Goal: Task Accomplishment & Management: Manage account settings

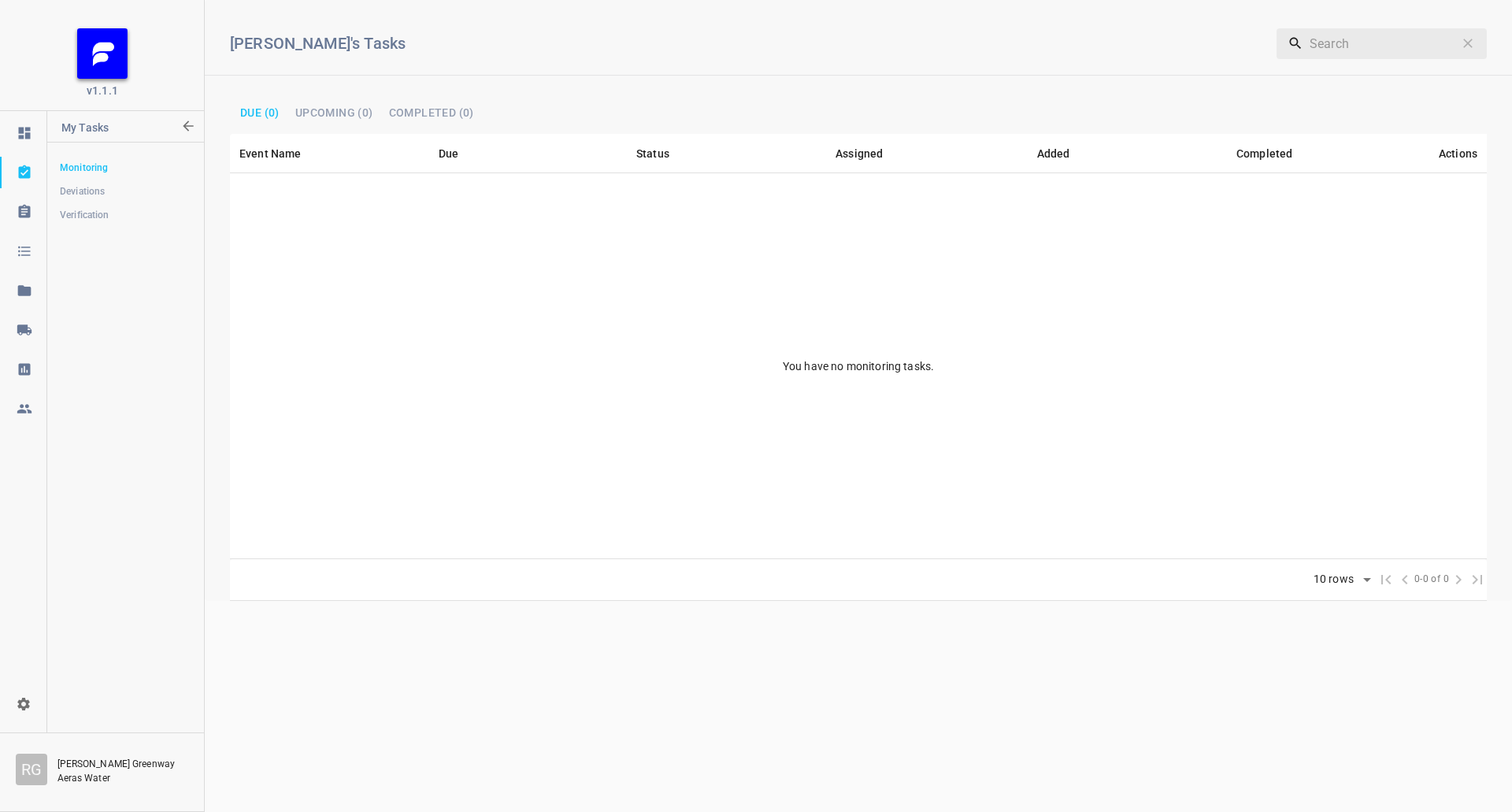
click at [31, 325] on icon at bounding box center [23, 329] width 15 height 15
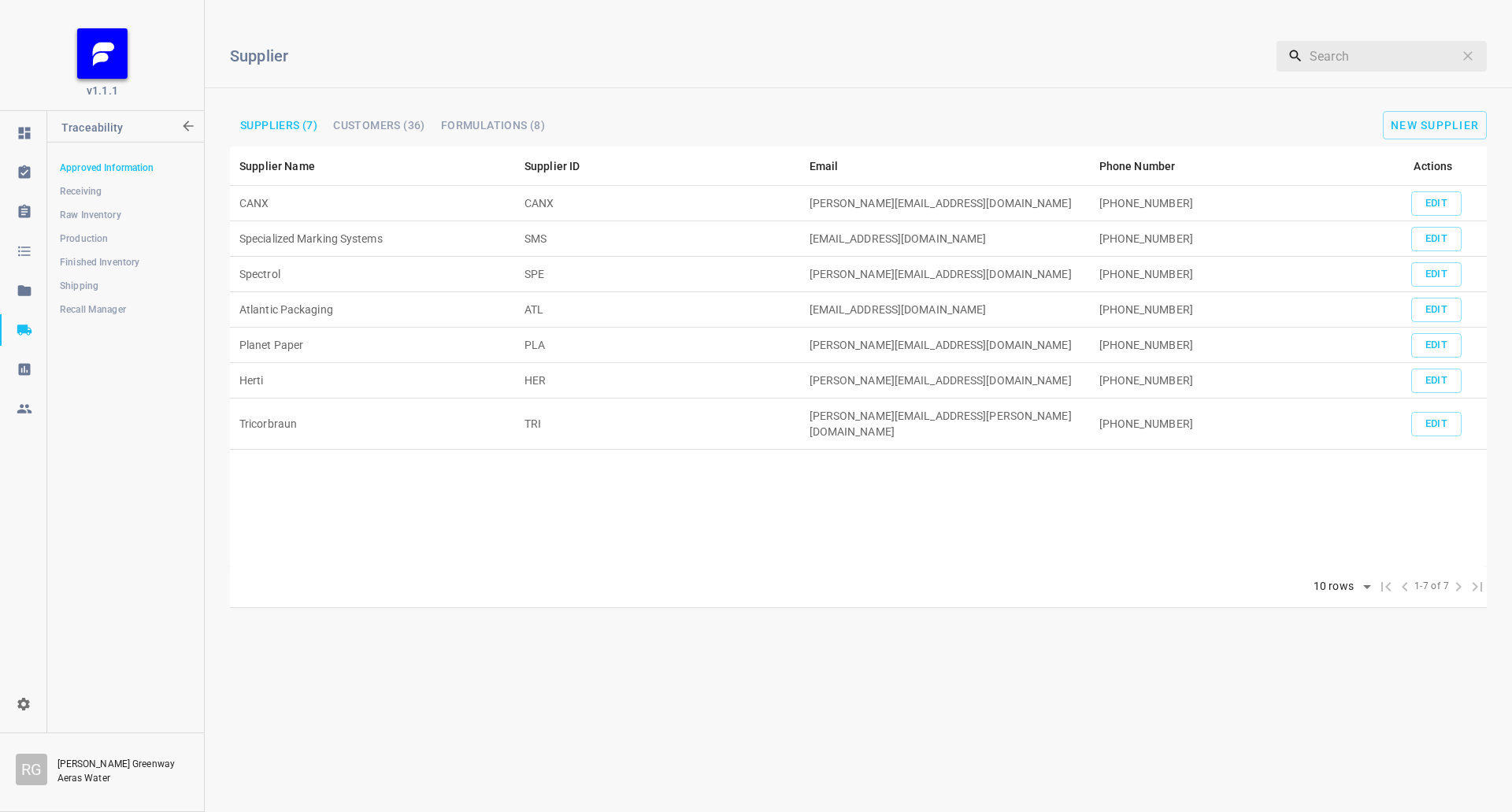
click at [1433, 106] on div "Supplier ​ Suppliers (7) Customers (36) Formulations (8) New Supplier" at bounding box center [858, 79] width 1307 height 134
click at [1434, 114] on button "New Supplier" at bounding box center [1435, 124] width 104 height 28
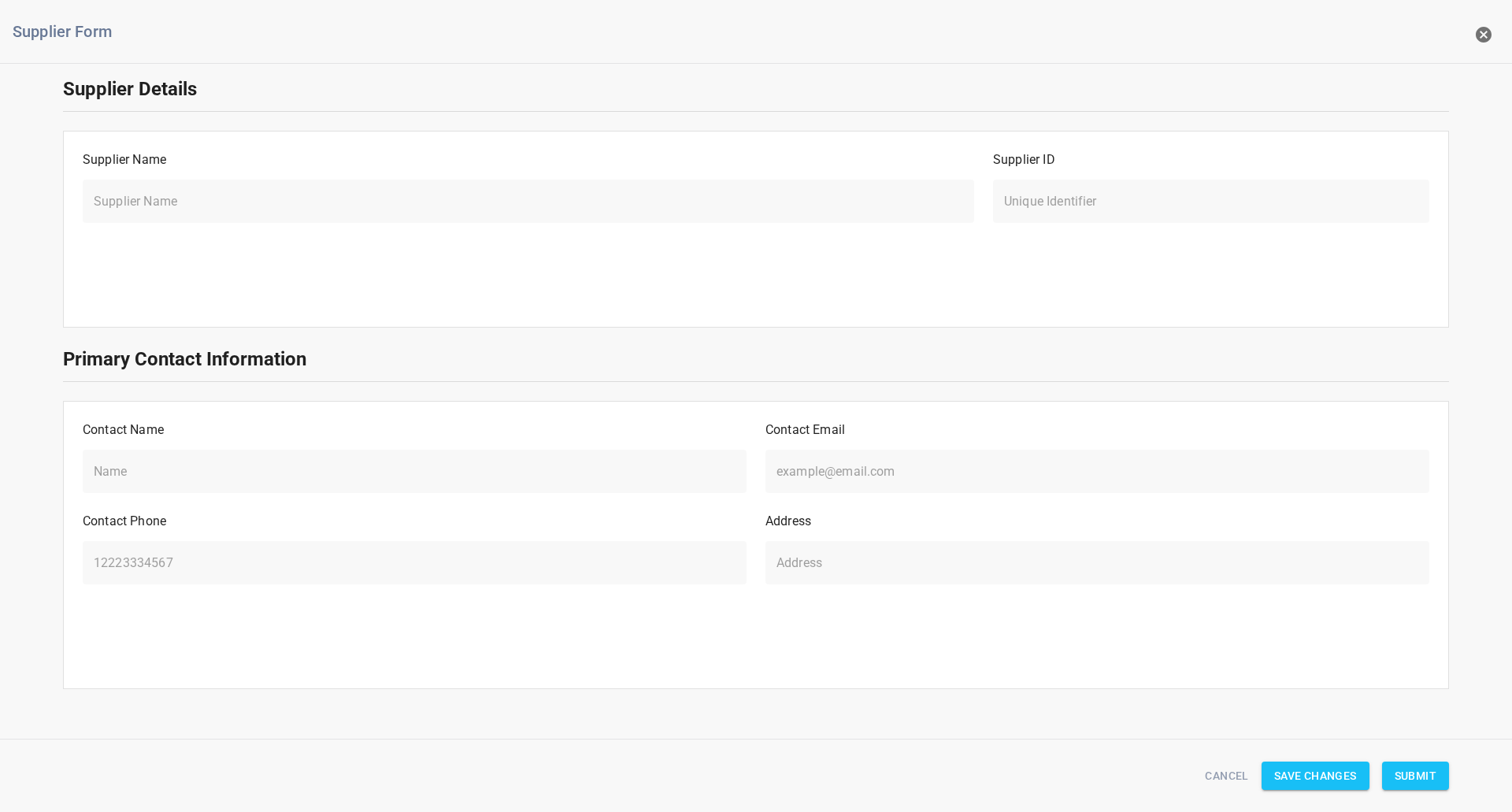
click at [328, 175] on div "Supplier Name ​" at bounding box center [528, 186] width 910 height 91
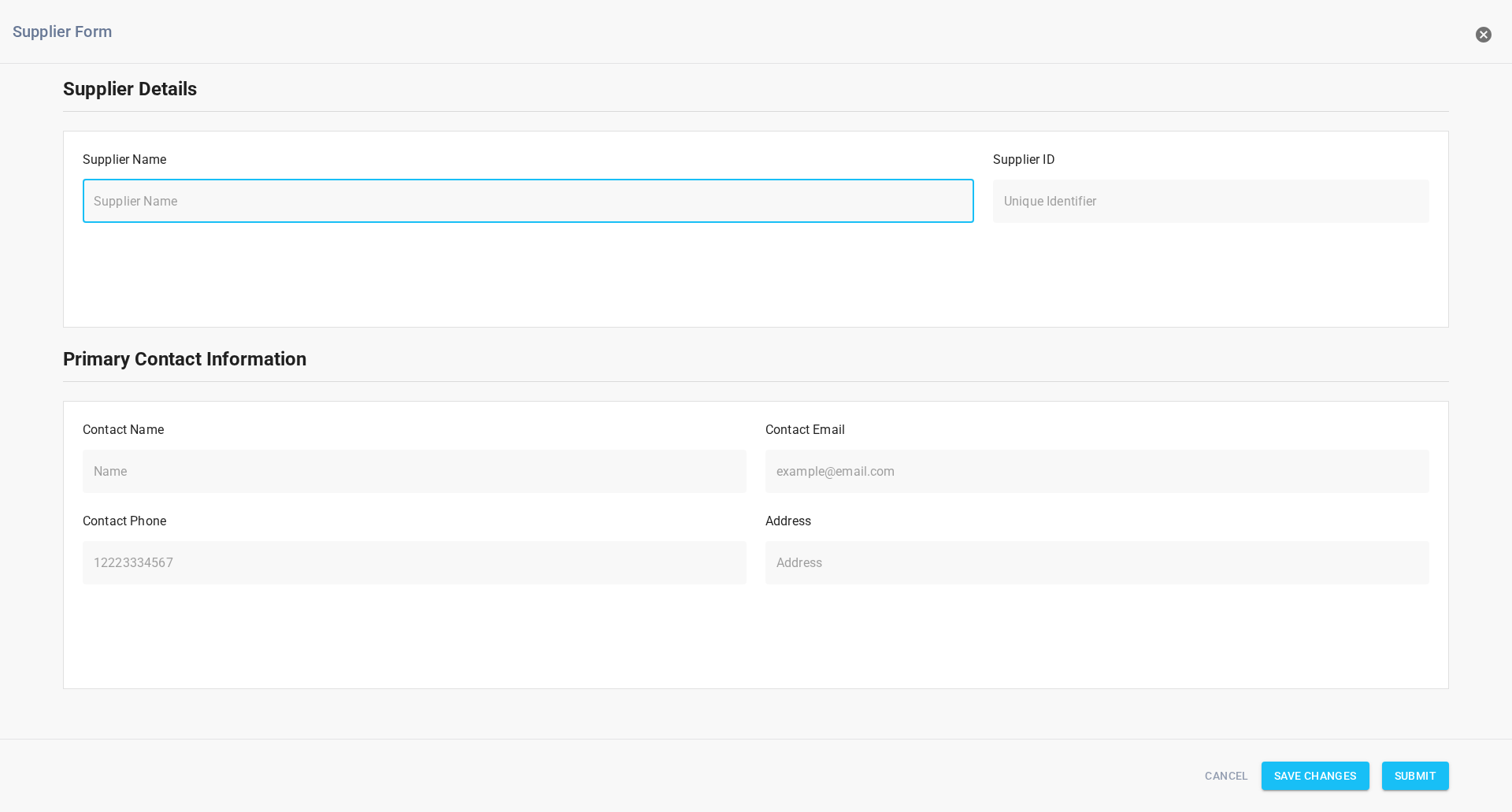
click at [234, 221] on input "text" at bounding box center [528, 200] width 891 height 44
drag, startPoint x: 1484, startPoint y: 32, endPoint x: 1367, endPoint y: 54, distance: 119.1
click at [1484, 32] on icon "button" at bounding box center [1483, 34] width 15 height 15
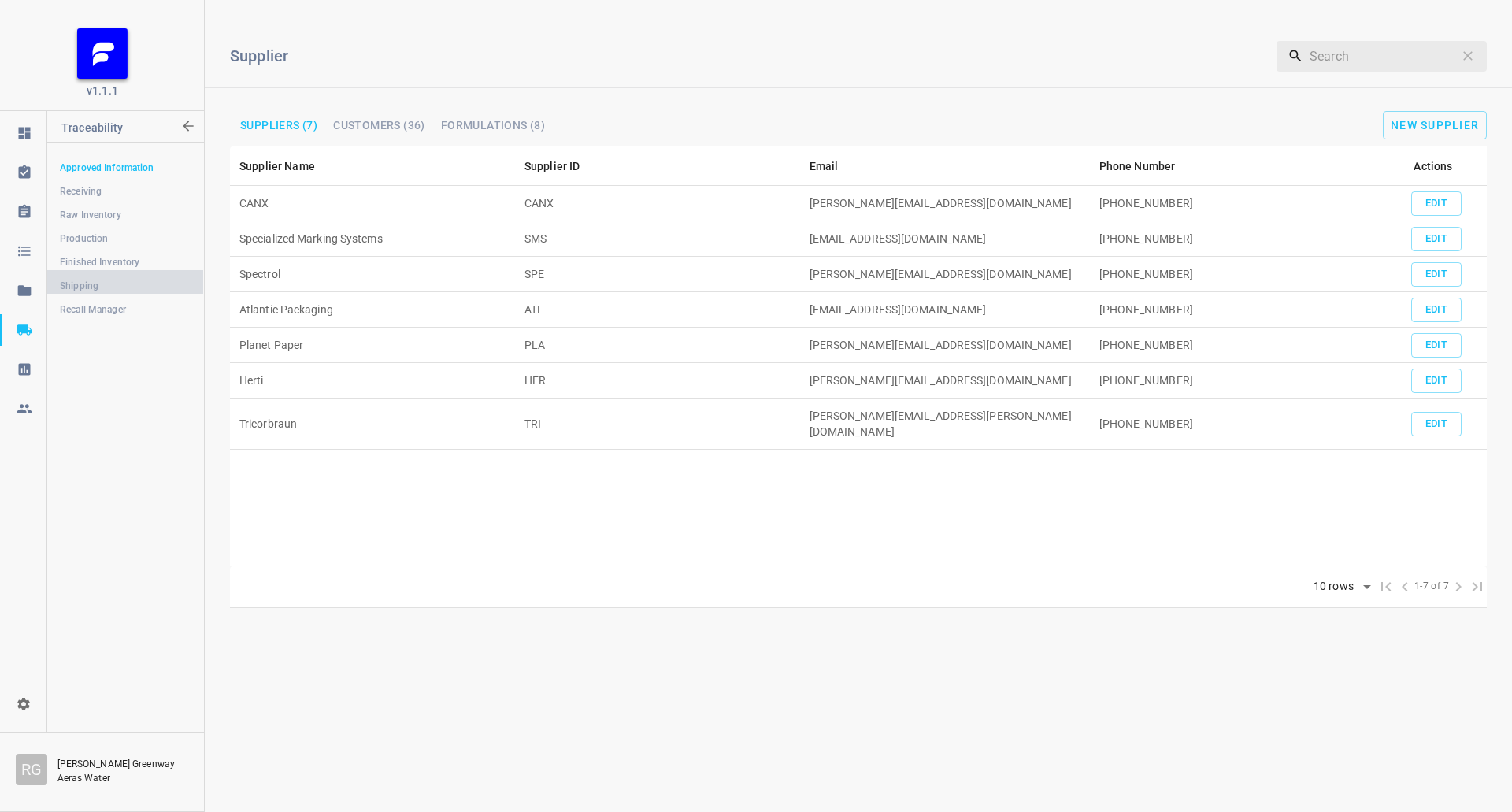
click at [109, 292] on span "Shipping" at bounding box center [124, 286] width 131 height 15
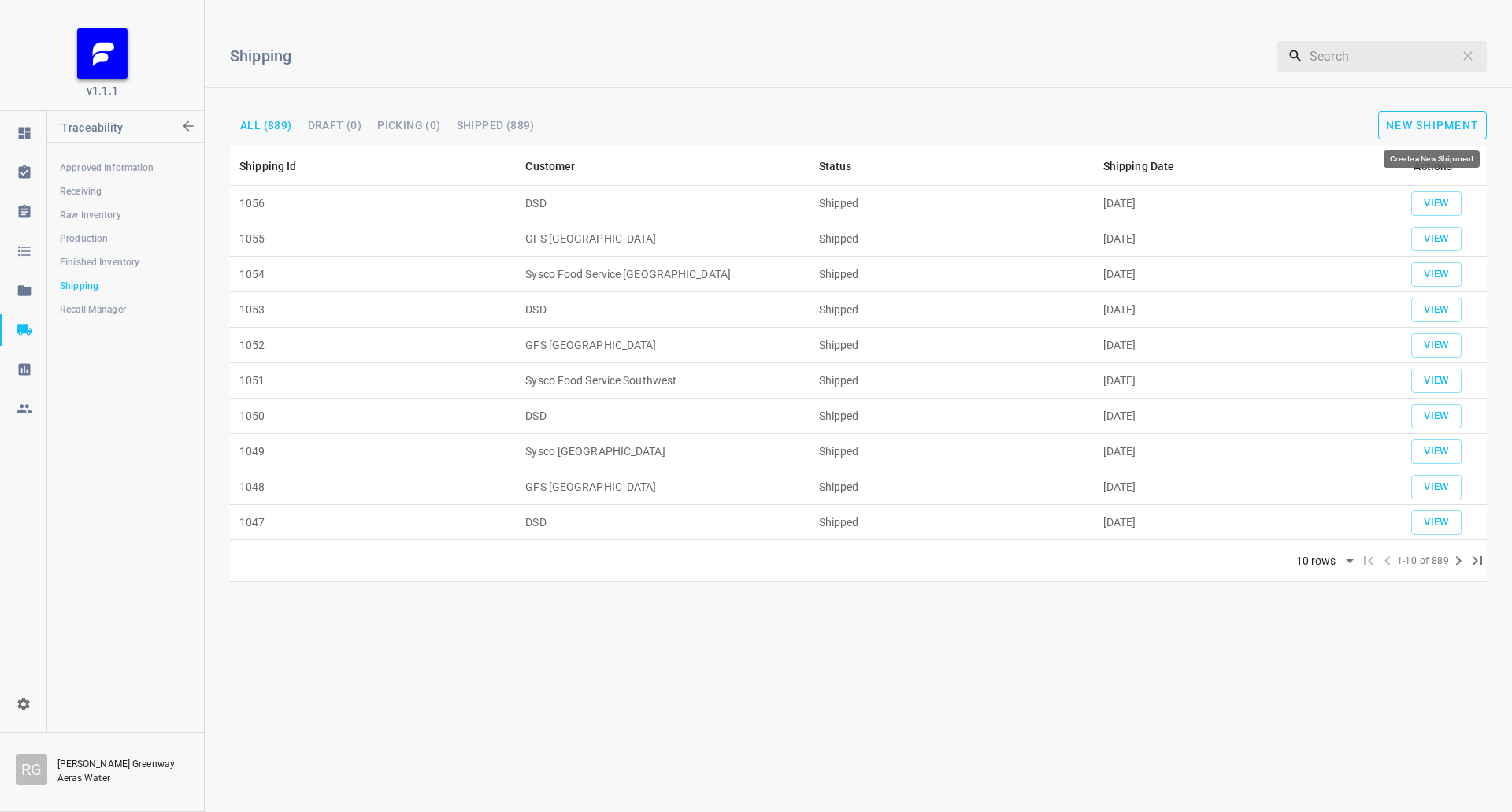
click at [1422, 122] on span "New Shipment" at bounding box center [1432, 125] width 93 height 13
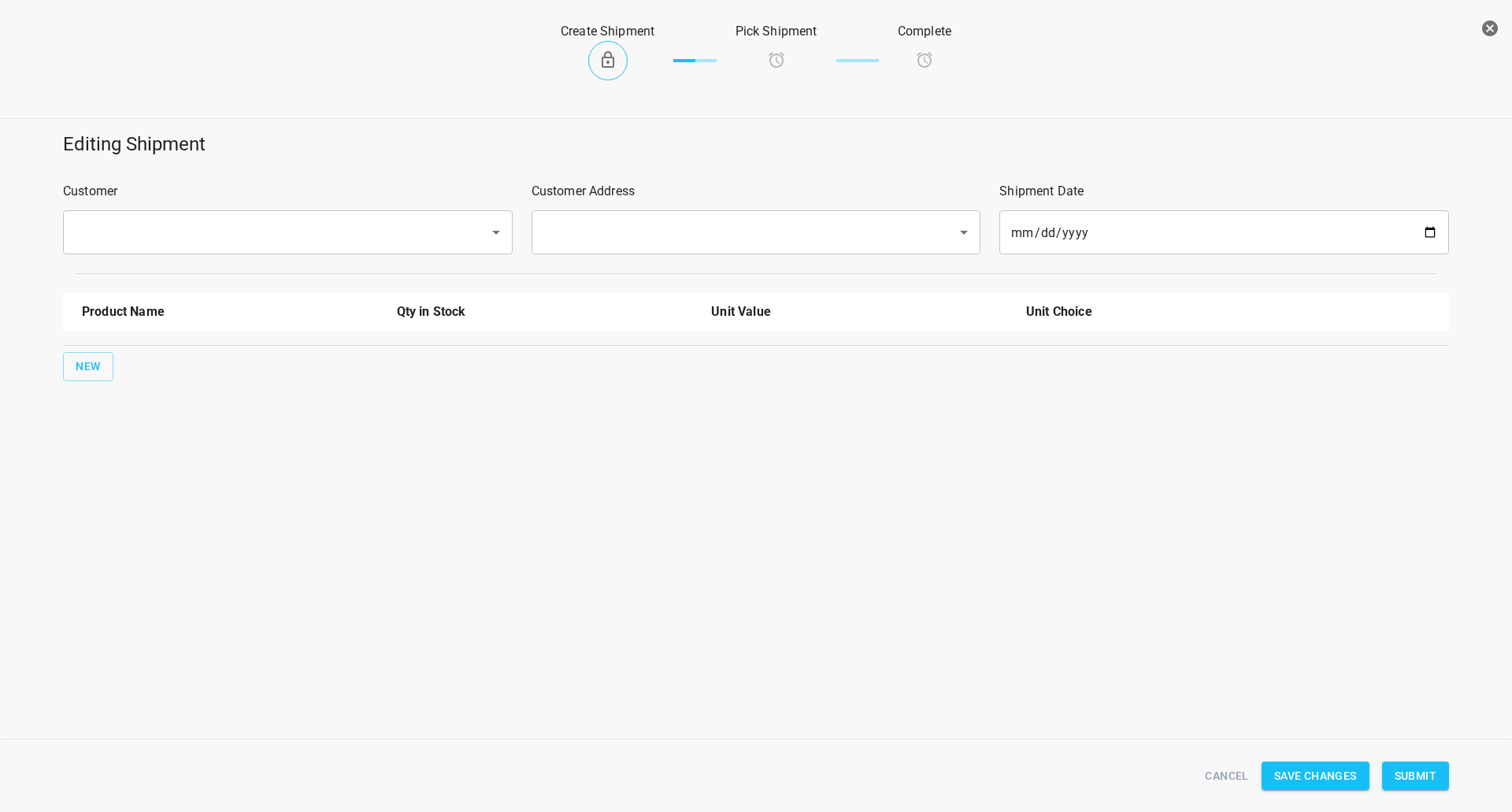
click at [304, 212] on div "​" at bounding box center [287, 232] width 450 height 44
click at [308, 215] on div "​" at bounding box center [287, 232] width 450 height 44
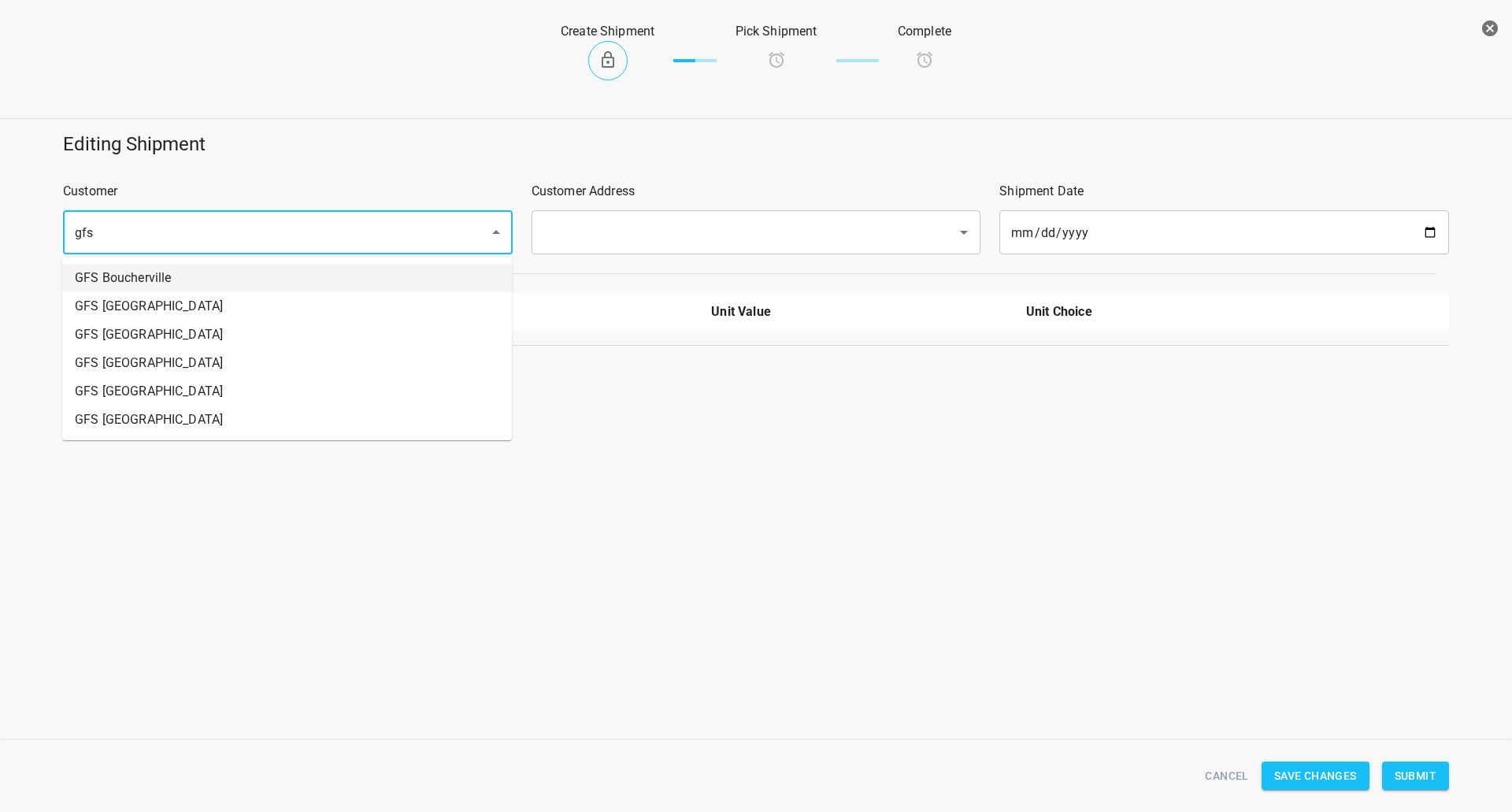
click at [183, 278] on li "GFS Boucherville" at bounding box center [287, 278] width 450 height 28
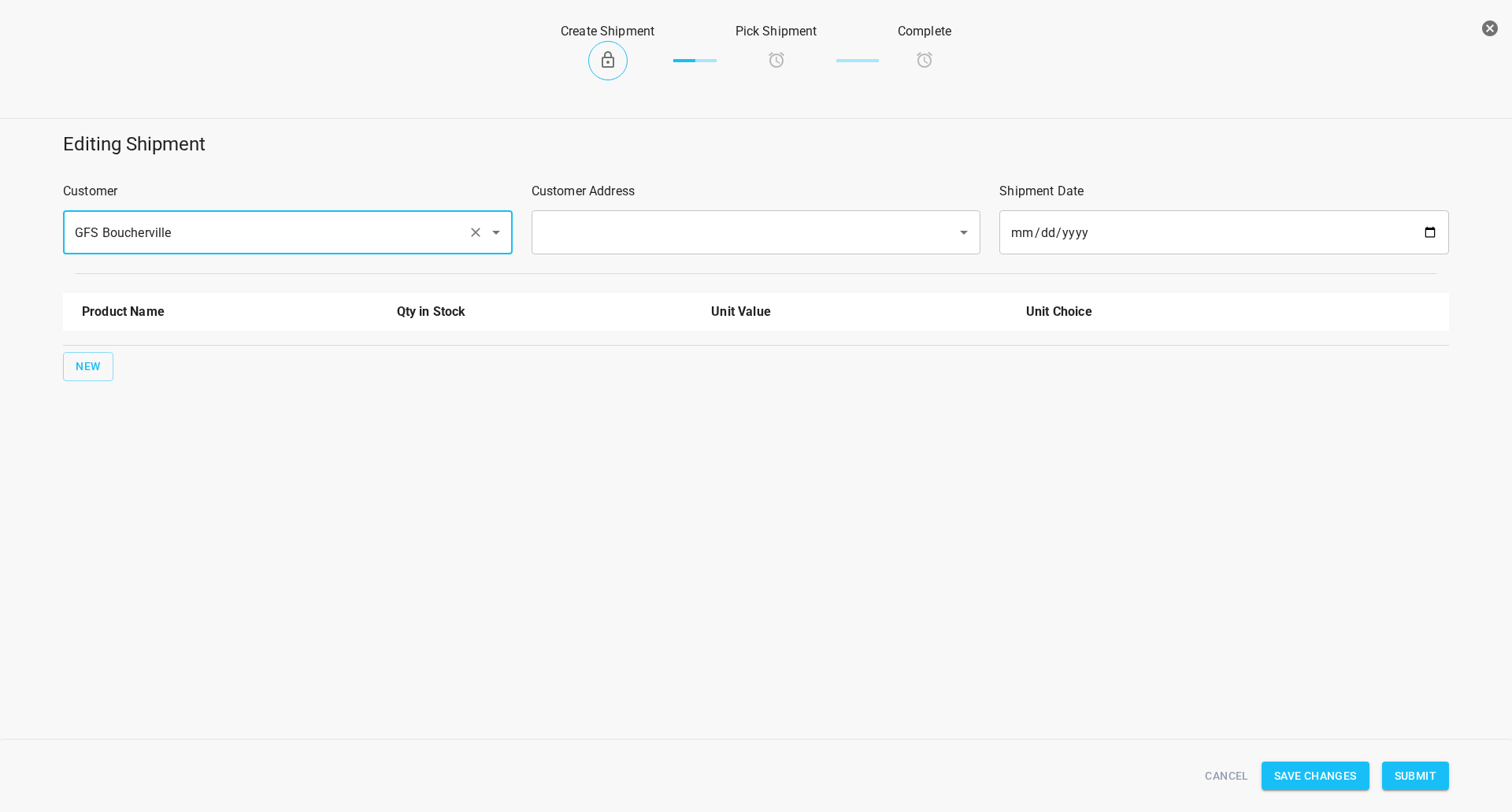
type input "GFS Boucherville"
click at [642, 222] on input "text" at bounding box center [734, 232] width 391 height 30
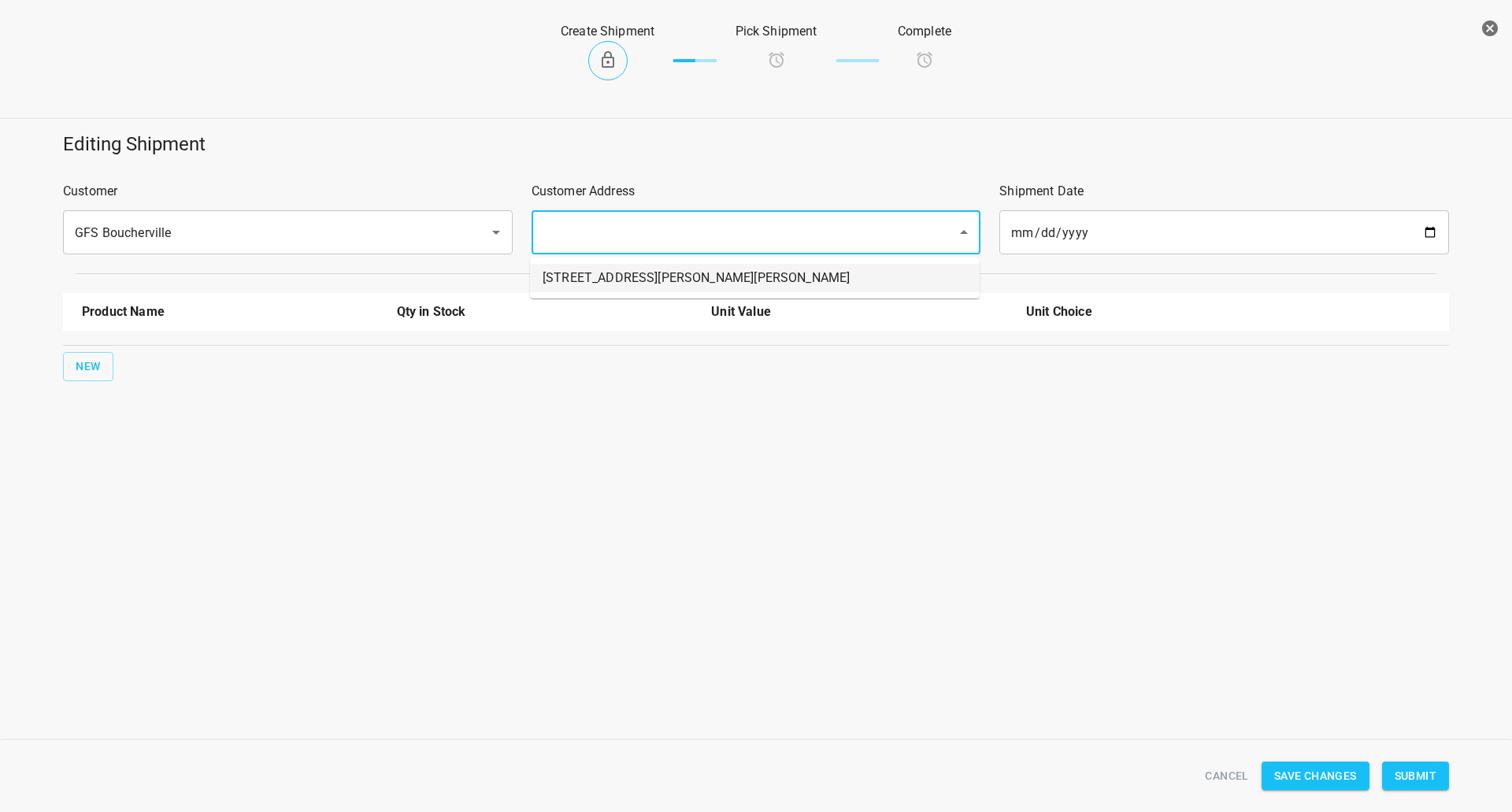
click at [615, 275] on li "[STREET_ADDRESS][PERSON_NAME][PERSON_NAME]" at bounding box center [754, 278] width 450 height 28
type input "[STREET_ADDRESS][PERSON_NAME][PERSON_NAME]"
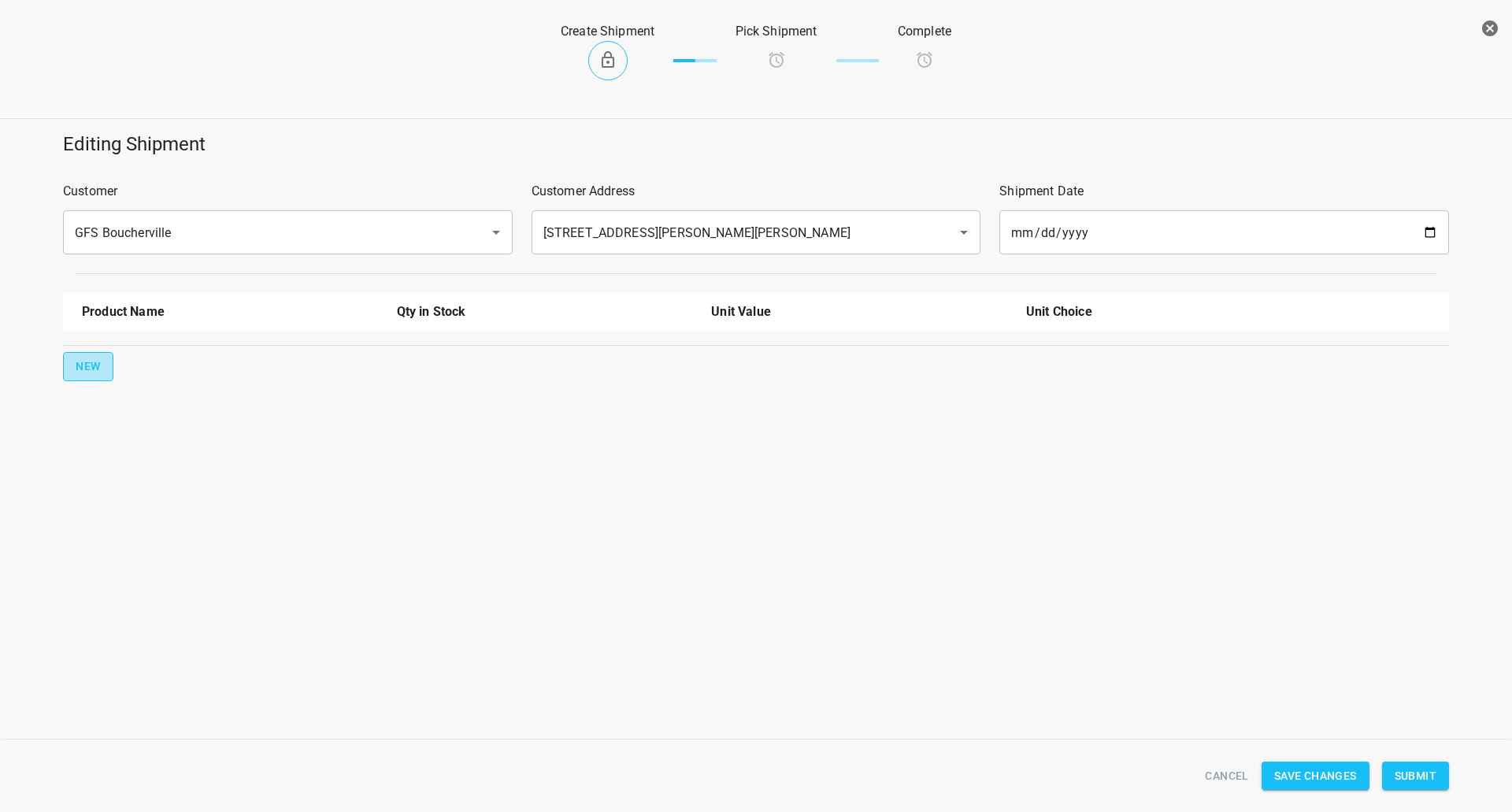
click at [108, 366] on button "New" at bounding box center [88, 367] width 50 height 29
click at [88, 367] on input "text" at bounding box center [208, 356] width 252 height 24
click at [152, 424] on li "330ml Still" at bounding box center [230, 421] width 296 height 28
type input "330ml Still"
click at [103, 415] on button "New" at bounding box center [88, 417] width 50 height 29
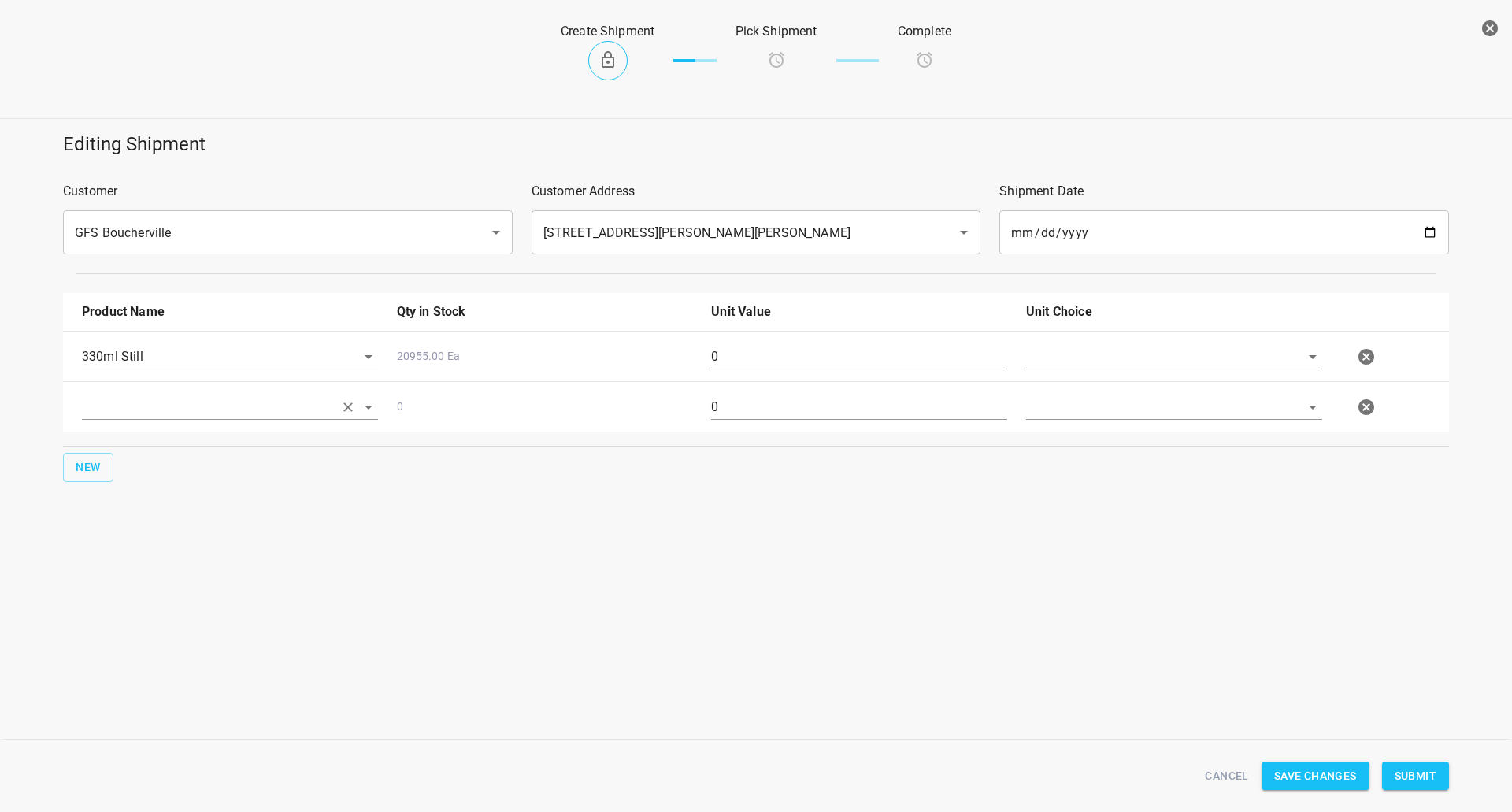
click at [132, 410] on input "text" at bounding box center [208, 406] width 252 height 24
click at [156, 501] on li "330ml Sparkling" at bounding box center [230, 499] width 296 height 28
type input "330ml Sparkling"
click at [103, 460] on button "New" at bounding box center [88, 468] width 50 height 29
click at [151, 453] on input "text" at bounding box center [208, 457] width 252 height 24
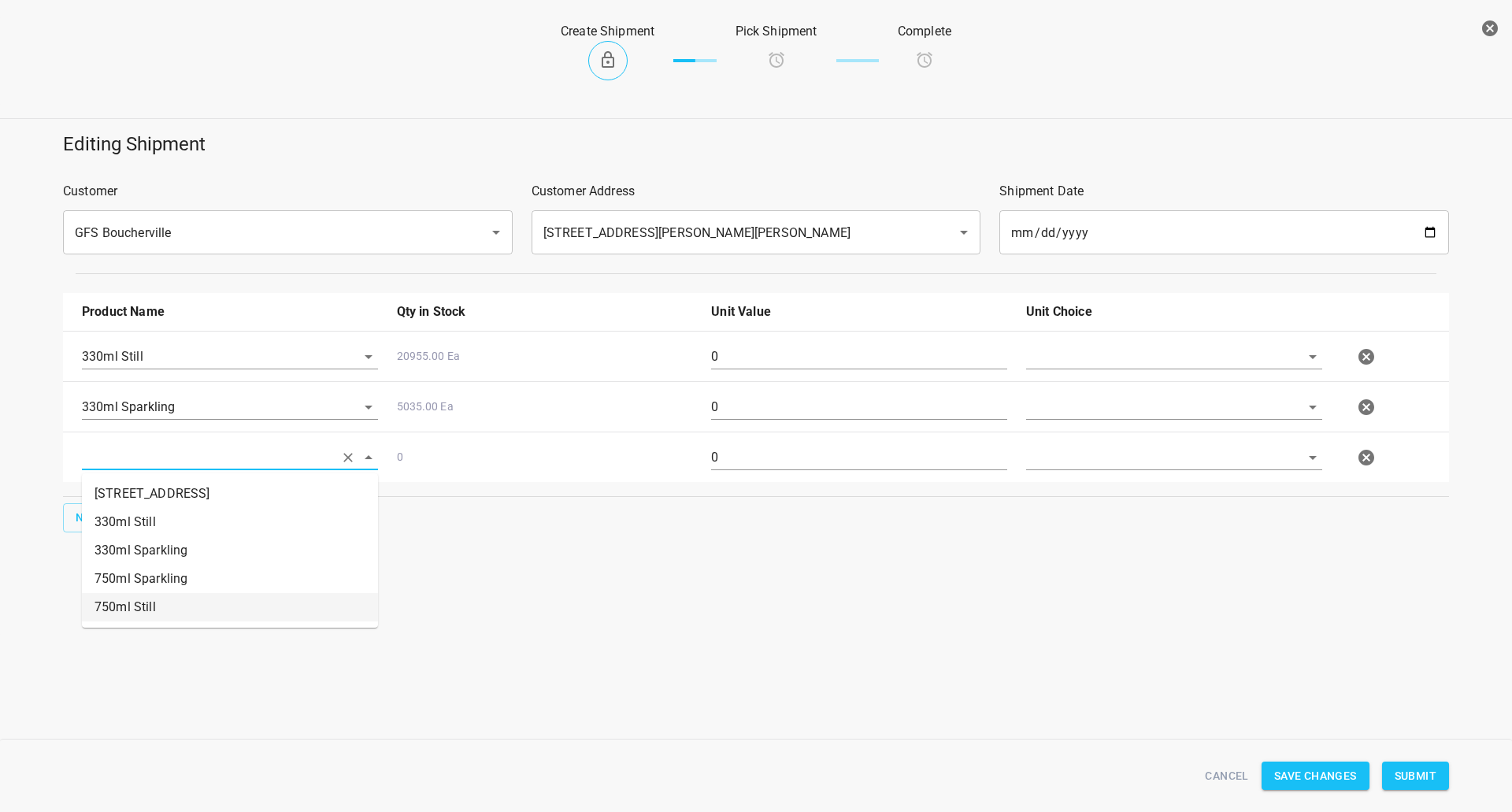
click at [166, 599] on li "750ml Still" at bounding box center [230, 607] width 296 height 28
type input "750ml Still"
click at [87, 533] on div "New" at bounding box center [755, 517] width 1392 height 35
click at [99, 519] on span "New" at bounding box center [88, 518] width 25 height 20
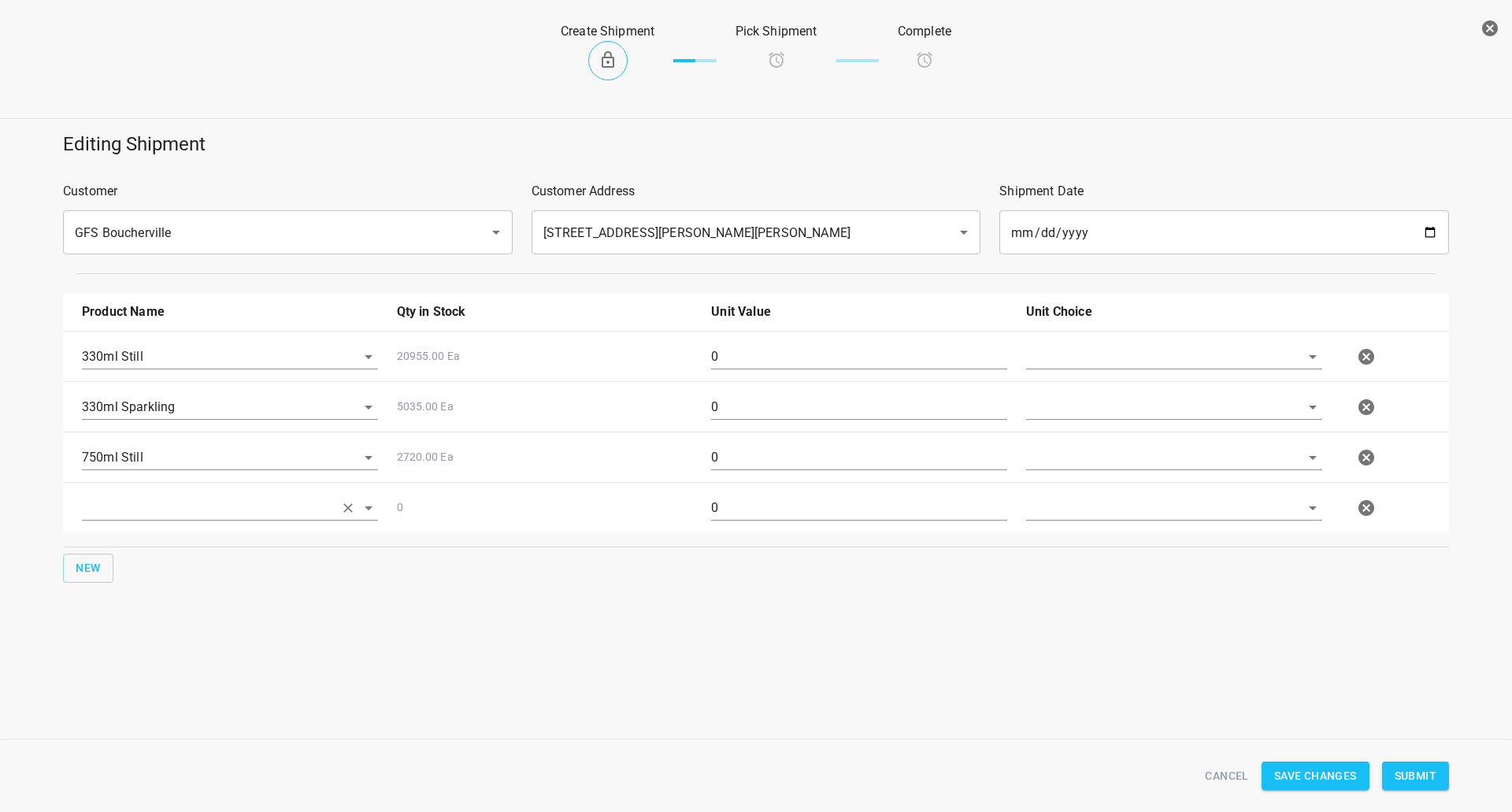
click at [144, 518] on input "text" at bounding box center [208, 507] width 252 height 24
drag, startPoint x: 173, startPoint y: 630, endPoint x: 332, endPoint y: 528, distance: 188.9
click at [173, 629] on li "750ml Sparkling" at bounding box center [230, 629] width 296 height 28
type input "750ml Sparkling"
click at [1363, 355] on icon "button" at bounding box center [1366, 356] width 19 height 19
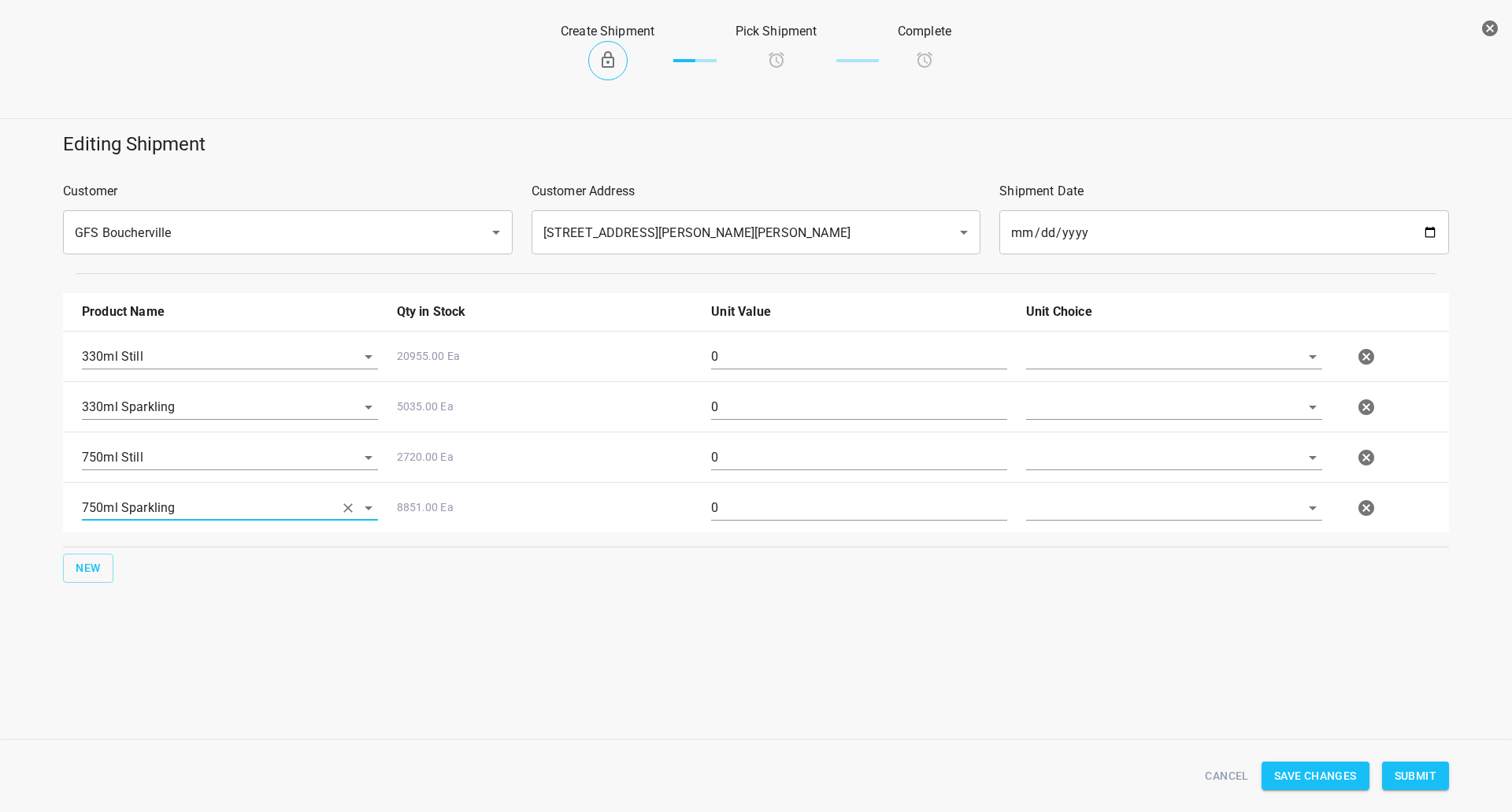
type input "330ml Sparkling"
type input "750ml Still"
type input "750ml Sparkling"
click at [1042, 368] on input "text" at bounding box center [1152, 356] width 252 height 24
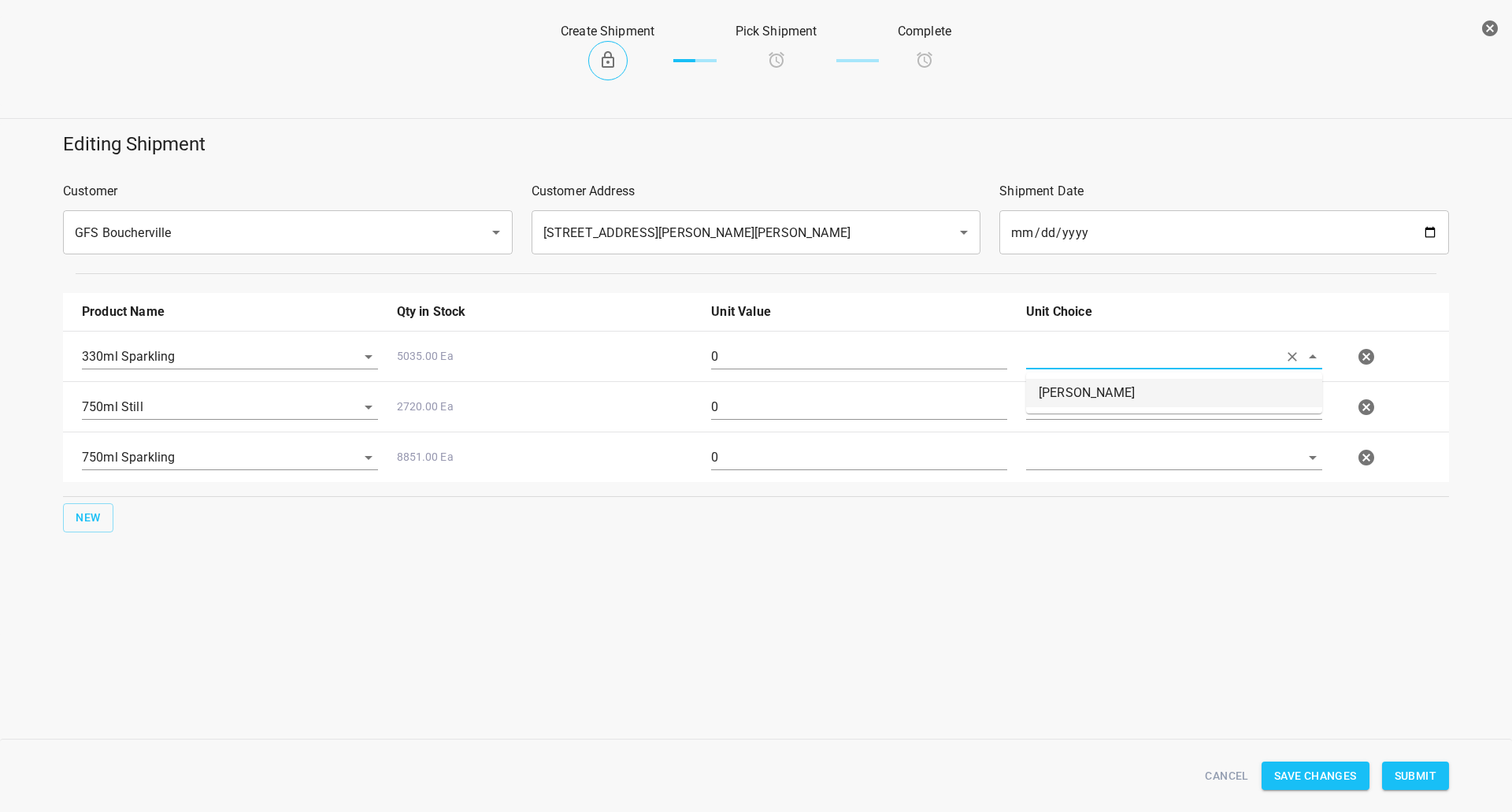
click at [1059, 386] on li "[PERSON_NAME]" at bounding box center [1174, 392] width 296 height 28
type input "[PERSON_NAME]"
click at [1062, 393] on div at bounding box center [1174, 413] width 315 height 57
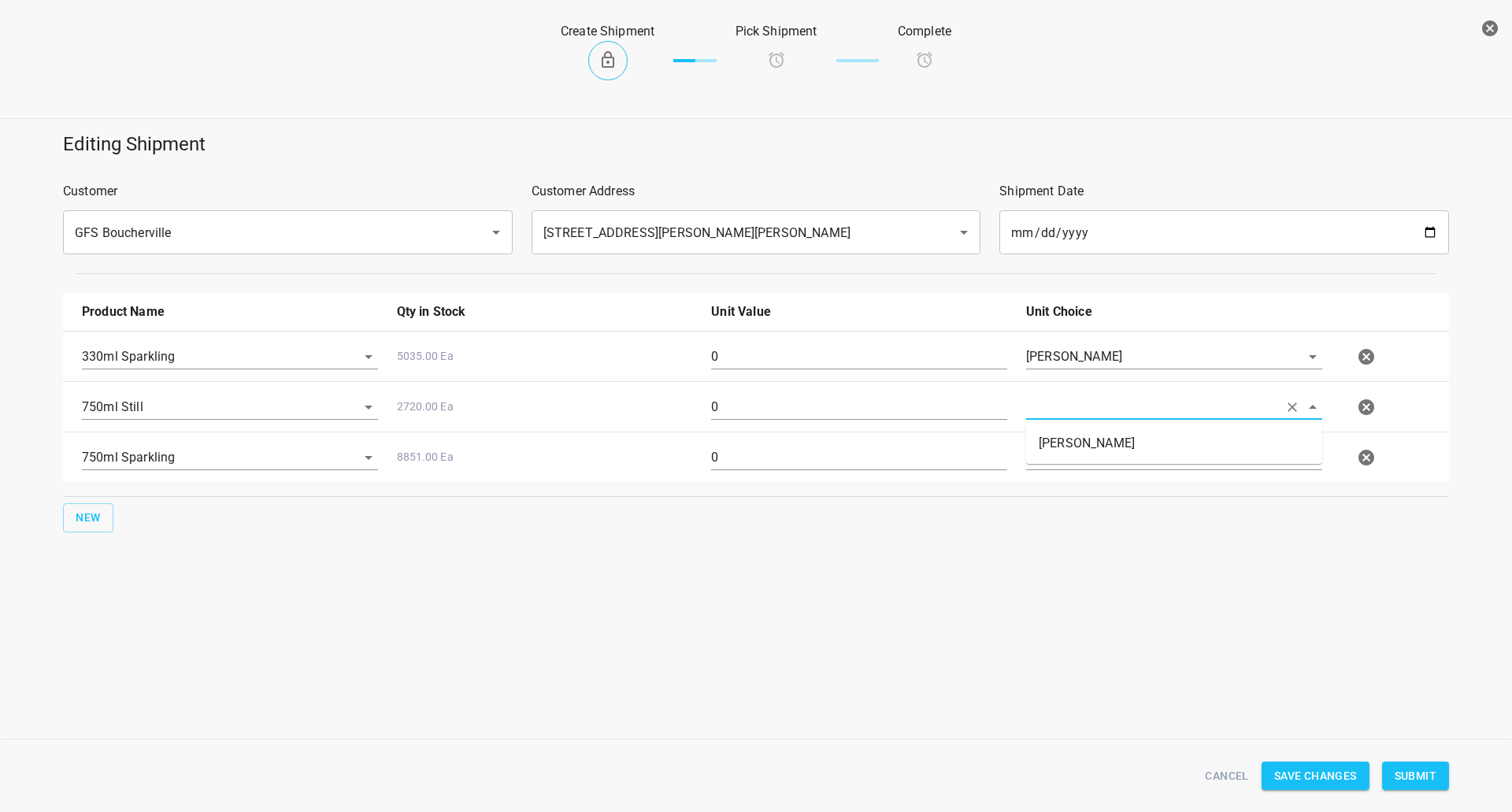
drag, startPoint x: 1062, startPoint y: 419, endPoint x: 1069, endPoint y: 430, distance: 13.0
click at [1064, 419] on input "text" at bounding box center [1152, 406] width 252 height 24
click at [1069, 439] on li "[PERSON_NAME]" at bounding box center [1174, 442] width 296 height 28
type input "[PERSON_NAME]"
click at [1069, 456] on input "text" at bounding box center [1152, 457] width 252 height 24
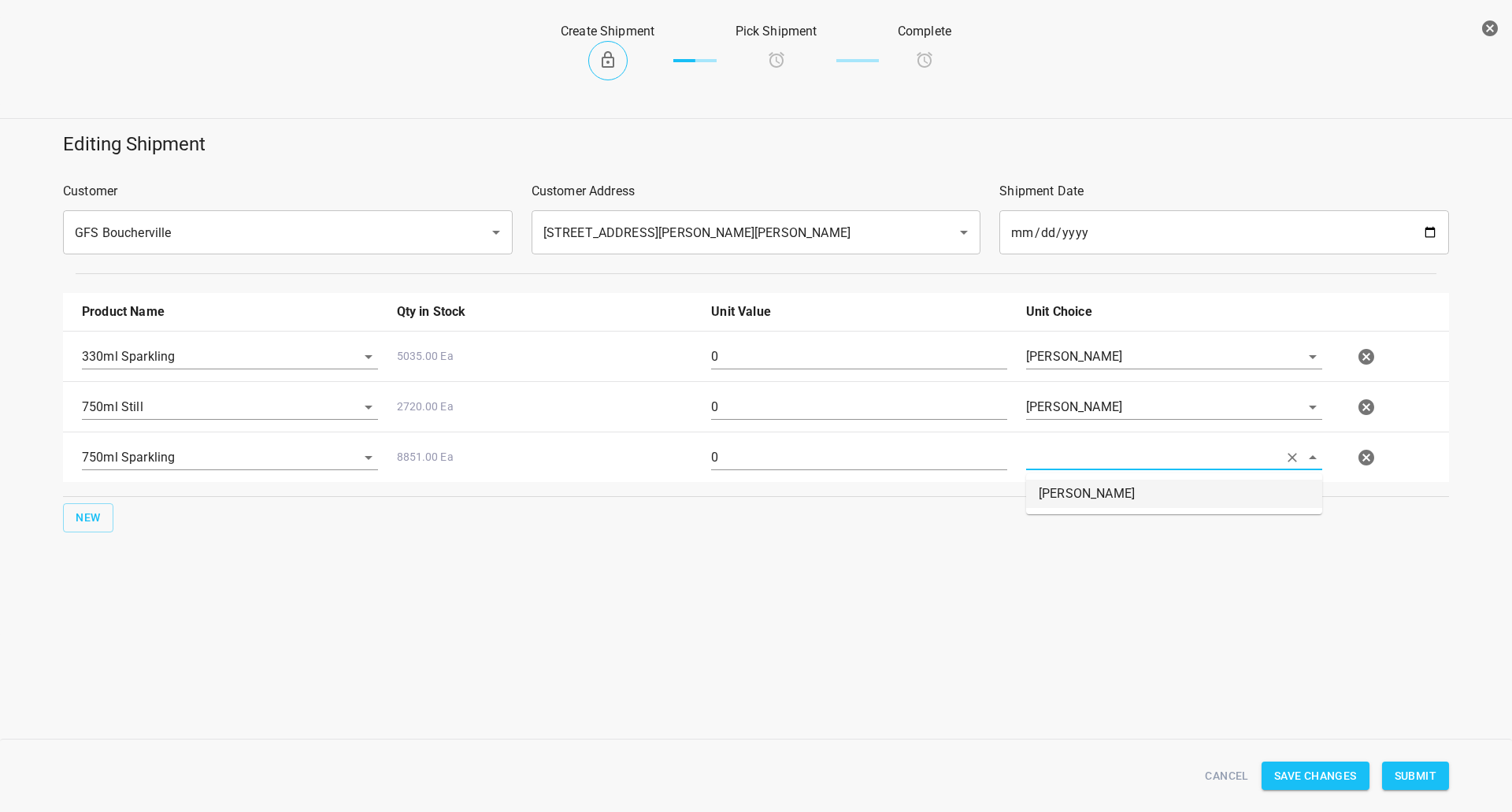
click at [1065, 490] on li "[PERSON_NAME]" at bounding box center [1174, 493] width 296 height 28
type input "[PERSON_NAME]"
click at [854, 376] on div "750ml Still 2720.00 Ea 0 [PERSON_NAME]" at bounding box center [759, 406] width 1373 height 69
click at [876, 351] on input "0" at bounding box center [859, 357] width 296 height 25
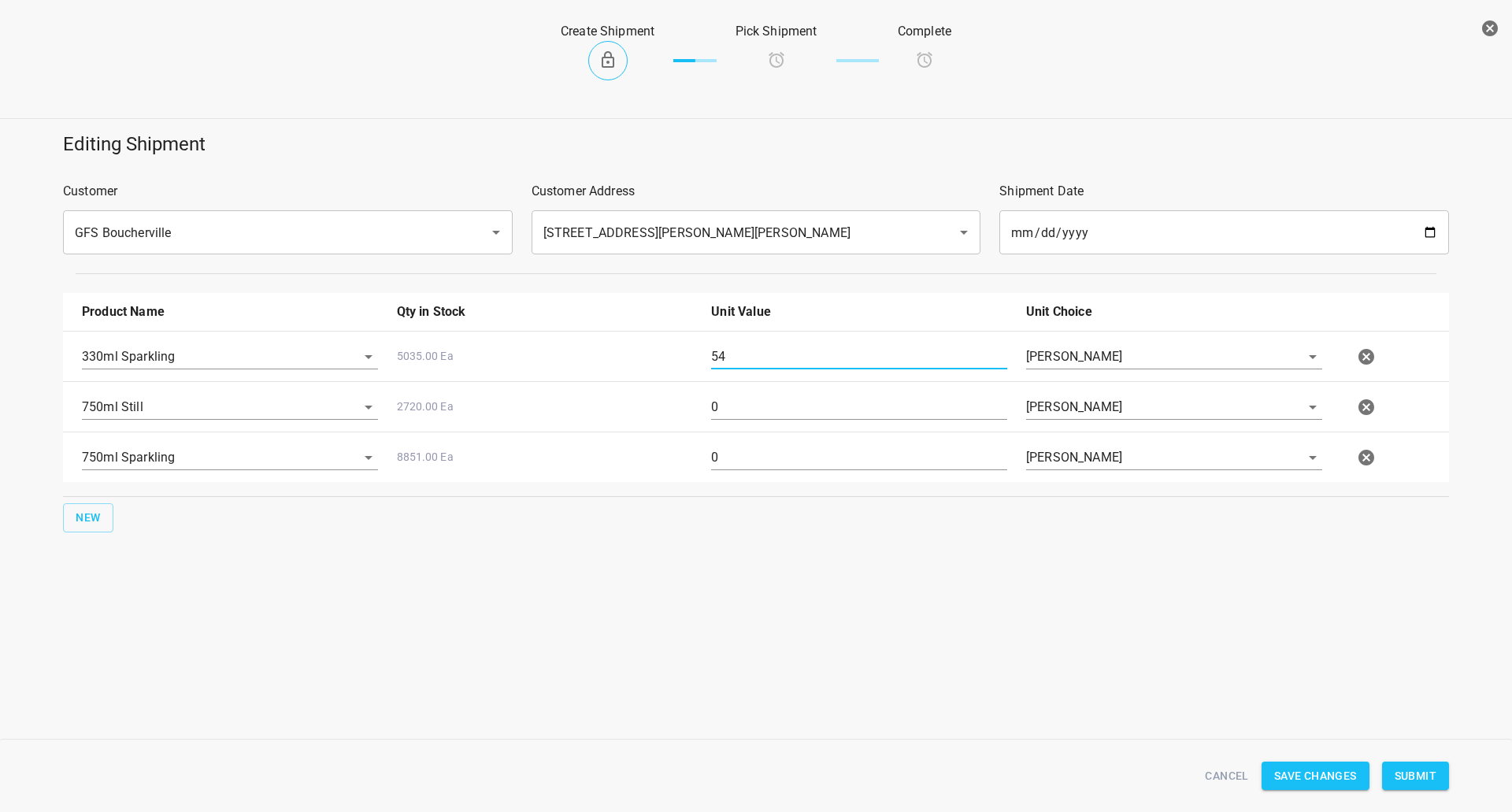
type input "54"
click at [766, 411] on input "0" at bounding box center [859, 407] width 296 height 25
type input "80"
click at [756, 434] on div "750ml Sparkling 8851.00 Ea 0 [PERSON_NAME]" at bounding box center [759, 457] width 1373 height 69
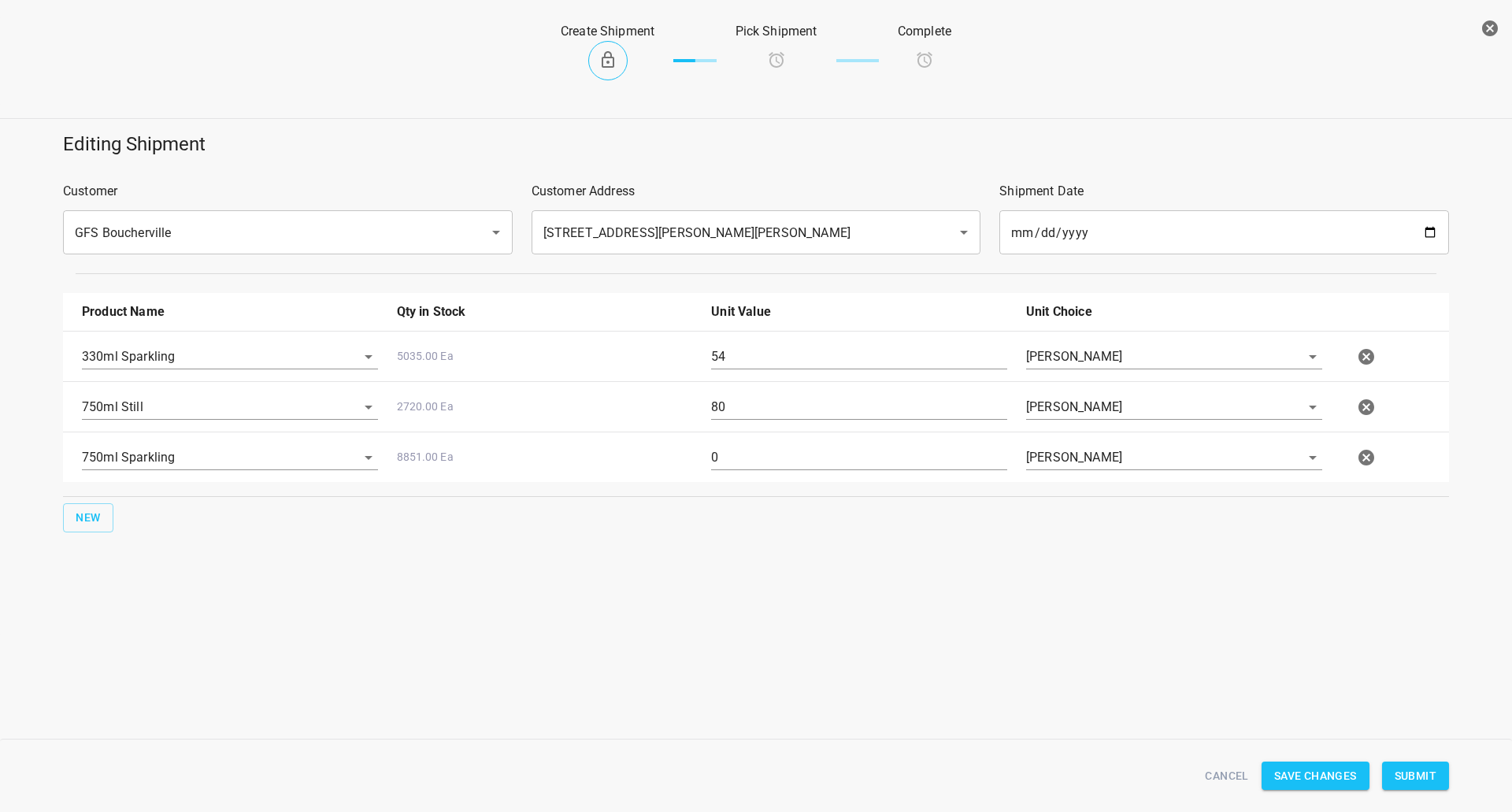
click at [776, 460] on input "0" at bounding box center [859, 458] width 296 height 25
type input "160"
click at [1429, 789] on button "Submit" at bounding box center [1416, 776] width 67 height 29
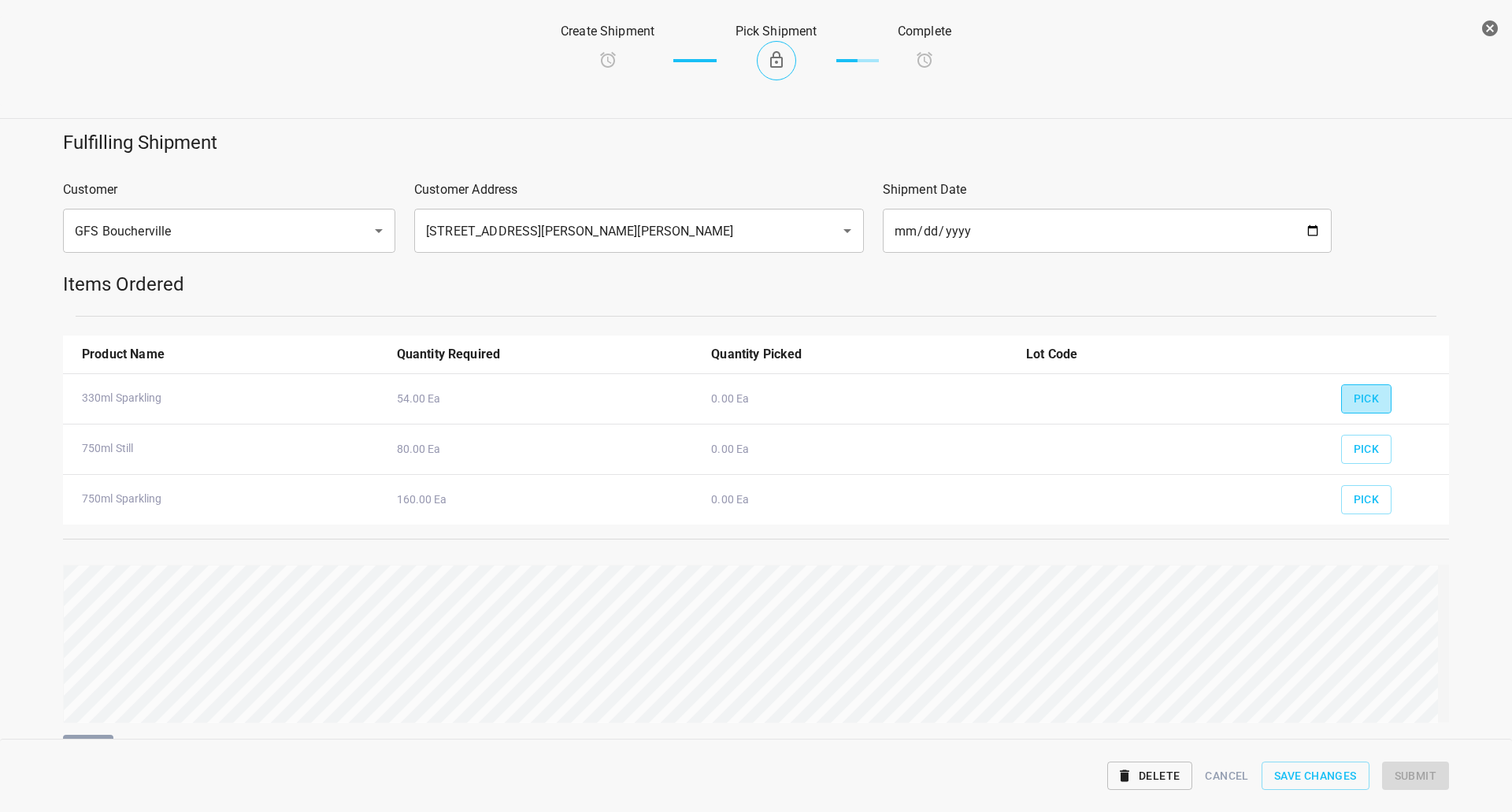
click at [1365, 392] on span "Pick" at bounding box center [1366, 399] width 26 height 20
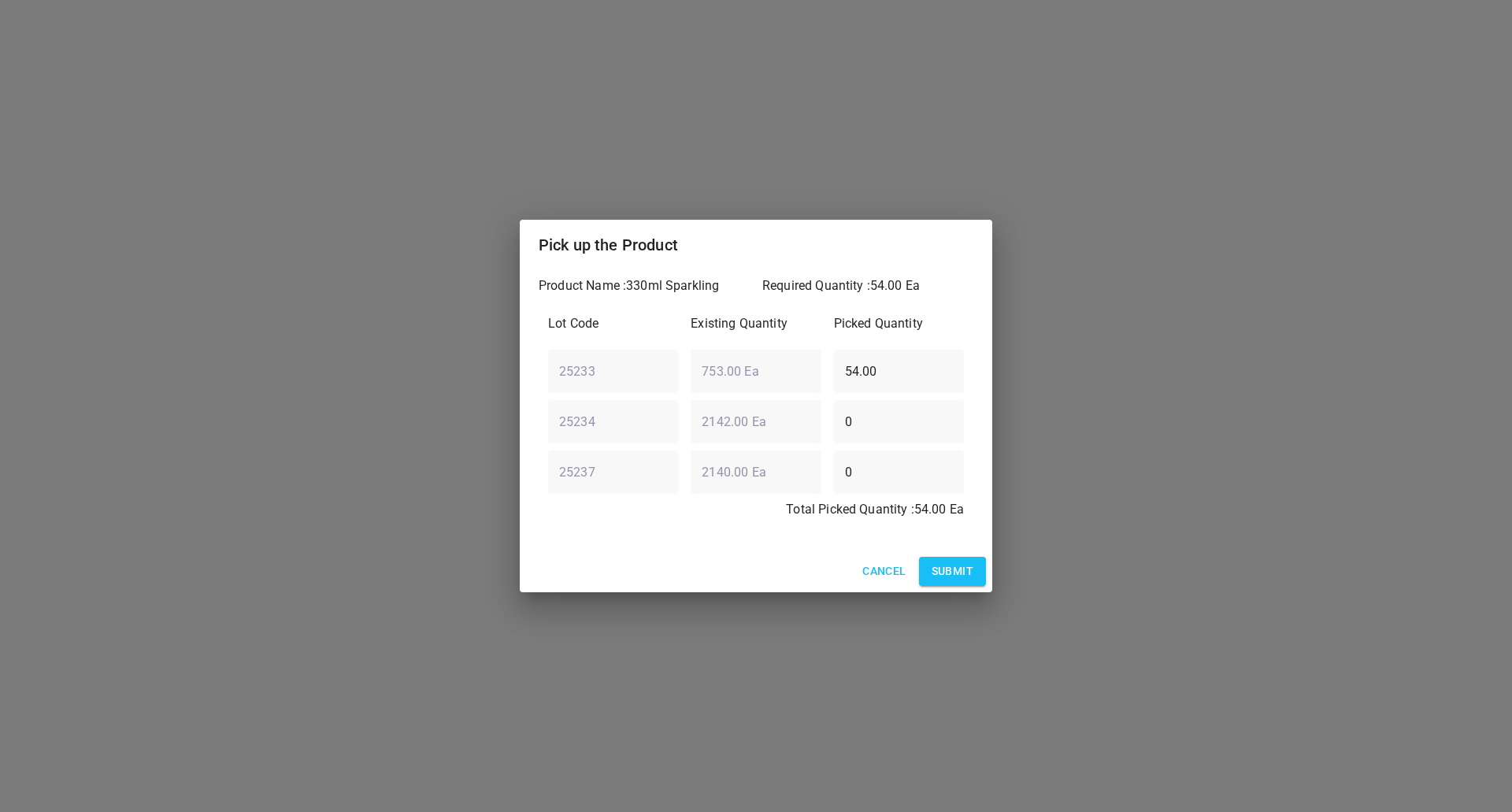
drag, startPoint x: 917, startPoint y: 372, endPoint x: 443, endPoint y: 388, distance: 474.3
click at [454, 388] on div "Pick up the Product Product Name : 330ml Sparkling Required Quantity : 54.00 Ea…" at bounding box center [756, 406] width 1512 height 812
type input "0"
drag, startPoint x: 790, startPoint y: 478, endPoint x: 231, endPoint y: 508, distance: 559.8
click at [491, 499] on div "Pick up the Product Product Name : 330ml Sparkling Required Quantity : 54.00 Ea…" at bounding box center [756, 406] width 1512 height 812
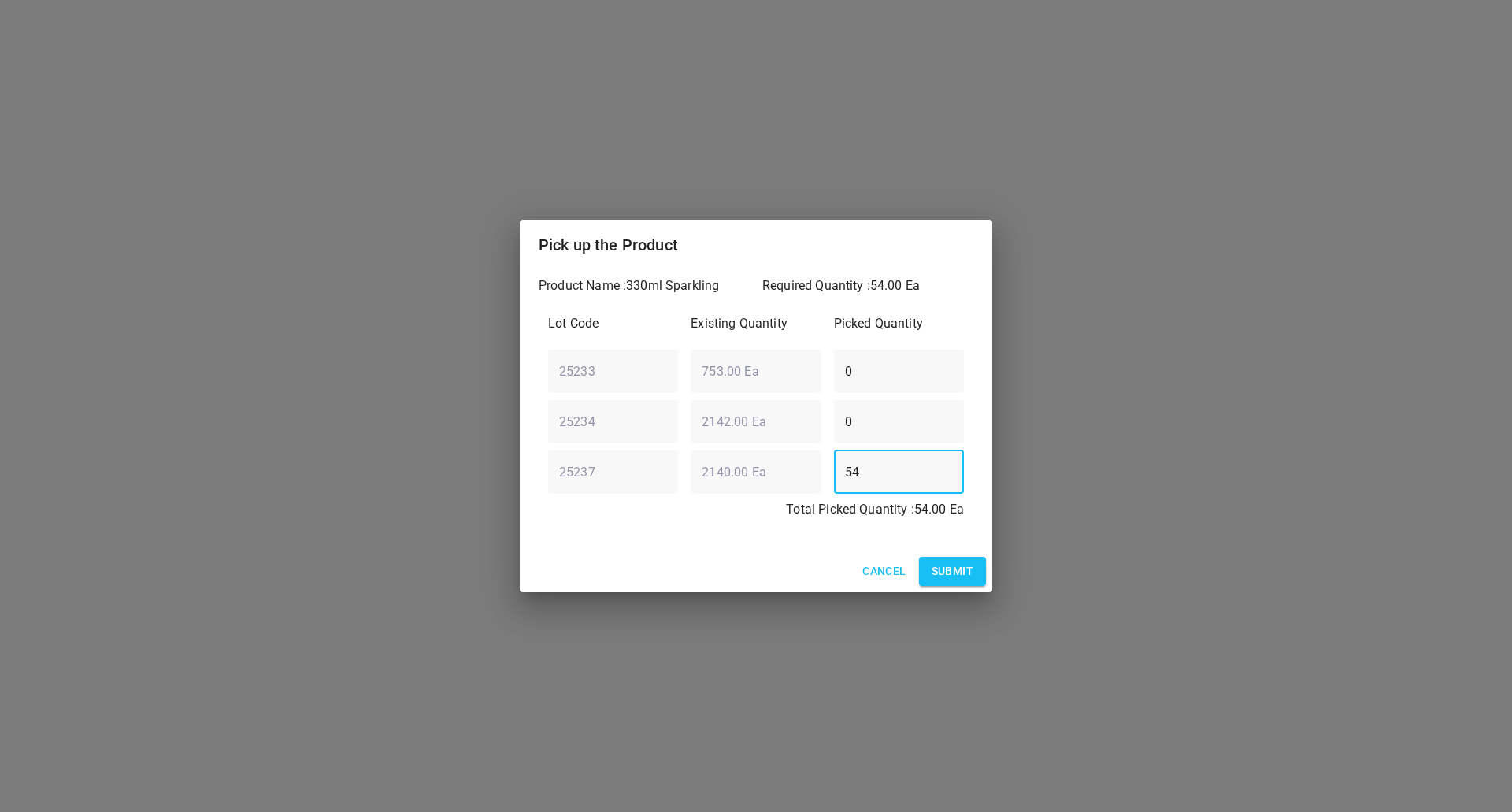
type input "54"
click at [957, 562] on span "Submit" at bounding box center [952, 571] width 41 height 20
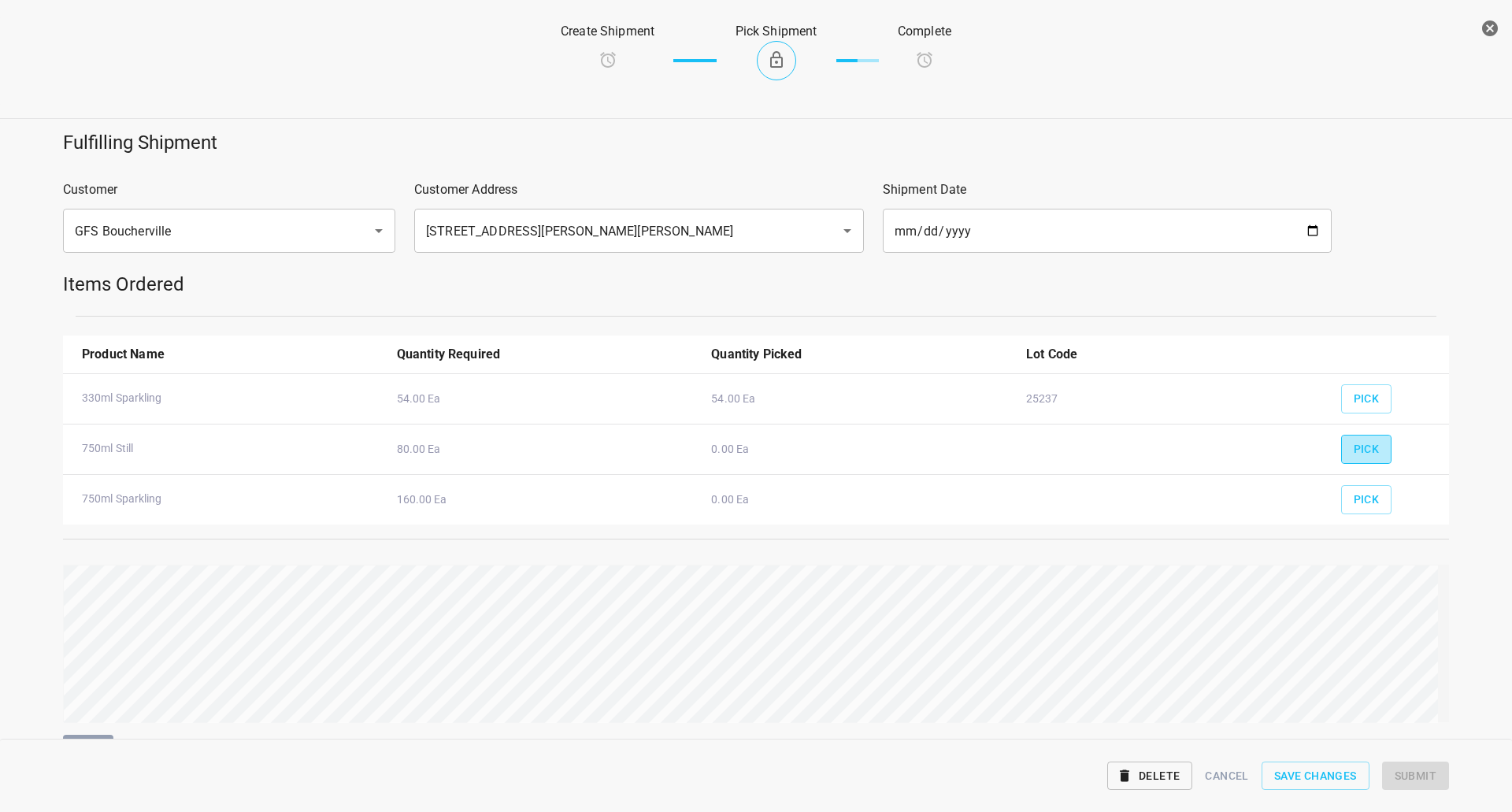
click at [1369, 444] on button "Pick" at bounding box center [1366, 449] width 51 height 29
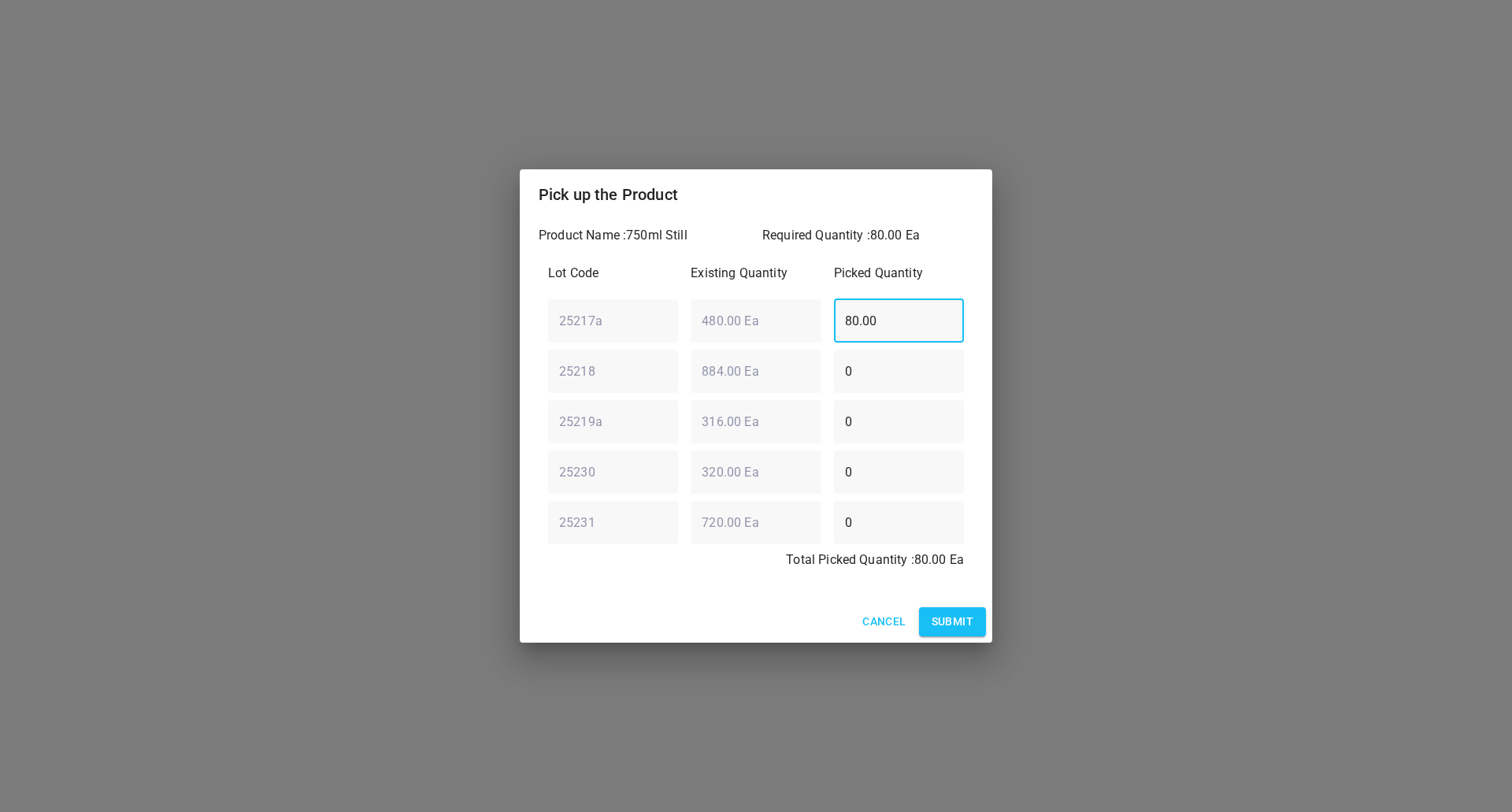
click at [748, 331] on div "25217a ​ 480.00 Ea ​ 80.00 ​" at bounding box center [755, 320] width 428 height 57
type input "0"
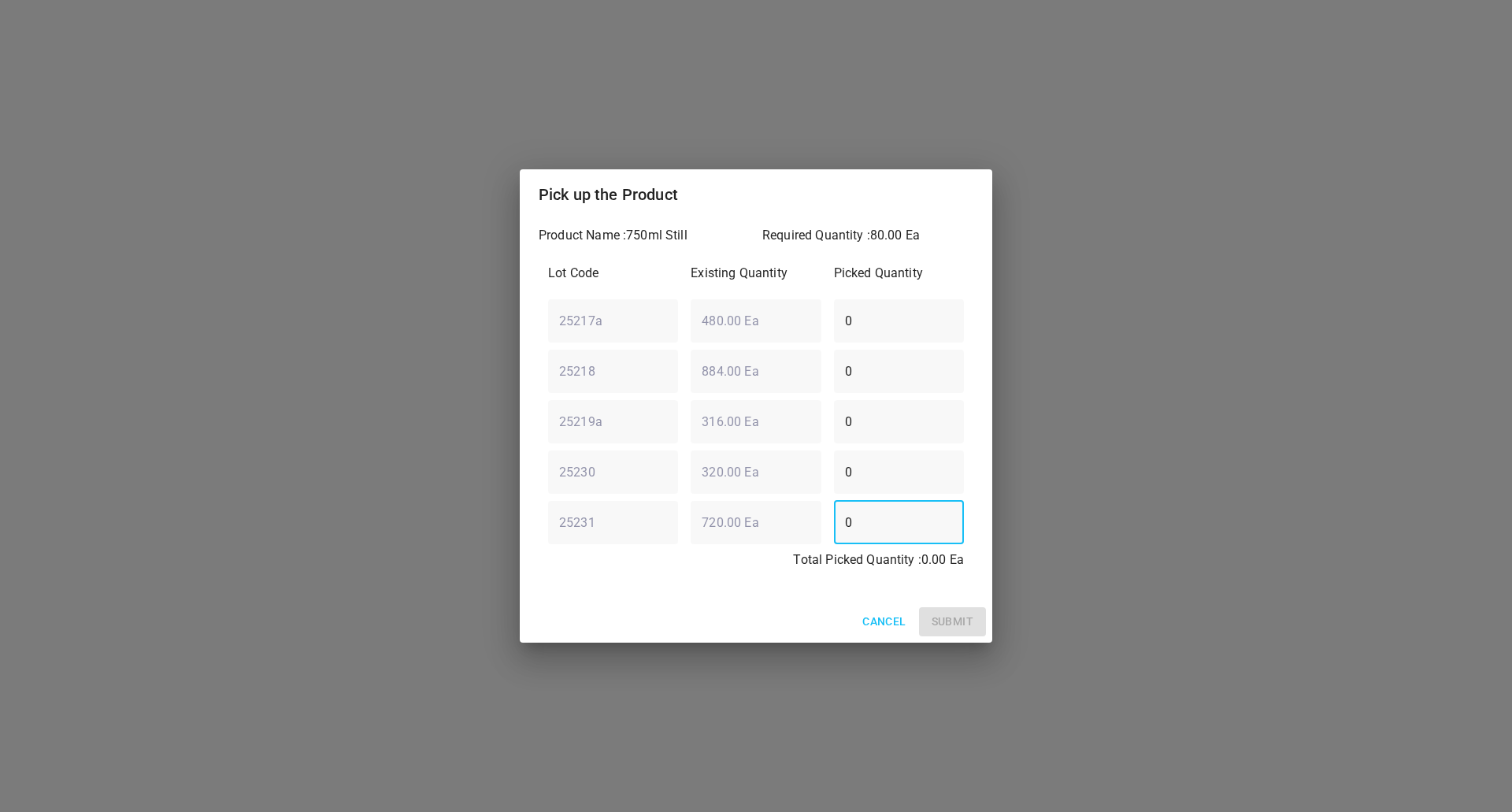
drag, startPoint x: 917, startPoint y: 522, endPoint x: 207, endPoint y: 516, distance: 710.0
click at [370, 531] on div "Pick up the Product Product Name : 750ml Still Required Quantity : 80.00 Ea Lot…" at bounding box center [756, 406] width 1512 height 812
type input "80"
click at [970, 613] on span "Submit" at bounding box center [952, 622] width 41 height 20
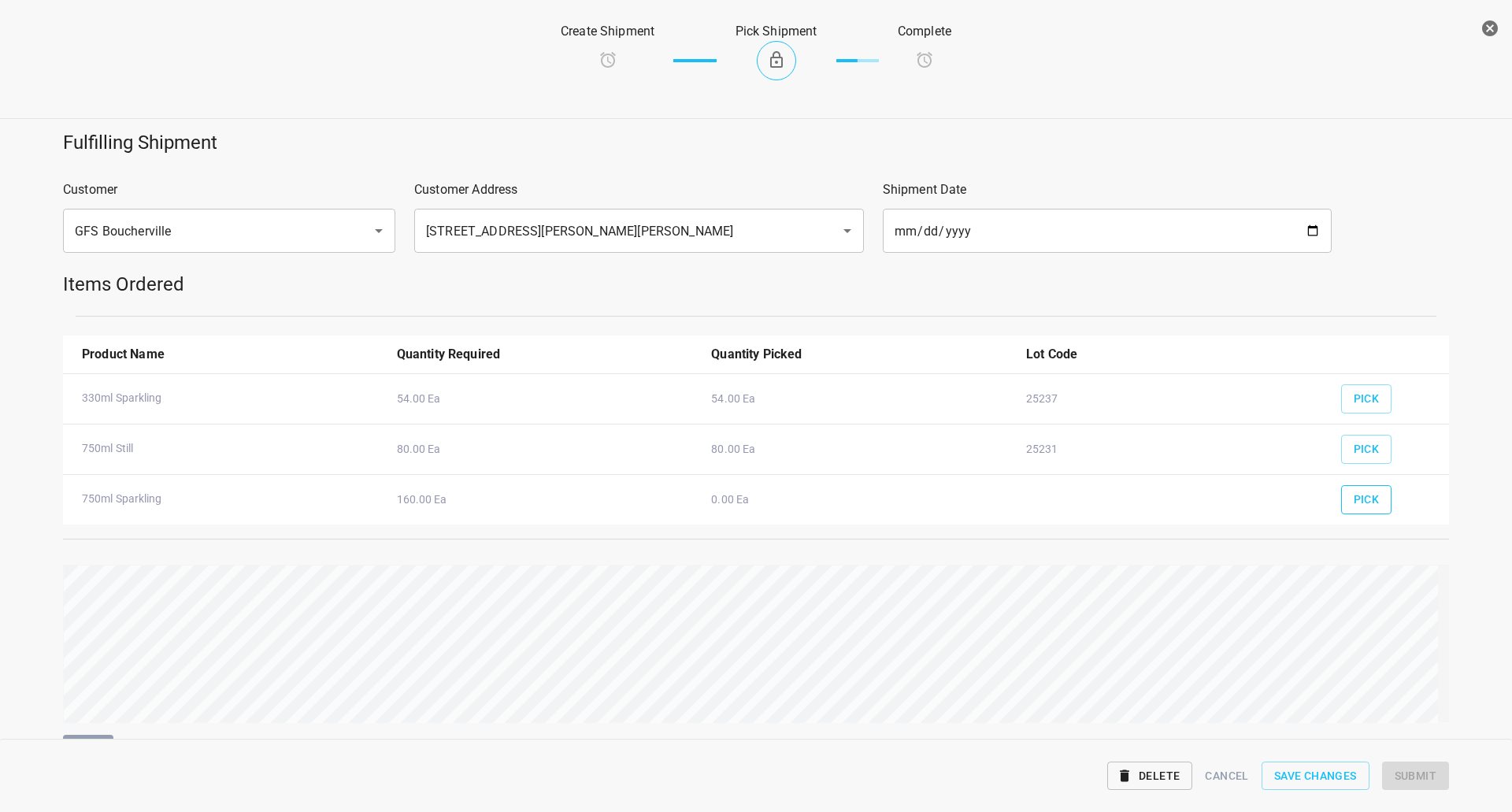
click at [1371, 506] on button "Pick" at bounding box center [1366, 499] width 51 height 29
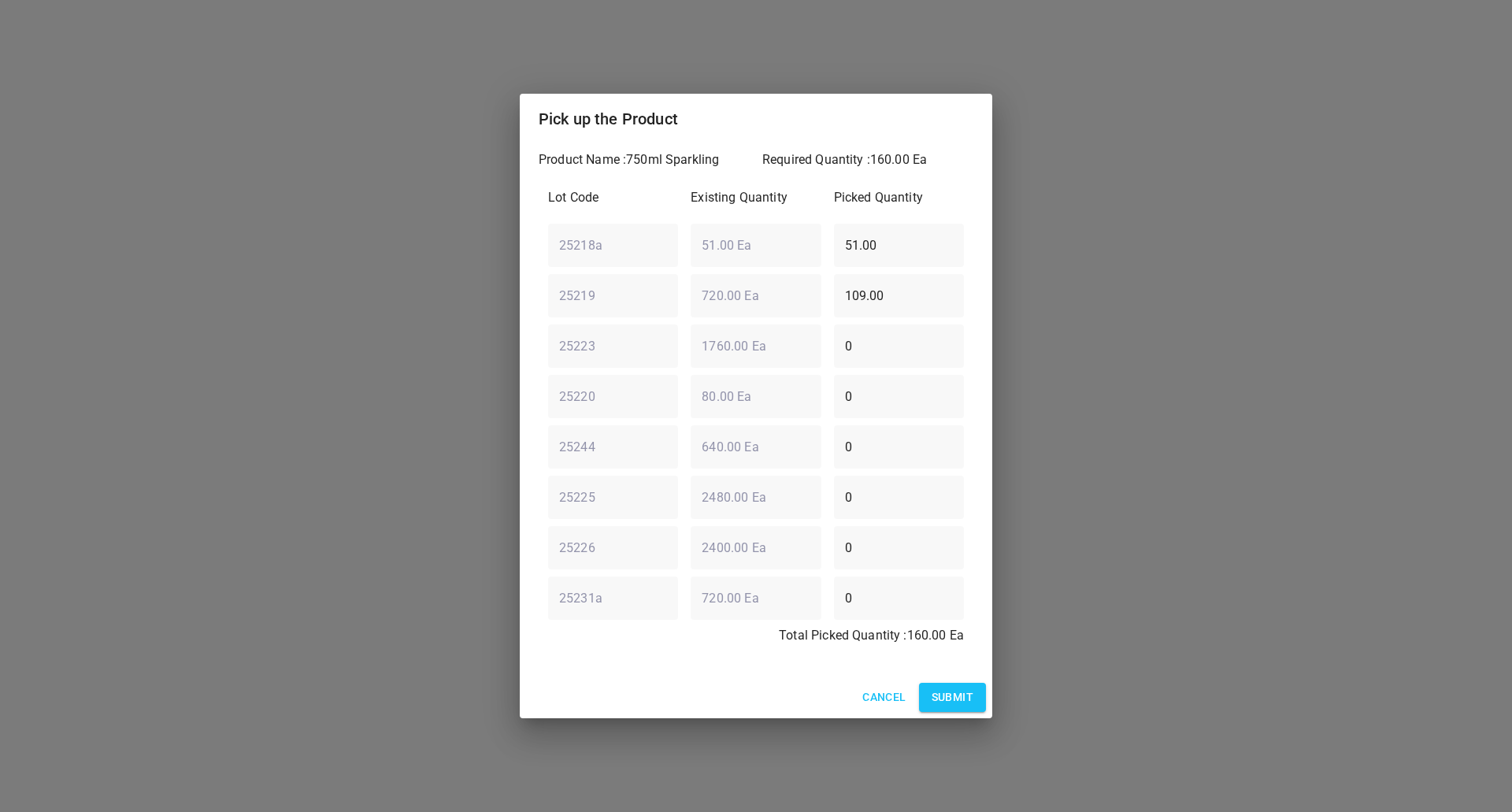
click at [709, 247] on div "25218a ​ 51.00 Ea ​ 51.00 ​" at bounding box center [755, 244] width 428 height 57
type input "0"
click at [594, 306] on div "25219 ​ 720.00 Ea ​ 109.00 ​" at bounding box center [755, 295] width 428 height 57
type input "0"
drag, startPoint x: 945, startPoint y: 343, endPoint x: 312, endPoint y: 344, distance: 633.0
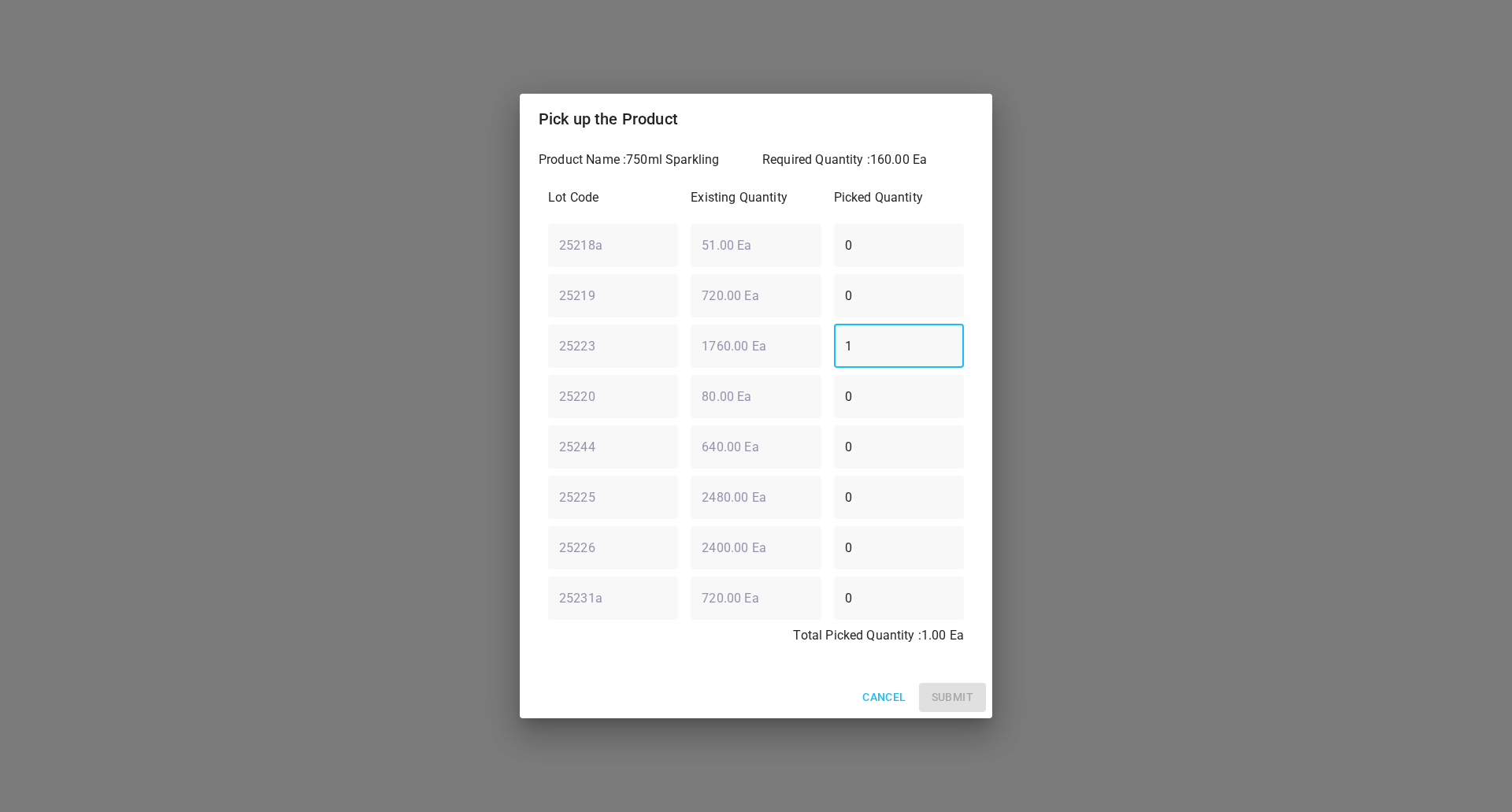
click at [834, 368] on input "1" at bounding box center [899, 345] width 130 height 44
type input "160"
click at [965, 697] on span "Submit" at bounding box center [952, 698] width 41 height 20
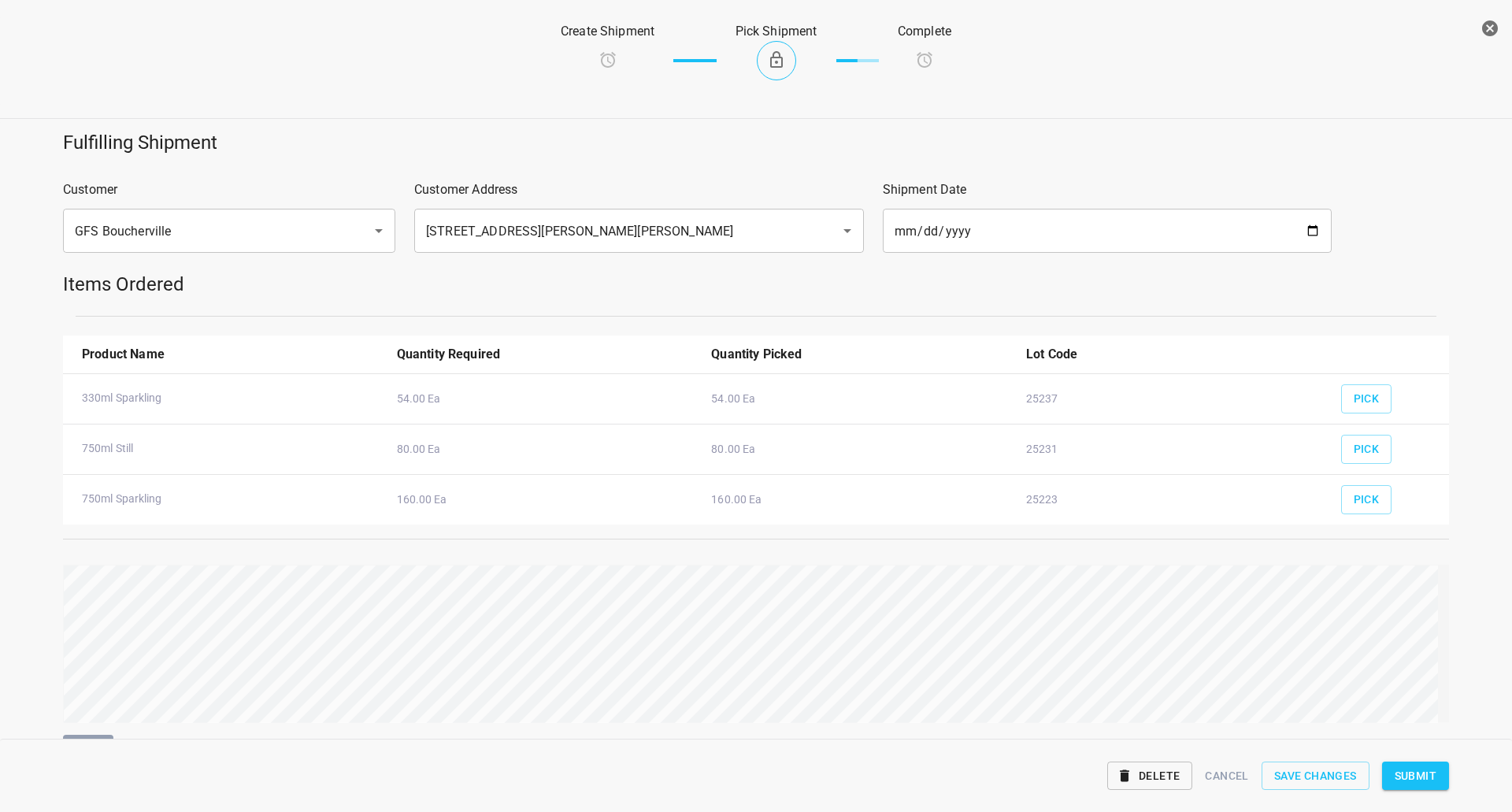
click at [1425, 764] on button "Submit" at bounding box center [1416, 776] width 67 height 29
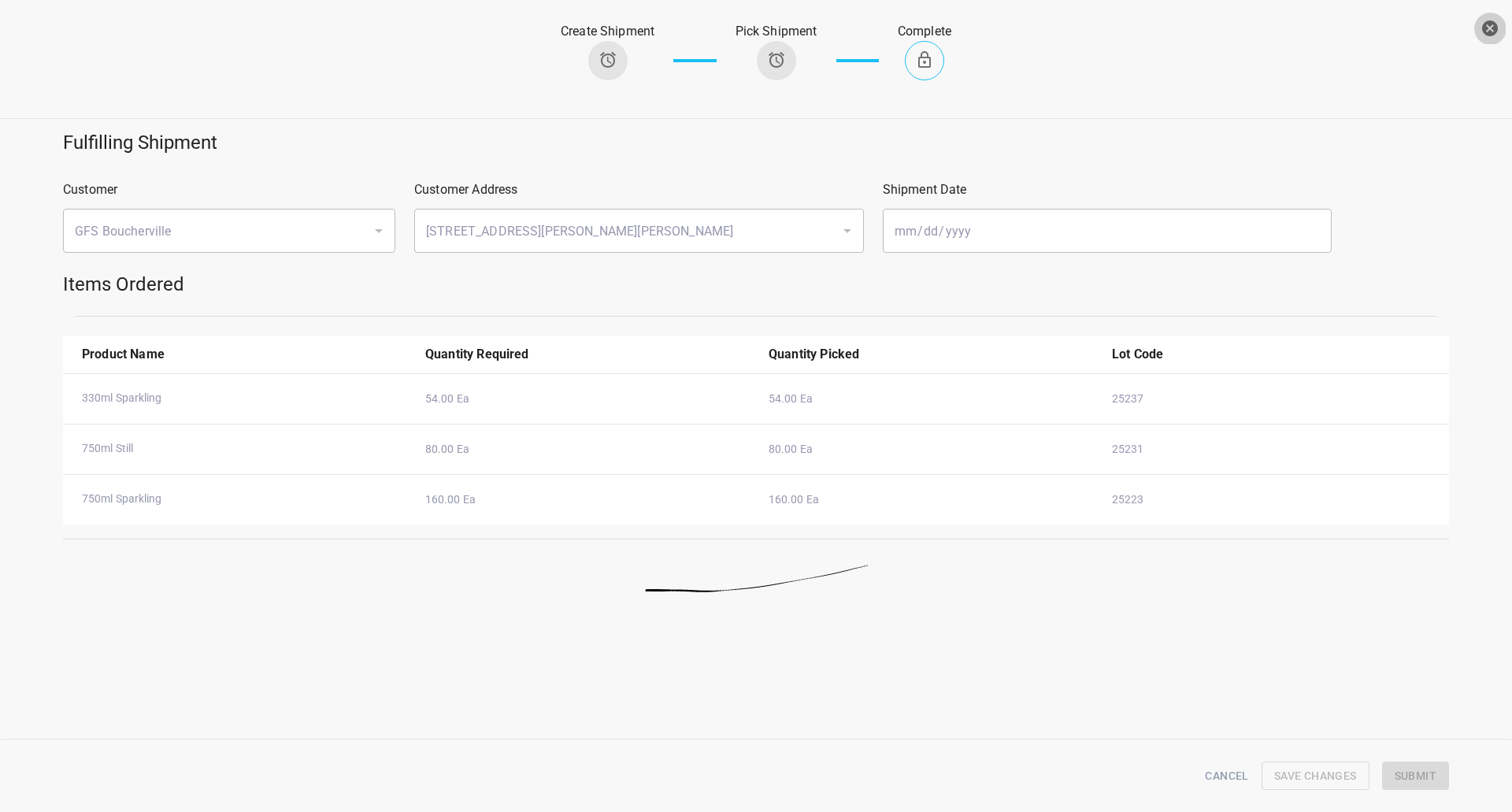
click at [1491, 23] on icon "button" at bounding box center [1489, 28] width 15 height 15
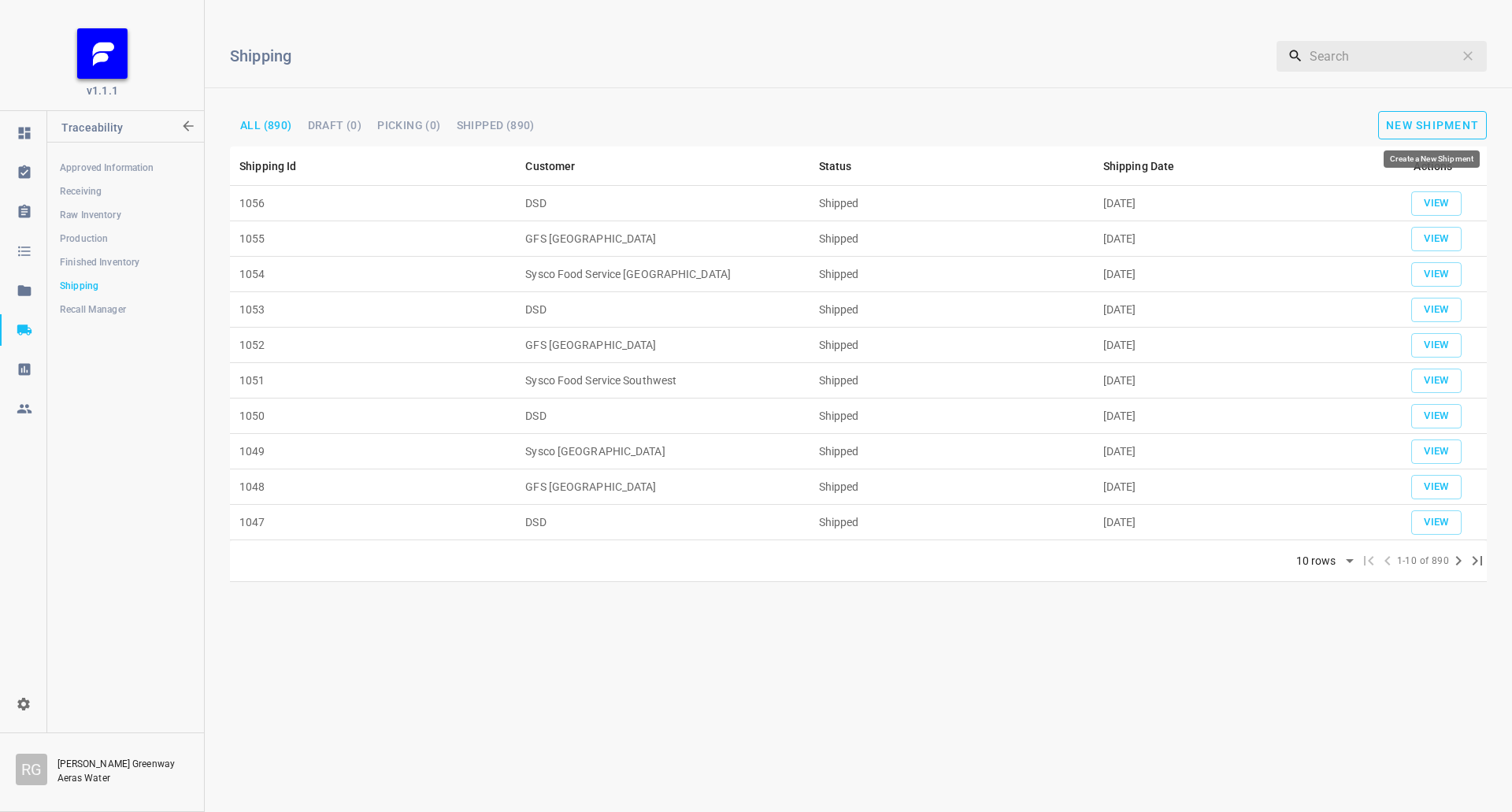
click at [1444, 133] on button "New Shipment" at bounding box center [1432, 124] width 109 height 28
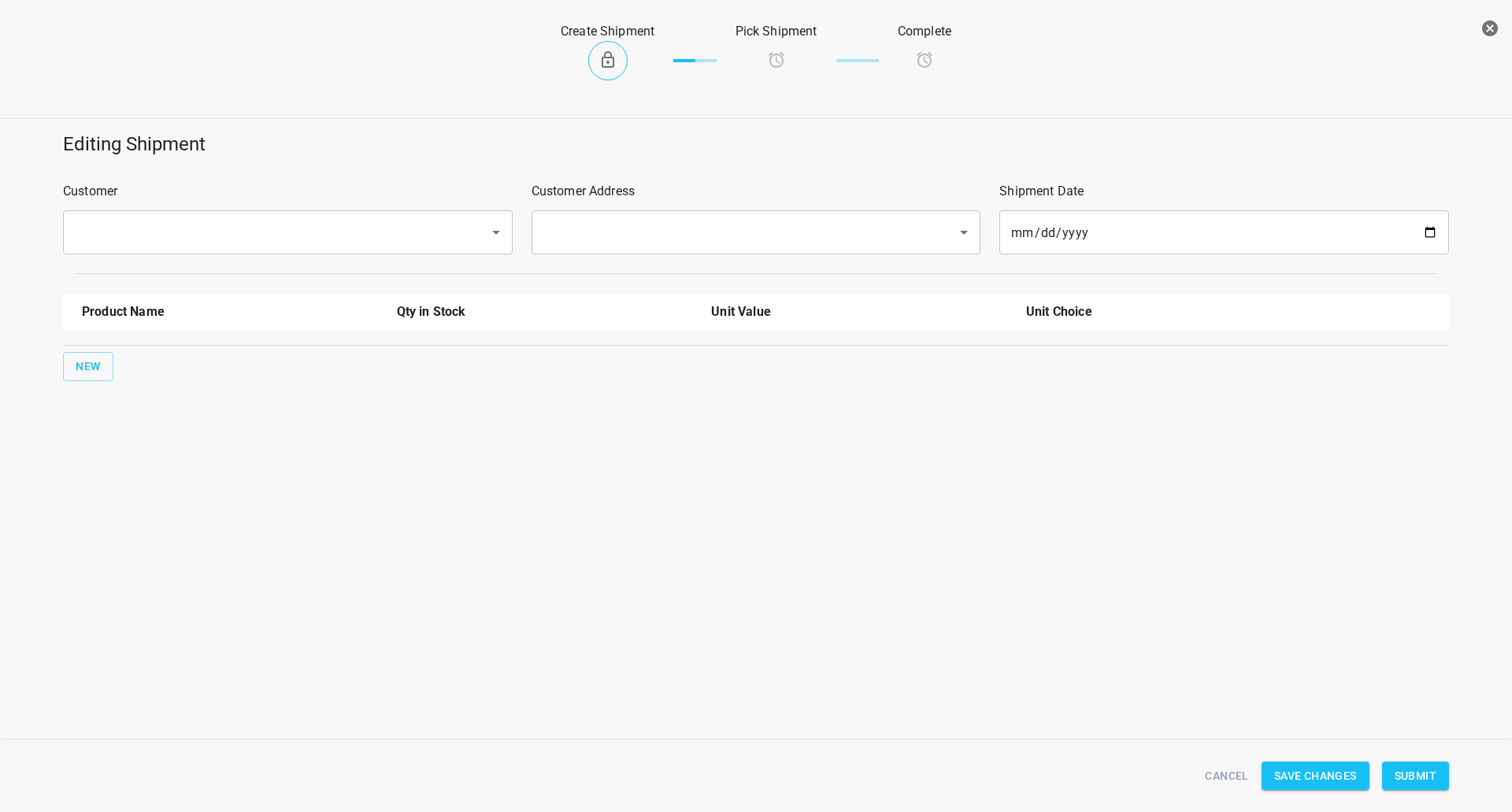
click at [138, 243] on input "text" at bounding box center [266, 232] width 391 height 30
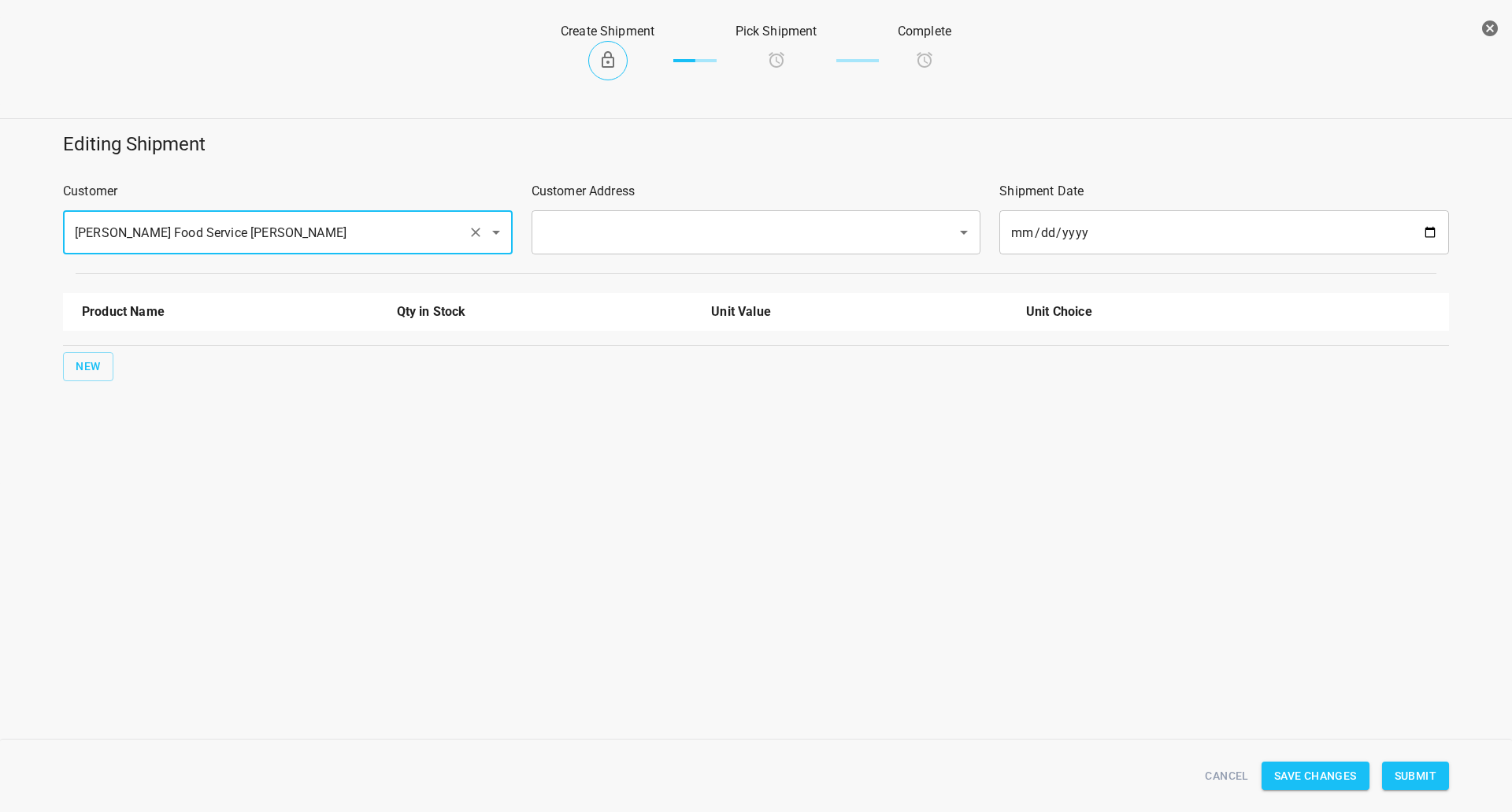
type input "[PERSON_NAME] Food Service [PERSON_NAME]"
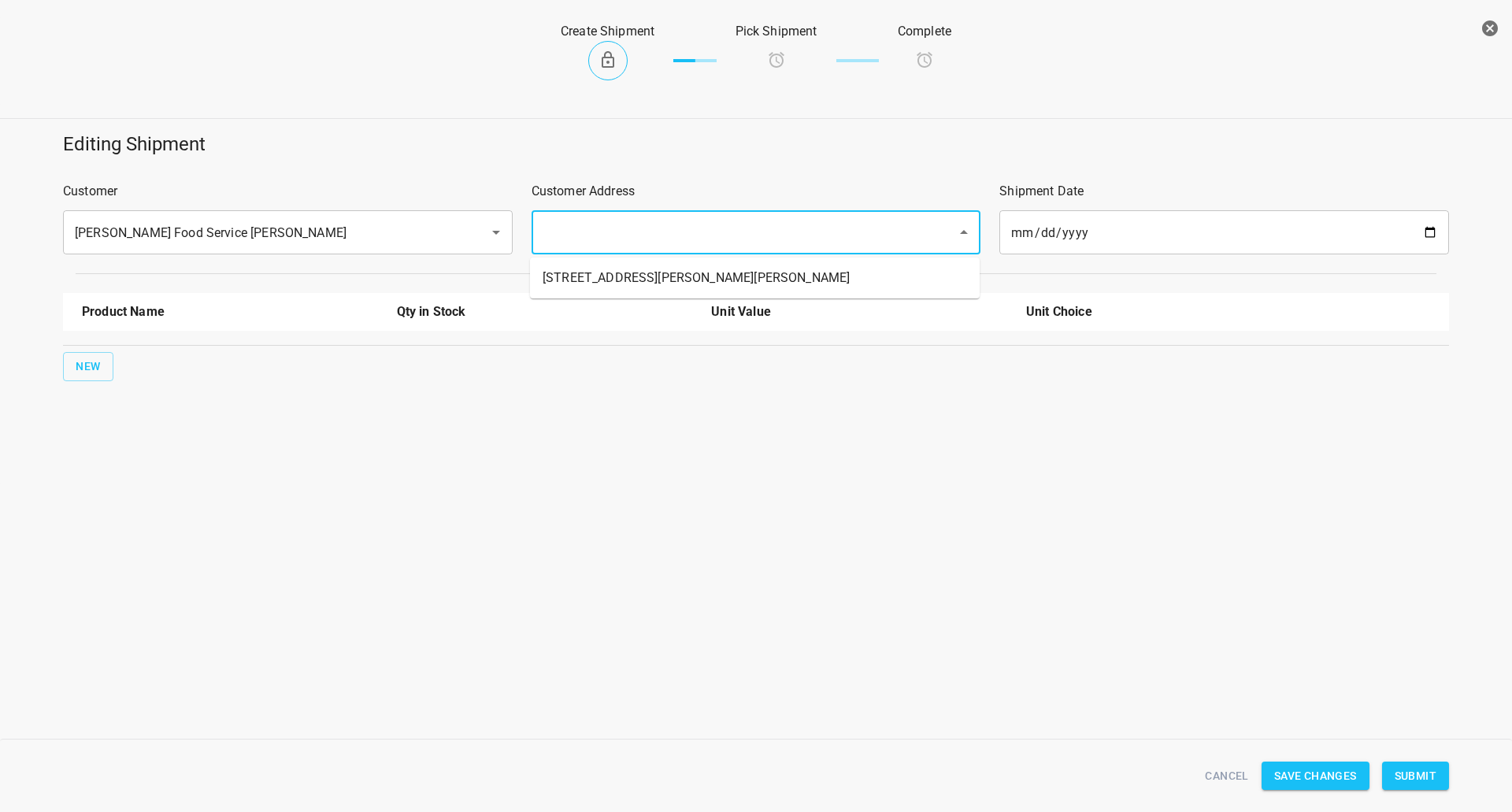
drag, startPoint x: 689, startPoint y: 245, endPoint x: 566, endPoint y: 274, distance: 126.4
click at [689, 243] on input "text" at bounding box center [734, 232] width 391 height 30
click at [566, 274] on li "[STREET_ADDRESS][PERSON_NAME][PERSON_NAME]" at bounding box center [754, 278] width 450 height 28
type input "[STREET_ADDRESS][PERSON_NAME][PERSON_NAME]"
click at [92, 360] on span "New" at bounding box center [88, 367] width 25 height 20
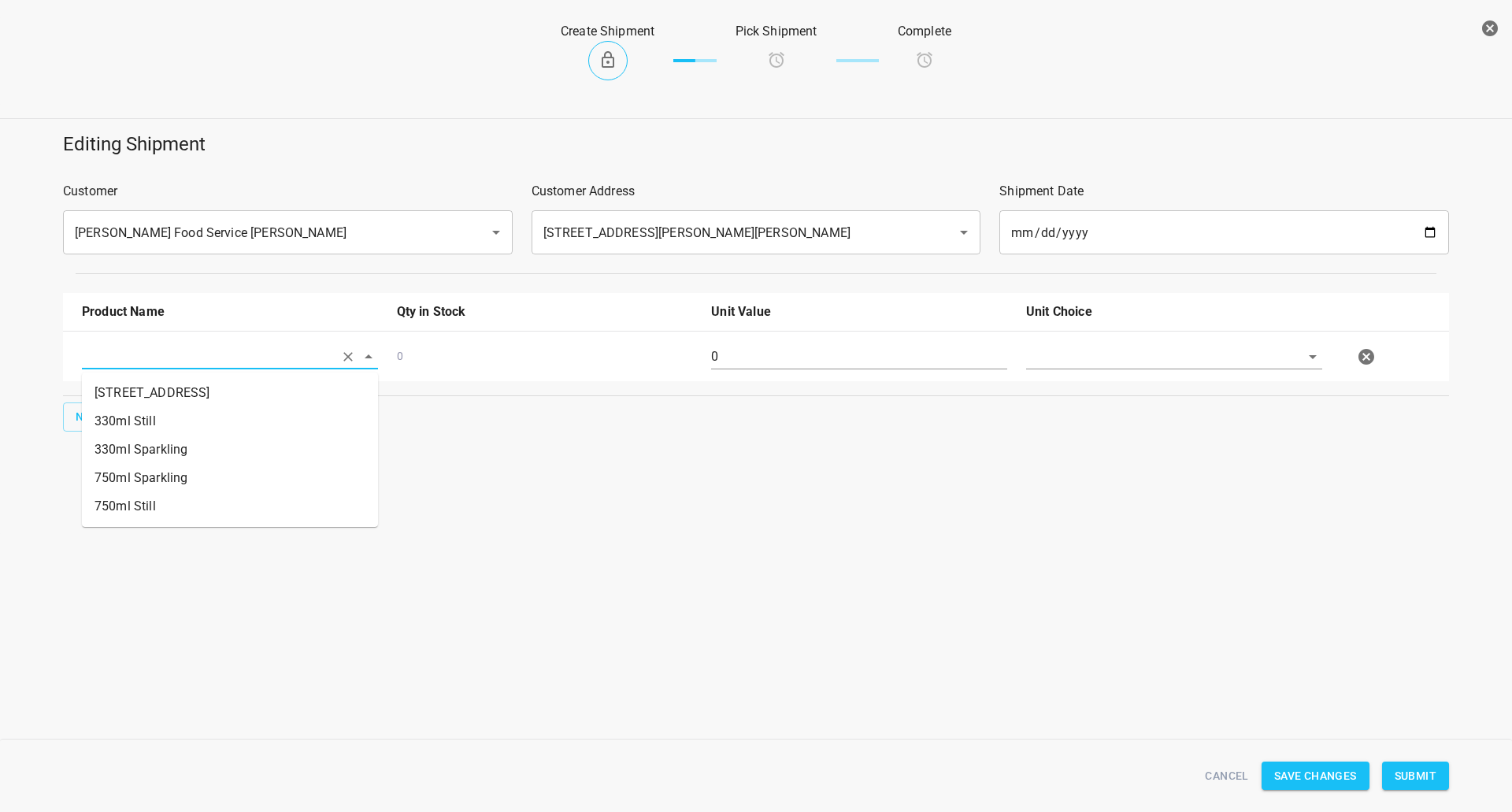
click at [101, 355] on input "text" at bounding box center [208, 356] width 252 height 24
click at [162, 427] on li "330ml Still" at bounding box center [230, 421] width 296 height 28
type input "330ml Still"
click at [96, 420] on span "New" at bounding box center [88, 417] width 25 height 20
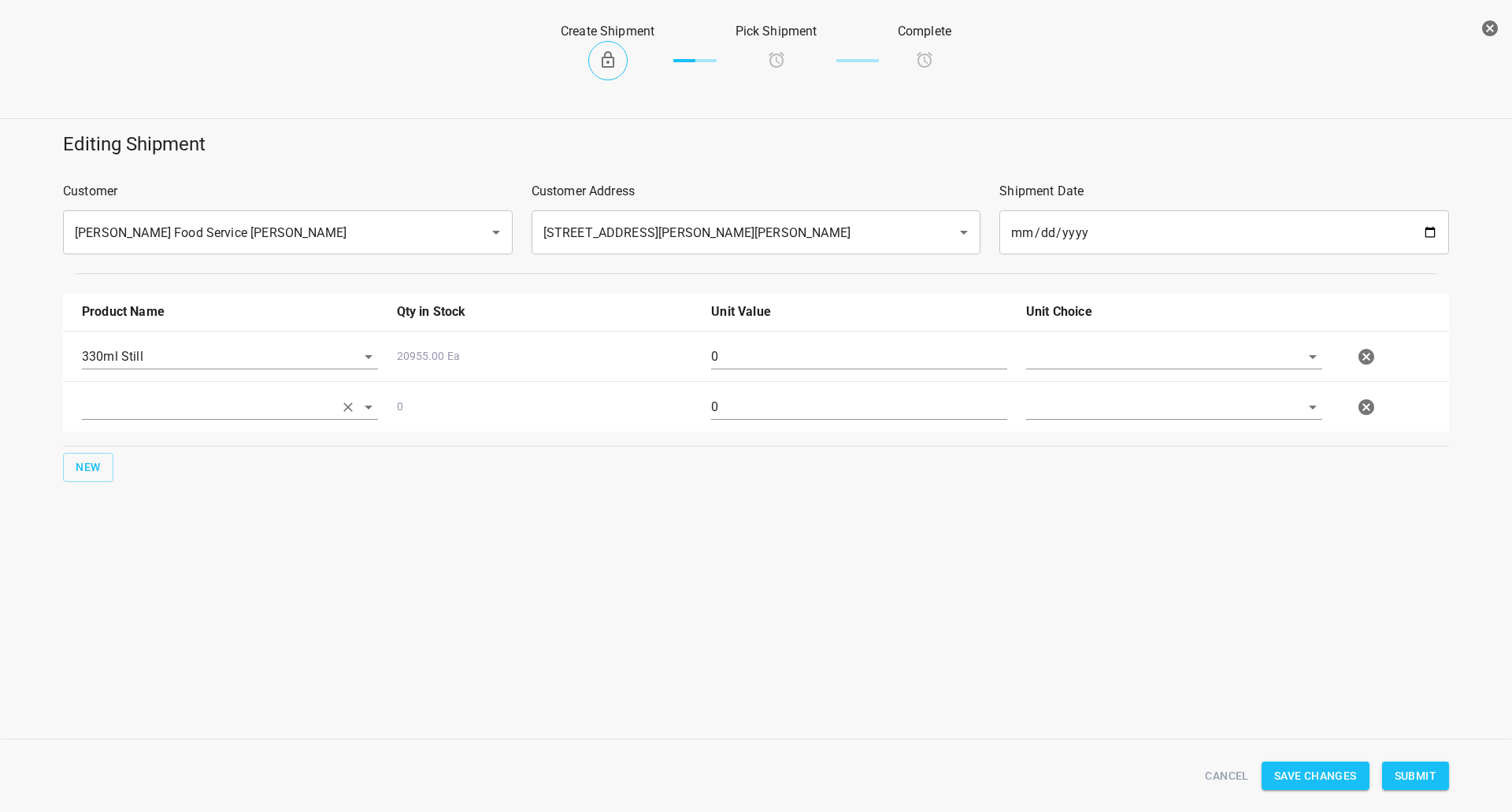
click at [130, 407] on input "text" at bounding box center [208, 406] width 252 height 24
click at [174, 501] on li "330ml Sparkling" at bounding box center [230, 499] width 296 height 28
type input "330ml Sparkling"
click at [100, 470] on button "New" at bounding box center [88, 468] width 50 height 29
click at [129, 463] on input "text" at bounding box center [208, 457] width 252 height 24
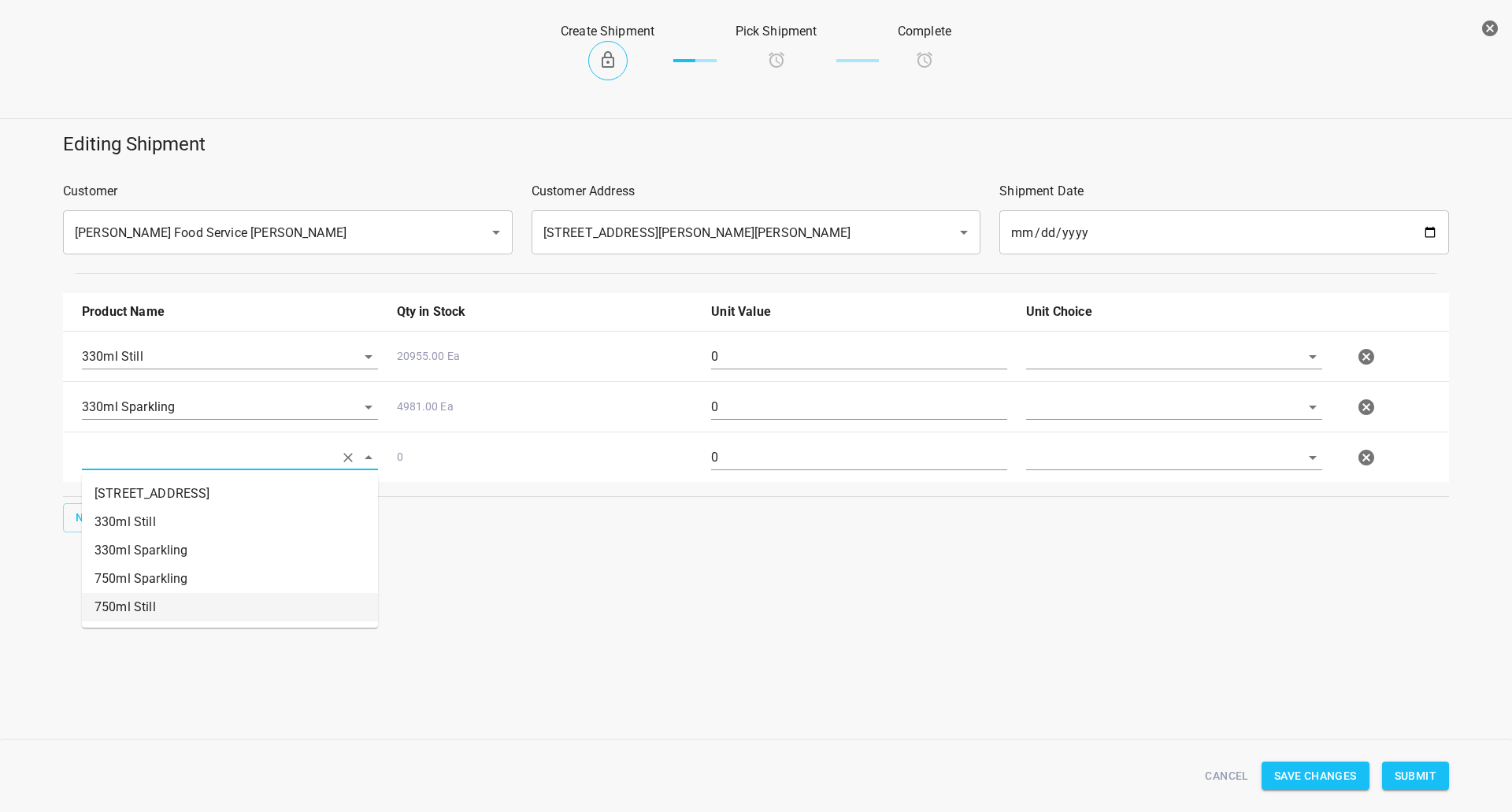
click at [115, 616] on li "750ml Still" at bounding box center [230, 607] width 296 height 28
type input "750ml Still"
drag, startPoint x: 95, startPoint y: 534, endPoint x: 162, endPoint y: 505, distance: 73.0
click at [96, 531] on div "New" at bounding box center [755, 517] width 1392 height 35
click at [173, 503] on div "New" at bounding box center [755, 517] width 1392 height 35
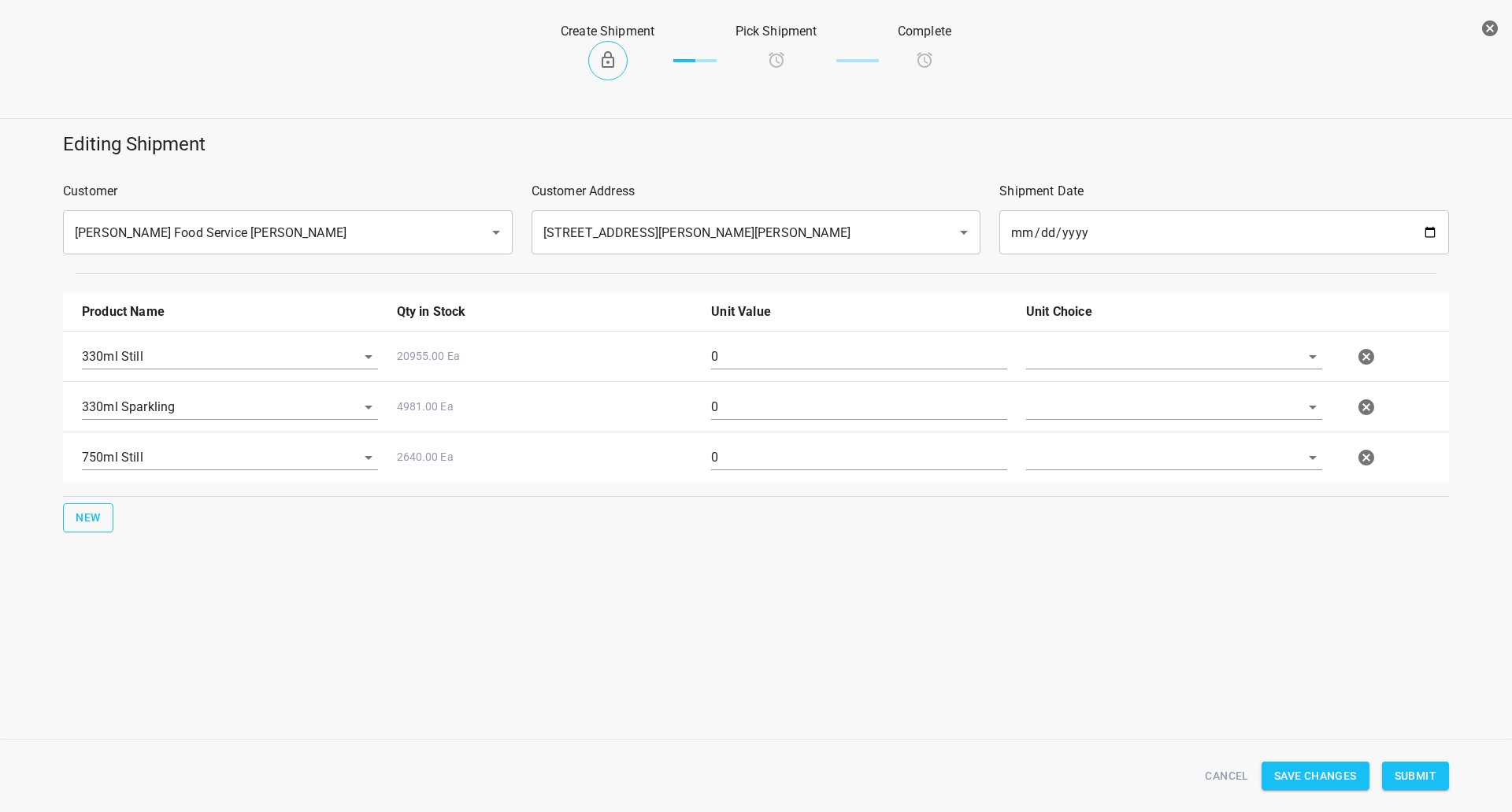
click at [68, 527] on button "New" at bounding box center [88, 517] width 50 height 29
drag, startPoint x: 118, startPoint y: 509, endPoint x: 166, endPoint y: 590, distance: 94.2
click at [120, 508] on input "text" at bounding box center [208, 507] width 252 height 24
click at [166, 621] on li "750ml Sparkling" at bounding box center [230, 629] width 296 height 28
type input "750ml Sparkling"
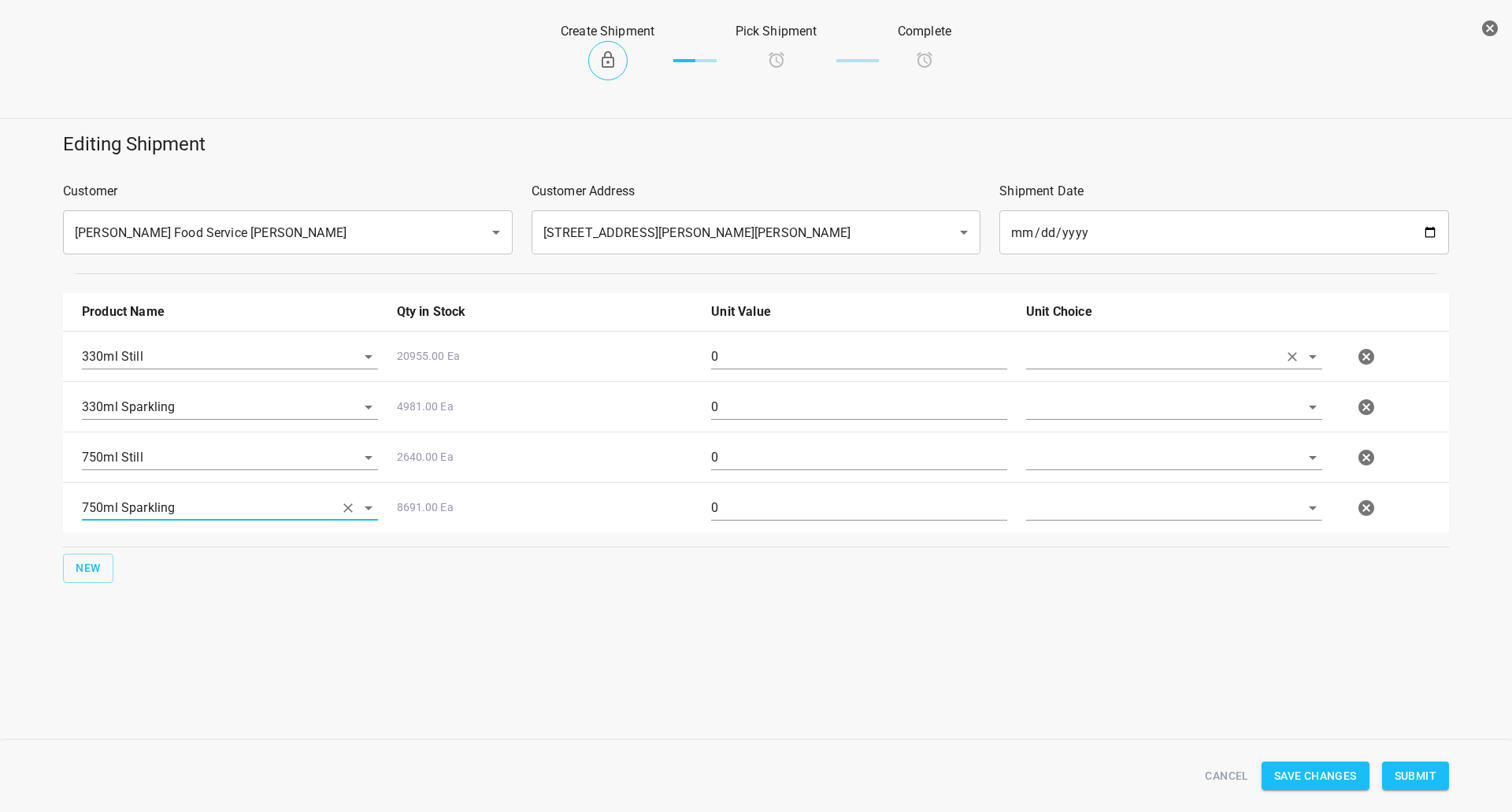
drag, startPoint x: 1130, startPoint y: 349, endPoint x: 1124, endPoint y: 360, distance: 12.5
click at [1131, 350] on input "text" at bounding box center [1152, 356] width 252 height 24
click at [1085, 397] on li "[PERSON_NAME]" at bounding box center [1174, 392] width 296 height 28
type input "[PERSON_NAME]"
click at [1074, 410] on input "text" at bounding box center [1152, 406] width 252 height 24
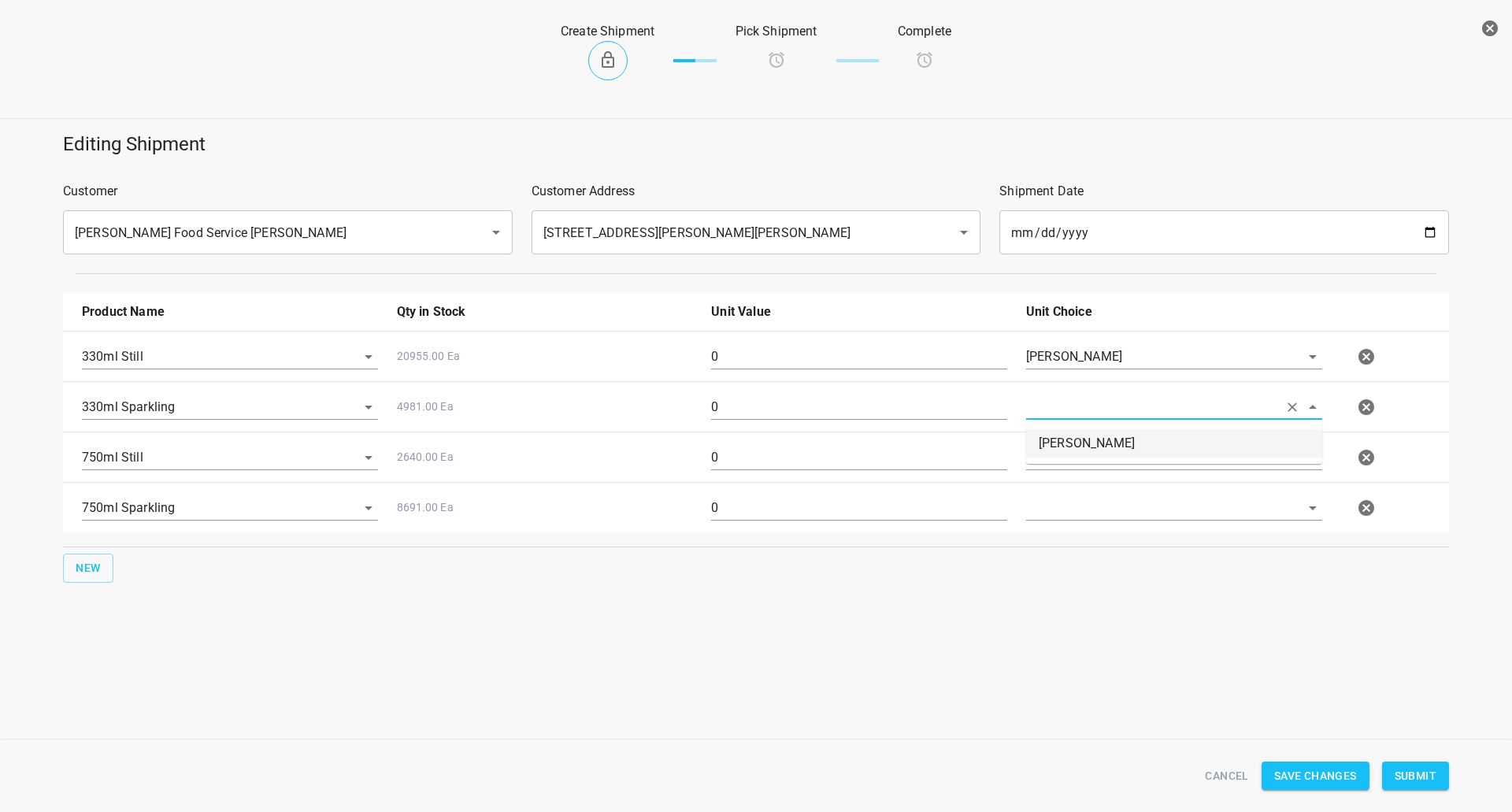
click at [1061, 445] on li "[PERSON_NAME]" at bounding box center [1174, 442] width 296 height 28
type input "[PERSON_NAME]"
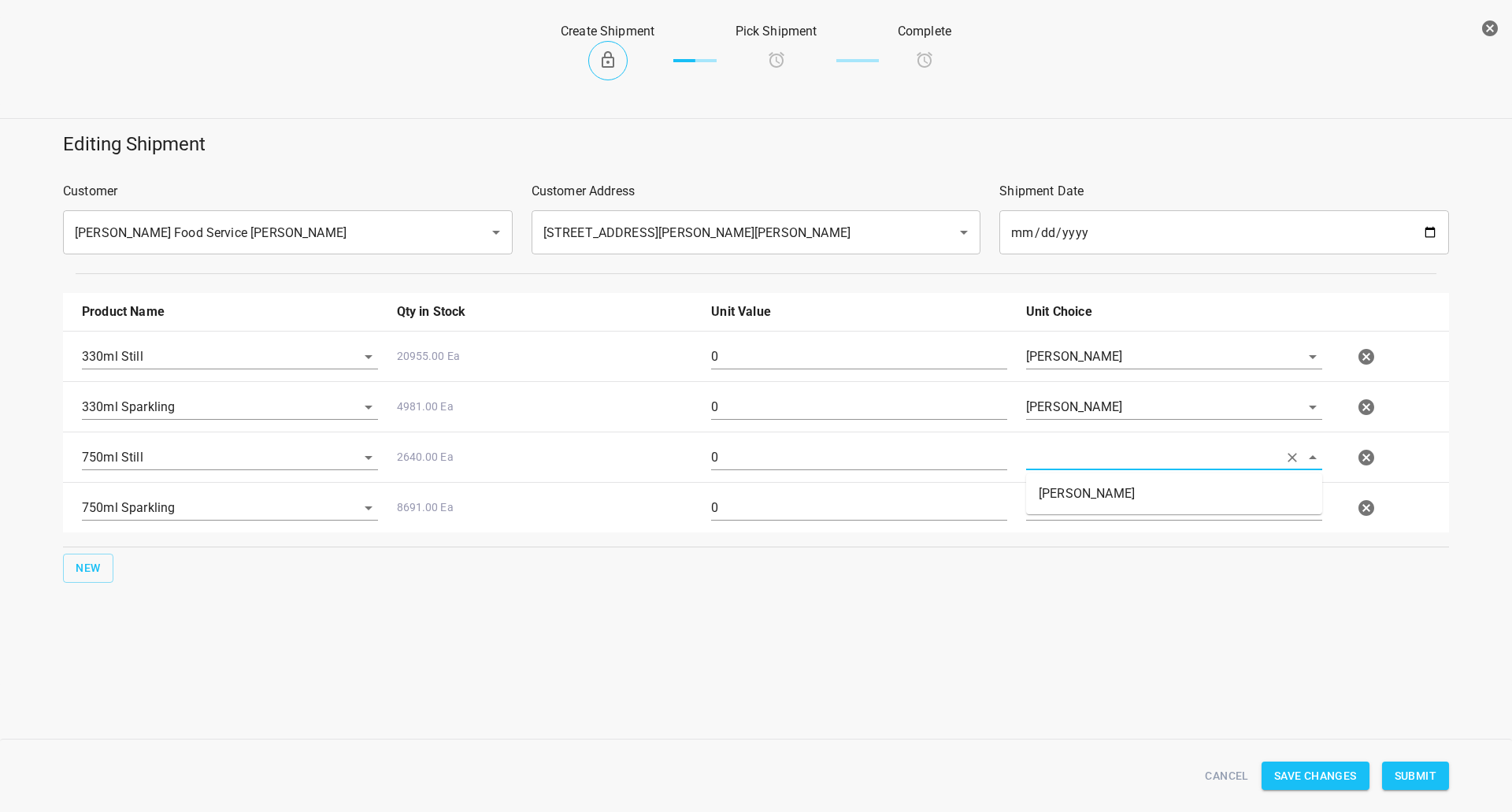
click at [1054, 460] on input "text" at bounding box center [1152, 457] width 252 height 24
click at [1052, 488] on li "[PERSON_NAME]" at bounding box center [1174, 493] width 296 height 28
type input "[PERSON_NAME]"
click at [1050, 500] on input "text" at bounding box center [1152, 507] width 252 height 24
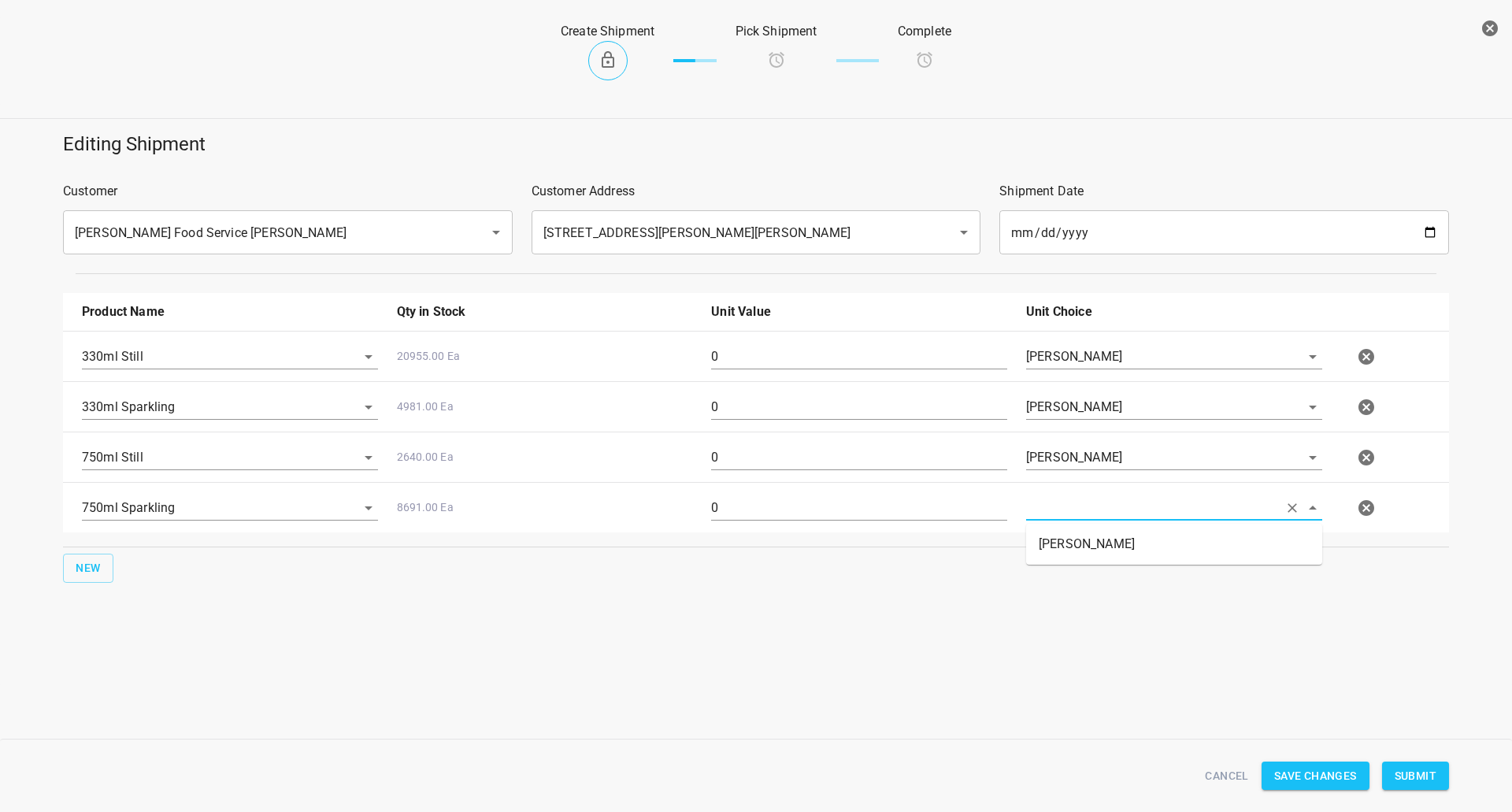
drag, startPoint x: 1050, startPoint y: 539, endPoint x: 1028, endPoint y: 533, distance: 22.8
click at [1047, 539] on li "[PERSON_NAME]" at bounding box center [1174, 543] width 296 height 28
type input "[PERSON_NAME]"
click at [784, 350] on input "0" at bounding box center [859, 357] width 296 height 25
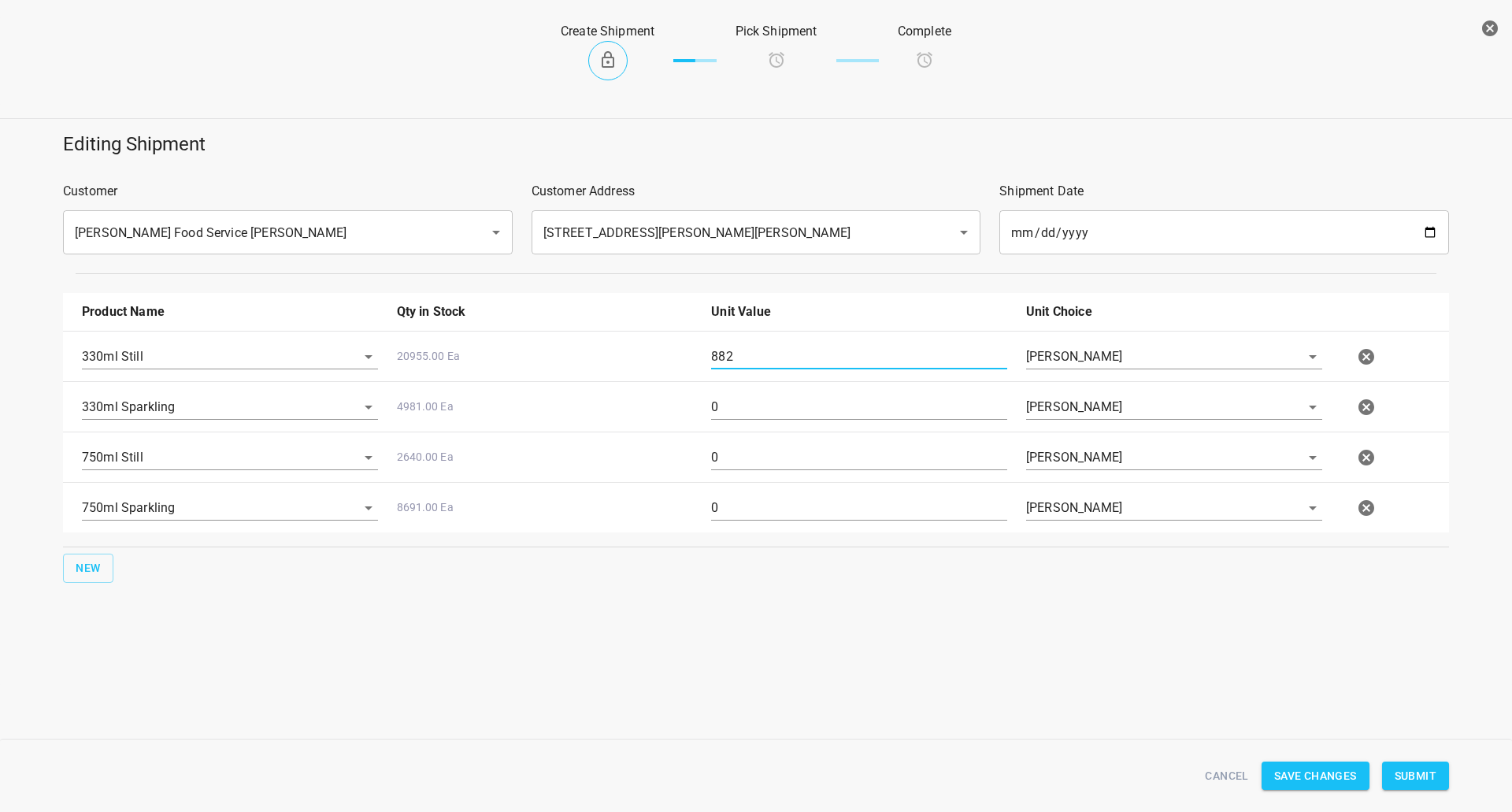
type input "882"
click at [826, 414] on input "0" at bounding box center [859, 407] width 296 height 25
click at [824, 414] on input "0" at bounding box center [859, 407] width 296 height 25
type input "126"
drag, startPoint x: 778, startPoint y: 445, endPoint x: 291, endPoint y: 460, distance: 487.2
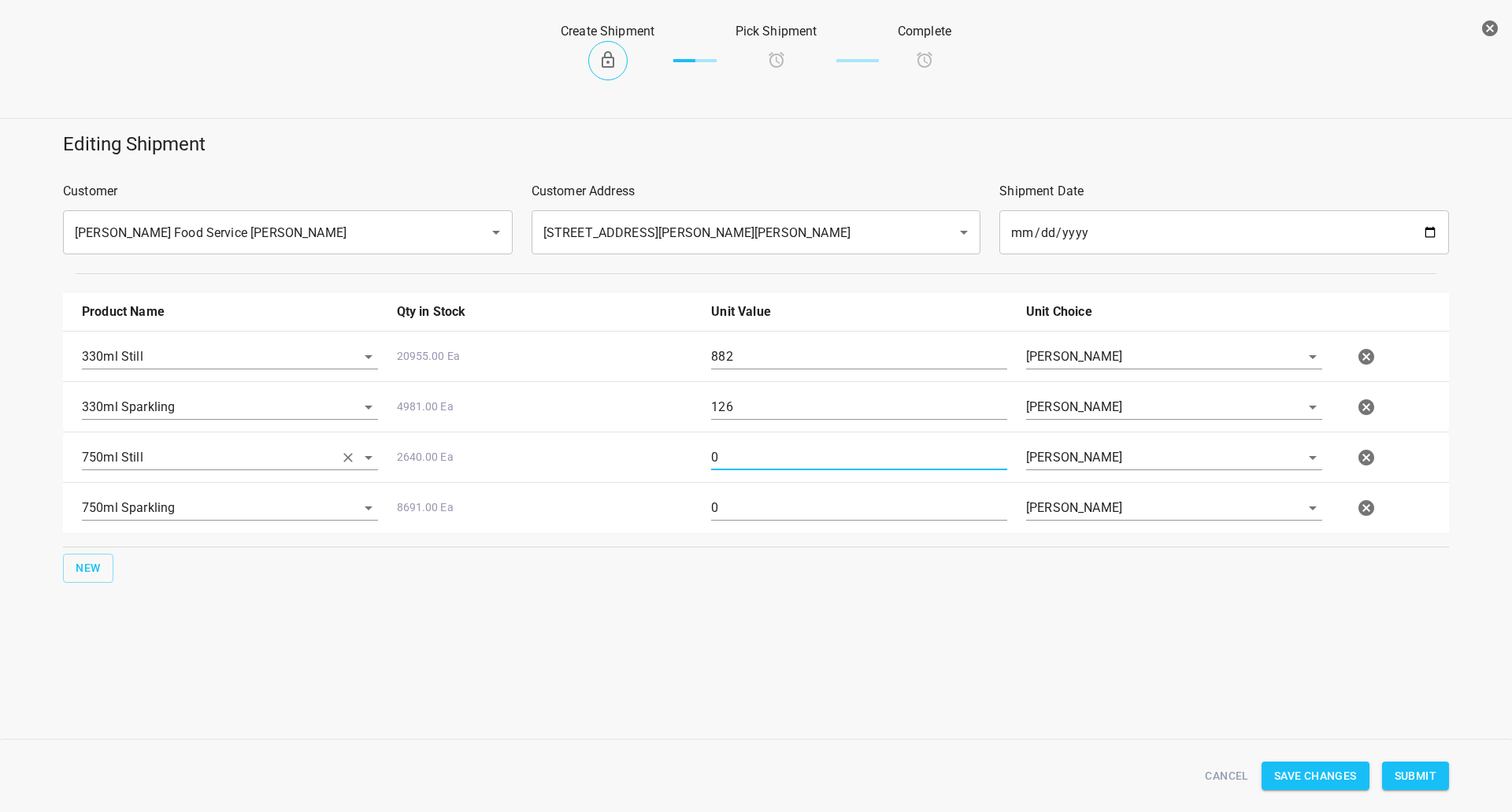
click at [291, 460] on div "750ml Still 2640.00 Ea 0 [PERSON_NAME]" at bounding box center [759, 457] width 1373 height 69
type input "64"
drag, startPoint x: 676, startPoint y: 521, endPoint x: 652, endPoint y: 521, distance: 24.0
click at [652, 521] on div "750ml Sparkling 8691.00 Ea 0 [PERSON_NAME]" at bounding box center [759, 507] width 1373 height 69
type input "64"
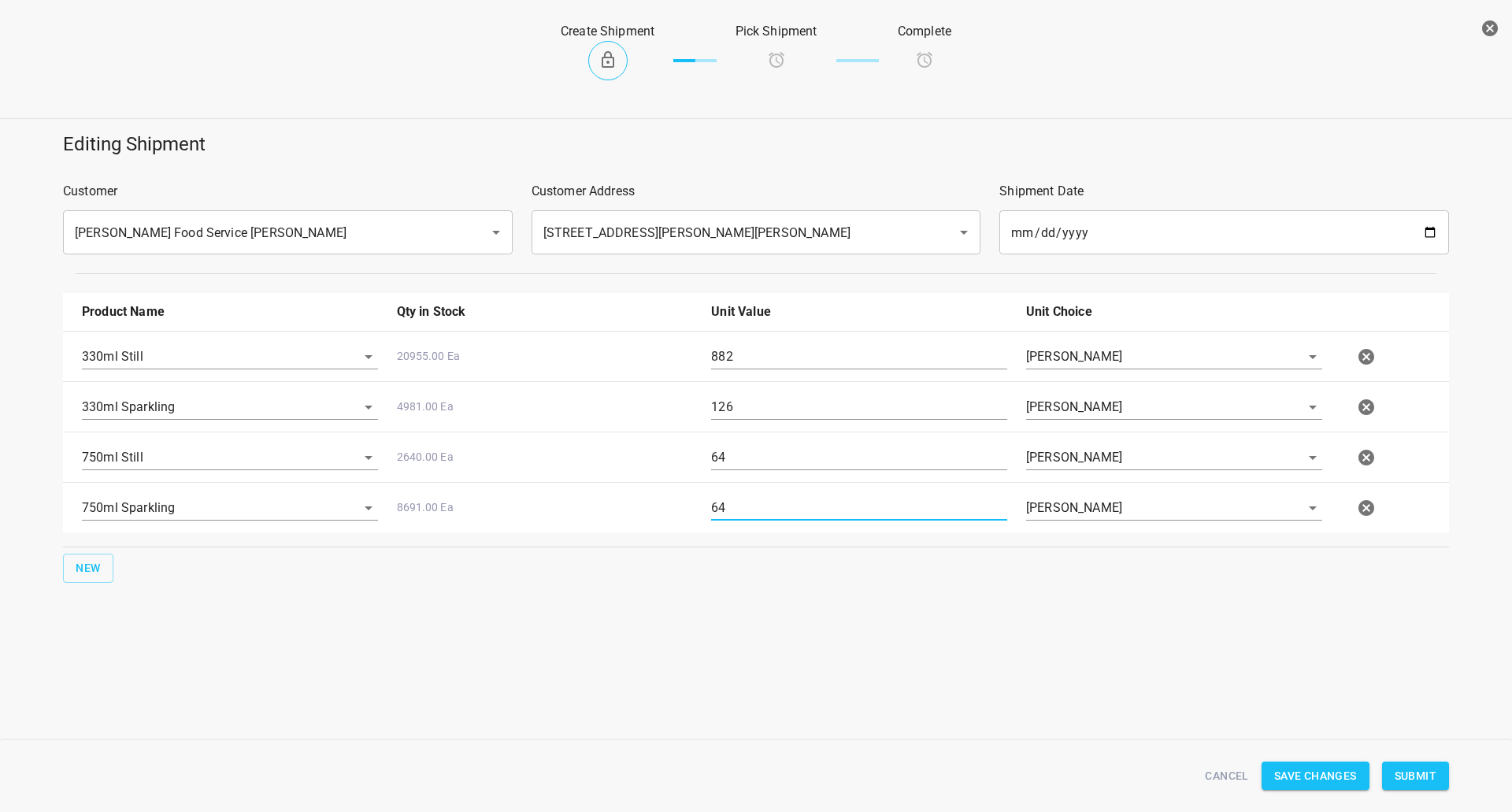
click at [1412, 771] on span "Submit" at bounding box center [1416, 776] width 41 height 20
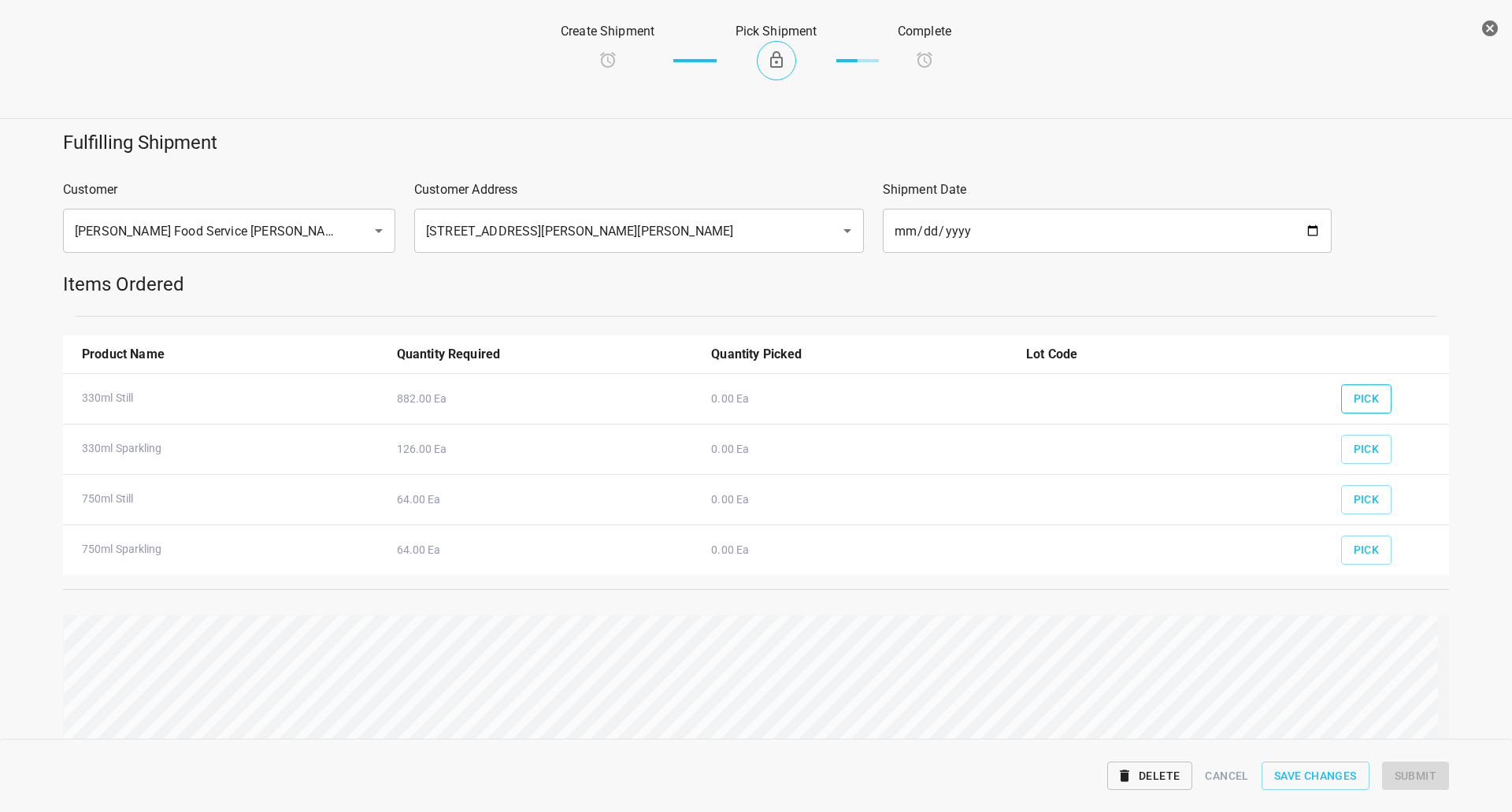
drag, startPoint x: 1371, startPoint y: 415, endPoint x: 1369, endPoint y: 394, distance: 21.1
click at [1372, 415] on div "Pick" at bounding box center [1389, 444] width 114 height 59
click at [1369, 393] on button "Pick" at bounding box center [1366, 399] width 51 height 29
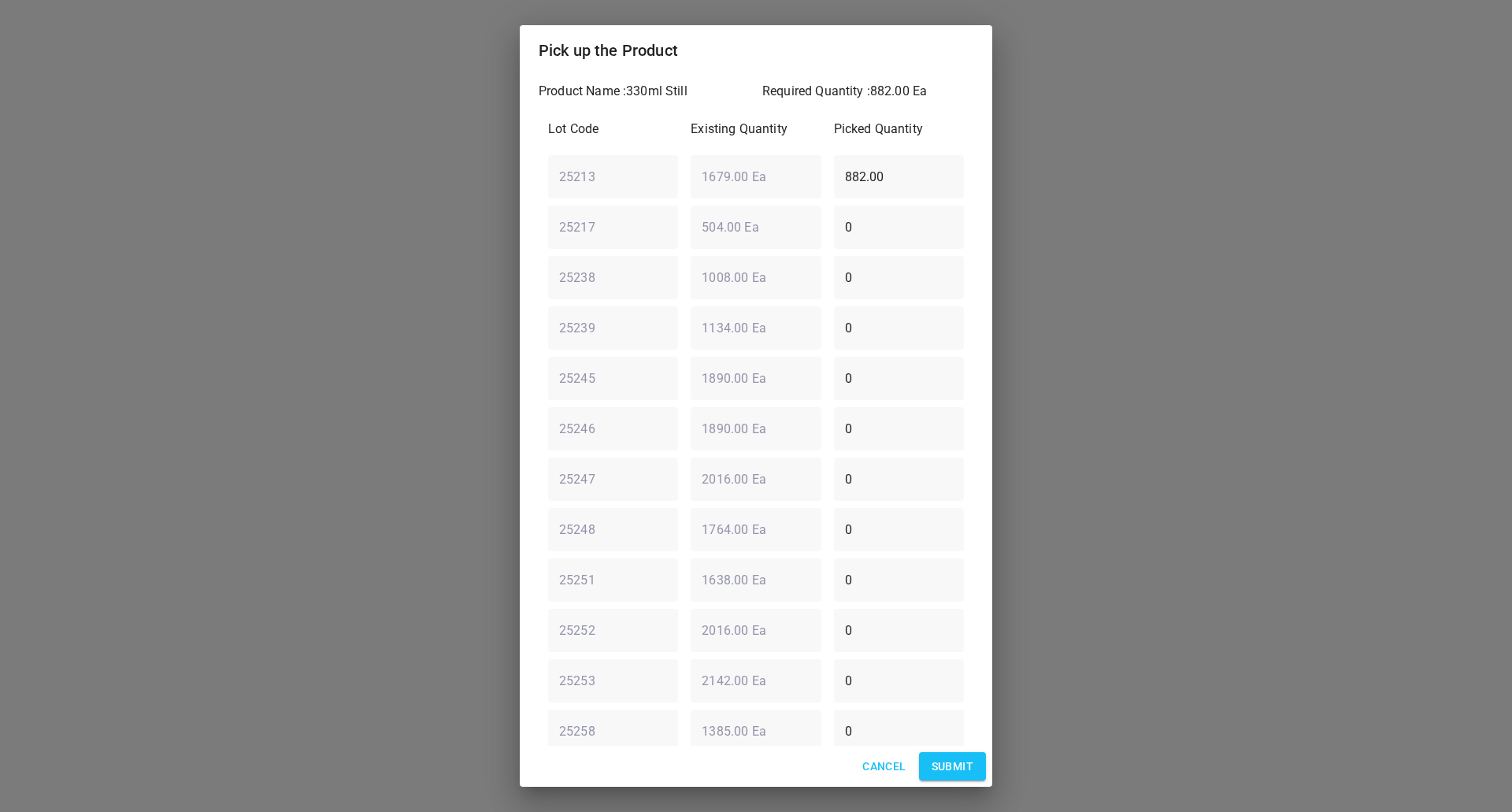
click at [715, 173] on div "25213 ​ 1679.00 Ea ​ 882.00 ​" at bounding box center [755, 176] width 428 height 57
drag, startPoint x: 889, startPoint y: 175, endPoint x: 583, endPoint y: 91, distance: 317.3
click at [705, 141] on div "Lot Code Existing Quantity Picked Quantity 25213 ​ 1679.00 Ea ​ 0 ​ 25217 ​ 504…" at bounding box center [756, 479] width 434 height 737
type input "882"
drag, startPoint x: 965, startPoint y: 762, endPoint x: 971, endPoint y: 517, distance: 245.1
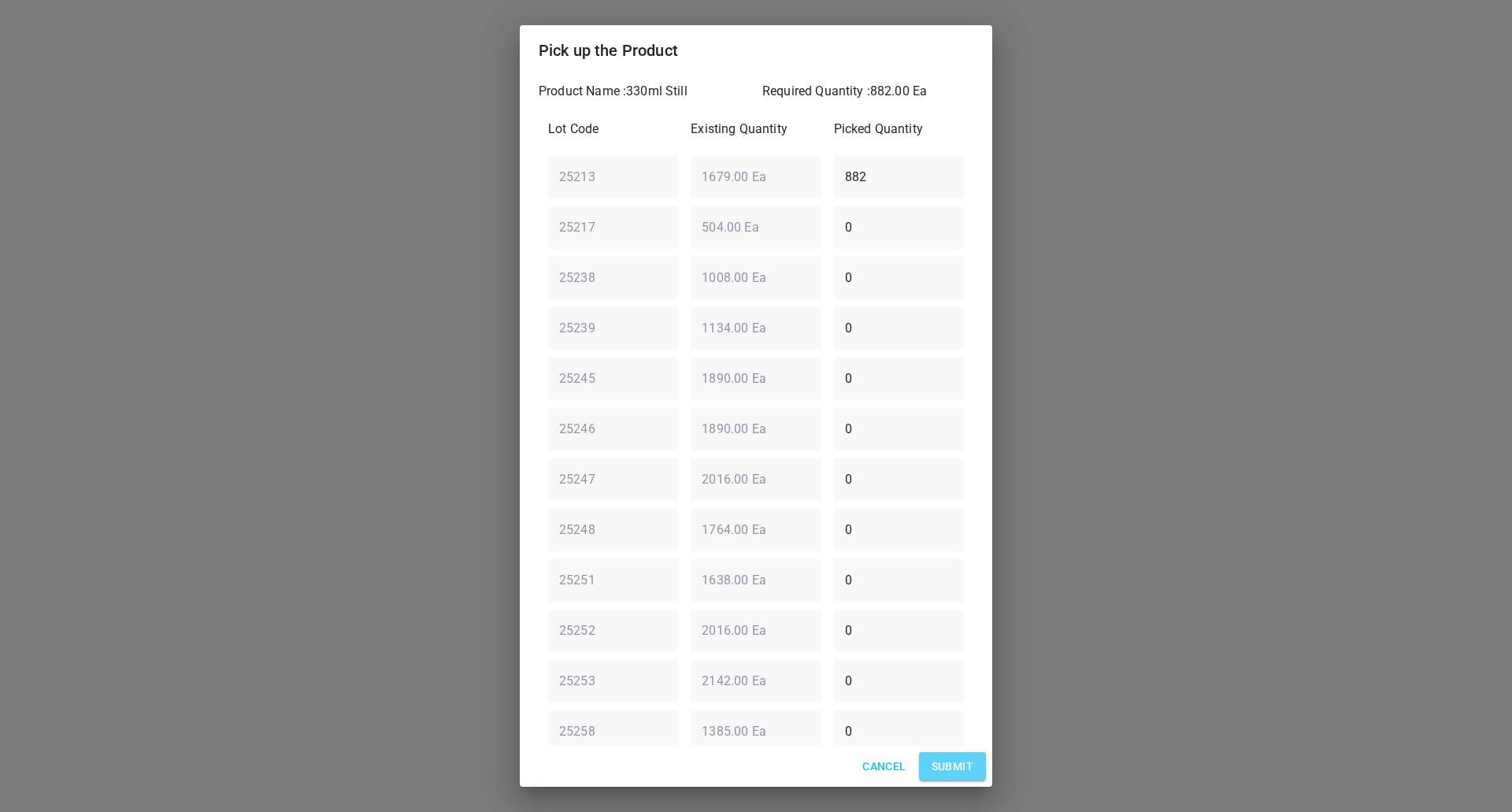
click at [964, 762] on span "Submit" at bounding box center [952, 767] width 41 height 20
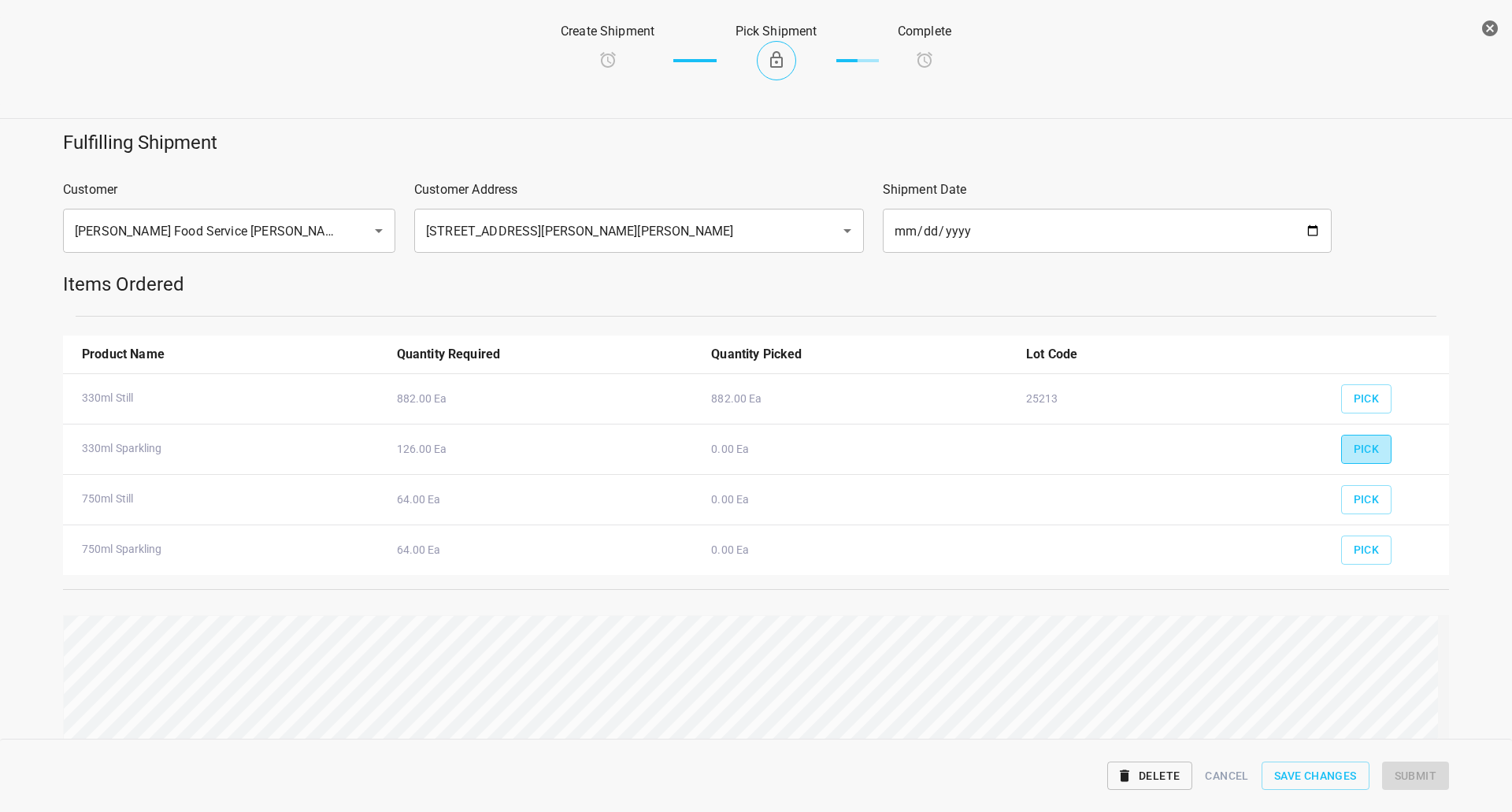
click at [1353, 445] on span "Pick" at bounding box center [1366, 450] width 26 height 20
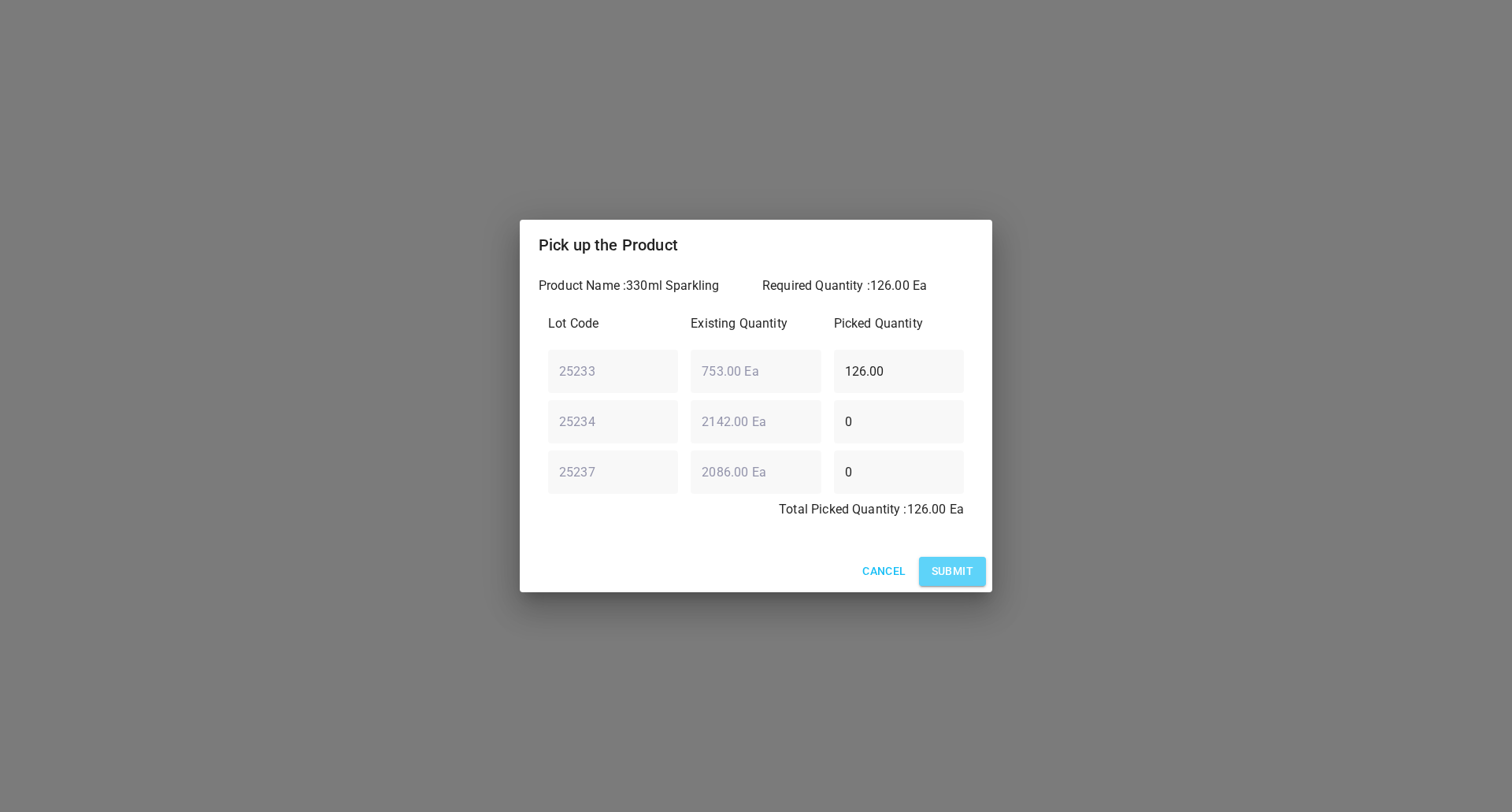
click at [949, 576] on span "Submit" at bounding box center [952, 571] width 41 height 20
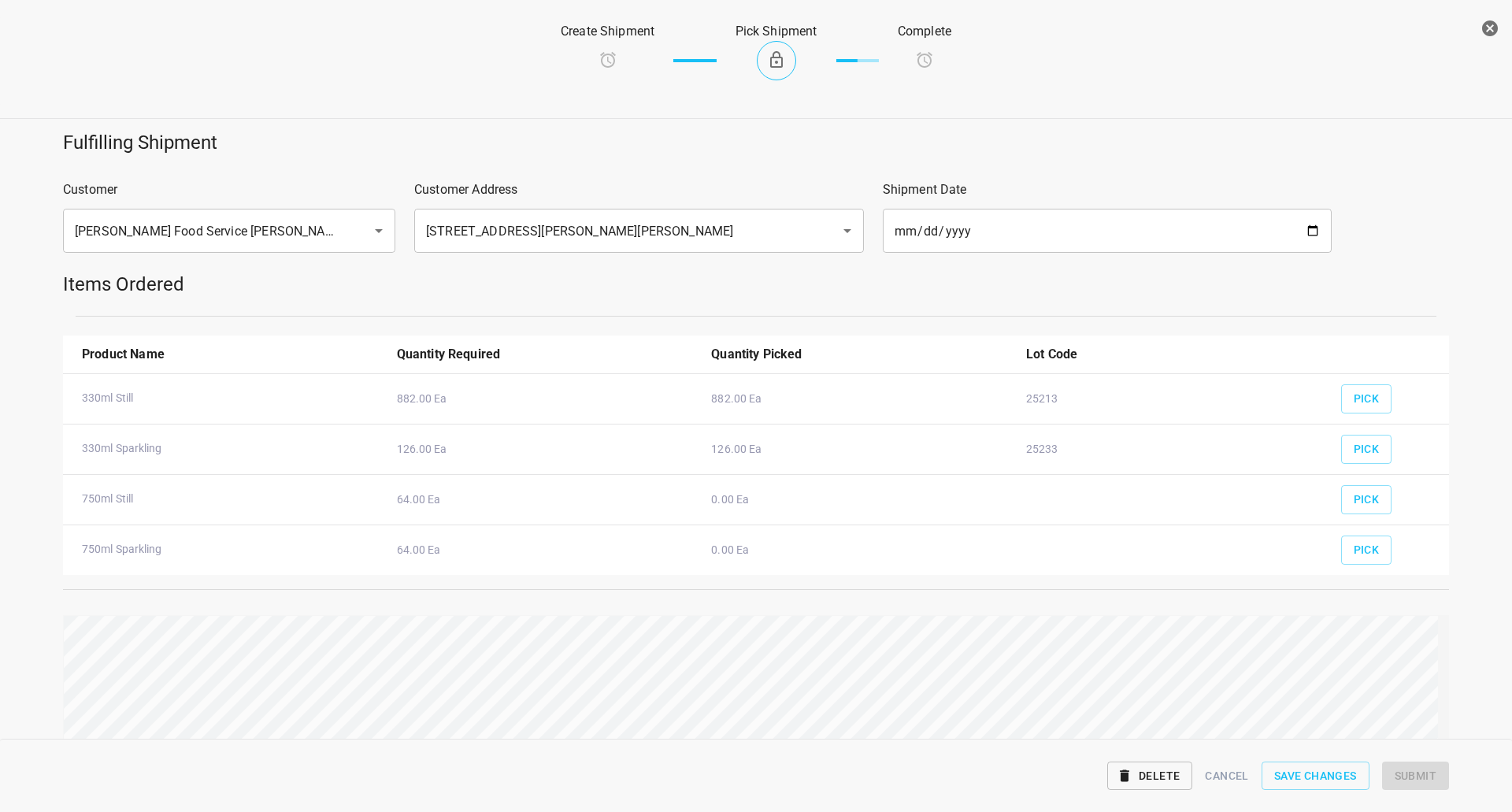
click at [1386, 497] on div "Pick" at bounding box center [1389, 495] width 114 height 59
click at [1353, 498] on span "Pick" at bounding box center [1366, 500] width 26 height 20
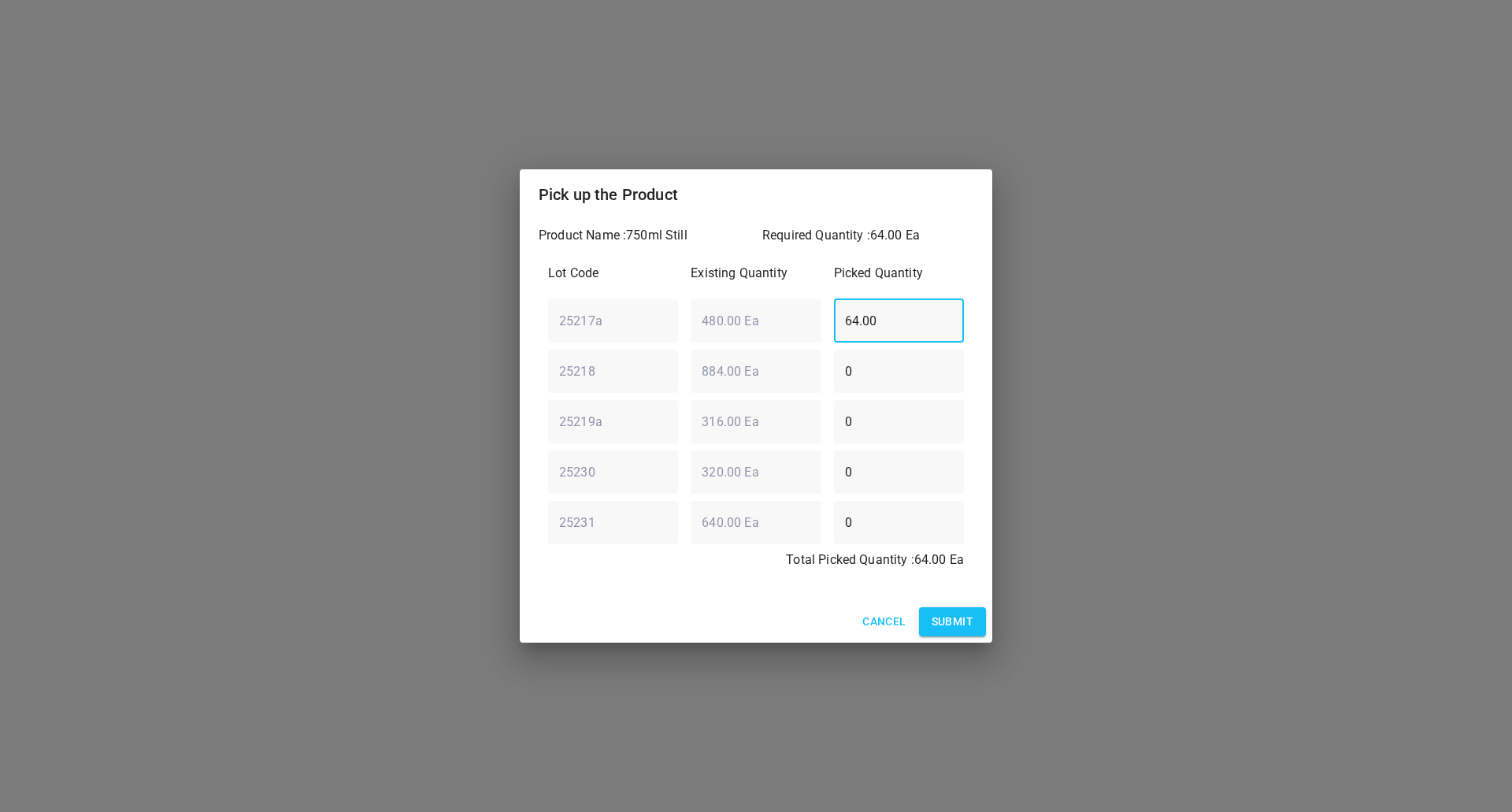
drag, startPoint x: 877, startPoint y: 315, endPoint x: 831, endPoint y: 316, distance: 46.0
click at [831, 316] on div "64.00 ​" at bounding box center [899, 320] width 142 height 57
type input "0"
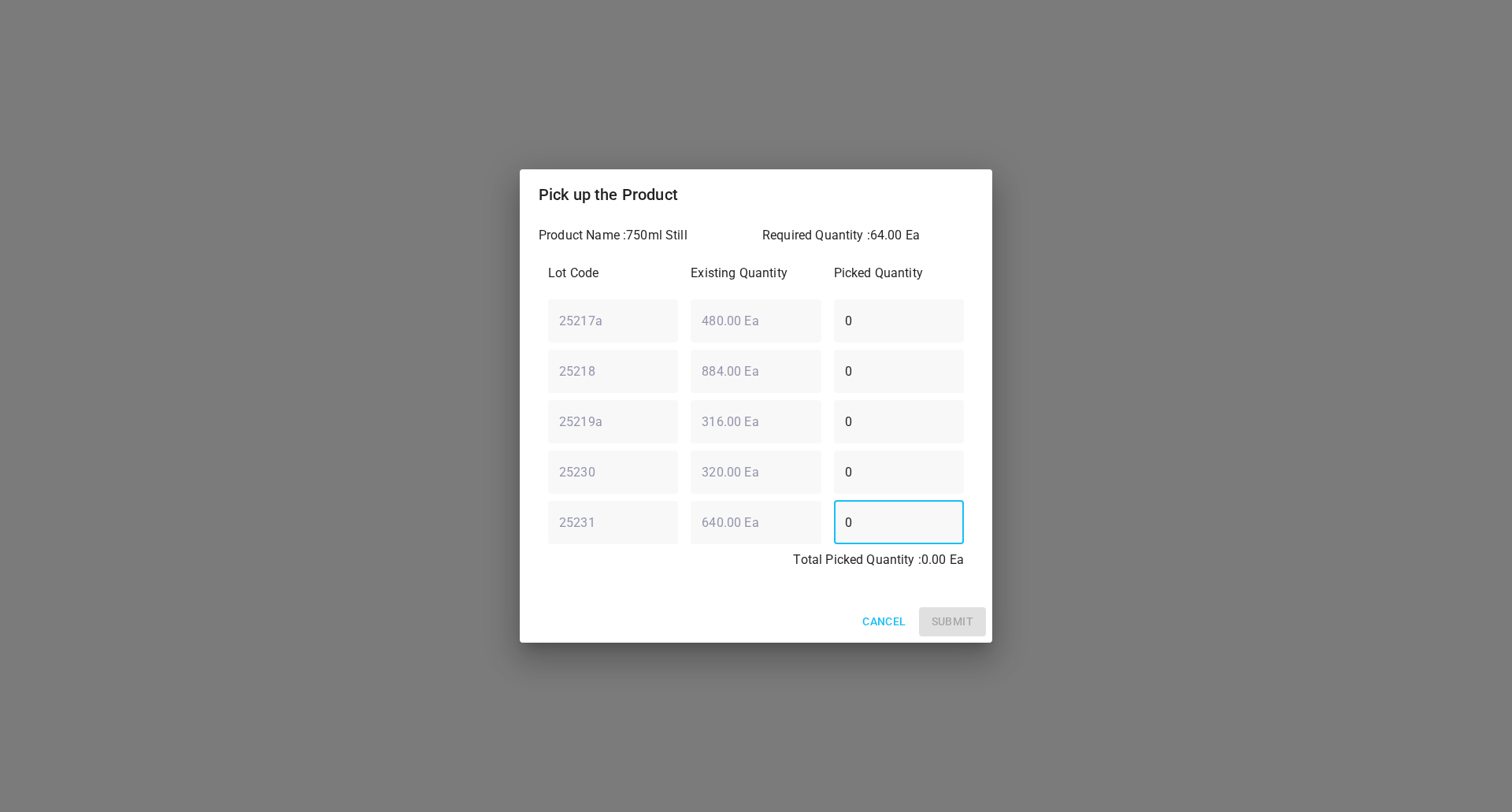
click at [705, 519] on div "25231 ​ 640.00 Ea ​ 0 ​" at bounding box center [755, 522] width 428 height 57
type input "64"
click at [932, 617] on span "Submit" at bounding box center [952, 622] width 41 height 20
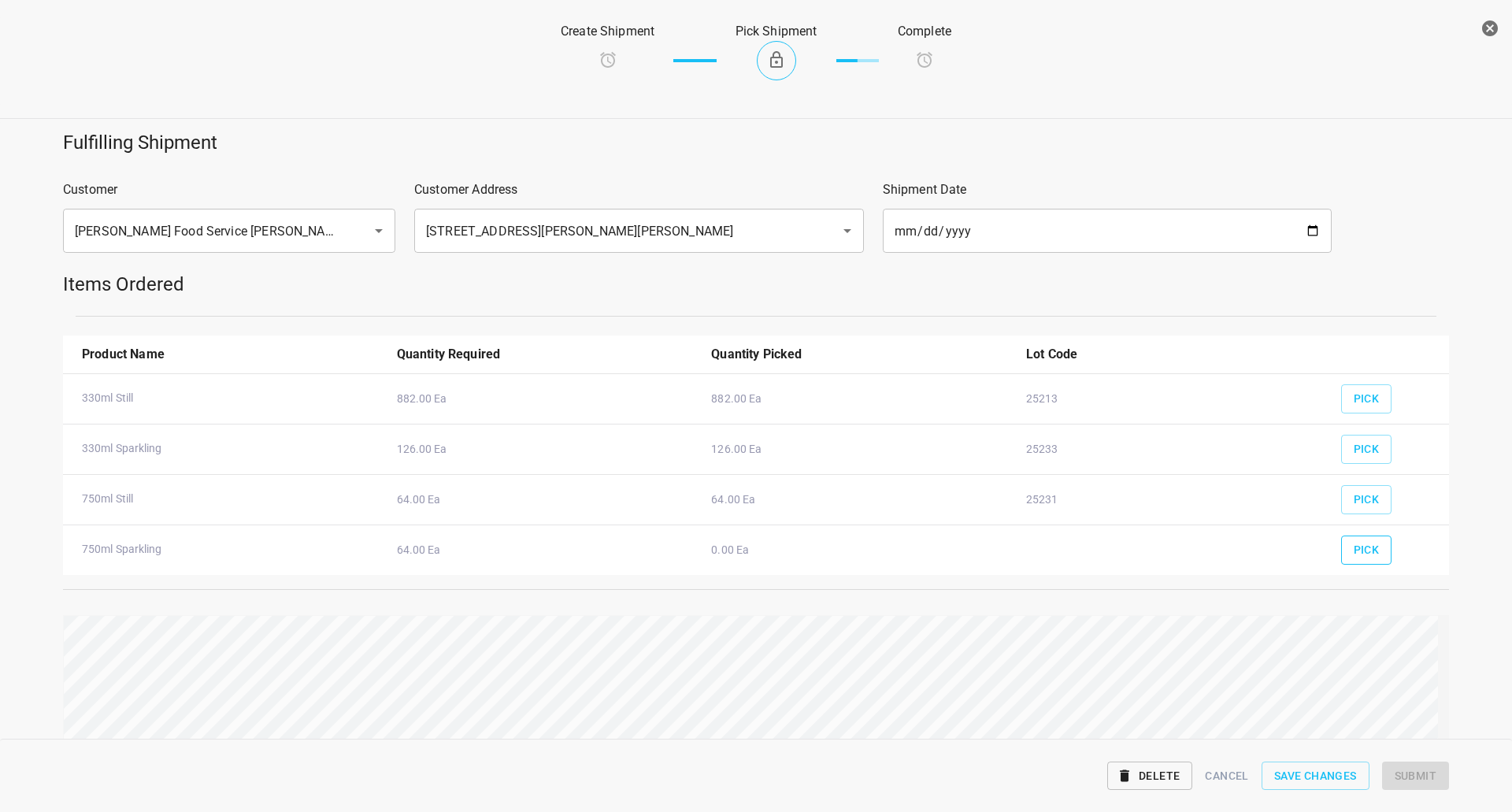
click at [1353, 552] on span "Pick" at bounding box center [1366, 551] width 26 height 20
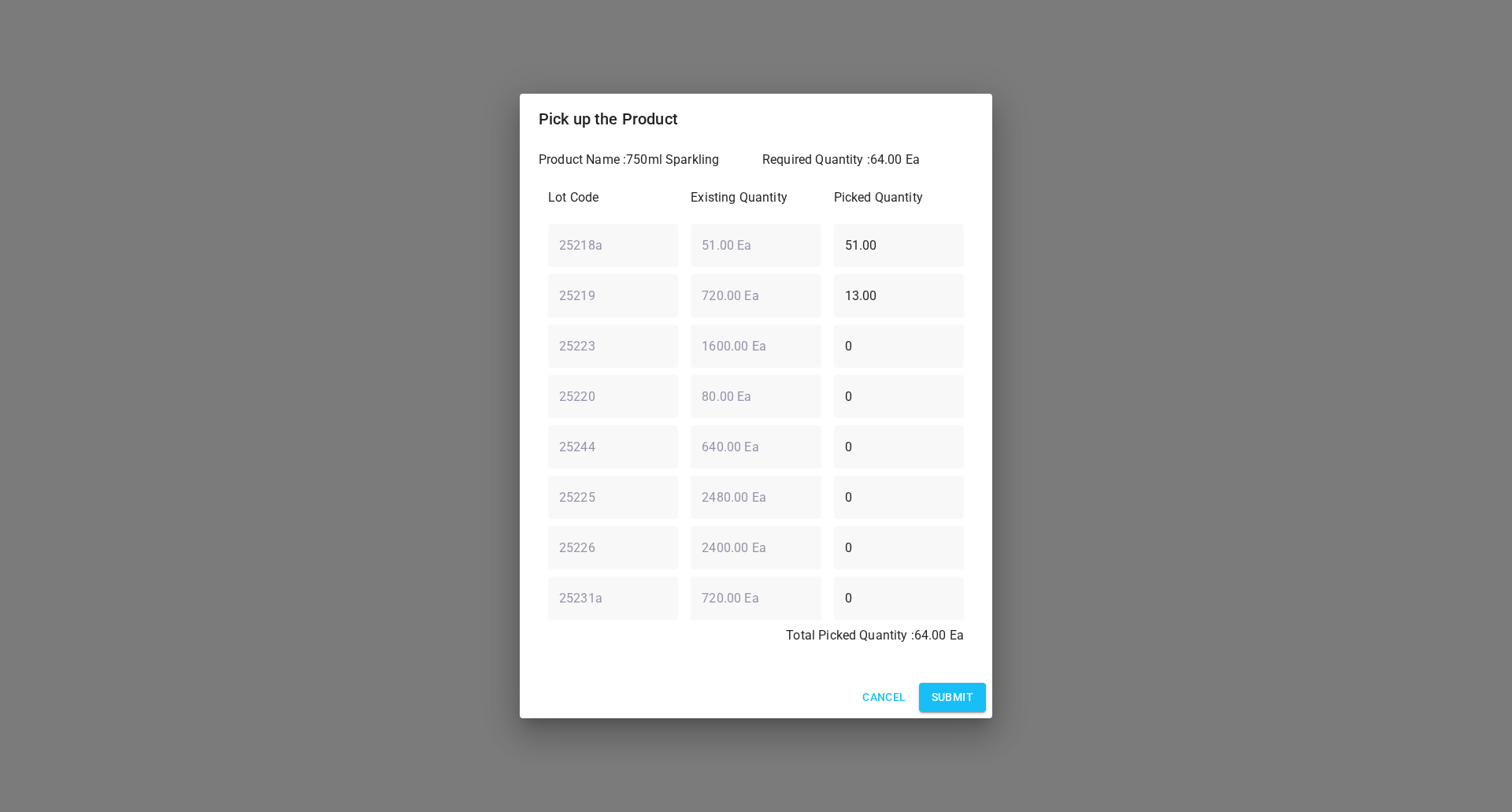
click at [764, 225] on div "25218a ​ 51.00 Ea ​ 51.00 ​" at bounding box center [755, 244] width 428 height 57
type input "0"
drag, startPoint x: 693, startPoint y: 307, endPoint x: 679, endPoint y: 311, distance: 14.6
click at [679, 311] on div "25219 ​ 720.00 Ea ​ 13.00 ​" at bounding box center [755, 295] width 428 height 57
type input "0"
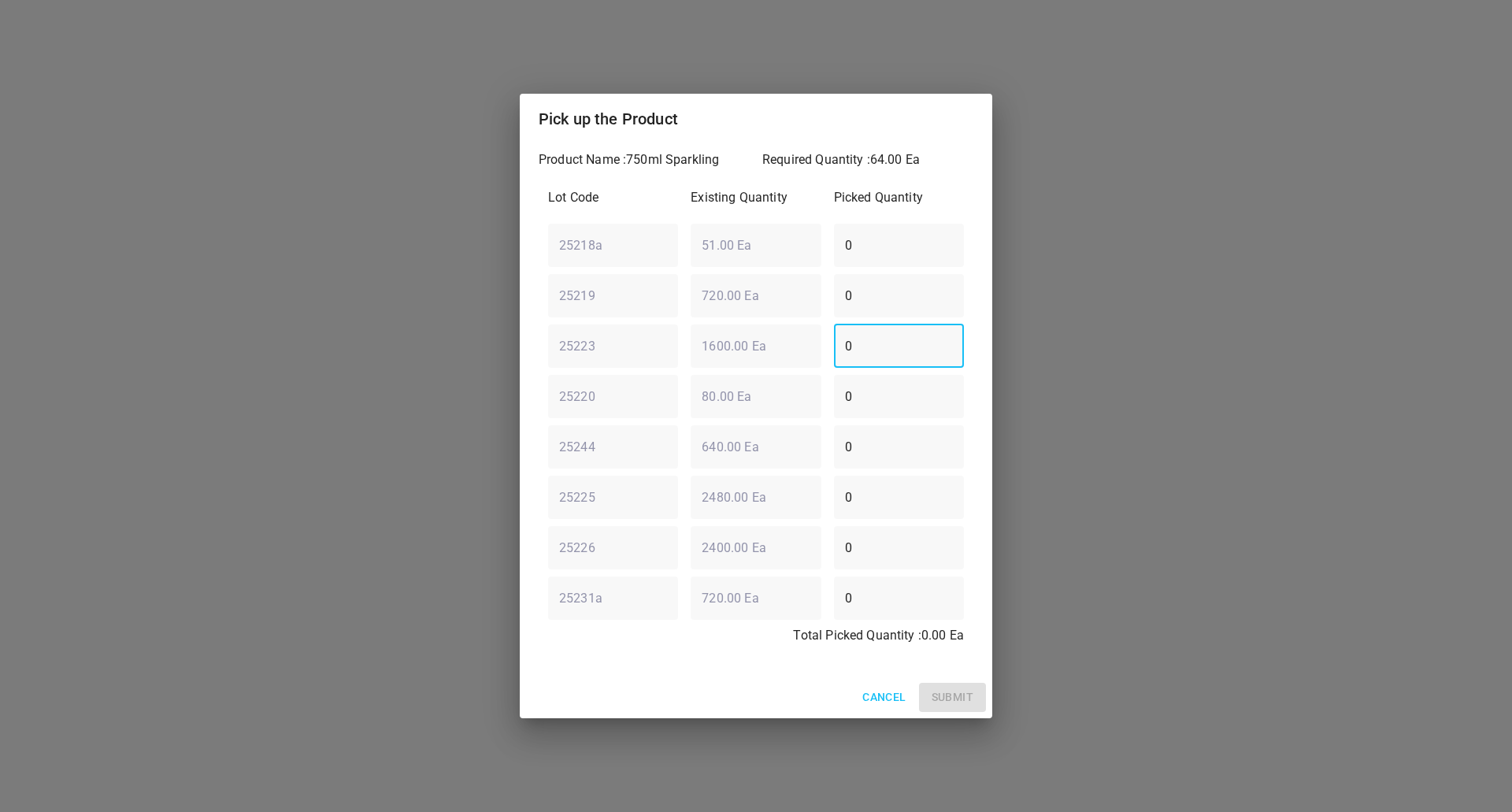
drag, startPoint x: 895, startPoint y: 338, endPoint x: 503, endPoint y: 355, distance: 392.4
click at [514, 355] on div "Pick up the Product Product Name : 750ml Sparkling Required Quantity : 64.00 Ea…" at bounding box center [756, 406] width 1512 height 812
type input "64"
click at [944, 692] on span "Submit" at bounding box center [952, 698] width 41 height 20
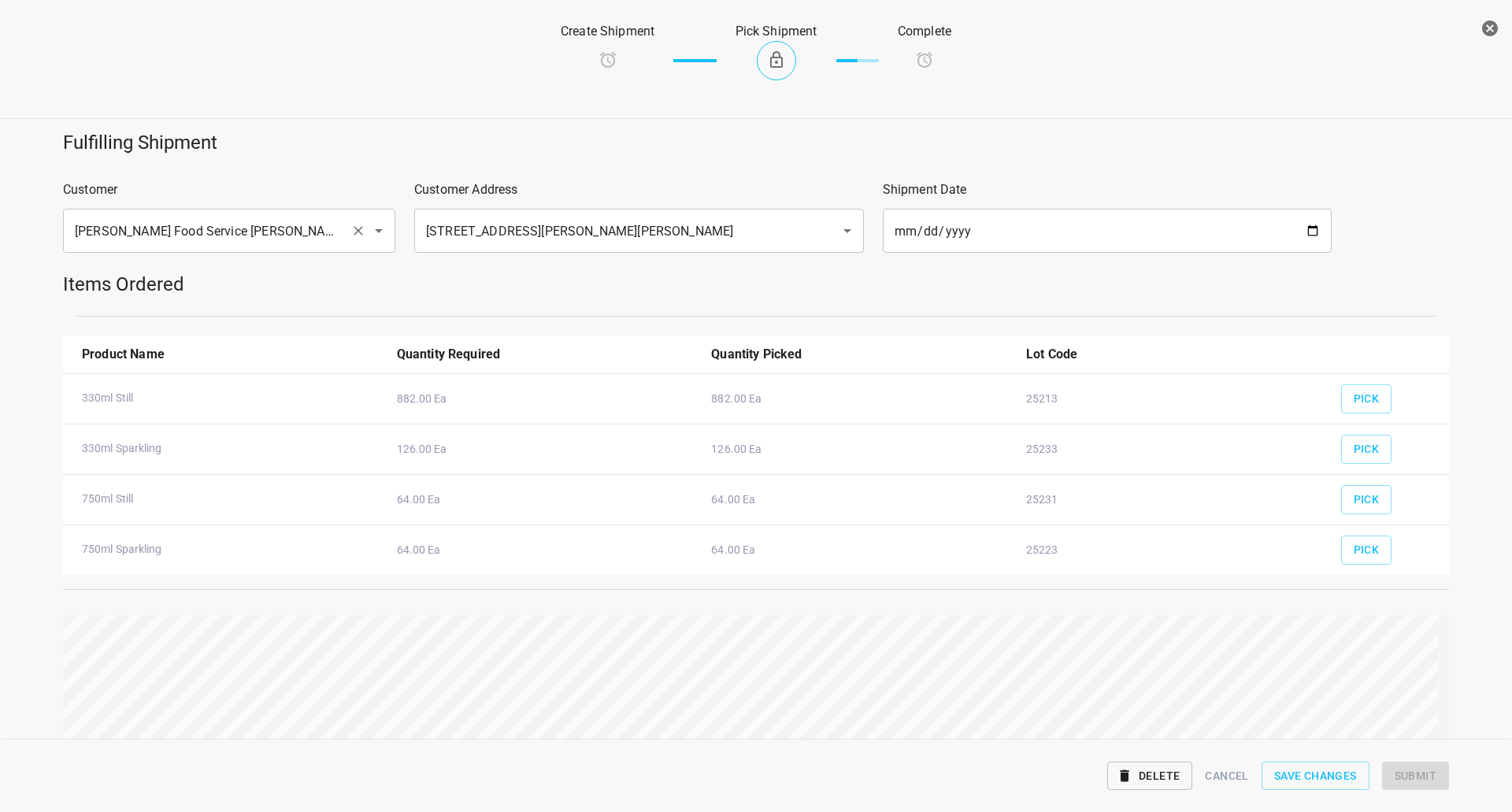
click at [359, 231] on icon "Clear" at bounding box center [358, 230] width 15 height 15
type input "No Name"
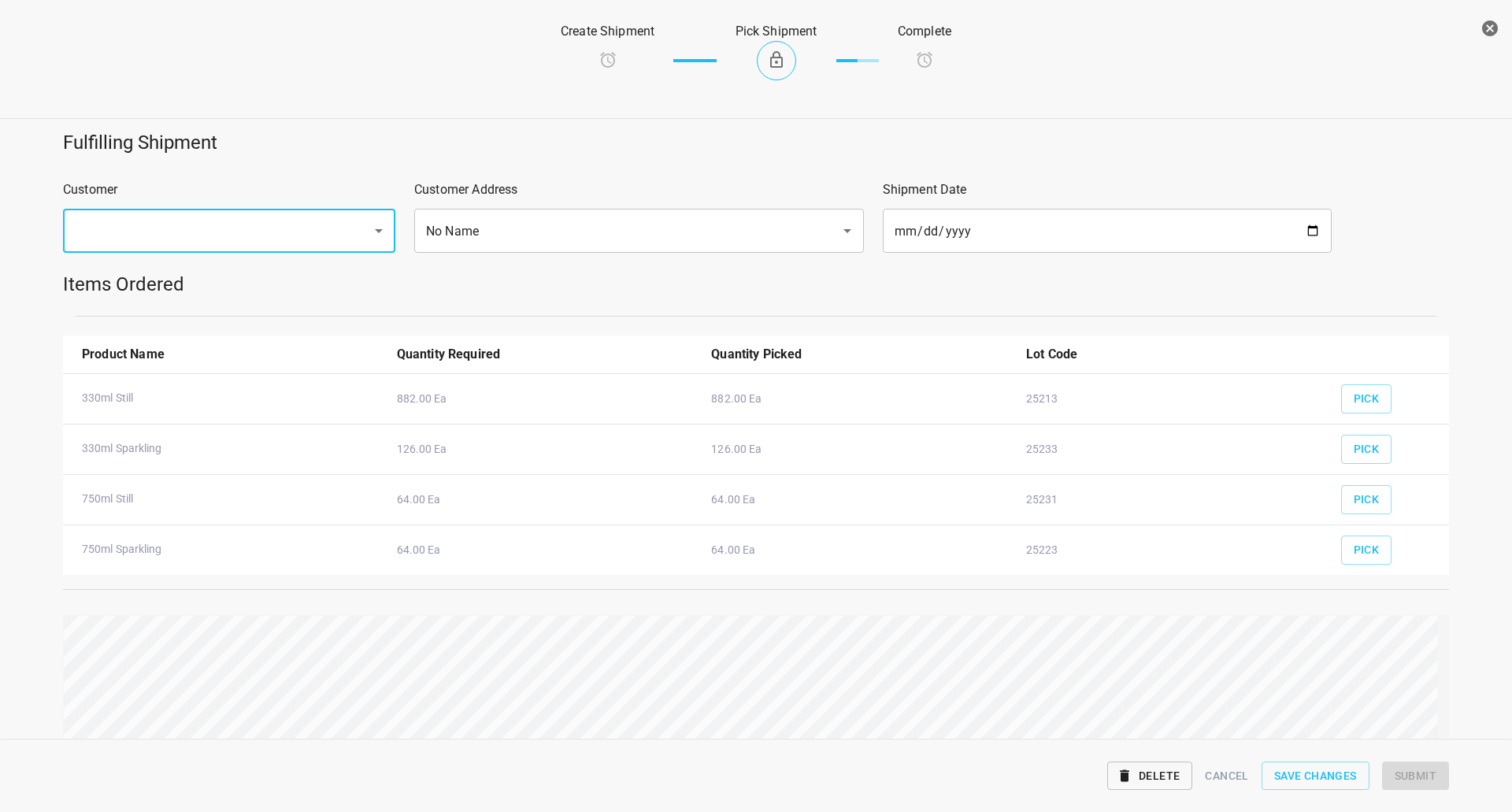
click at [401, 231] on div "Customer ​" at bounding box center [229, 216] width 351 height 91
click at [380, 224] on icon "Open" at bounding box center [378, 231] width 19 height 19
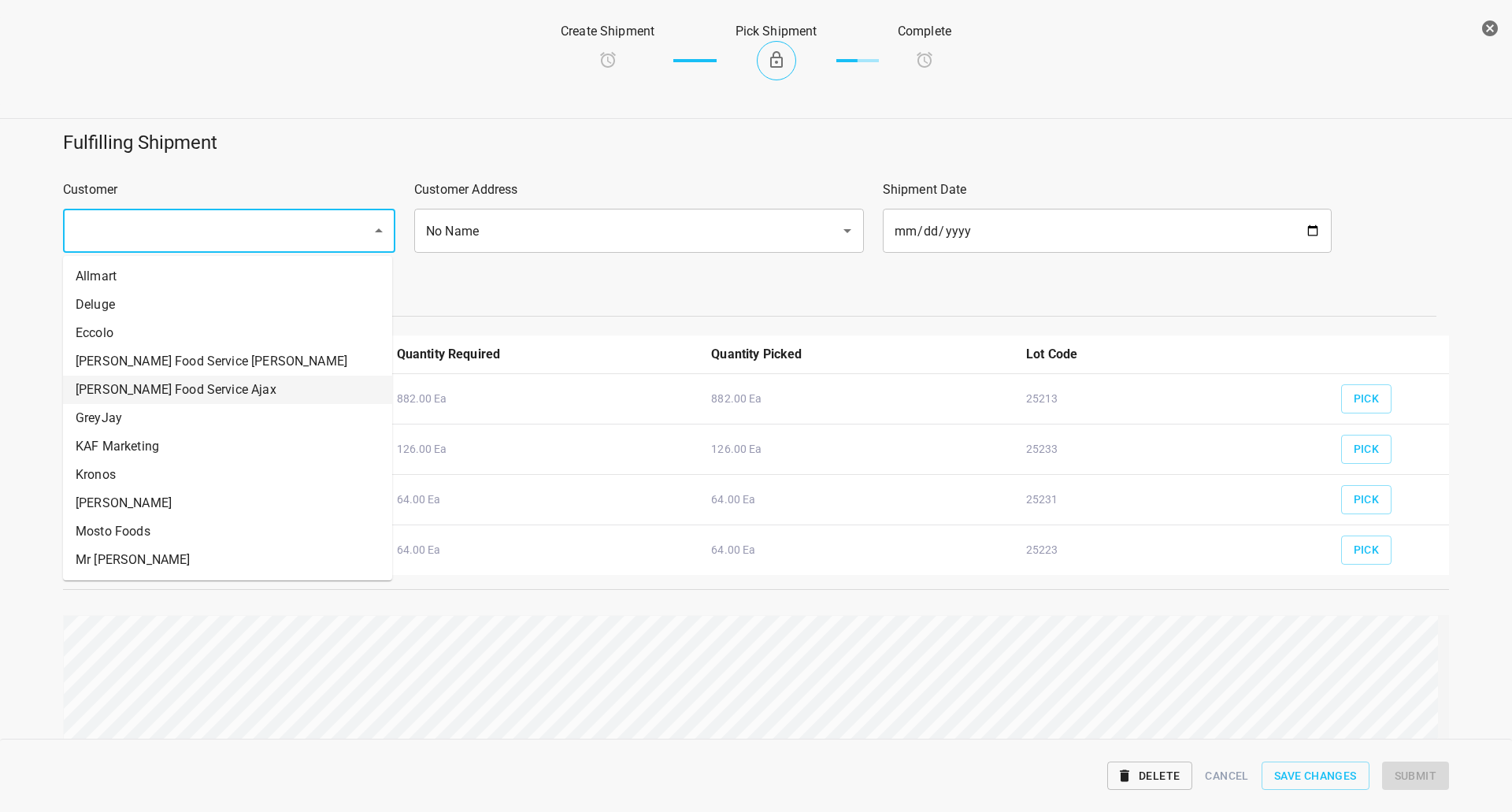
click at [172, 390] on li "[PERSON_NAME] Food Service Ajax" at bounding box center [227, 389] width 329 height 28
type input "[PERSON_NAME] Food Service Ajax"
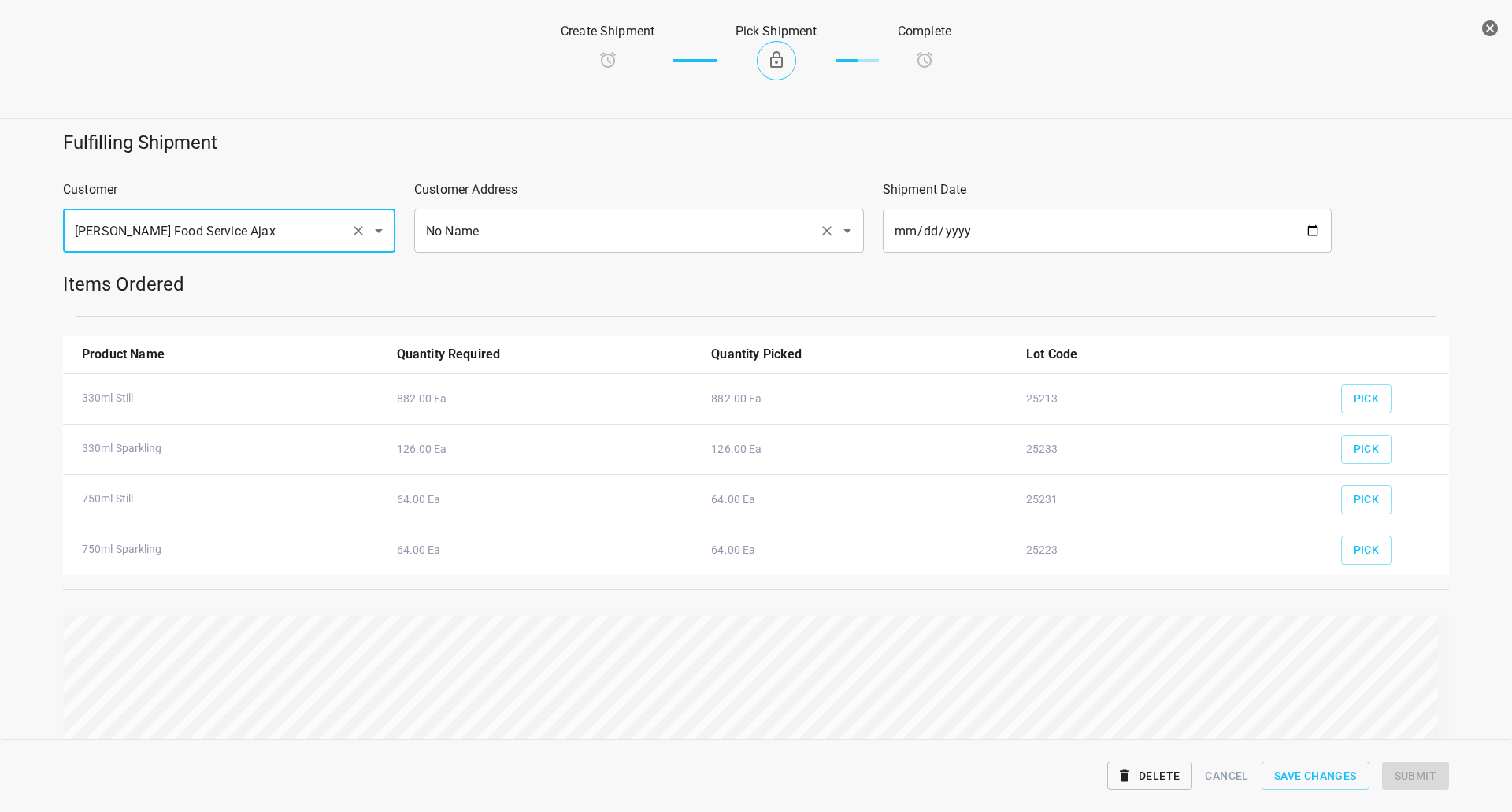
click at [838, 228] on icon "Open" at bounding box center [847, 231] width 19 height 19
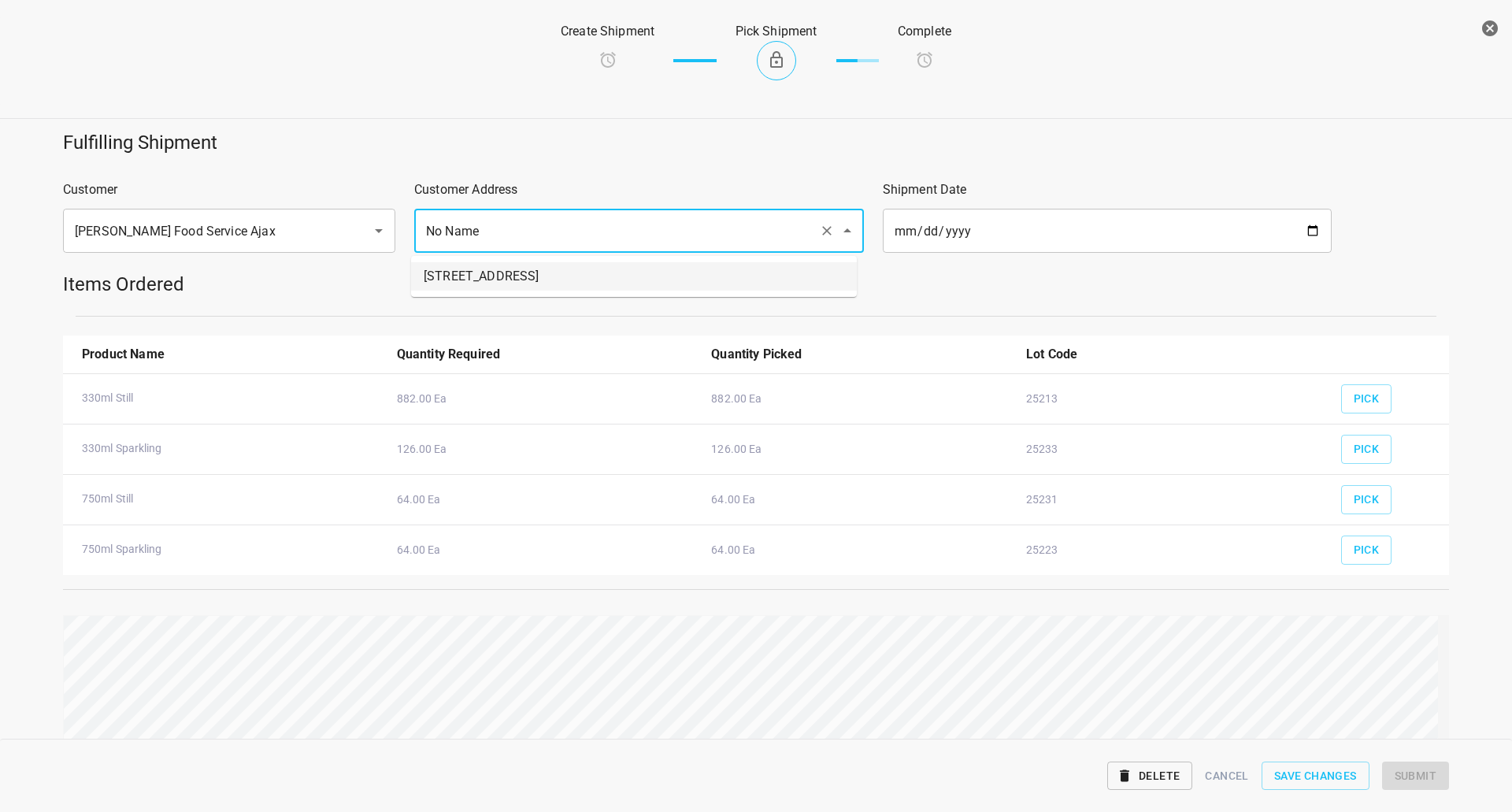
click at [608, 284] on li "[STREET_ADDRESS]" at bounding box center [633, 276] width 446 height 28
click at [611, 293] on h5 "Items Ordered" at bounding box center [756, 285] width 1386 height 25
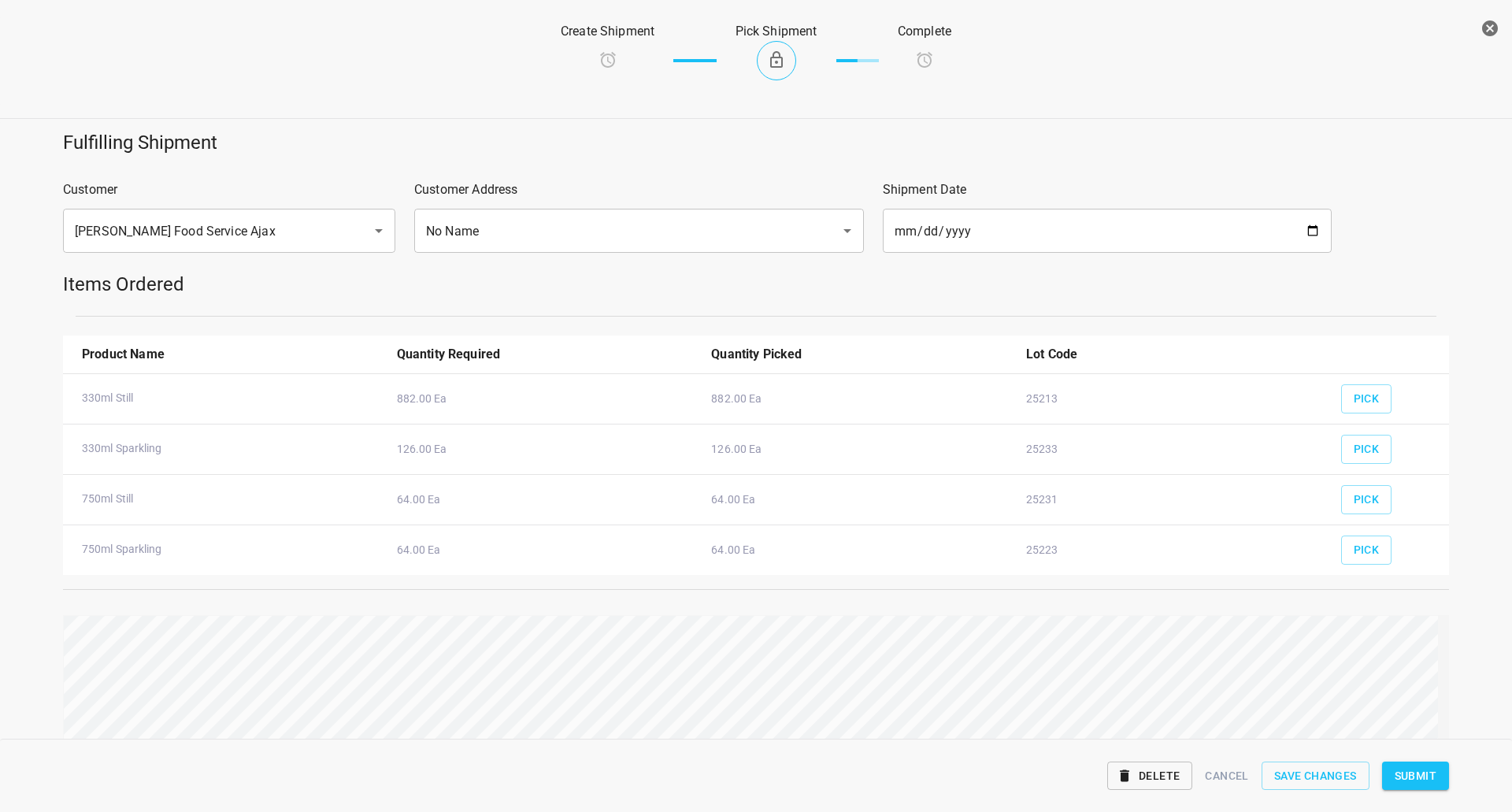
click at [1414, 778] on span "Submit" at bounding box center [1416, 776] width 41 height 20
type input "[STREET_ADDRESS]"
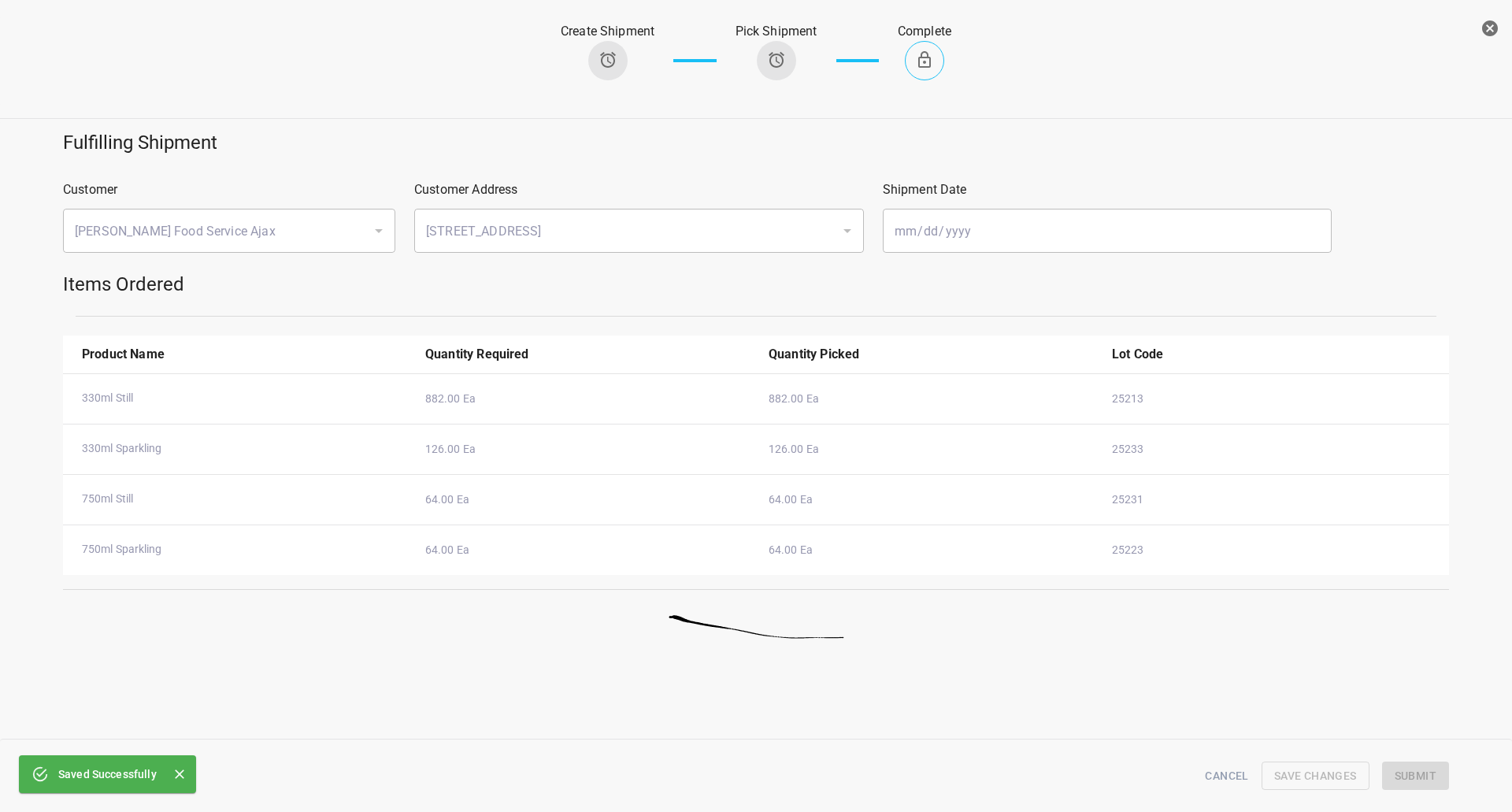
click at [1483, 26] on icon "button" at bounding box center [1489, 28] width 15 height 15
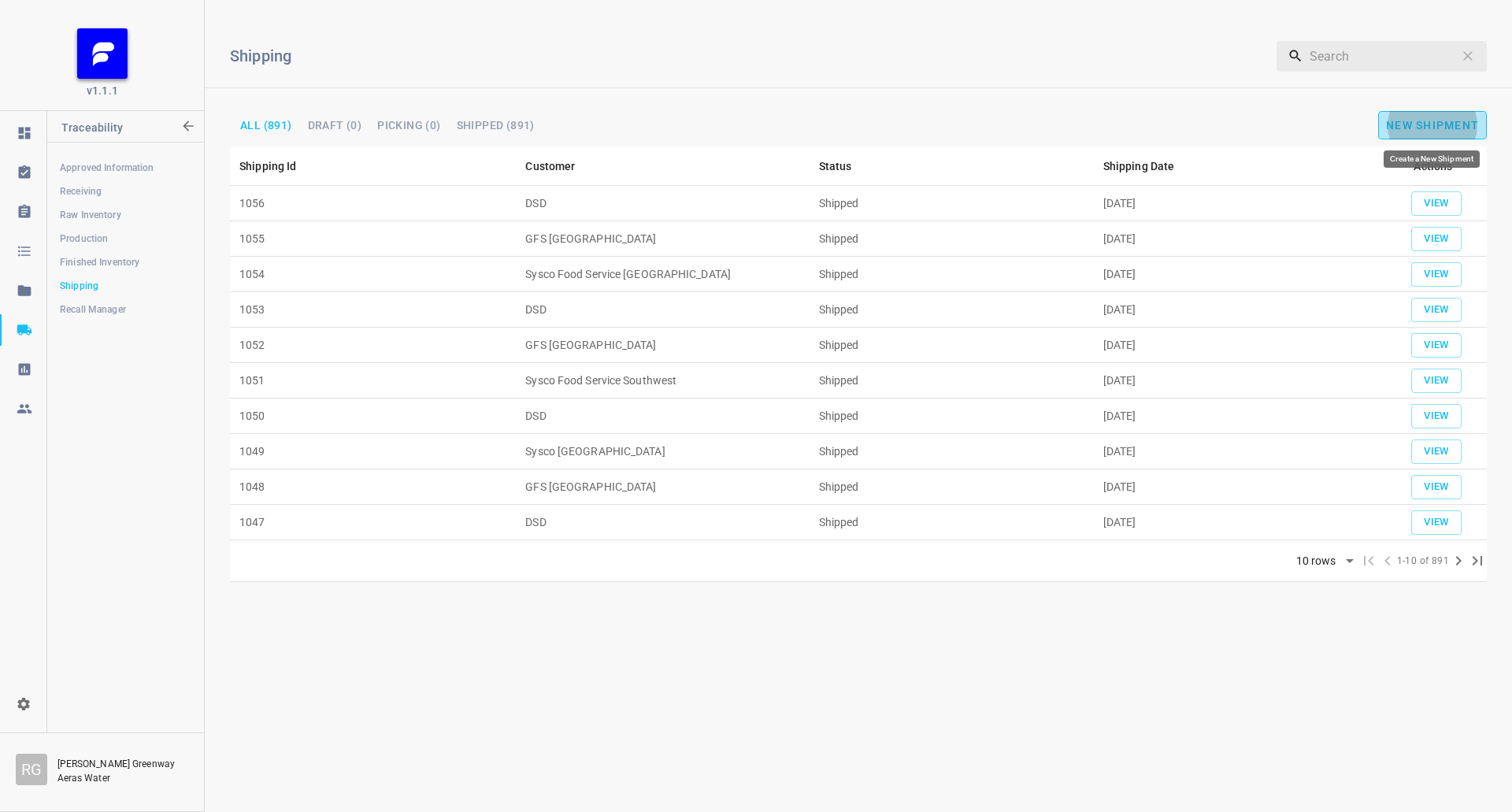
click at [1402, 128] on span "New Shipment" at bounding box center [1432, 125] width 93 height 13
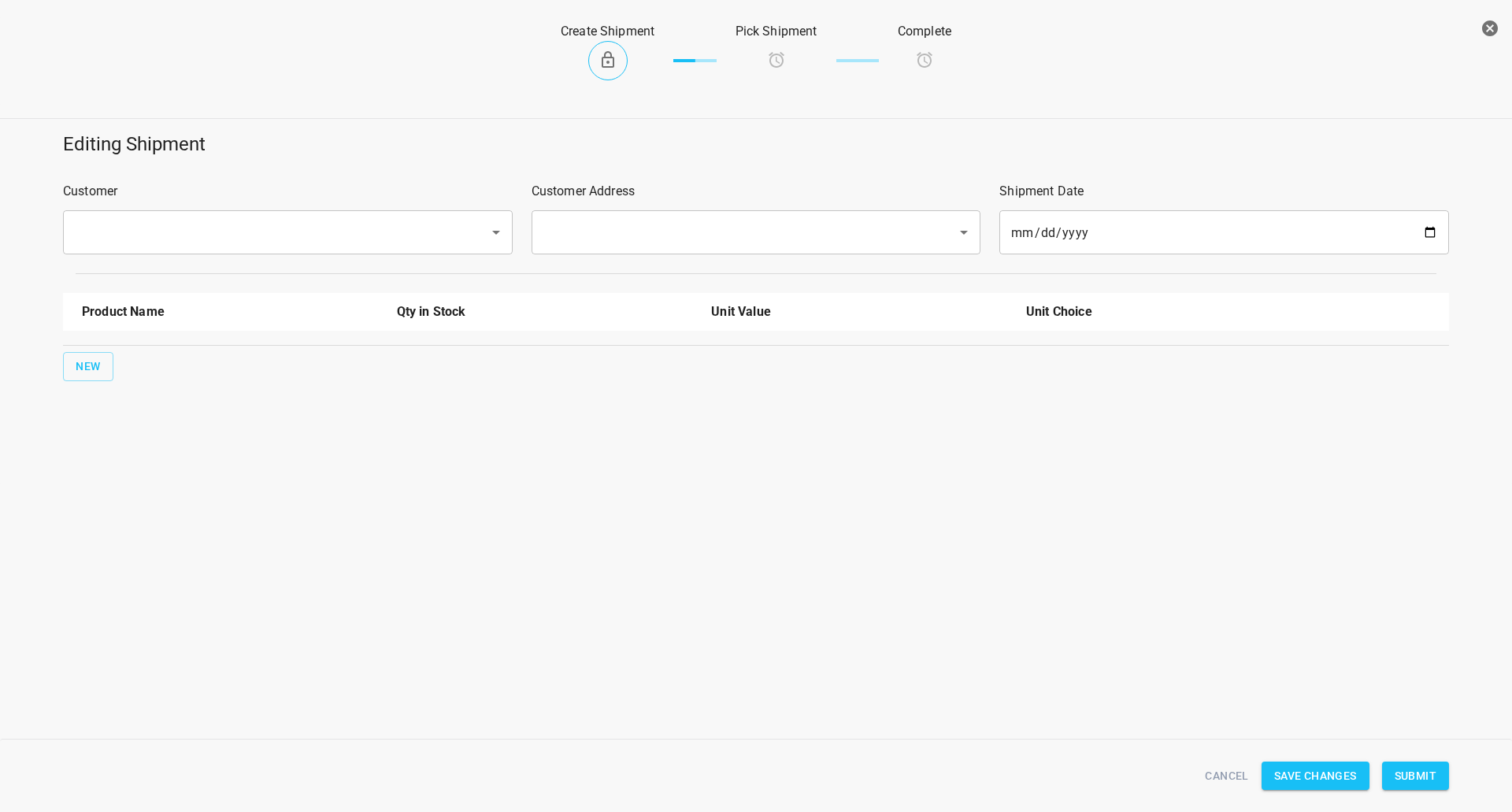
click at [154, 216] on div "​" at bounding box center [287, 232] width 450 height 44
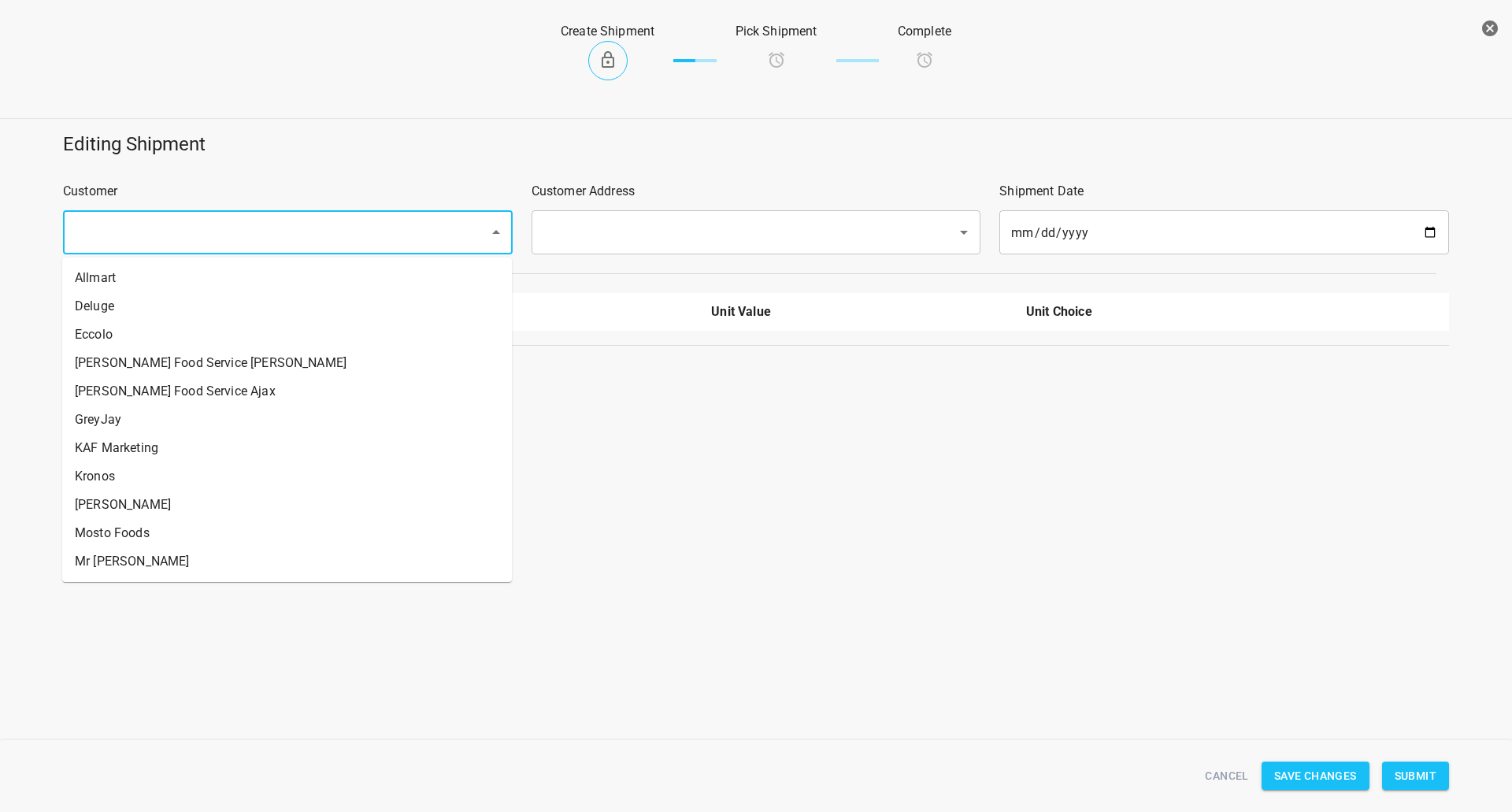
click at [153, 228] on input "text" at bounding box center [266, 232] width 391 height 30
click at [220, 359] on ul "Allmart Deluge Eccolo [PERSON_NAME] Food Service [PERSON_NAME] Food Service Aja…" at bounding box center [287, 420] width 450 height 324
click at [220, 359] on li "[PERSON_NAME] Food Service [PERSON_NAME]" at bounding box center [287, 362] width 450 height 28
type input "[PERSON_NAME] Food Service [PERSON_NAME]"
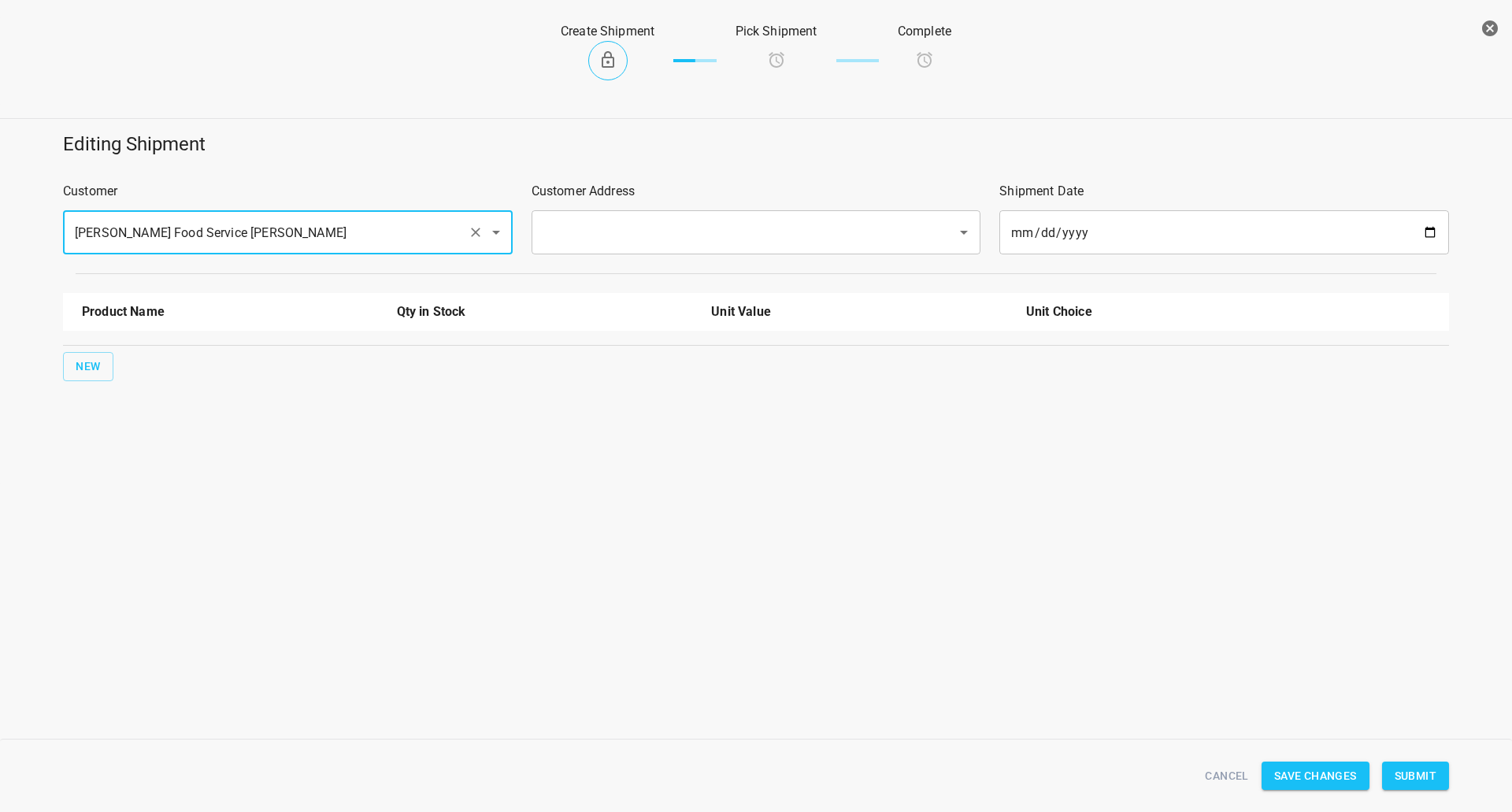
click at [613, 219] on input "text" at bounding box center [734, 232] width 391 height 30
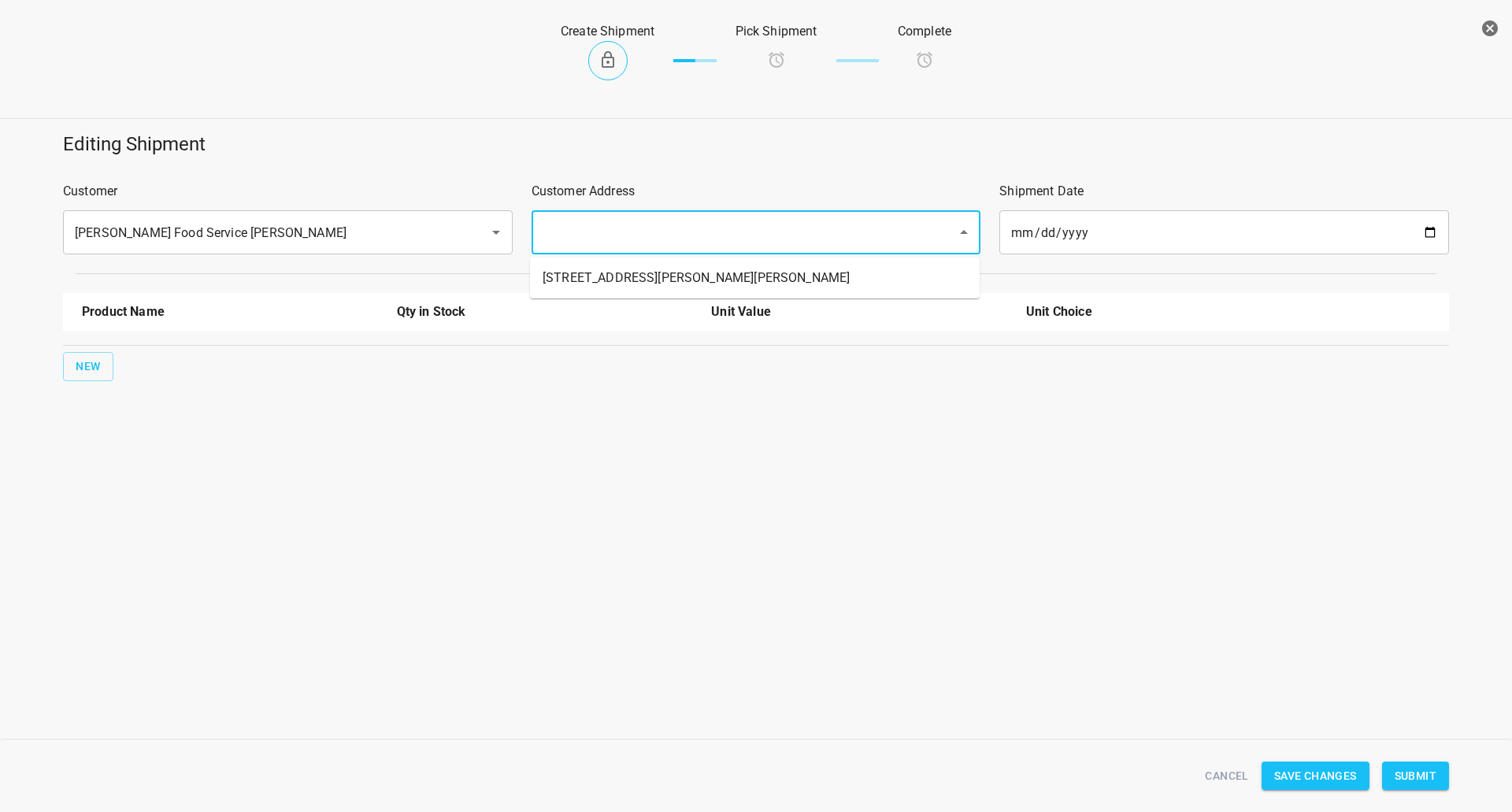
click at [597, 258] on ul "[STREET_ADDRESS][PERSON_NAME][PERSON_NAME]" at bounding box center [754, 278] width 450 height 41
click at [587, 277] on li "[STREET_ADDRESS][PERSON_NAME][PERSON_NAME]" at bounding box center [754, 278] width 450 height 28
type input "[STREET_ADDRESS][PERSON_NAME][PERSON_NAME]"
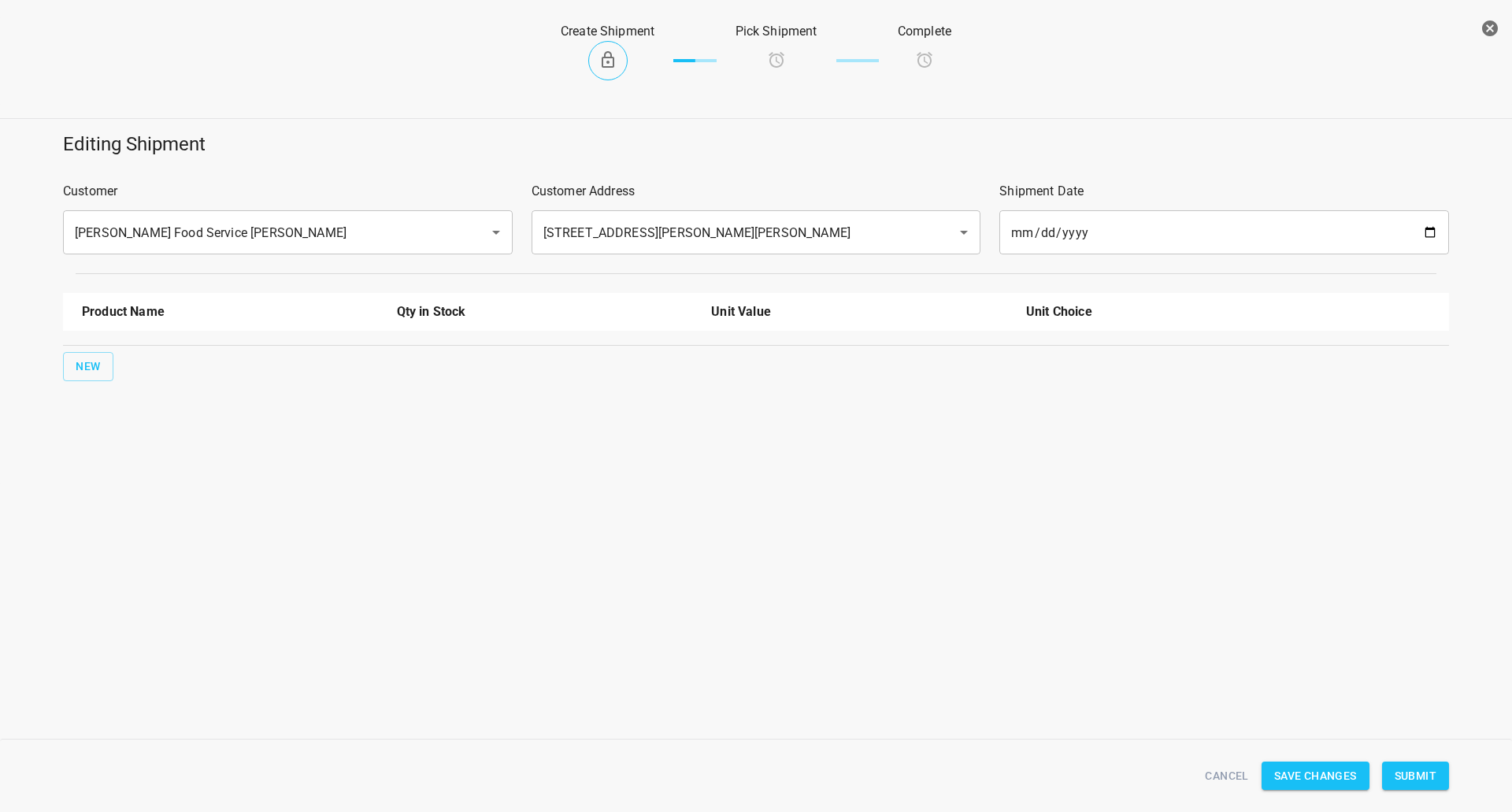
click at [20, 347] on div "Editing Shipment Customer [PERSON_NAME] Food Service [PERSON_NAME] ​ Customer A…" at bounding box center [756, 256] width 1531 height 269
click at [50, 351] on div "Editing Shipment Customer [PERSON_NAME] Food Service [PERSON_NAME] ​ Customer A…" at bounding box center [756, 256] width 1531 height 269
click at [101, 359] on button "New" at bounding box center [88, 367] width 50 height 29
click at [138, 343] on div at bounding box center [230, 362] width 315 height 57
click at [150, 373] on div at bounding box center [230, 362] width 315 height 57
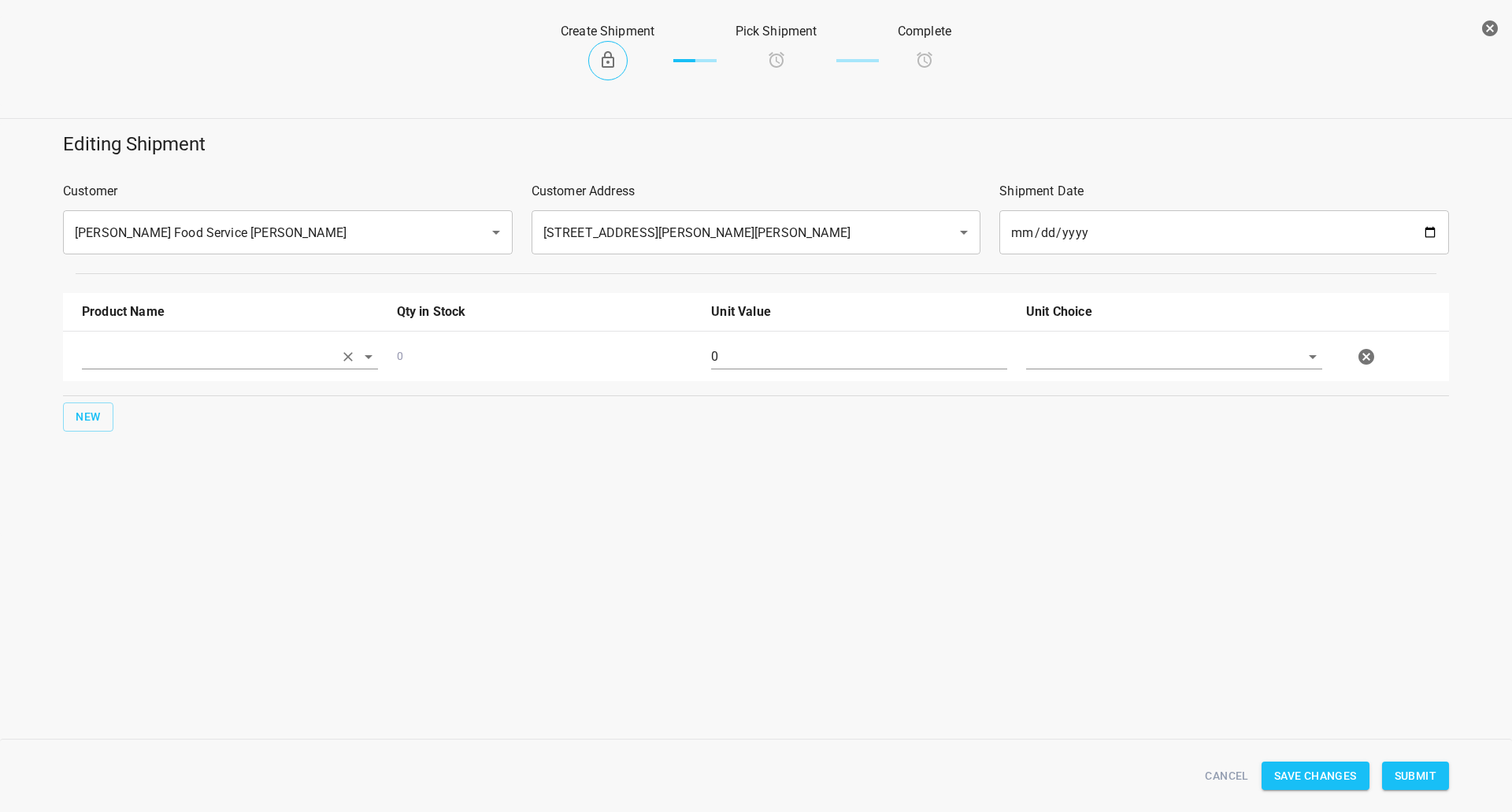
drag, startPoint x: 198, startPoint y: 331, endPoint x: 201, endPoint y: 351, distance: 20.2
click at [200, 330] on div "0 0" at bounding box center [759, 356] width 1373 height 69
click at [203, 360] on input "text" at bounding box center [208, 356] width 252 height 24
click at [139, 435] on ul "330 ST CRATE 330ml Still 330ml Sparkling 750ml Sparkling 750ml Still" at bounding box center [230, 449] width 296 height 154
click at [124, 411] on li "330ml Still" at bounding box center [230, 421] width 296 height 28
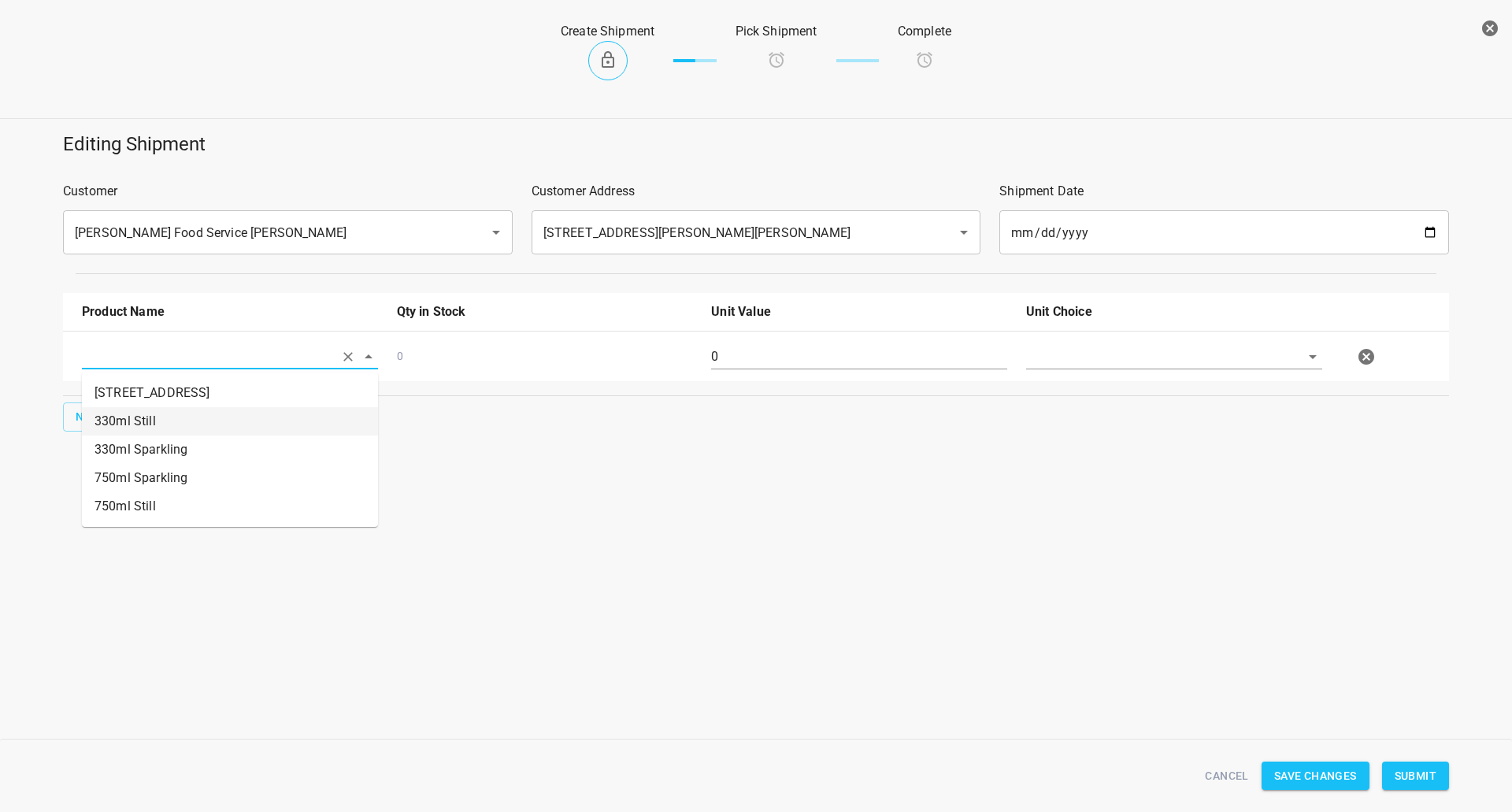
type input "330ml Still"
click at [113, 415] on button "New" at bounding box center [88, 417] width 50 height 29
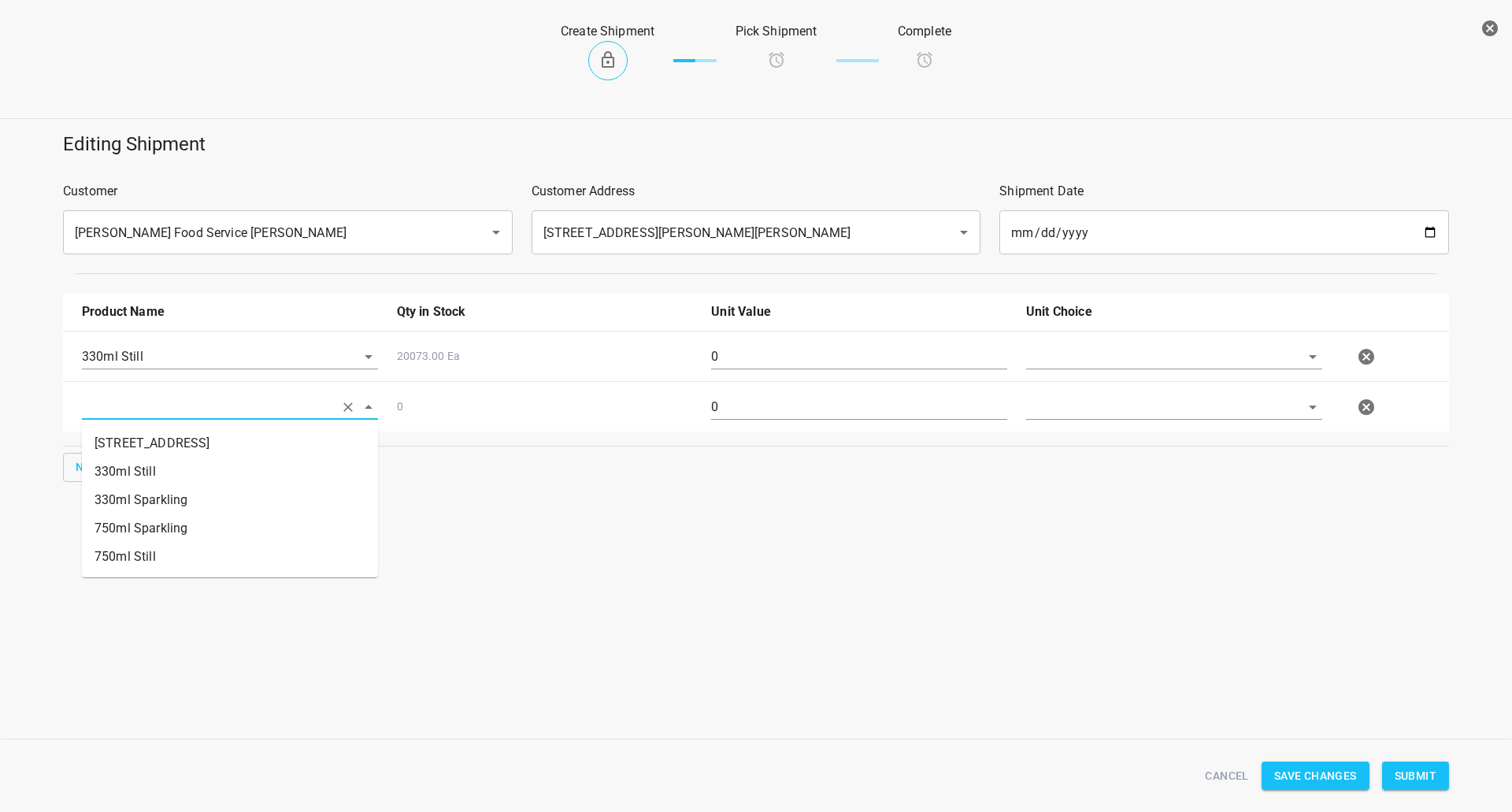
click at [147, 419] on input "text" at bounding box center [208, 406] width 252 height 24
click at [150, 502] on li "330ml Sparkling" at bounding box center [230, 499] width 296 height 28
type input "330ml Sparkling"
click at [88, 471] on span "New" at bounding box center [88, 468] width 25 height 20
click at [153, 457] on input "text" at bounding box center [208, 457] width 252 height 24
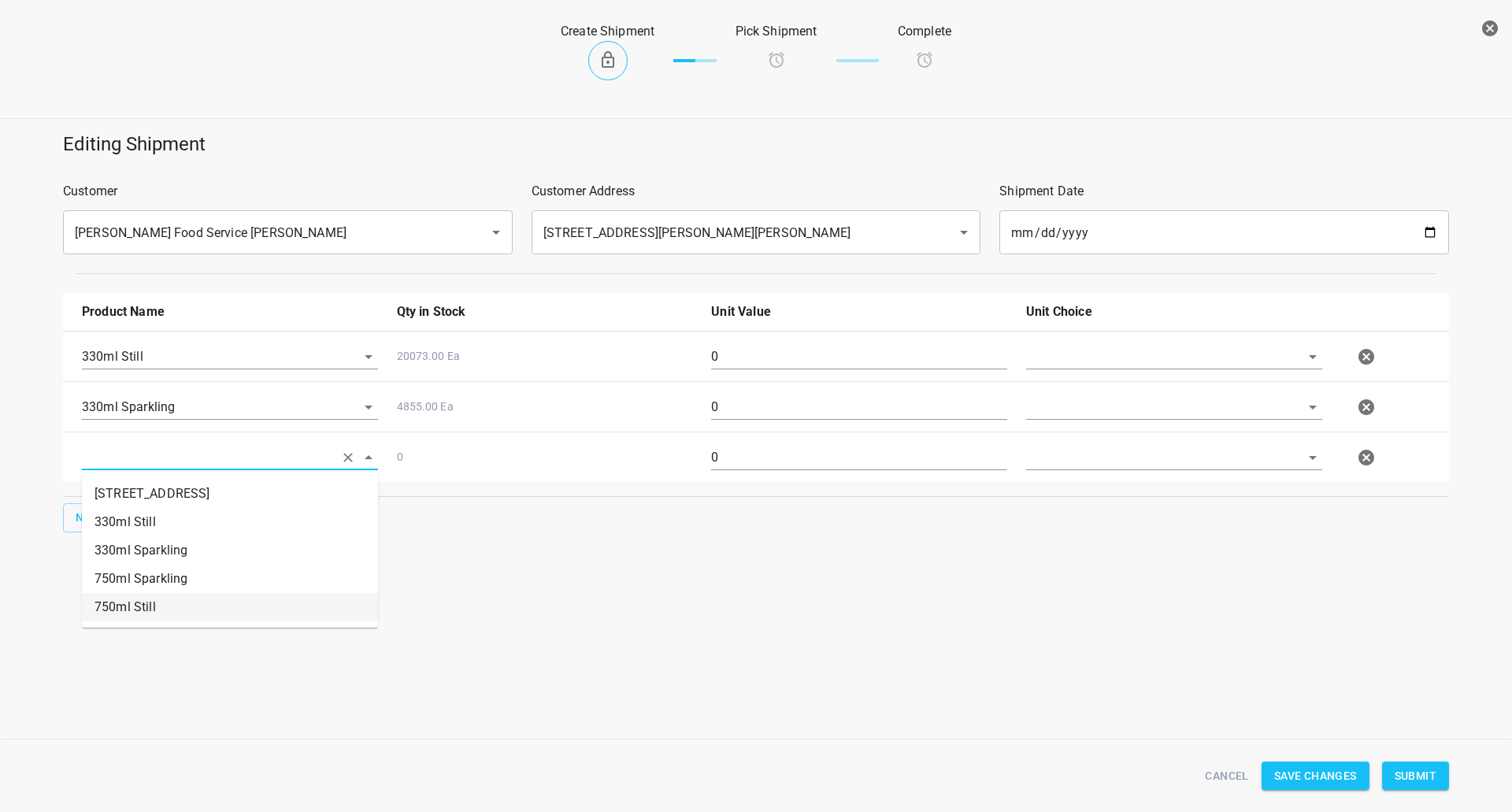
drag, startPoint x: 130, startPoint y: 597, endPoint x: 109, endPoint y: 569, distance: 35.0
click at [130, 597] on li "750ml Still" at bounding box center [230, 607] width 296 height 28
type input "750ml Still"
click at [99, 547] on div "Editing Shipment Customer [PERSON_NAME] Food Service [PERSON_NAME] ​ Customer A…" at bounding box center [756, 379] width 1512 height 515
click at [91, 527] on button "New" at bounding box center [88, 517] width 50 height 29
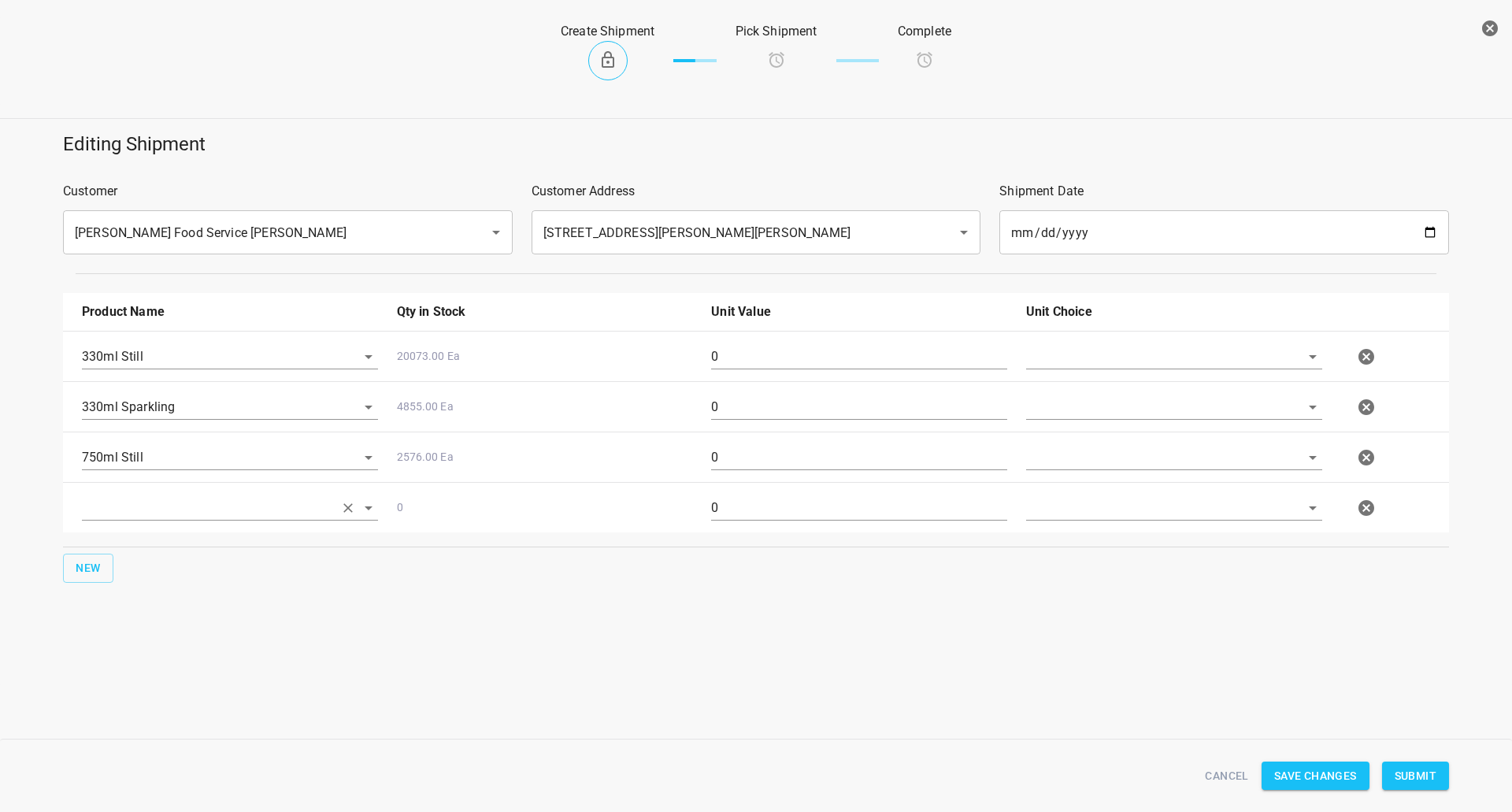
click at [164, 506] on input "text" at bounding box center [208, 507] width 252 height 24
click at [144, 625] on li "750ml Sparkling" at bounding box center [230, 629] width 296 height 28
type input "750ml Sparkling"
drag, startPoint x: 760, startPoint y: 342, endPoint x: 756, endPoint y: 353, distance: 11.7
click at [756, 348] on div "0" at bounding box center [860, 362] width 315 height 57
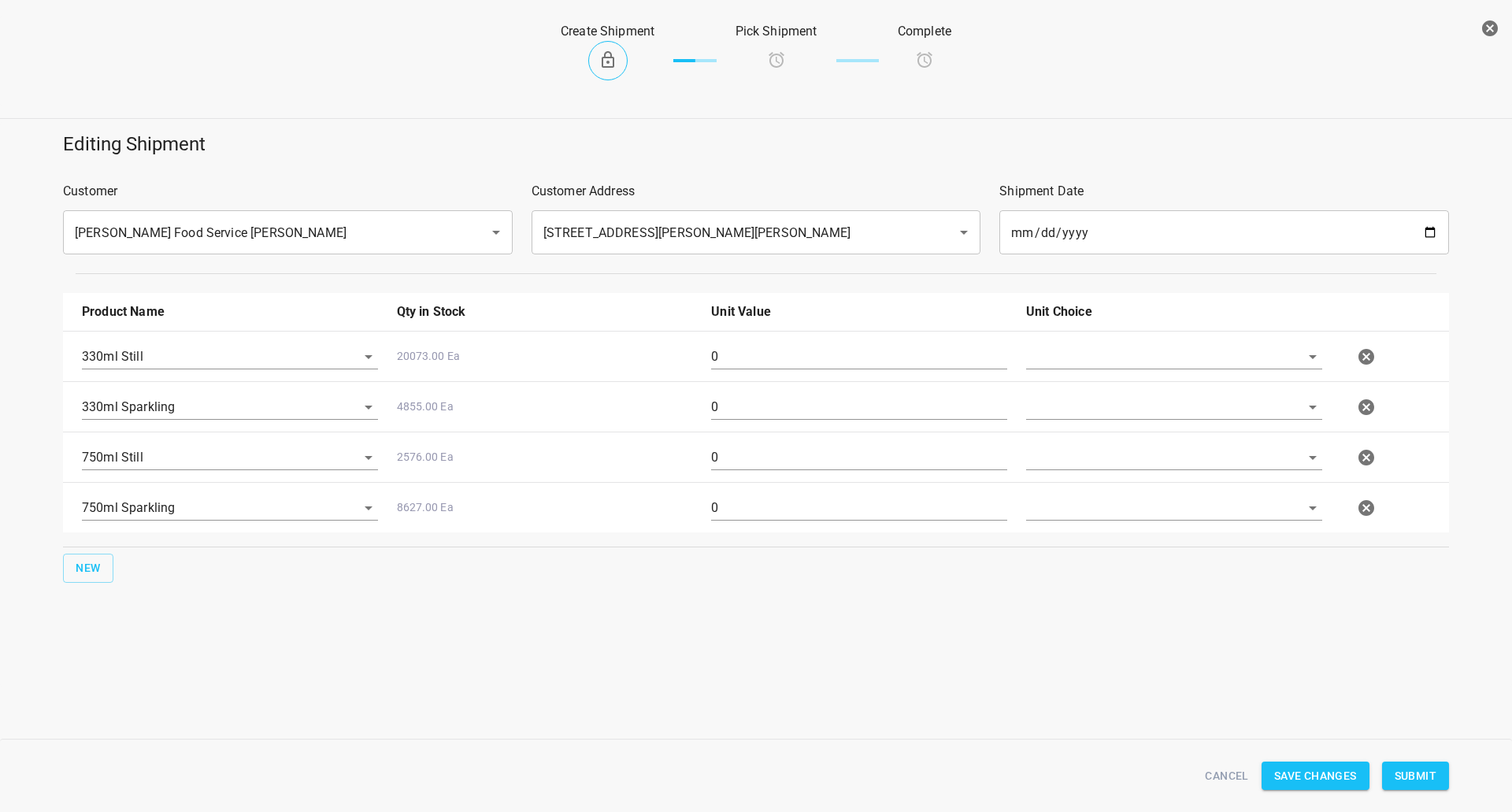
click at [357, 394] on div "330ml Still 20073.00 Ea 0 330ml Sparkling 4855.00 Ea 0 750ml Still 2576.00 Ea 0…" at bounding box center [756, 432] width 1386 height 202
type input "1008"
drag, startPoint x: 757, startPoint y: 401, endPoint x: 560, endPoint y: 391, distance: 197.3
click at [566, 424] on div "330ml Still 20073.00 Ea 1008 330ml Sparkling 4855.00 Ea 0 750ml Still 2576.00 E…" at bounding box center [756, 432] width 1386 height 202
type input "126"
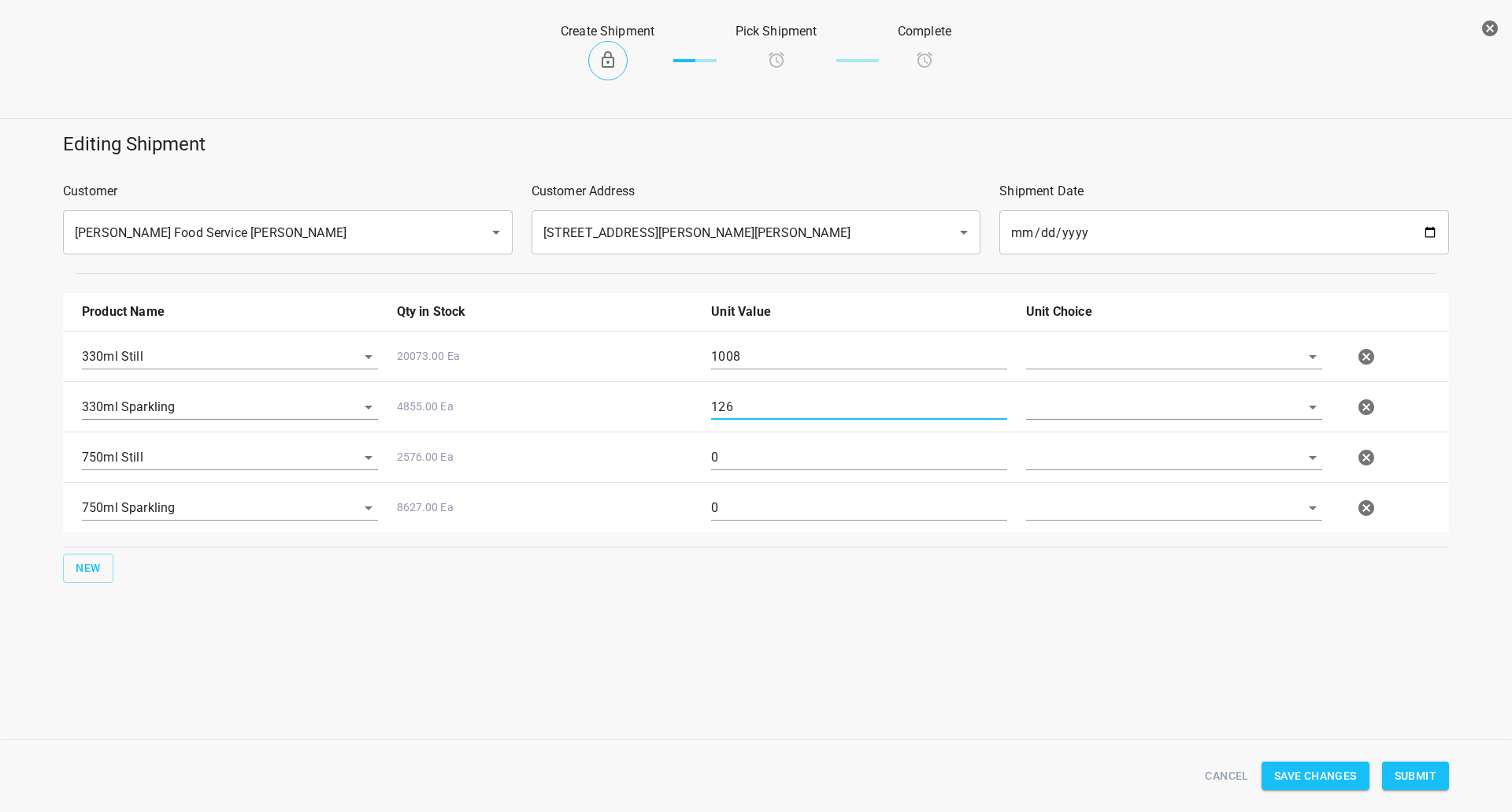
drag, startPoint x: 751, startPoint y: 453, endPoint x: 419, endPoint y: 452, distance: 332.0
click at [443, 452] on div "750ml Still 2576.00 Ea 0" at bounding box center [759, 457] width 1373 height 69
type input "240"
drag, startPoint x: 741, startPoint y: 480, endPoint x: 733, endPoint y: 491, distance: 13.6
click at [733, 488] on div "750ml Sparkling 8627.00 Ea 0" at bounding box center [759, 507] width 1373 height 69
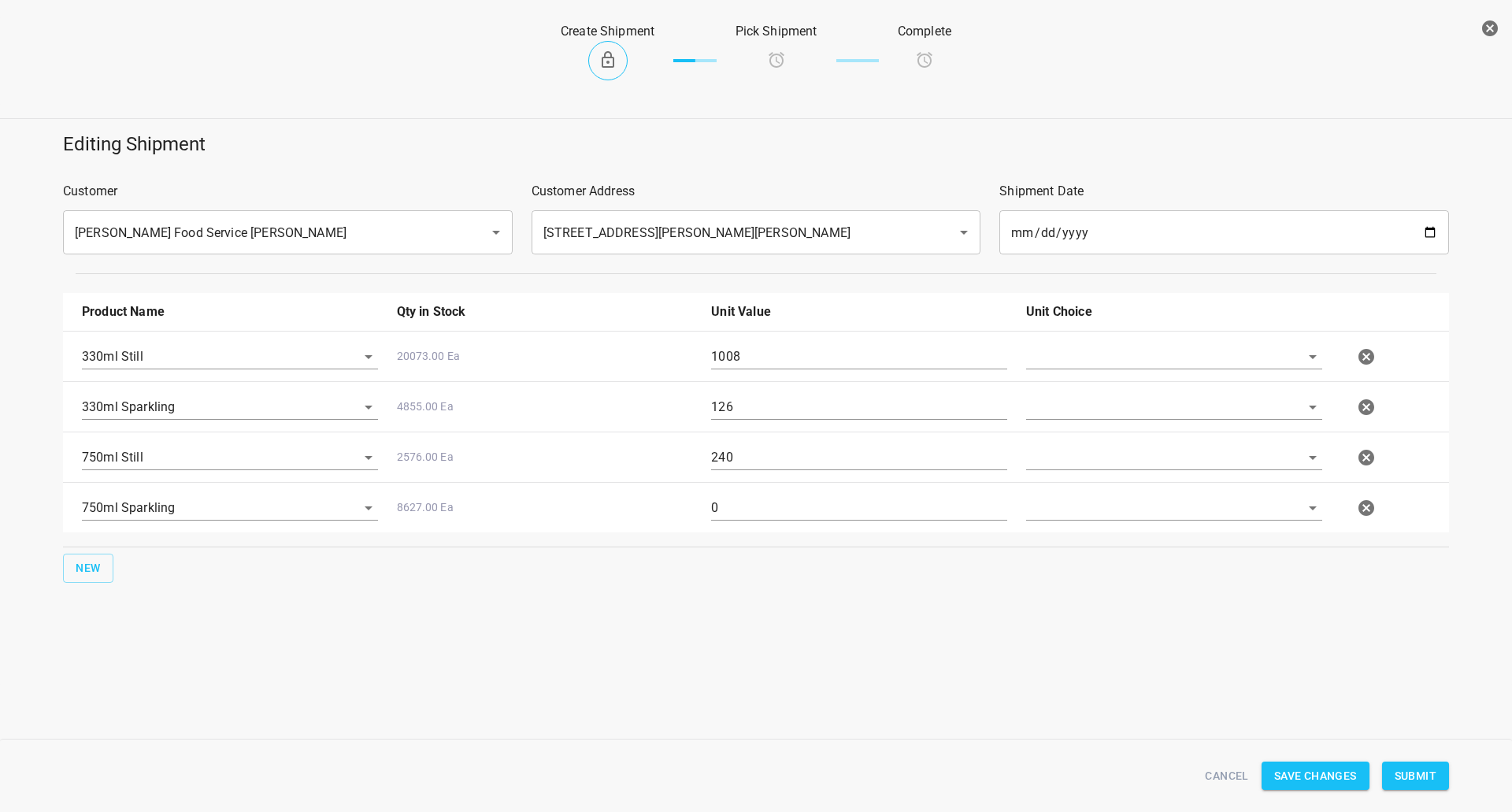
drag, startPoint x: 744, startPoint y: 497, endPoint x: 500, endPoint y: 563, distance: 252.8
click at [512, 558] on div "Product Name Qty in Stock Unit Value Unit Choice 330ml Still 20073.00 Ea 1008 3…" at bounding box center [755, 438] width 1405 height 309
type input "96"
click at [1113, 356] on input "text" at bounding box center [1152, 356] width 252 height 24
click at [1075, 406] on li "[PERSON_NAME]" at bounding box center [1174, 392] width 296 height 28
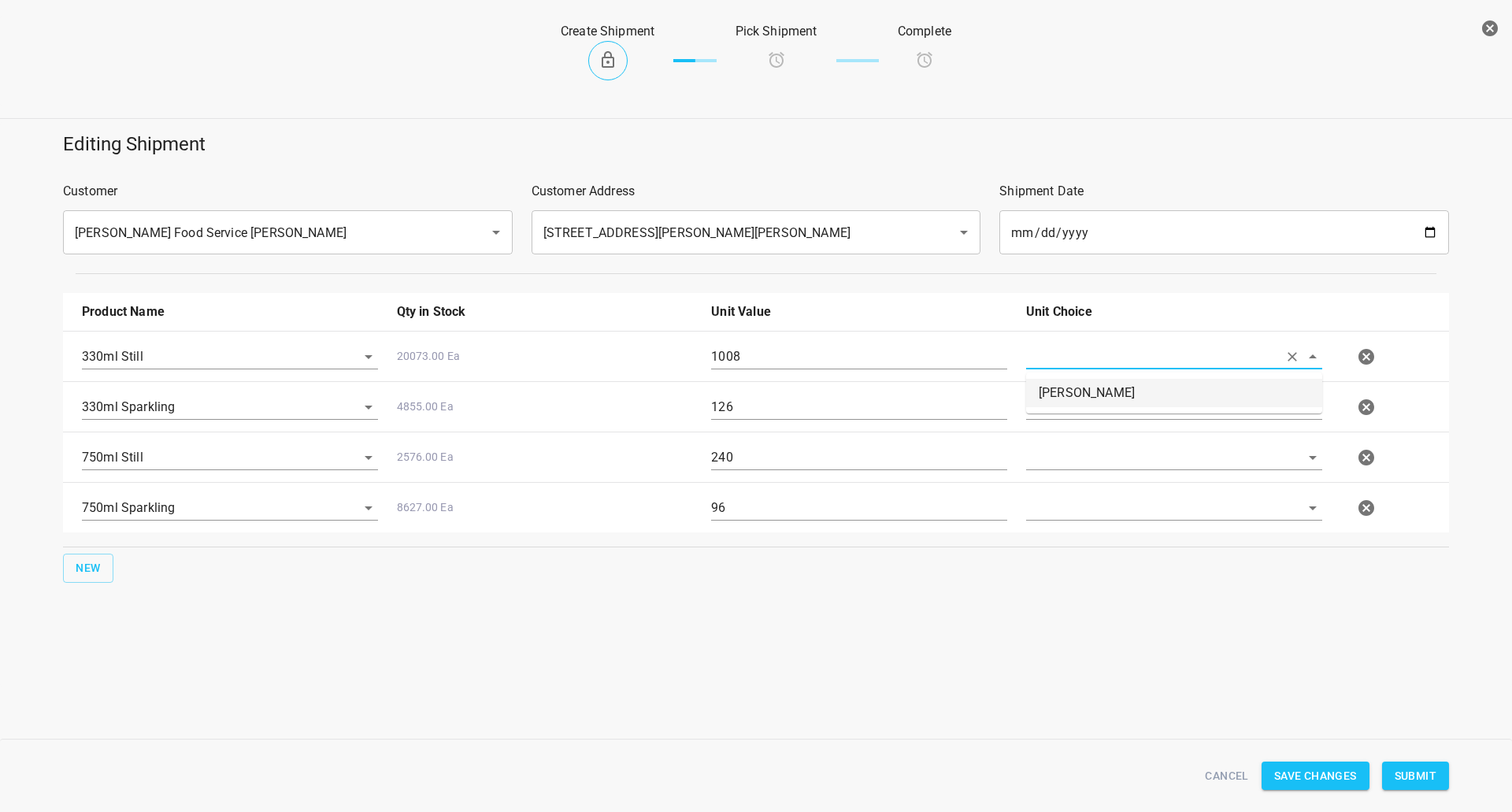
type input "[PERSON_NAME]"
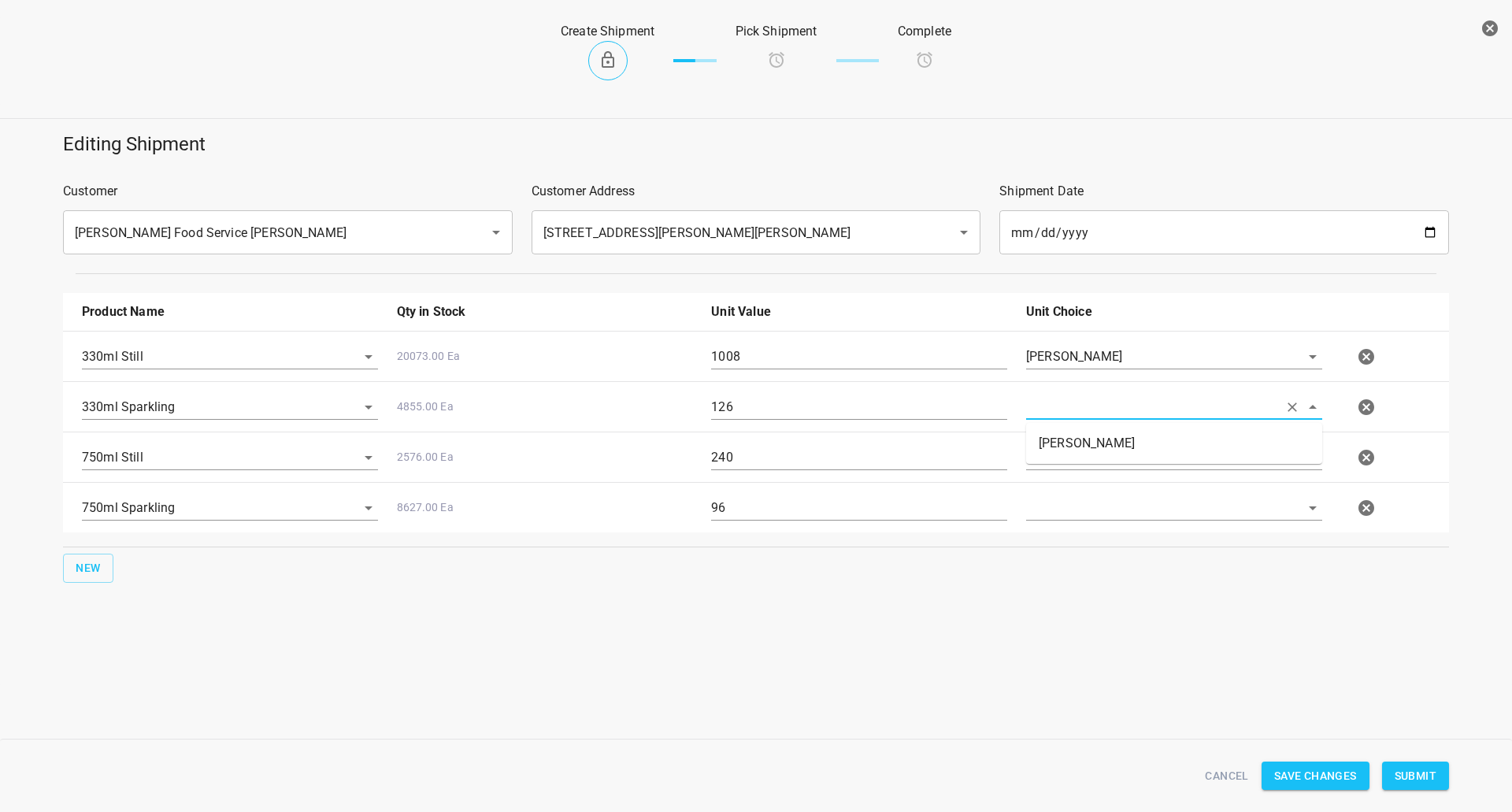
click at [1077, 409] on input "text" at bounding box center [1152, 406] width 252 height 24
drag, startPoint x: 1079, startPoint y: 433, endPoint x: 1084, endPoint y: 440, distance: 8.6
click at [1081, 434] on li "[PERSON_NAME]" at bounding box center [1174, 442] width 296 height 28
type input "[PERSON_NAME]"
drag, startPoint x: 1085, startPoint y: 442, endPoint x: 1078, endPoint y: 481, distance: 39.6
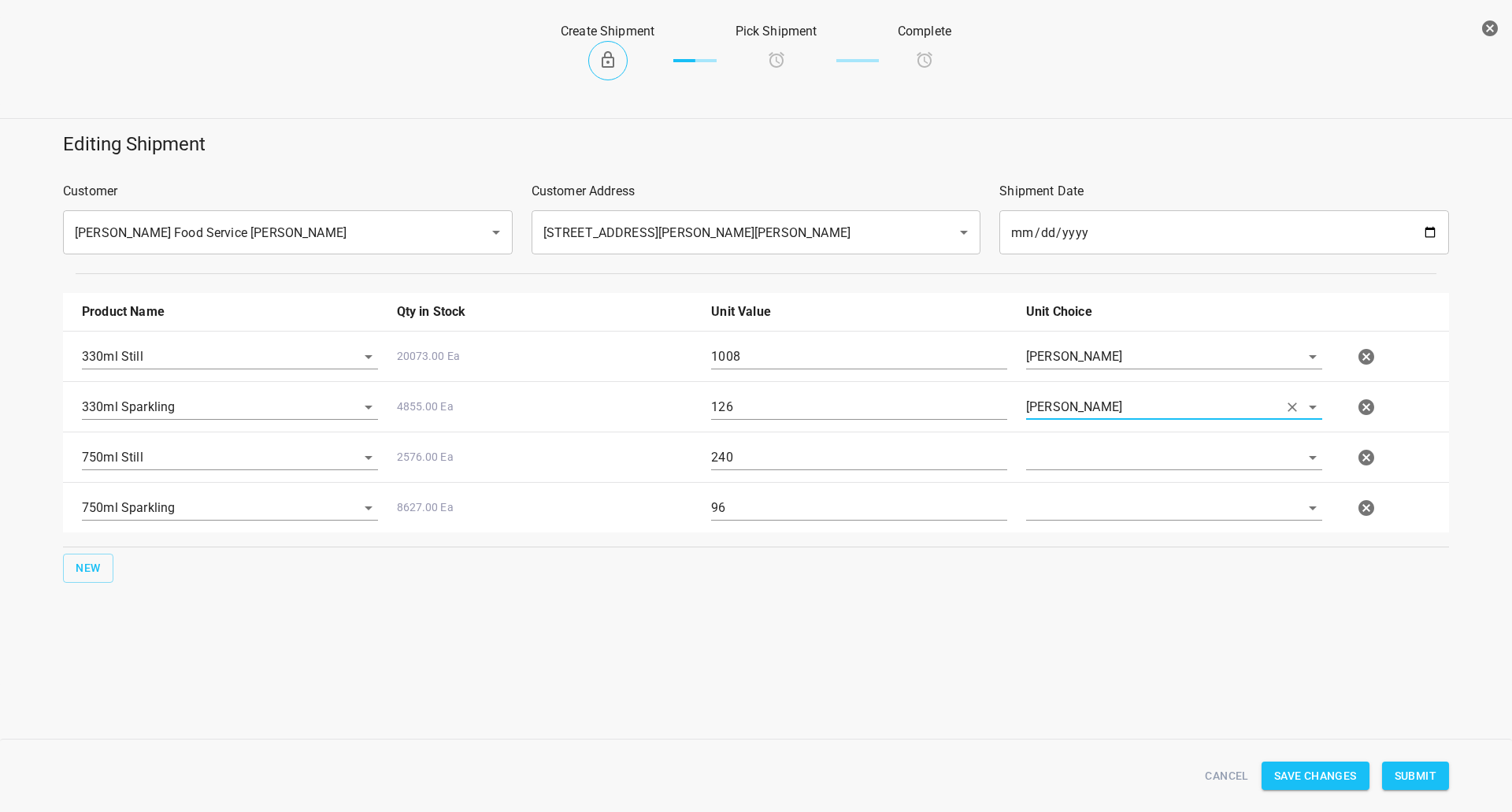
click at [1085, 445] on div at bounding box center [1174, 463] width 315 height 57
click at [1088, 460] on input "text" at bounding box center [1152, 457] width 252 height 24
click at [1065, 509] on ul "[PERSON_NAME]" at bounding box center [1174, 493] width 296 height 41
click at [1064, 512] on ul "[PERSON_NAME]" at bounding box center [1174, 493] width 296 height 41
click at [1074, 493] on li "[PERSON_NAME]" at bounding box center [1174, 493] width 296 height 28
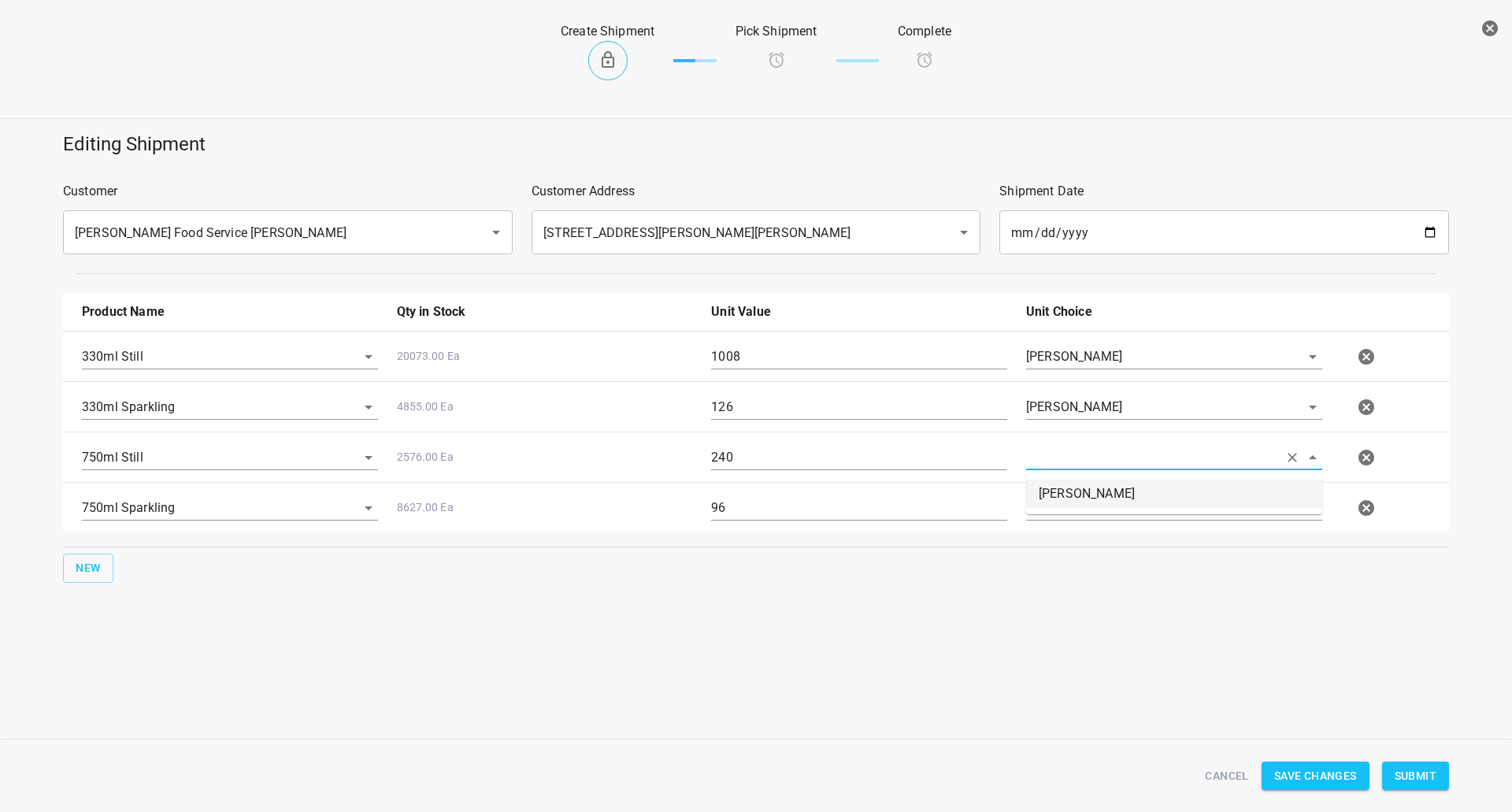
type input "[PERSON_NAME]"
drag, startPoint x: 1075, startPoint y: 503, endPoint x: 1075, endPoint y: 512, distance: 9.0
click at [1075, 505] on input "text" at bounding box center [1152, 507] width 252 height 24
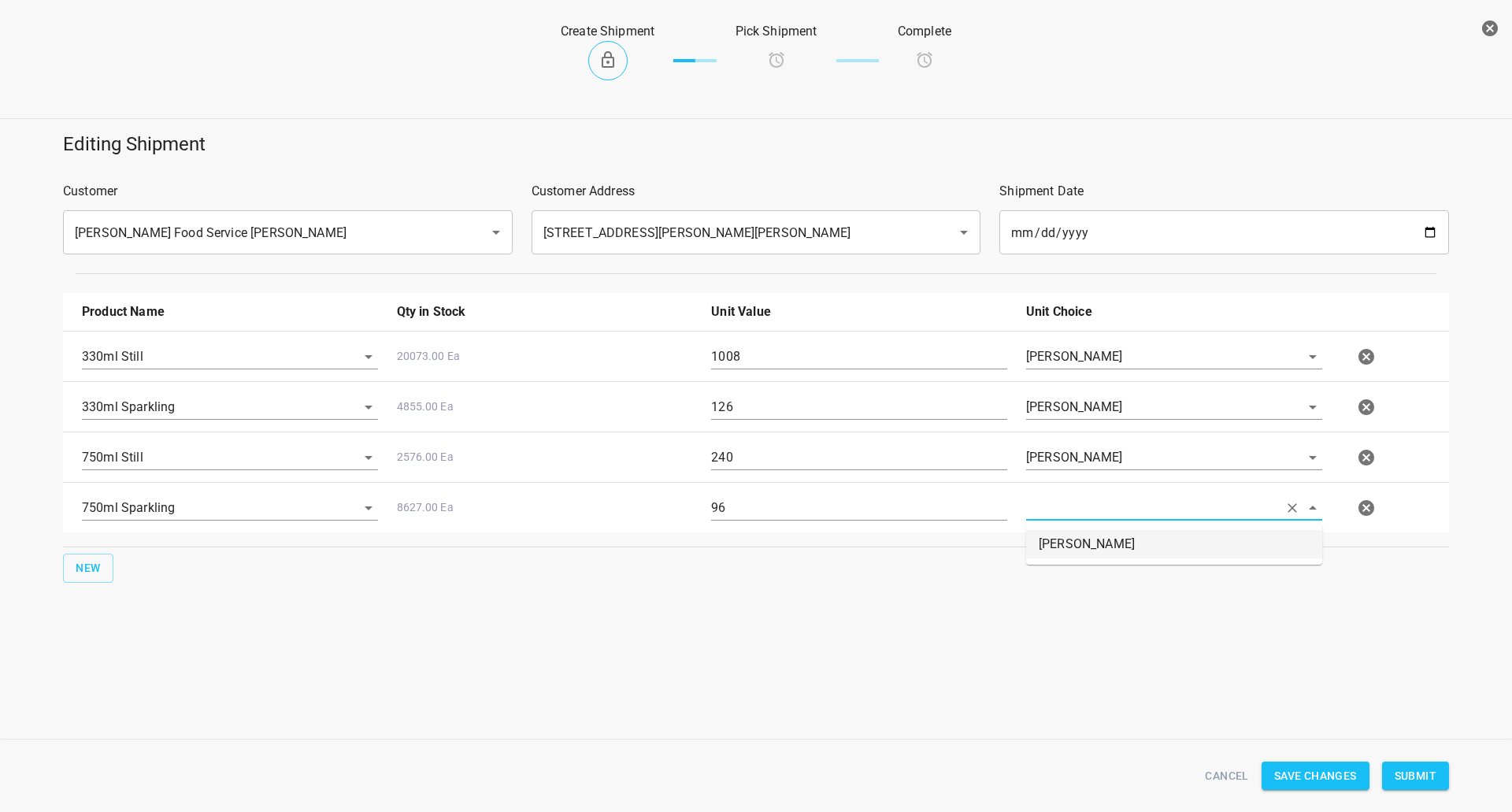
click at [1075, 535] on li "[PERSON_NAME]" at bounding box center [1174, 543] width 296 height 28
type input "[PERSON_NAME]"
click at [1416, 776] on span "Submit" at bounding box center [1416, 776] width 41 height 20
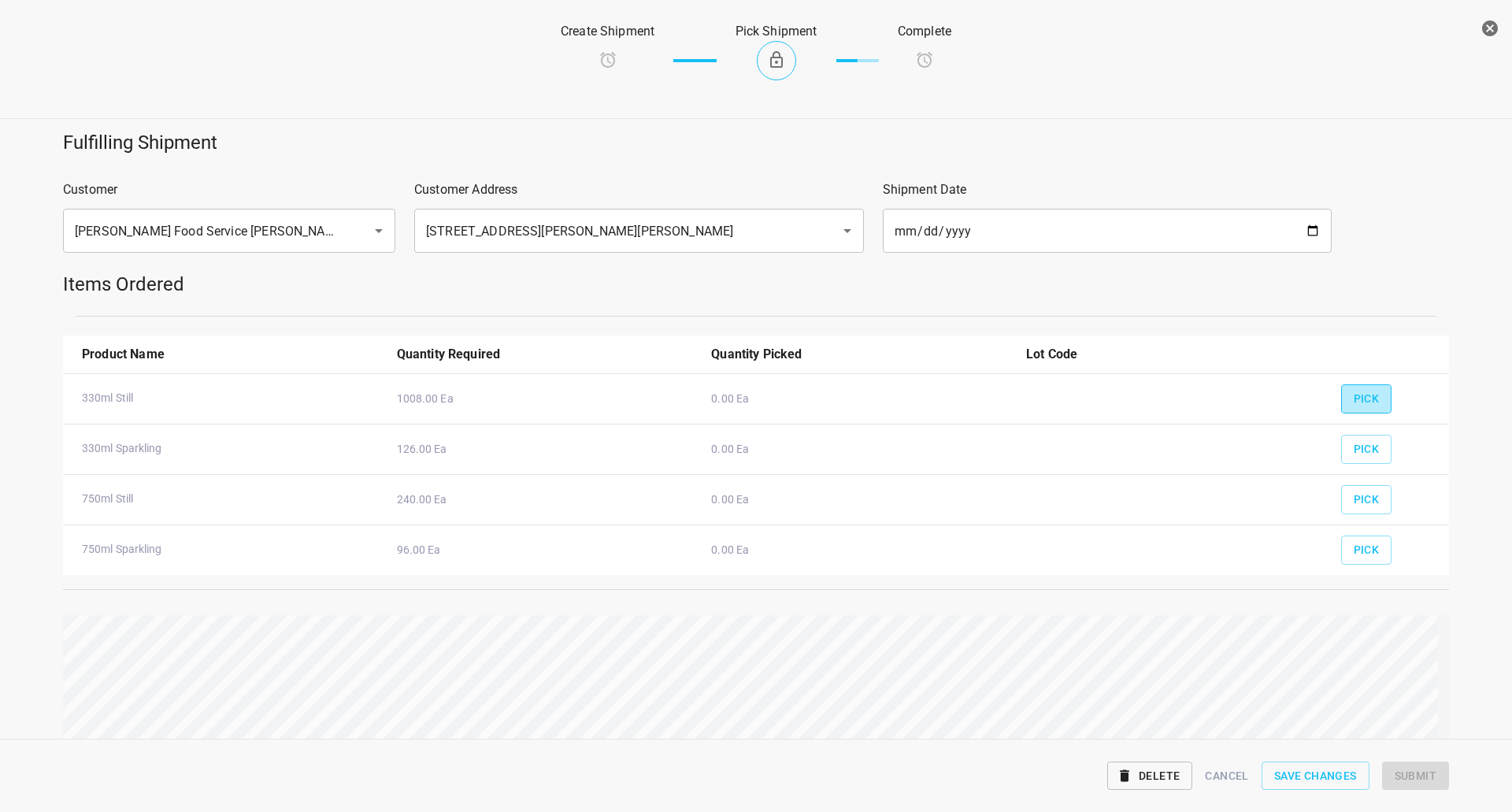
click at [1366, 396] on span "Pick" at bounding box center [1366, 399] width 26 height 20
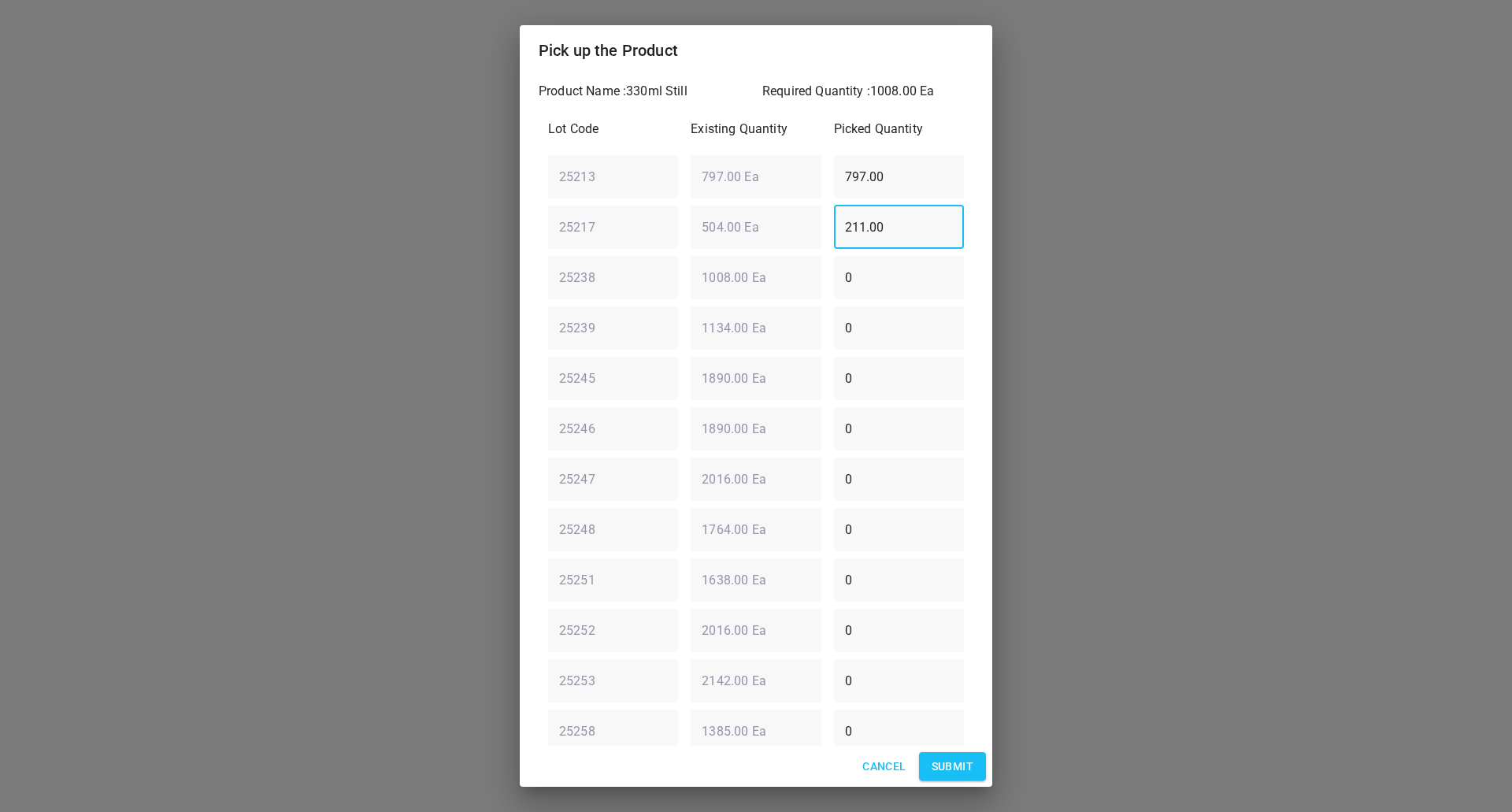
drag, startPoint x: 910, startPoint y: 205, endPoint x: 0, endPoint y: 282, distance: 913.3
click at [102, 293] on div "Pick up the Product Product Name : 330ml Still Required Quantity : 1008.00 Ea L…" at bounding box center [756, 406] width 1512 height 812
type input "0"
drag, startPoint x: 894, startPoint y: 192, endPoint x: 676, endPoint y: 192, distance: 218.0
click at [583, 199] on div "Lot Code Existing Quantity Picked Quantity 25213 ​ 797.00 Ea ​ 797.00 ​ 25217 ​…" at bounding box center [756, 479] width 434 height 737
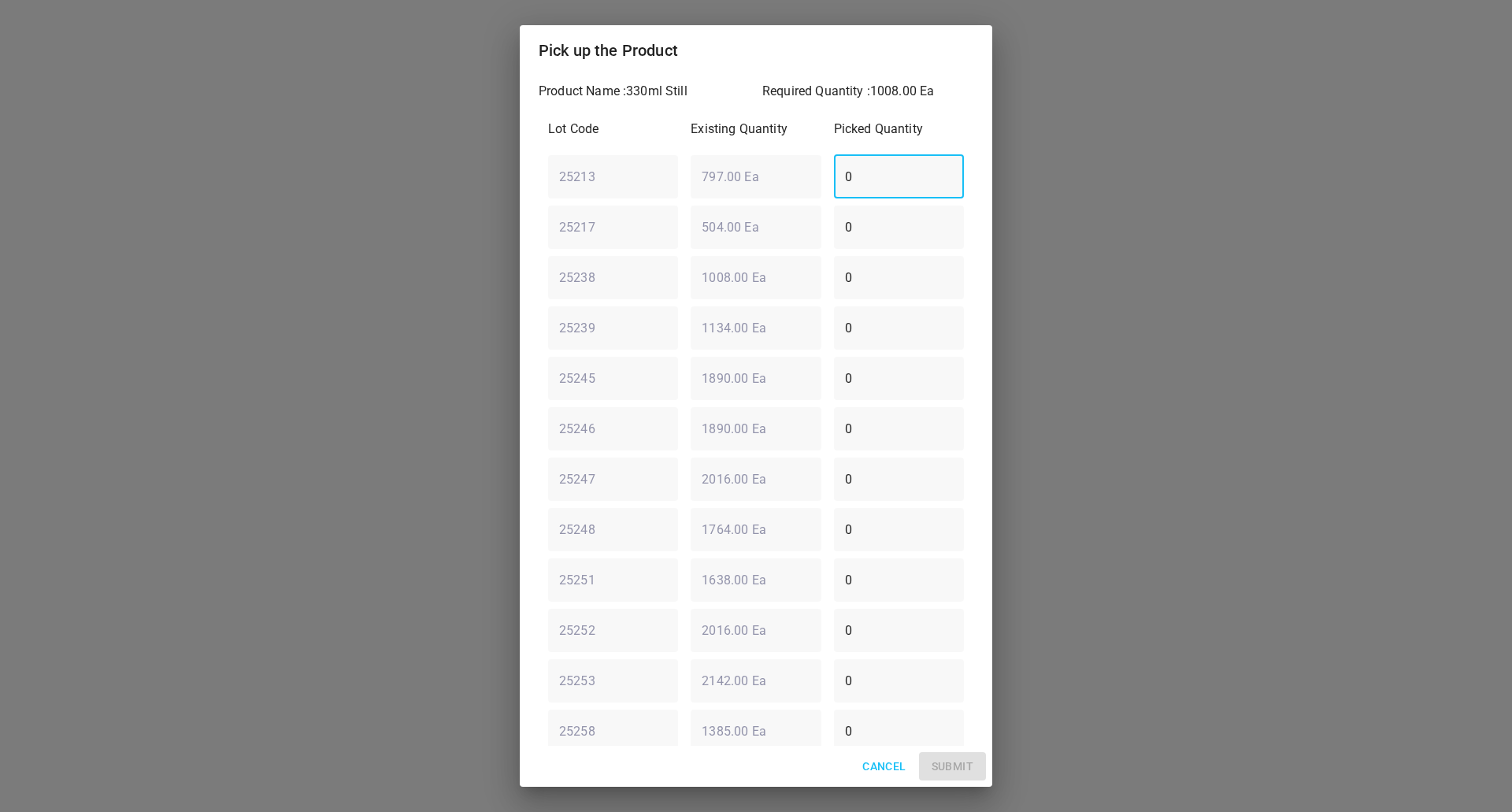
type input "0"
drag, startPoint x: 751, startPoint y: 388, endPoint x: 381, endPoint y: 340, distance: 373.1
click at [428, 360] on div "Pick up the Product Product Name : 330ml Still Required Quantity : 1008.00 Ea L…" at bounding box center [756, 406] width 1512 height 812
type input "630"
click at [714, 167] on div "25213 ​ 797.00 Ea ​ 0 ​" at bounding box center [755, 176] width 428 height 57
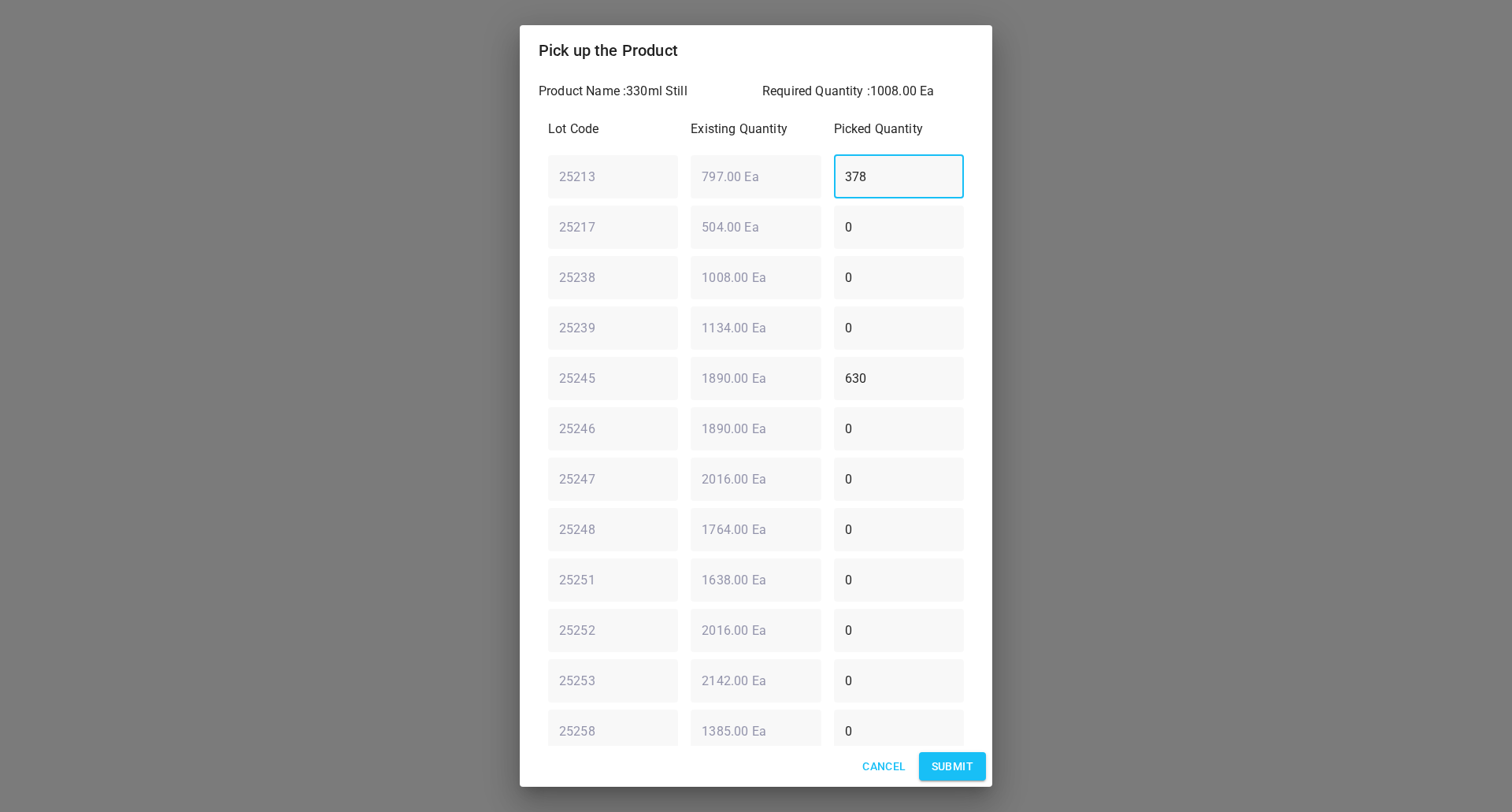
type input "378"
drag, startPoint x: 954, startPoint y: 765, endPoint x: 1017, endPoint y: 707, distance: 85.6
click at [955, 765] on span "Submit" at bounding box center [952, 767] width 41 height 20
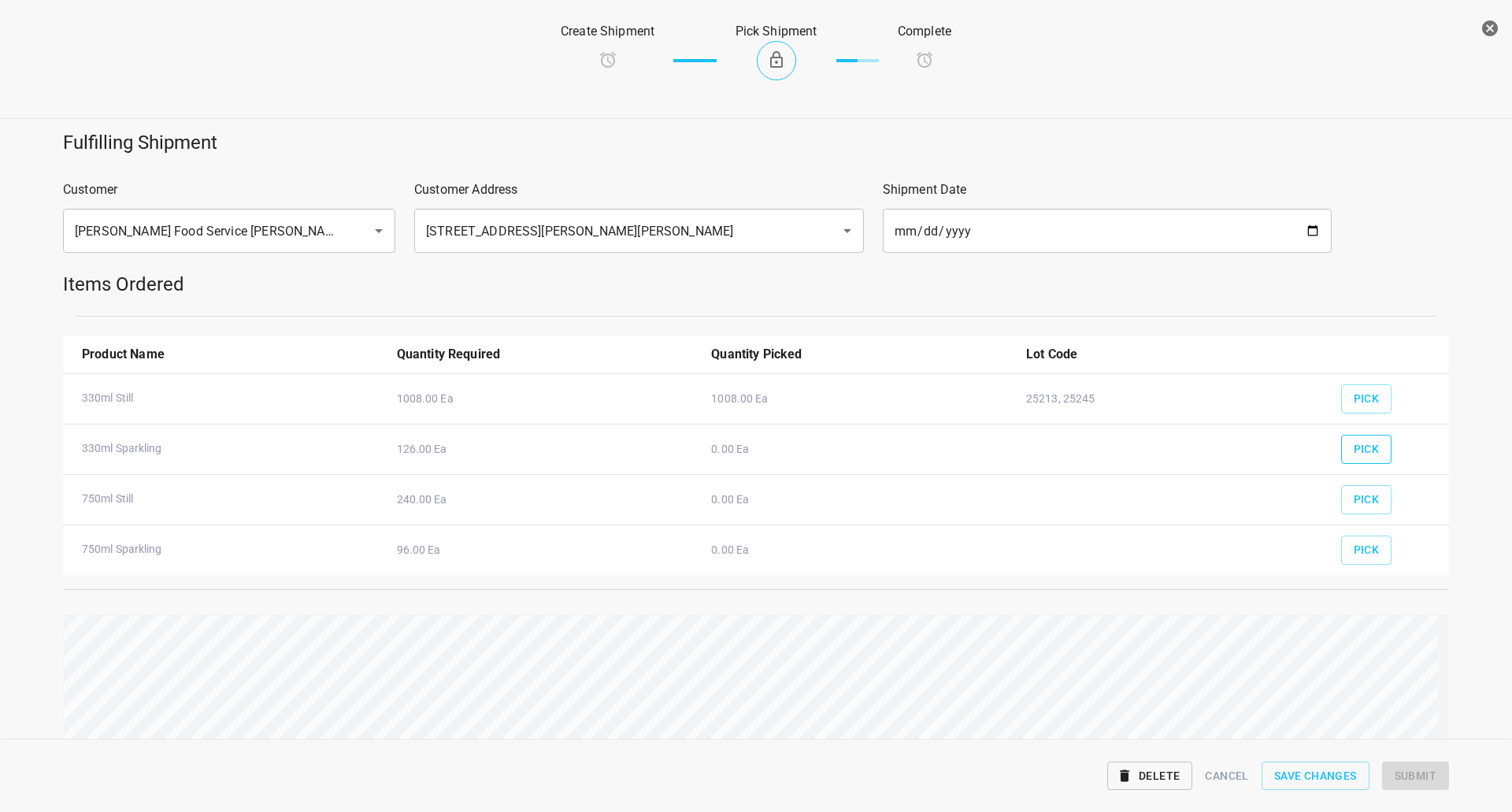
click at [1364, 460] on button "Pick" at bounding box center [1366, 449] width 51 height 29
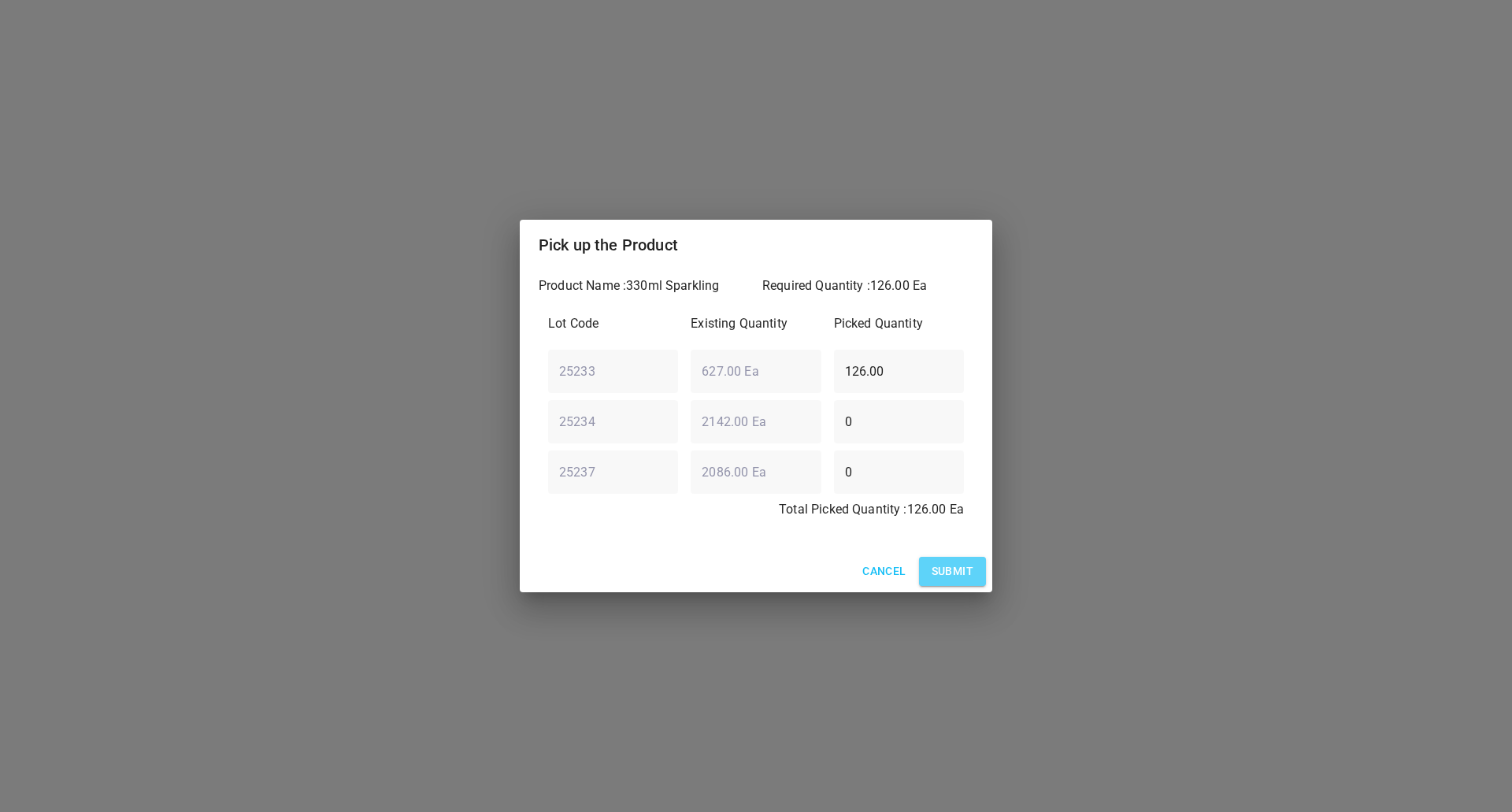
click at [948, 572] on span "Submit" at bounding box center [952, 571] width 41 height 20
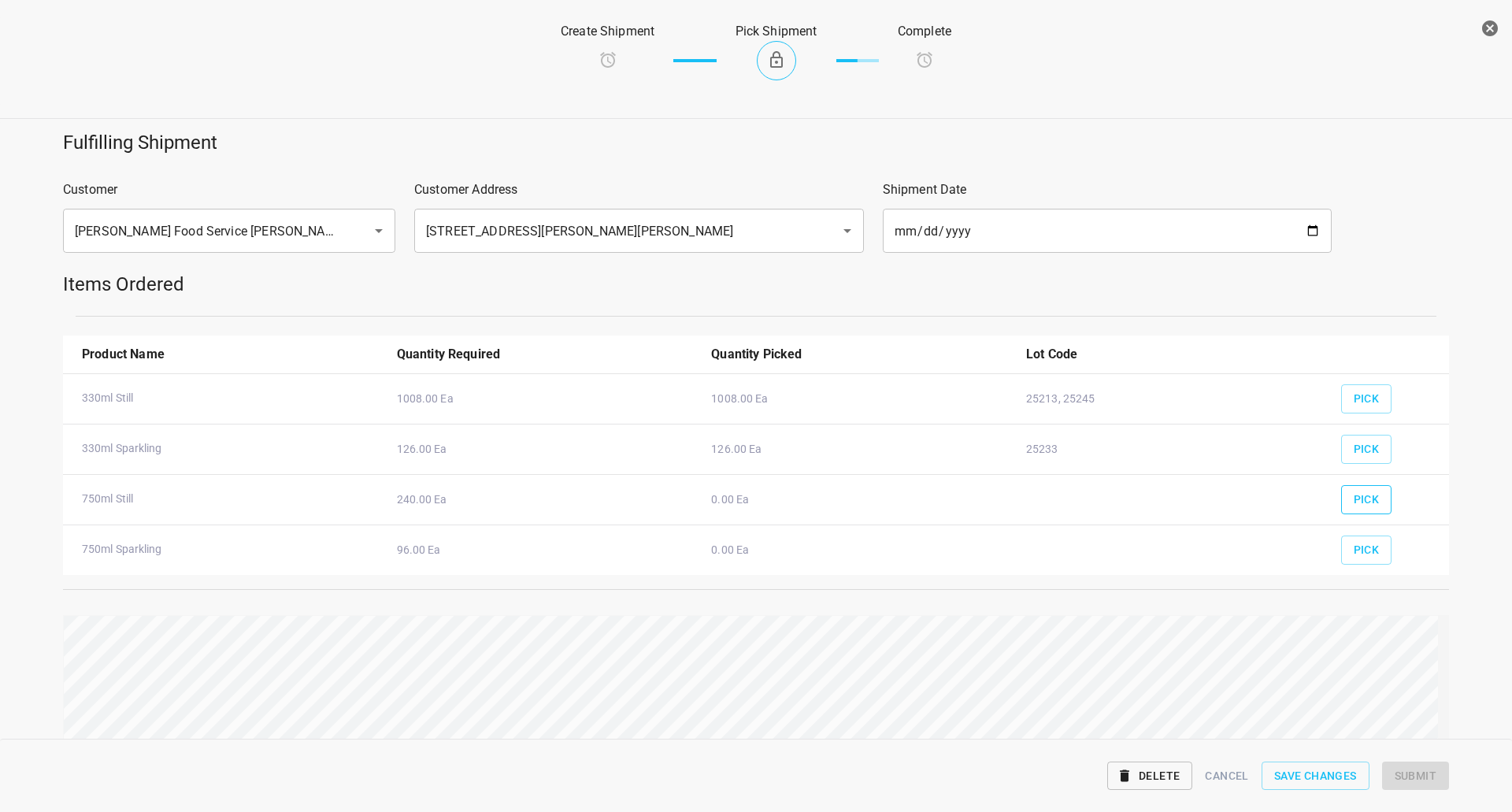
click at [1363, 503] on span "Pick" at bounding box center [1366, 500] width 26 height 20
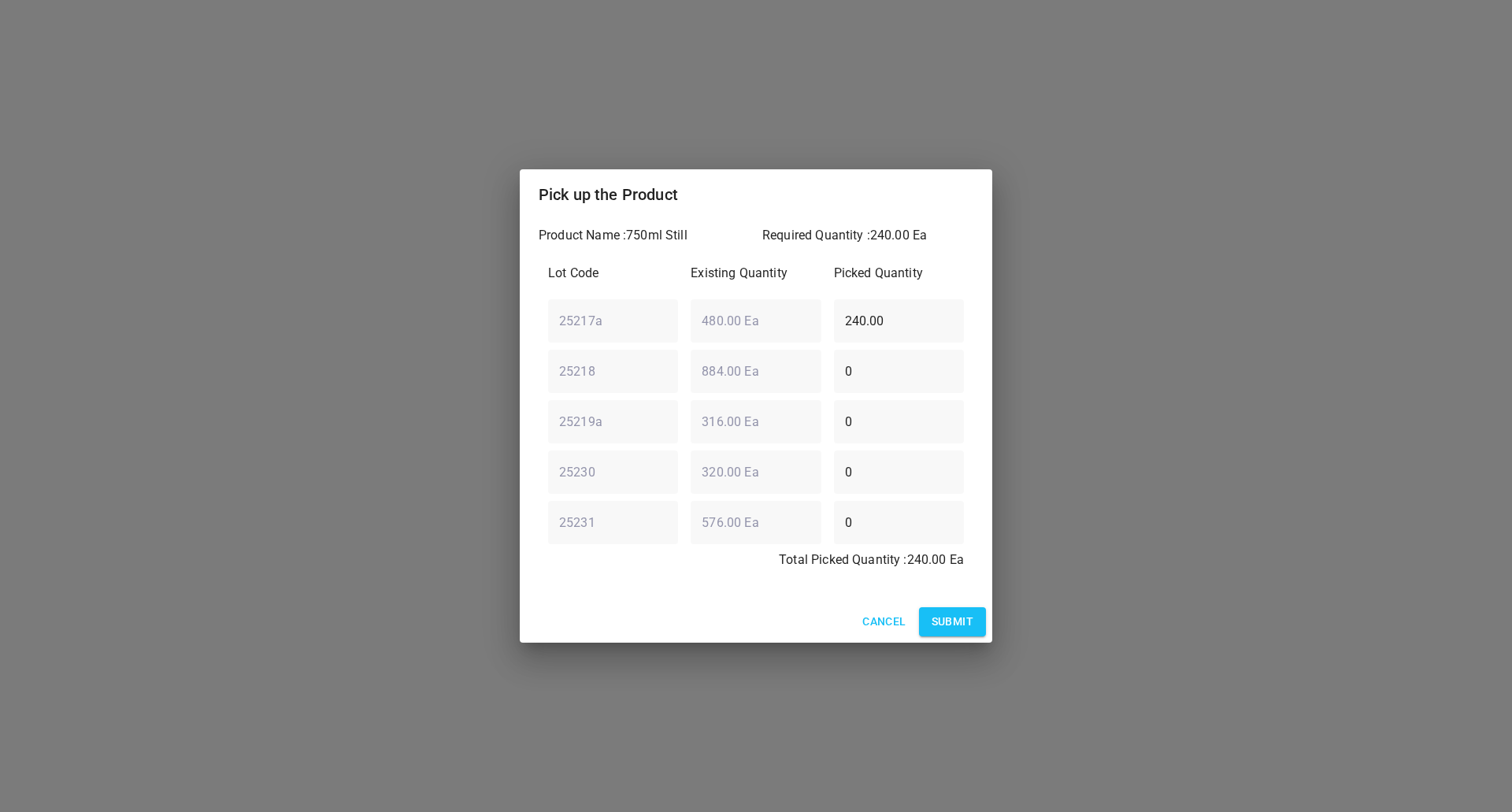
drag, startPoint x: 904, startPoint y: 516, endPoint x: 434, endPoint y: 541, distance: 470.7
click at [434, 541] on div "Pick up the Product Product Name : 750ml Still Required Quantity : 240.00 Ea Lo…" at bounding box center [756, 406] width 1512 height 812
type input "240"
click at [628, 337] on div "25217a ​ 480.00 Ea ​ 240.00 ​" at bounding box center [755, 320] width 428 height 57
type input "0"
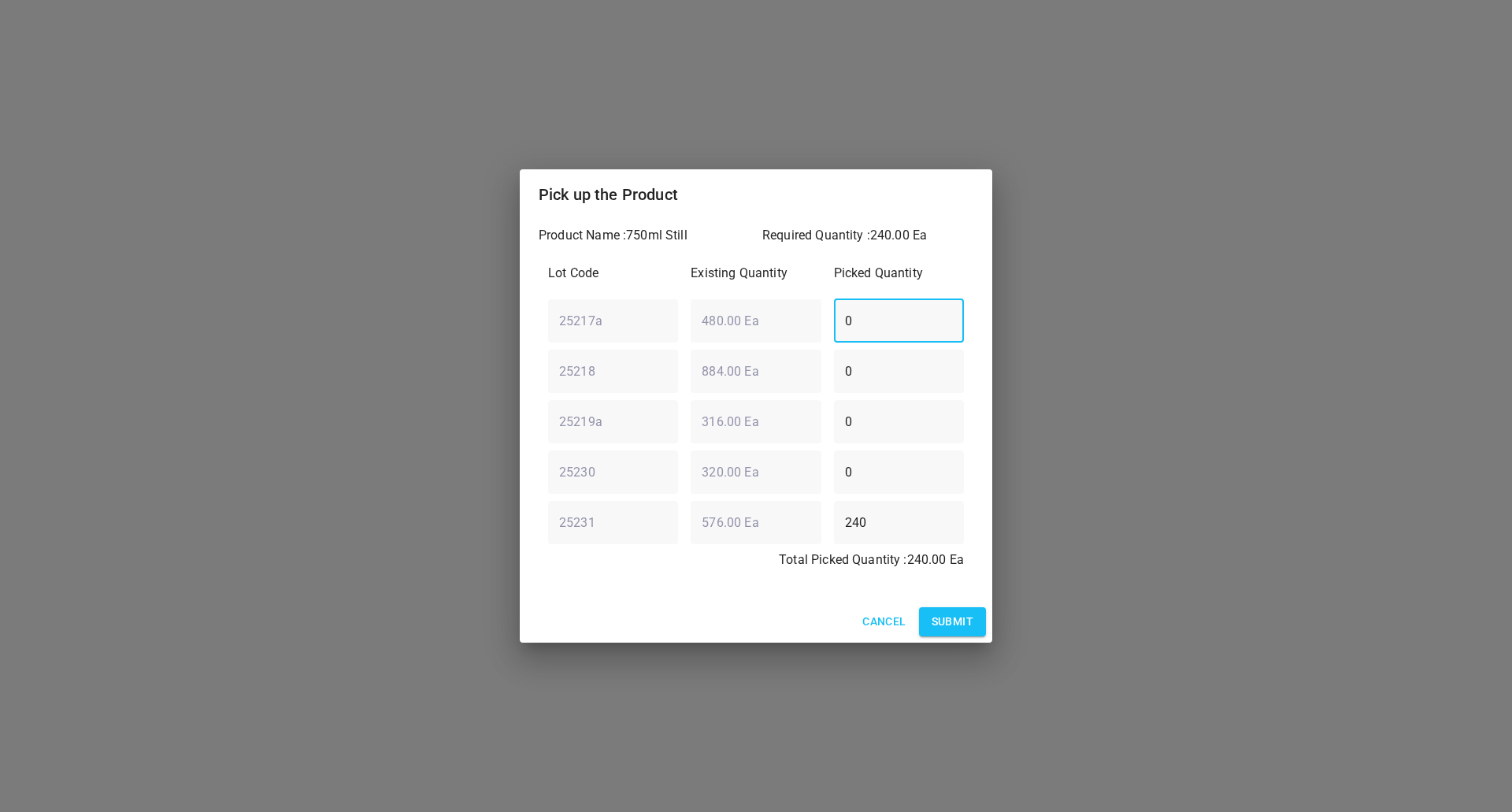
click at [963, 625] on span "Submit" at bounding box center [952, 622] width 41 height 20
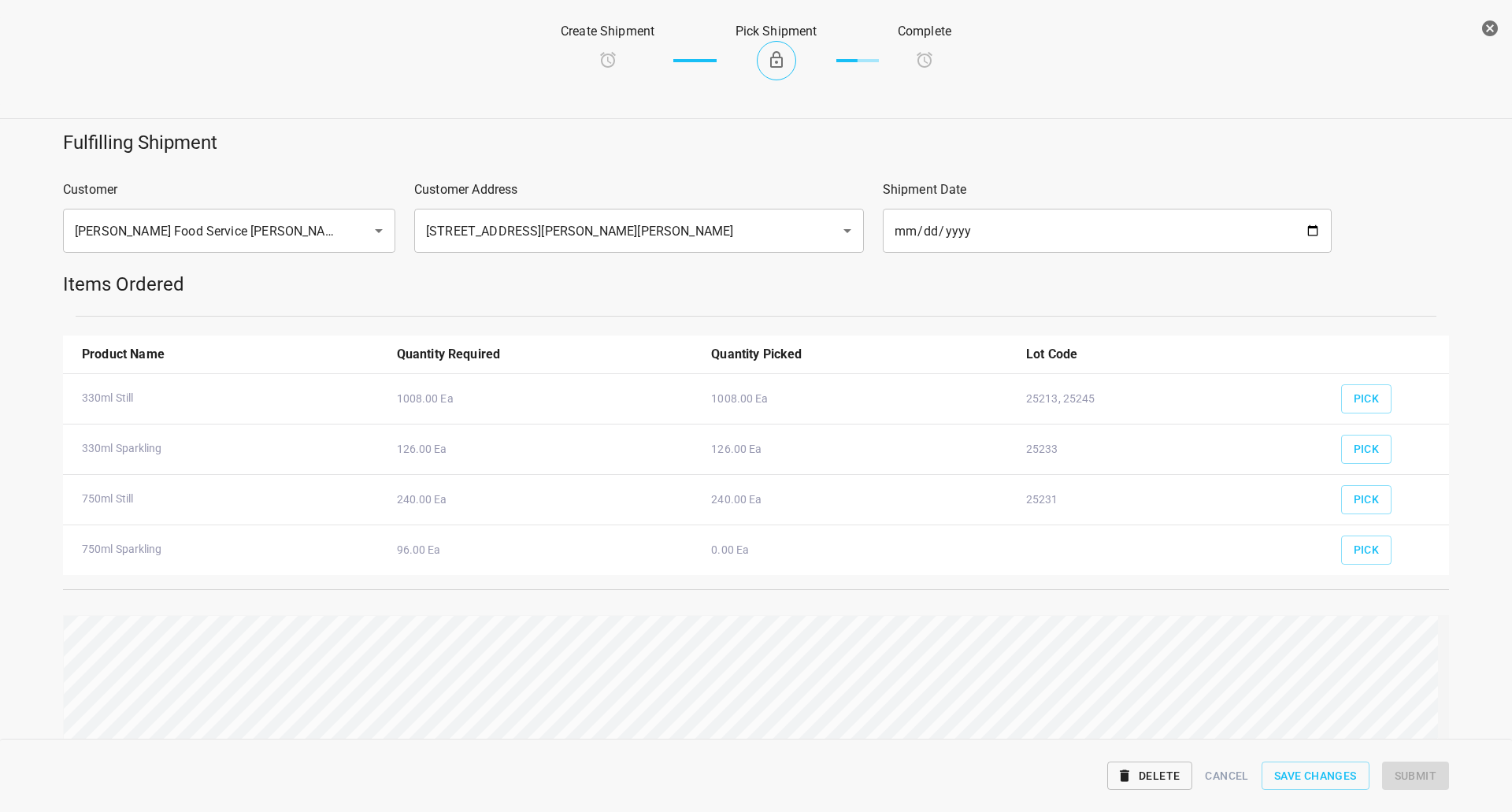
click at [1332, 566] on div "Pick" at bounding box center [1389, 544] width 114 height 59
click at [1399, 543] on div "Pick" at bounding box center [1389, 544] width 114 height 59
click at [1365, 555] on span "Pick" at bounding box center [1366, 551] width 26 height 20
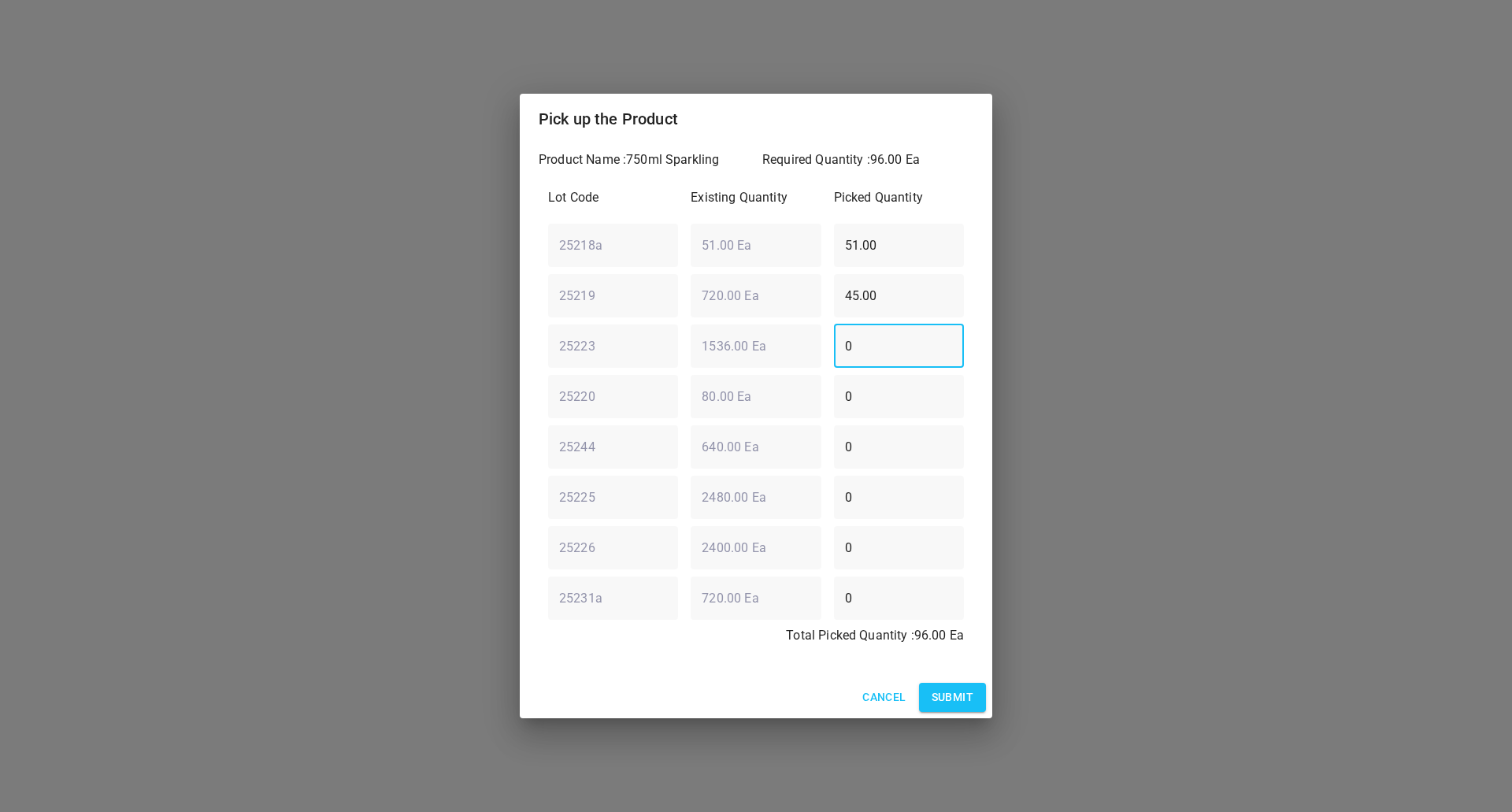
drag, startPoint x: 898, startPoint y: 355, endPoint x: 427, endPoint y: 354, distance: 471.0
click at [465, 331] on div "Pick up the Product Product Name : 750ml Sparkling Required Quantity : 96.00 Ea…" at bounding box center [756, 406] width 1512 height 812
type input "96"
click at [712, 301] on div "25219 ​ 720.00 Ea ​ 45.00 ​" at bounding box center [755, 295] width 428 height 57
type input "0"
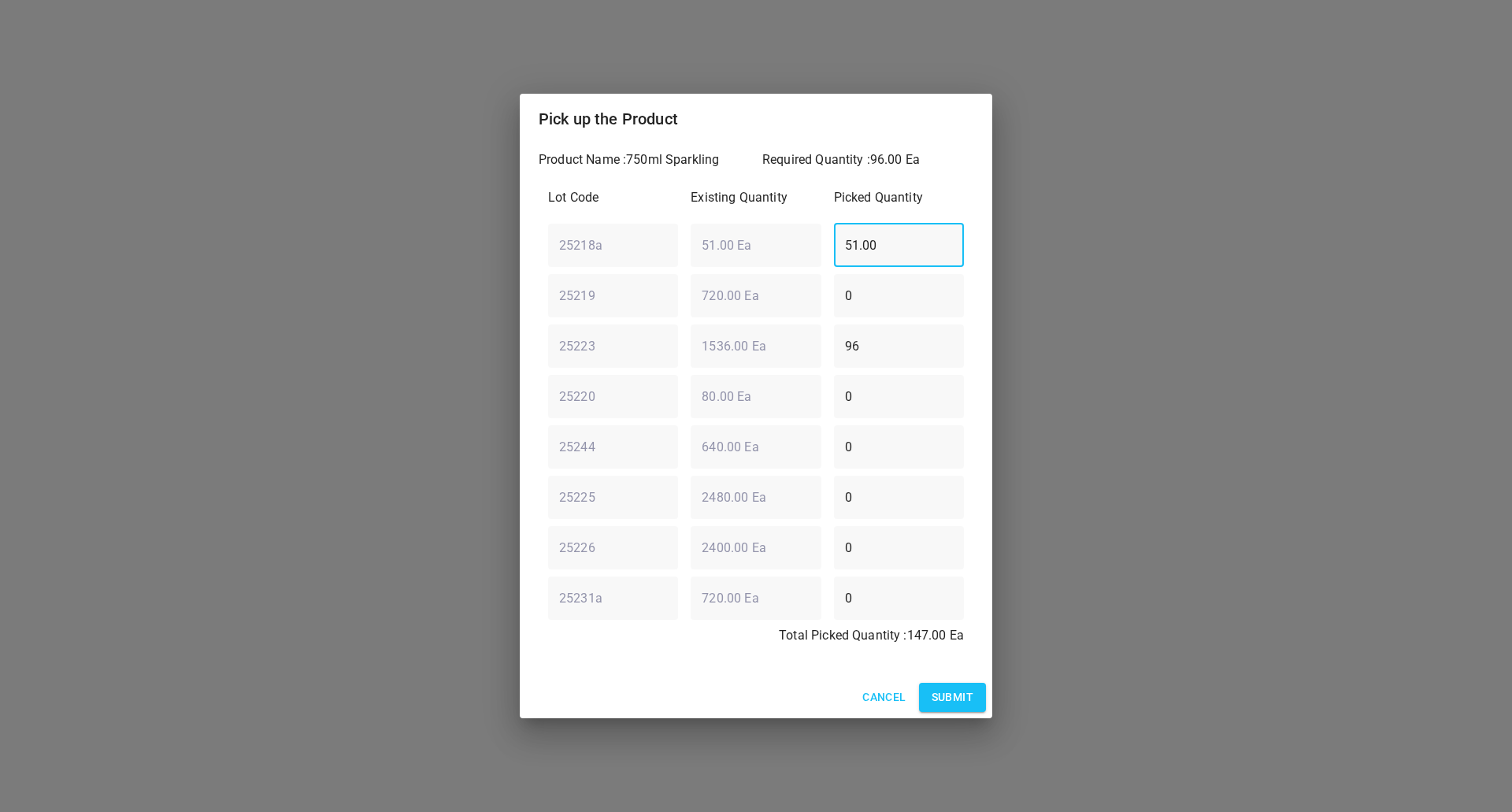
drag, startPoint x: 732, startPoint y: 251, endPoint x: 590, endPoint y: 246, distance: 142.1
click at [547, 258] on div "25218a ​ 51.00 Ea ​ 51.00 ​" at bounding box center [755, 244] width 428 height 57
type input "0"
click at [953, 174] on div "Required Quantity : 96.00 Ea" at bounding box center [868, 164] width 223 height 41
click at [971, 690] on span "Submit" at bounding box center [952, 698] width 41 height 20
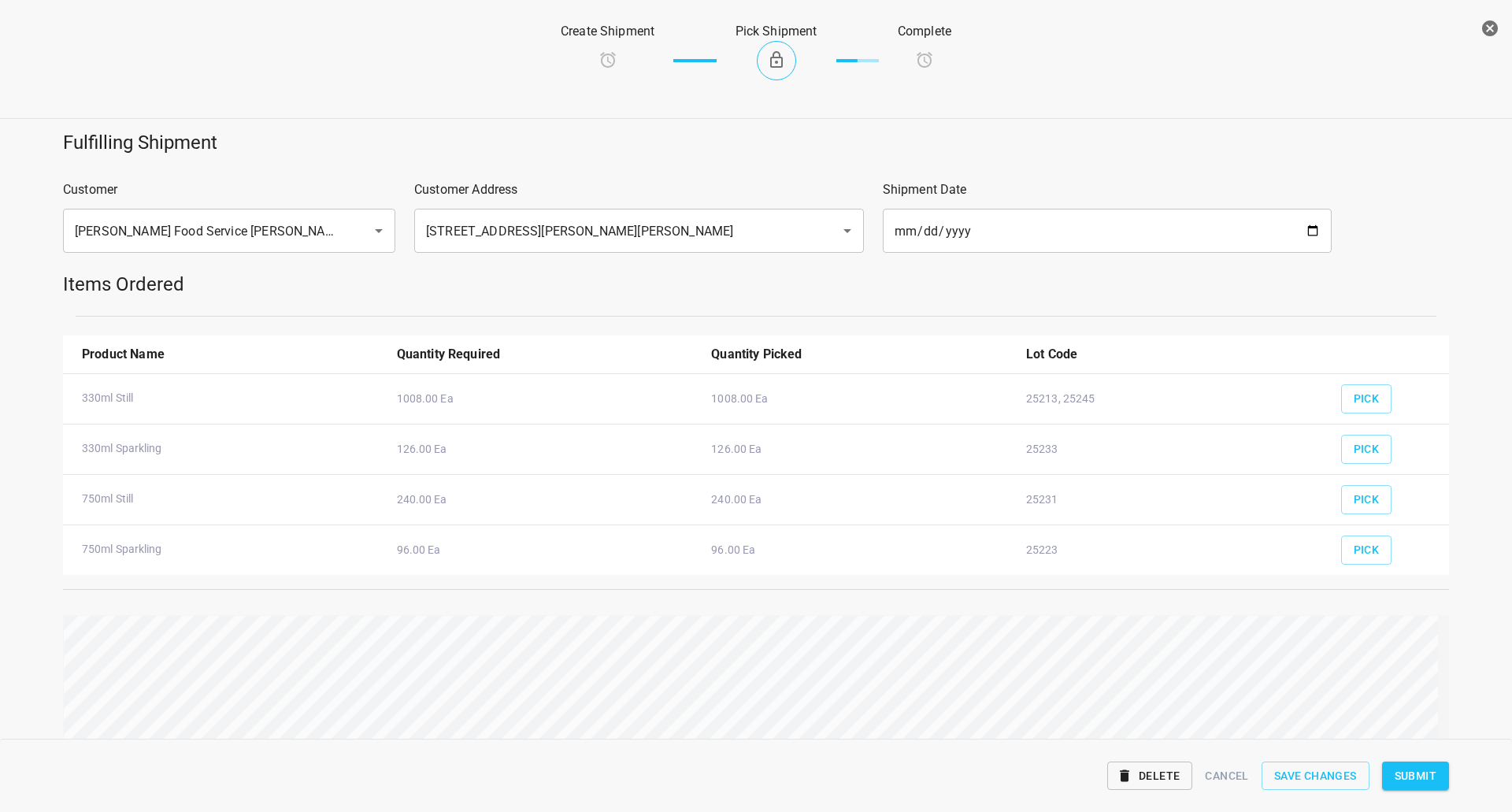
click at [1425, 772] on span "Submit" at bounding box center [1416, 776] width 41 height 20
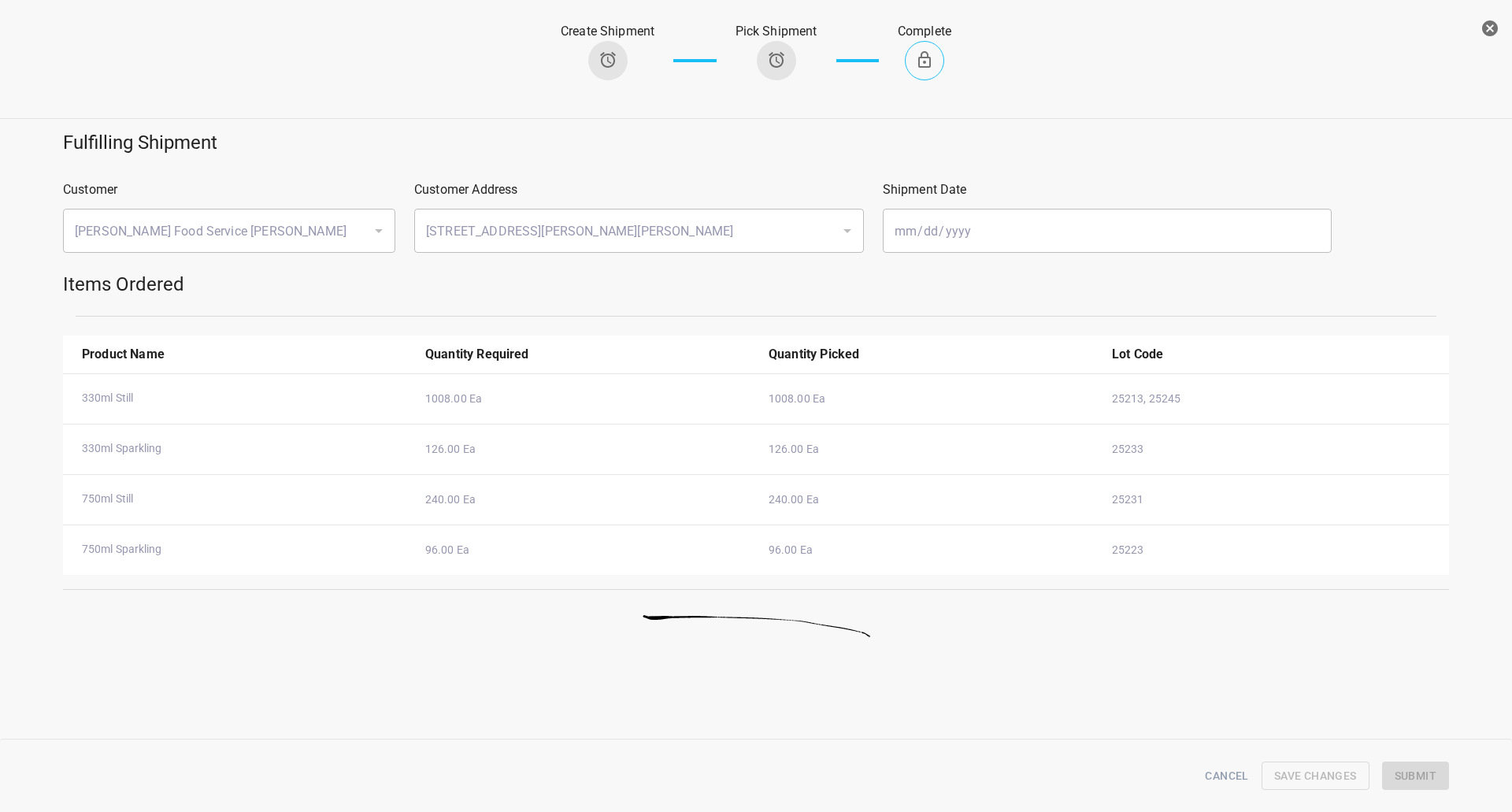
click at [1480, 29] on button "button" at bounding box center [1489, 28] width 32 height 32
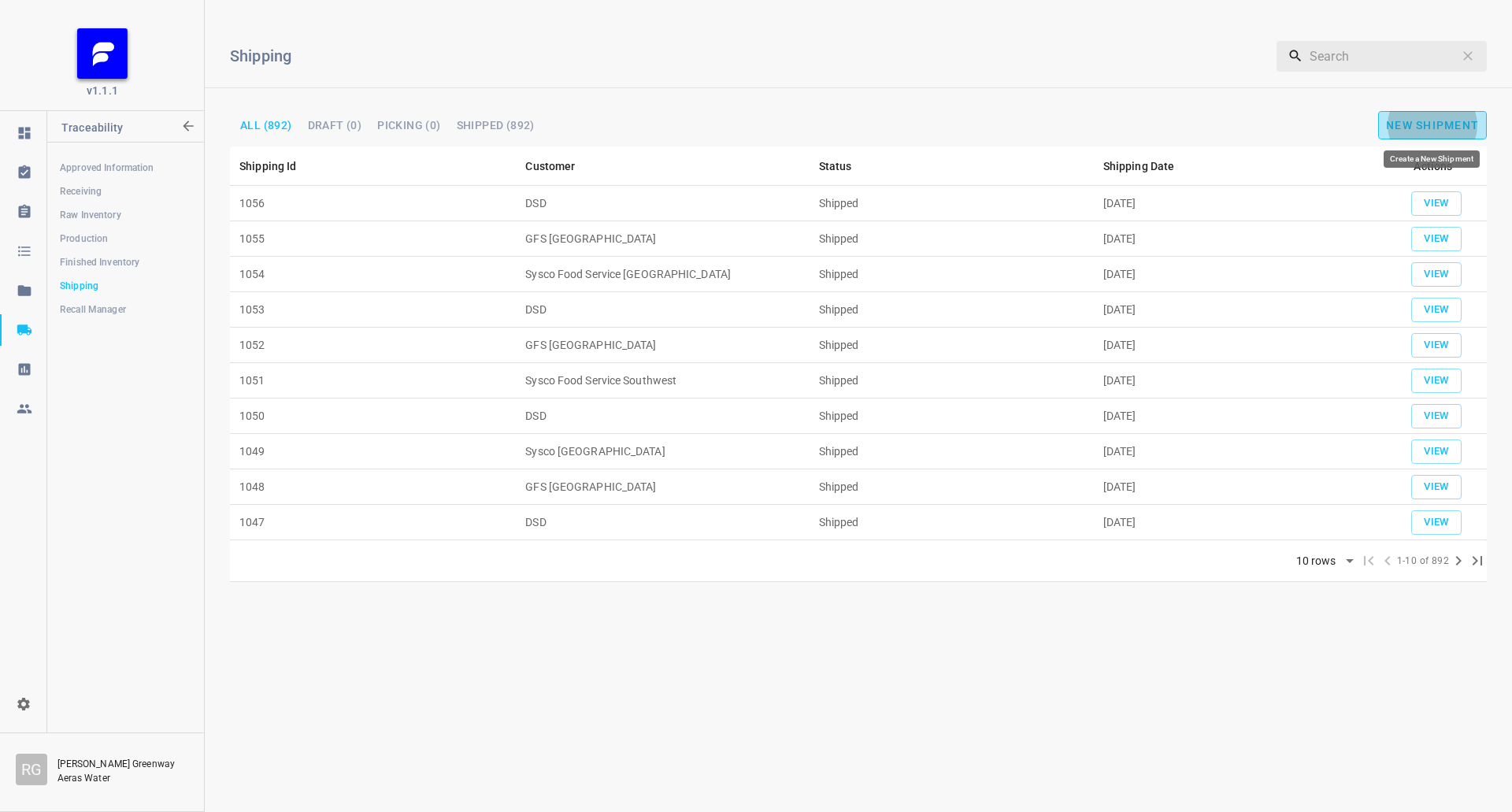
click at [1416, 127] on span "New Shipment" at bounding box center [1432, 125] width 93 height 13
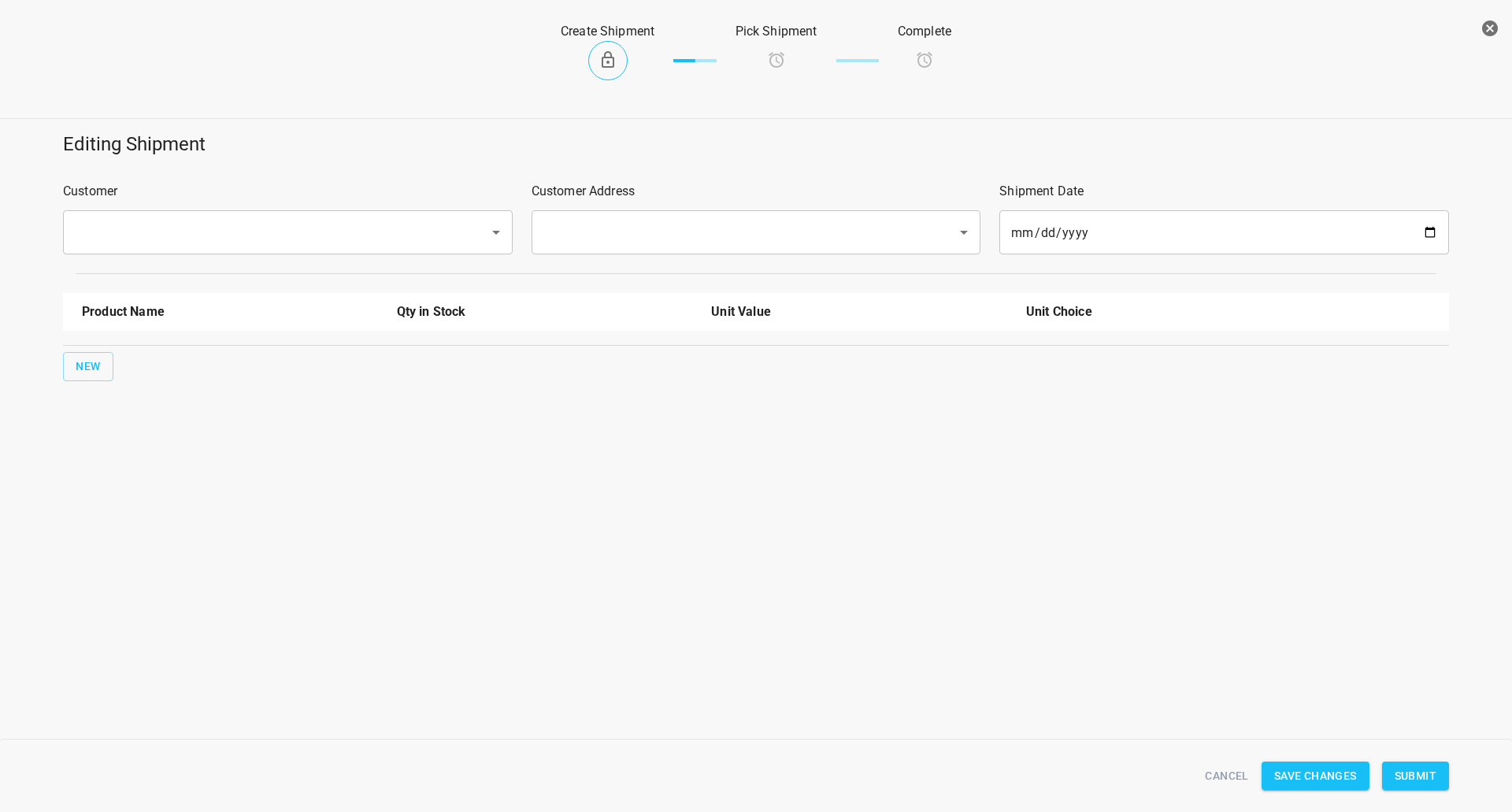
click at [247, 243] on input "text" at bounding box center [266, 232] width 391 height 30
type input "w"
drag, startPoint x: 241, startPoint y: 287, endPoint x: 327, endPoint y: 258, distance: 90.8
click at [241, 285] on li "DSD" at bounding box center [287, 278] width 450 height 28
type input "DSD"
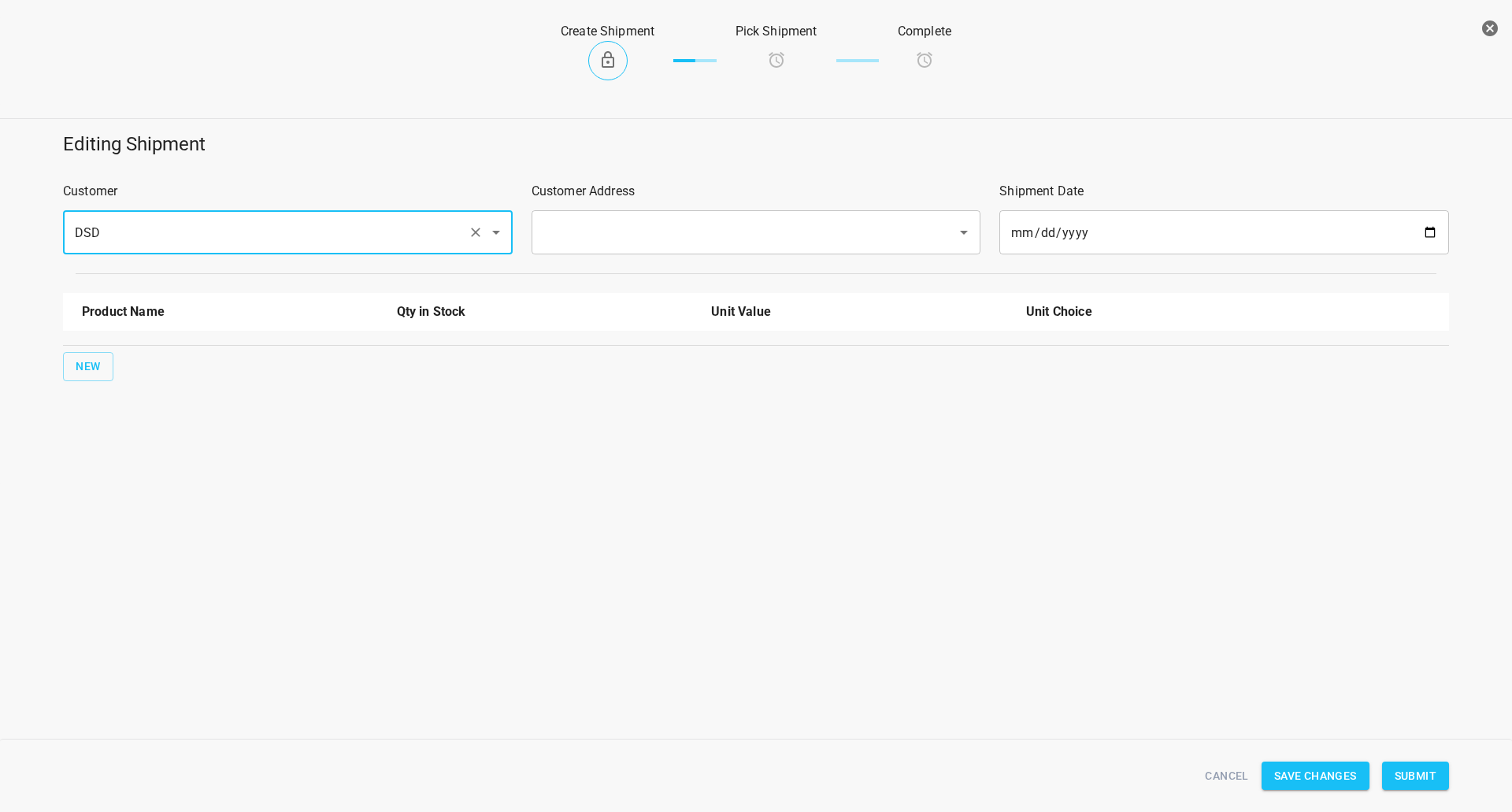
click at [591, 219] on input "text" at bounding box center [734, 232] width 391 height 30
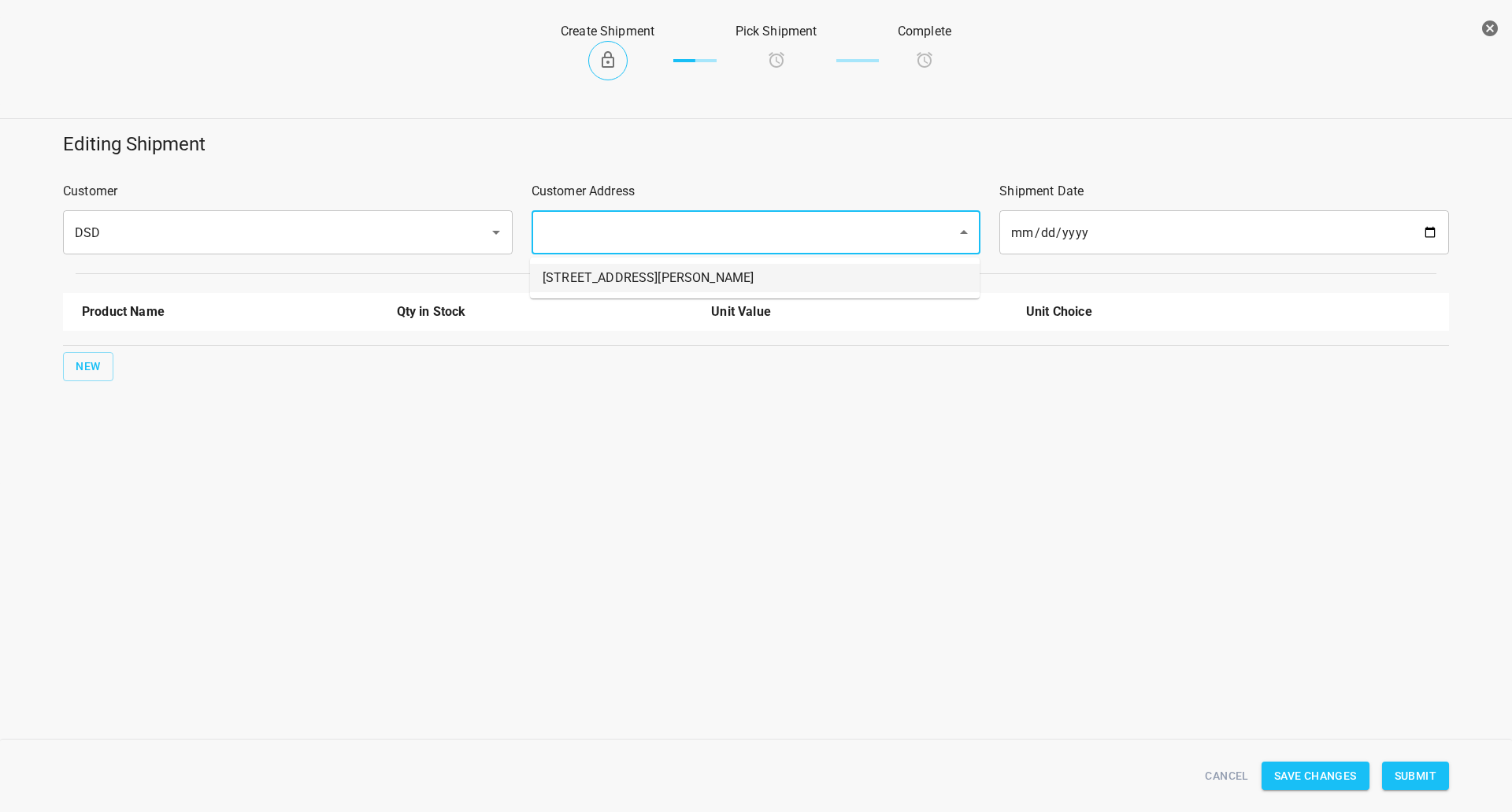
click at [575, 265] on li "[STREET_ADDRESS][PERSON_NAME]" at bounding box center [754, 278] width 450 height 28
type input "[STREET_ADDRESS][PERSON_NAME]"
click at [95, 360] on span "New" at bounding box center [88, 367] width 25 height 20
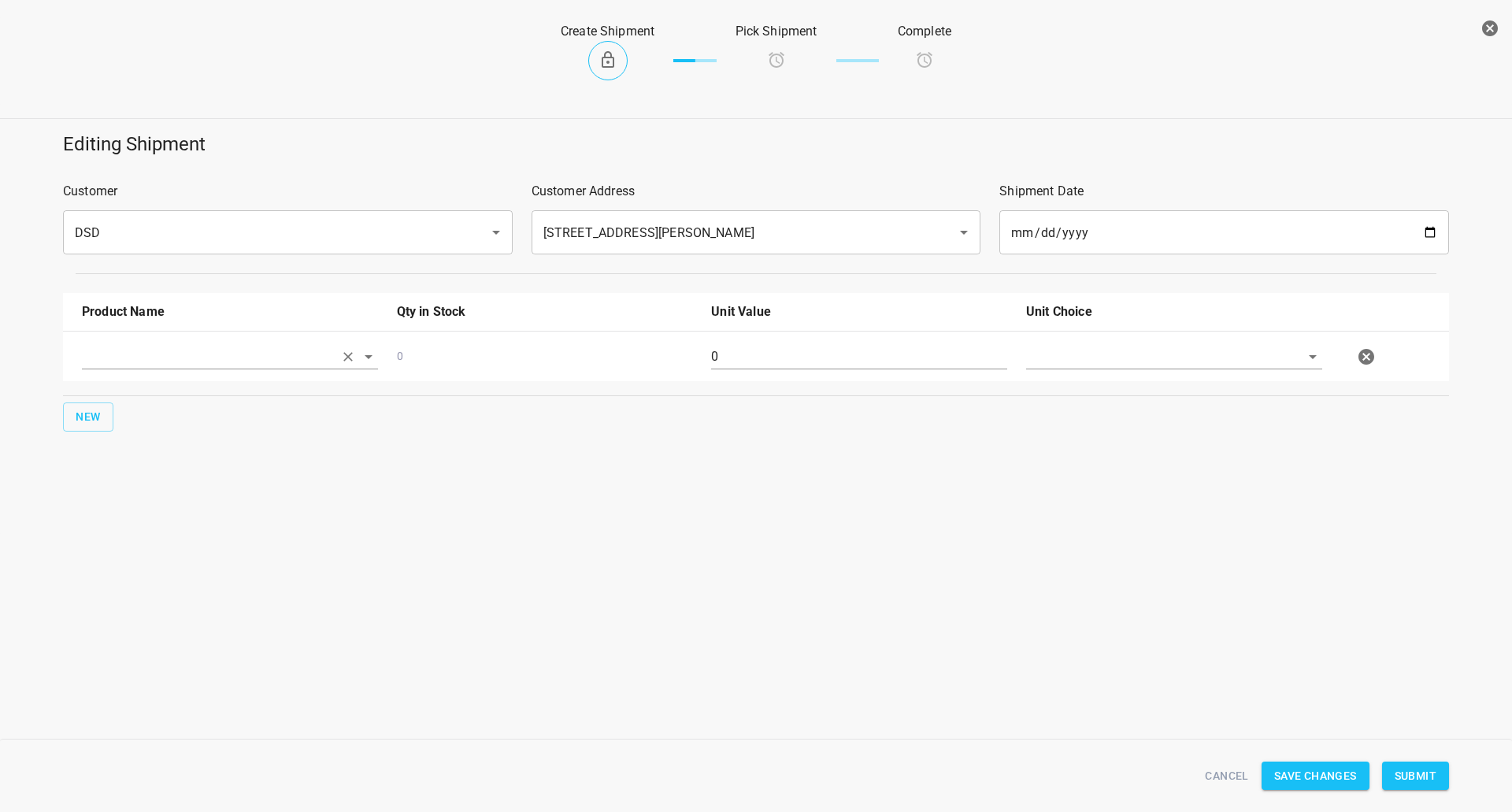
click at [117, 358] on input "text" at bounding box center [208, 356] width 252 height 24
drag, startPoint x: 159, startPoint y: 422, endPoint x: 56, endPoint y: 424, distance: 103.0
click at [136, 424] on li "330ml Still" at bounding box center [230, 421] width 296 height 28
type input "330ml Still"
click at [75, 413] on button "New" at bounding box center [88, 417] width 50 height 29
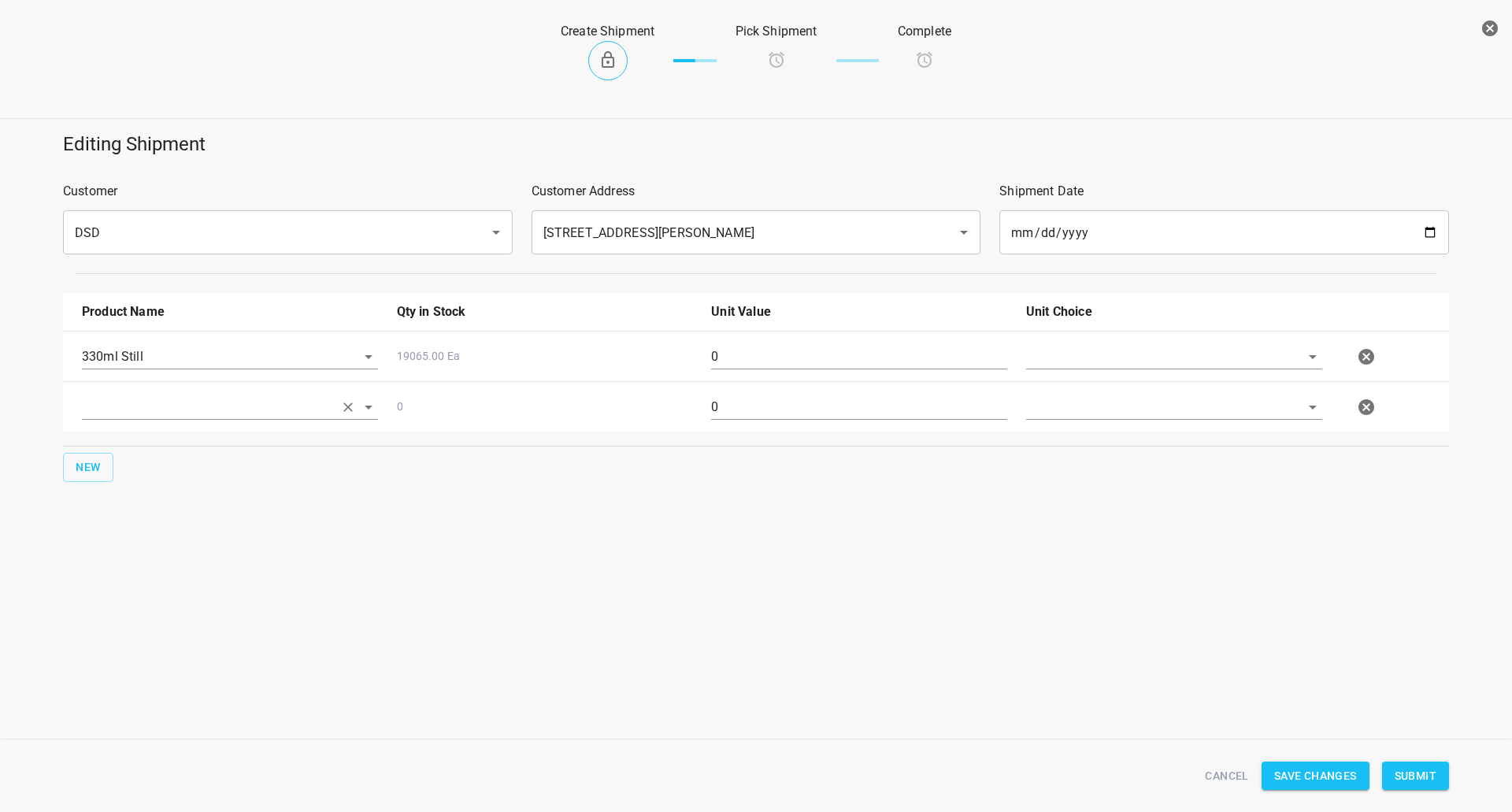
drag, startPoint x: 110, startPoint y: 406, endPoint x: 110, endPoint y: 418, distance: 12.0
click at [110, 408] on input "text" at bounding box center [208, 406] width 252 height 24
click at [120, 497] on li "330ml Sparkling" at bounding box center [230, 499] width 296 height 28
type input "330ml Sparkling"
click at [96, 466] on span "New" at bounding box center [88, 468] width 25 height 20
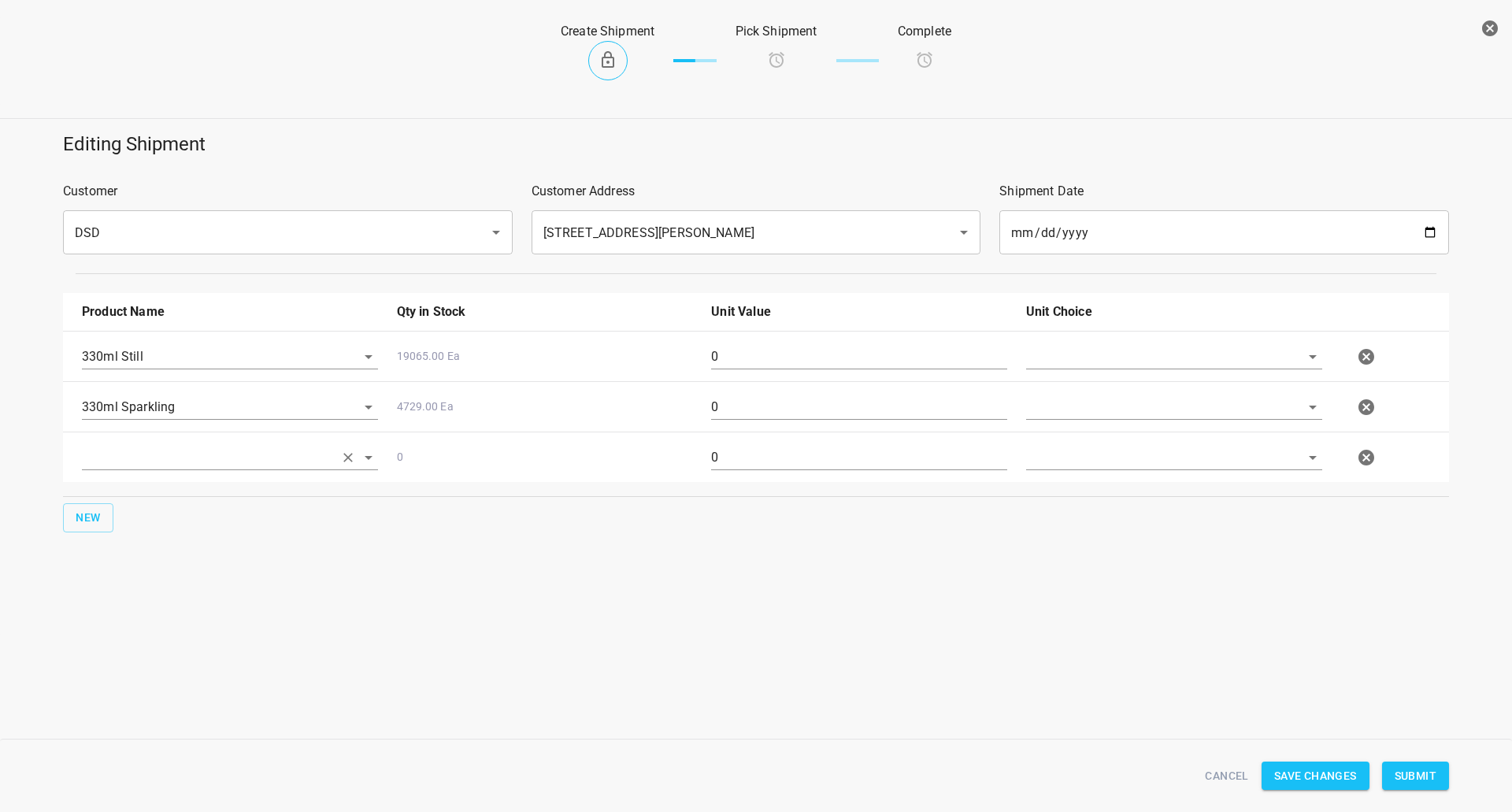
click at [165, 445] on div at bounding box center [230, 463] width 315 height 57
click at [195, 463] on input "text" at bounding box center [208, 457] width 252 height 24
drag, startPoint x: 122, startPoint y: 618, endPoint x: 91, endPoint y: 549, distance: 75.6
click at [122, 617] on li "750ml Still" at bounding box center [230, 607] width 296 height 28
type input "750ml Still"
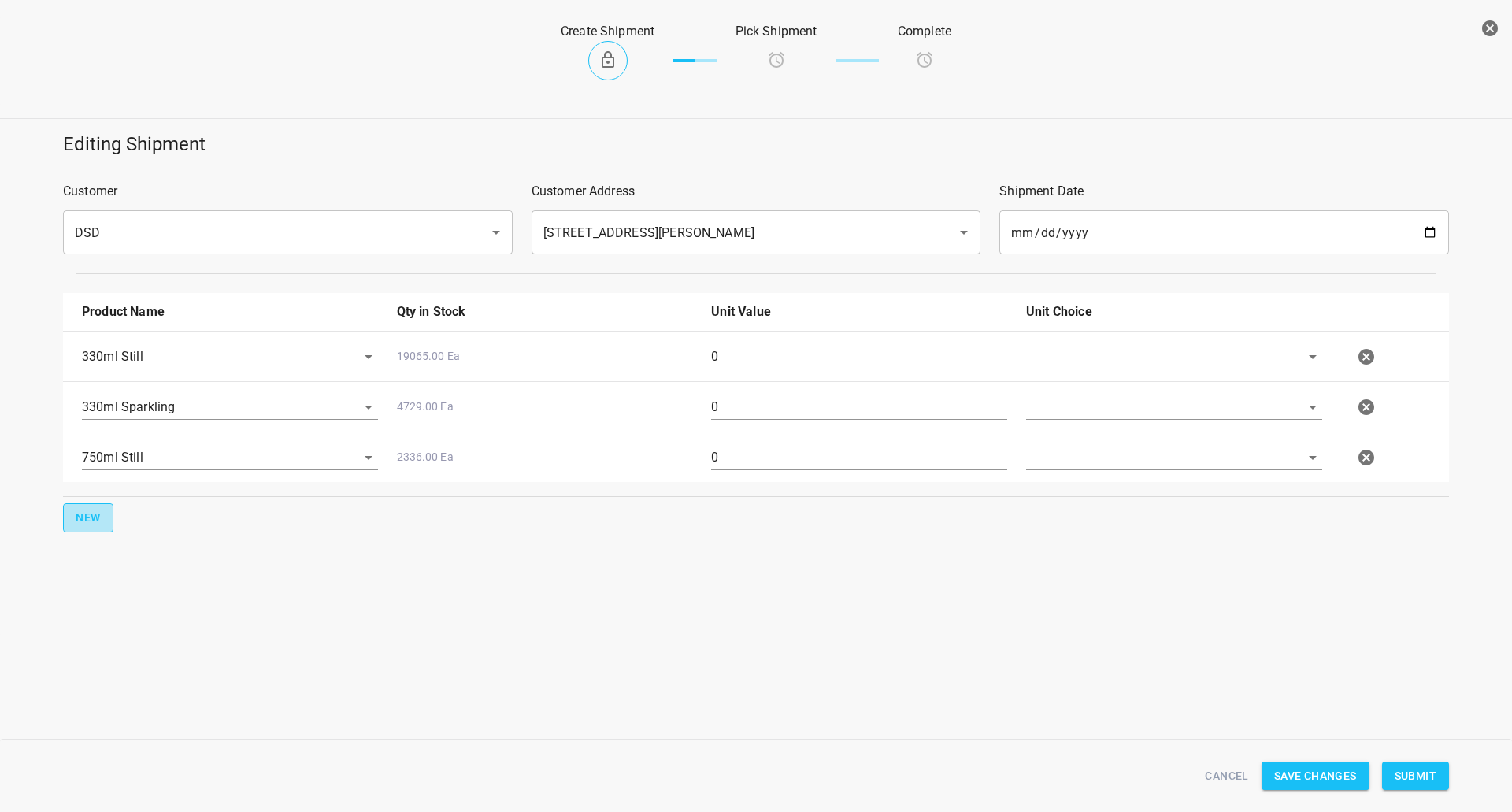
click at [78, 518] on span "New" at bounding box center [88, 518] width 25 height 20
click at [168, 512] on input "text" at bounding box center [208, 507] width 252 height 24
click at [179, 624] on li "750ml Sparkling" at bounding box center [230, 629] width 296 height 28
type input "750ml Sparkling"
click at [1141, 366] on input "text" at bounding box center [1152, 356] width 252 height 24
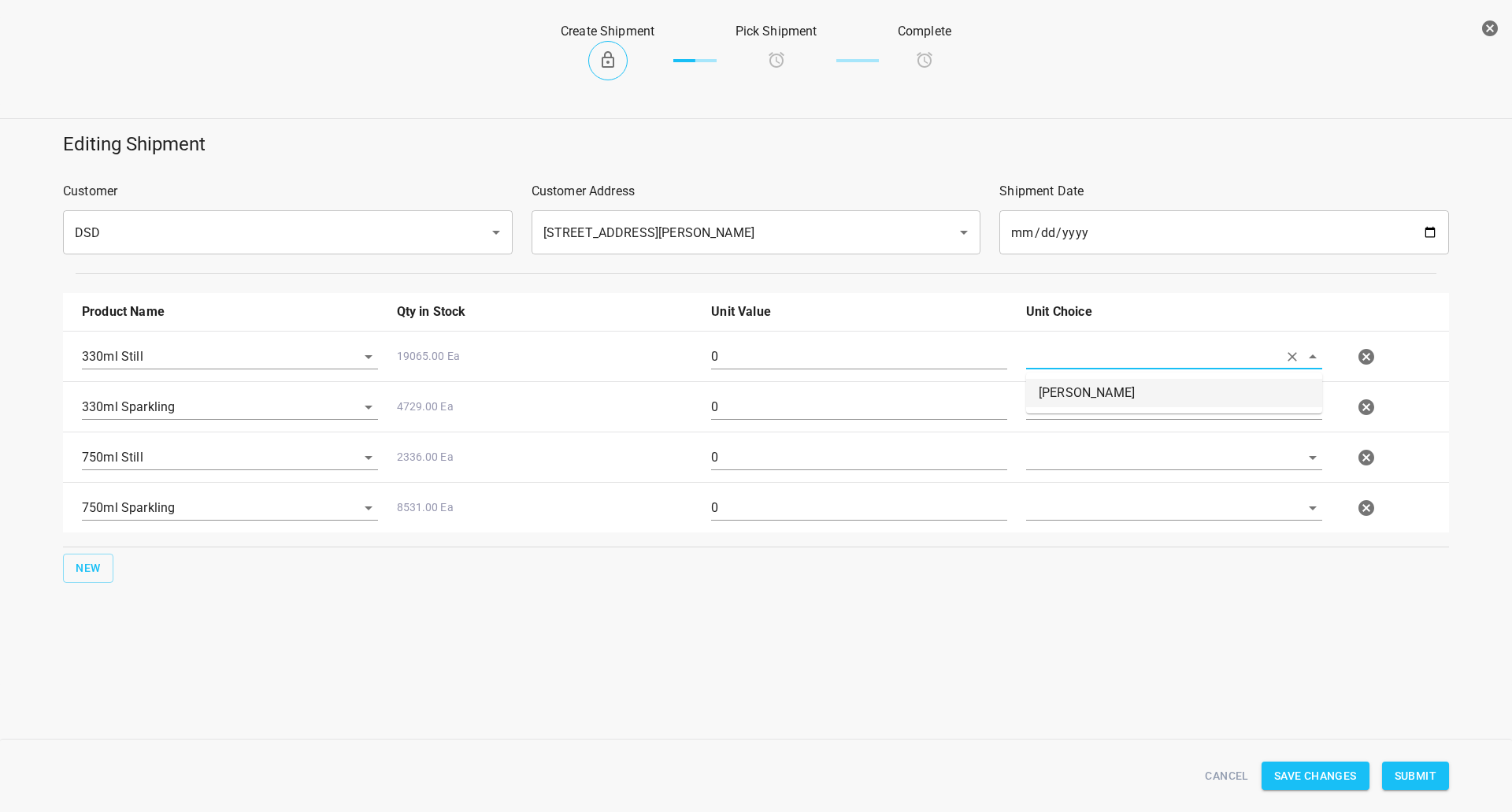
click at [1097, 397] on li "[PERSON_NAME]" at bounding box center [1174, 392] width 296 height 28
type input "[PERSON_NAME]"
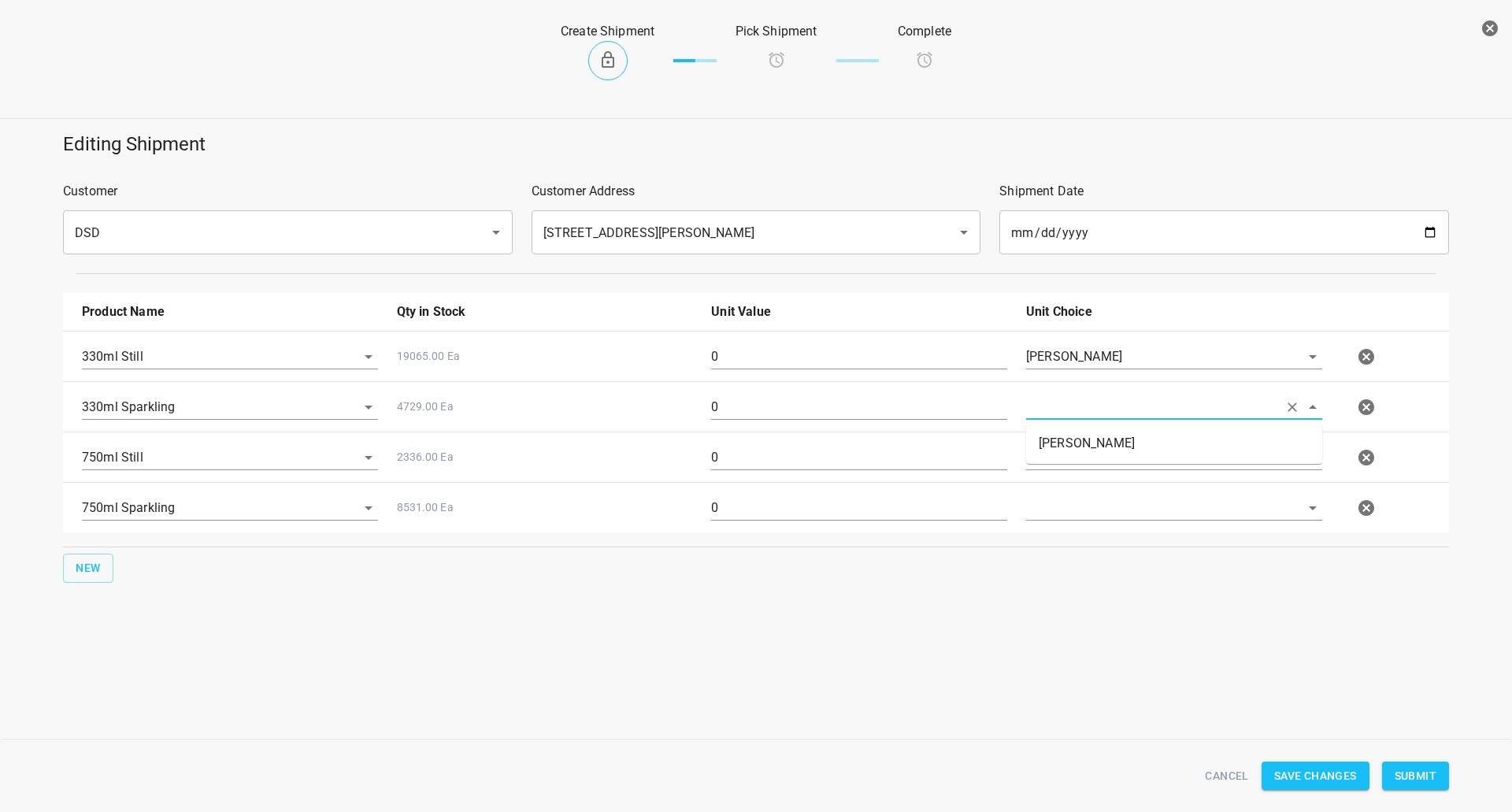
drag, startPoint x: 1078, startPoint y: 407, endPoint x: 1074, endPoint y: 434, distance: 27.3
click at [1076, 409] on input "text" at bounding box center [1152, 406] width 252 height 24
click at [1074, 438] on li "[PERSON_NAME]" at bounding box center [1174, 442] width 296 height 28
type input "[PERSON_NAME]"
click at [1074, 451] on input "text" at bounding box center [1152, 457] width 252 height 24
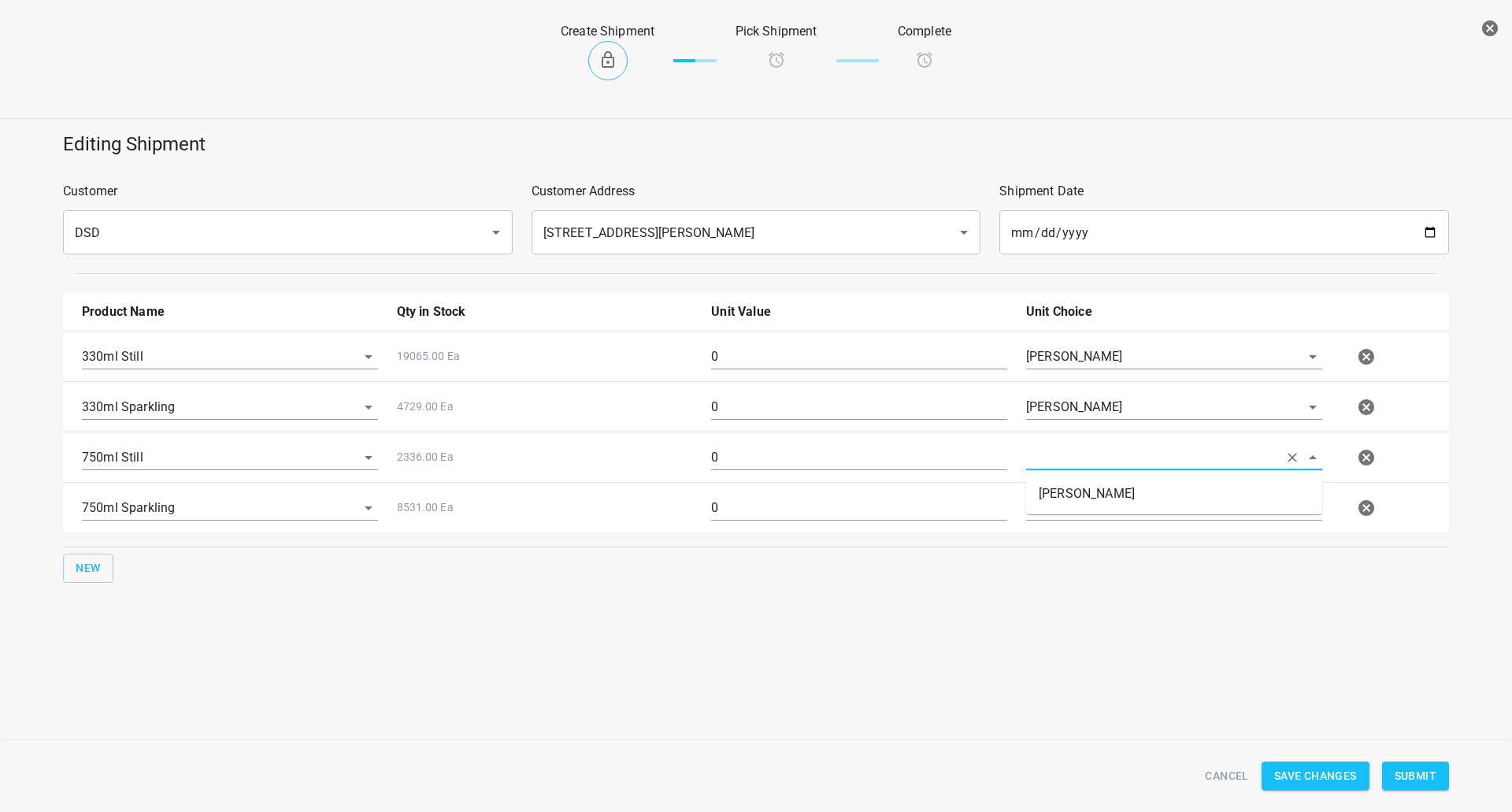
click at [1061, 504] on li "[PERSON_NAME]" at bounding box center [1174, 493] width 296 height 28
type input "[PERSON_NAME]"
click at [1060, 509] on input "text" at bounding box center [1152, 507] width 252 height 24
drag, startPoint x: 1060, startPoint y: 523, endPoint x: 1061, endPoint y: 534, distance: 11.0
click at [1068, 517] on input "text" at bounding box center [1152, 507] width 252 height 24
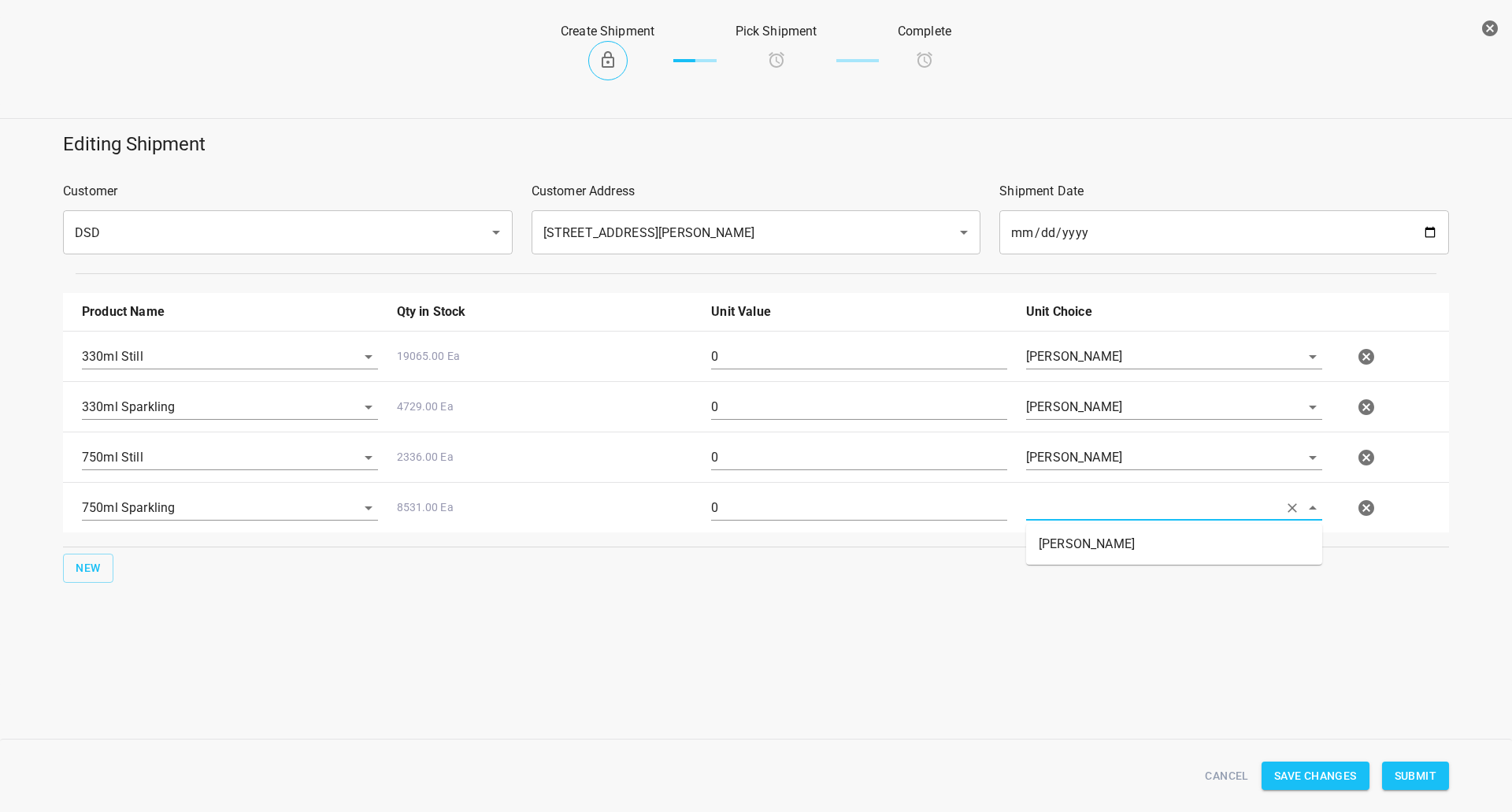
click at [1068, 550] on li "[PERSON_NAME]" at bounding box center [1174, 543] width 296 height 28
type input "[PERSON_NAME]"
click at [822, 370] on input "0" at bounding box center [859, 357] width 296 height 25
click at [835, 364] on input "0" at bounding box center [859, 357] width 296 height 25
click at [834, 364] on input "0" at bounding box center [859, 357] width 296 height 25
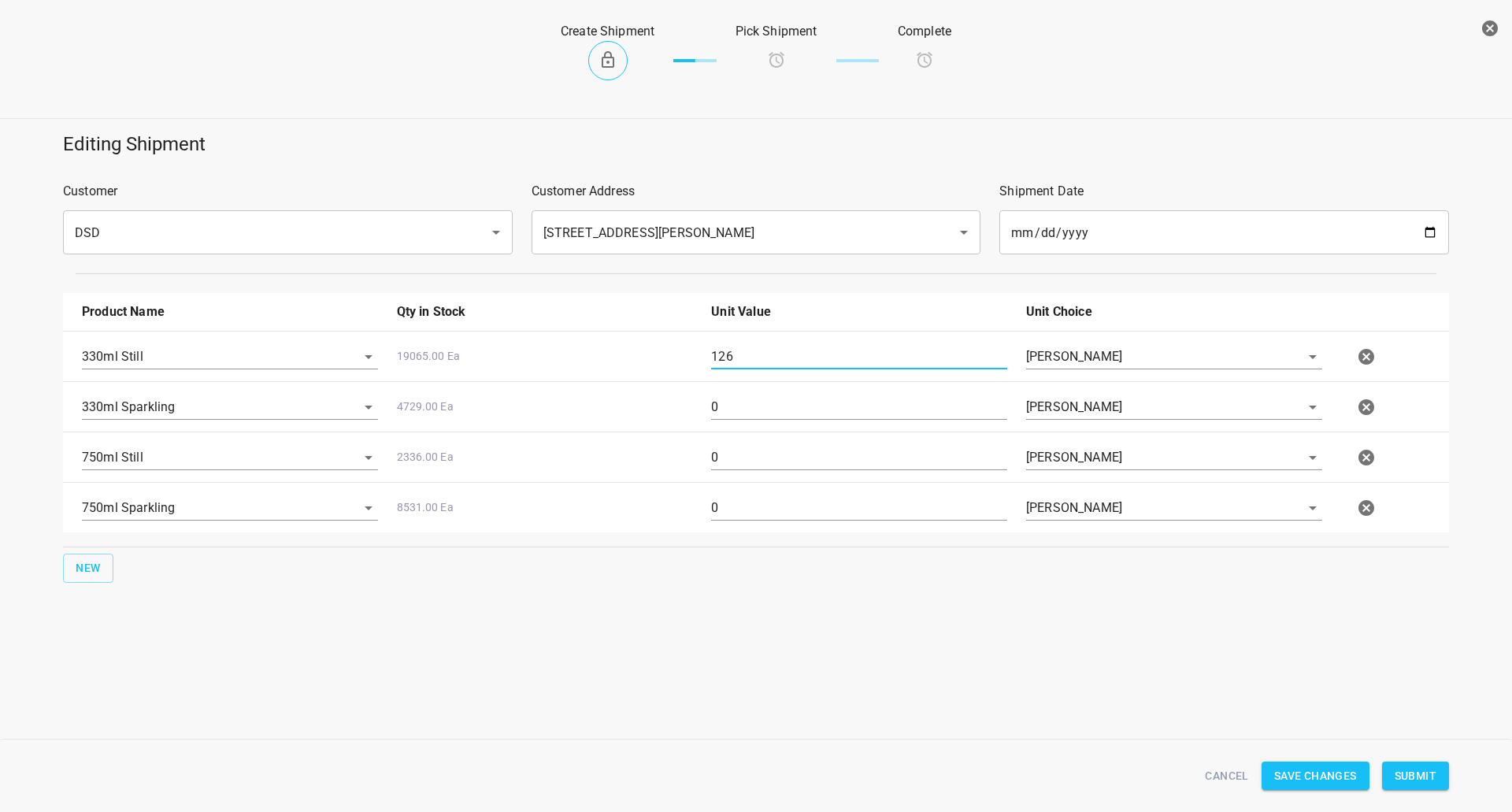
type input "126"
drag, startPoint x: 745, startPoint y: 413, endPoint x: 577, endPoint y: 415, distance: 168.0
click at [604, 414] on div "330ml Sparkling 4729.00 Ea 0 [PERSON_NAME]" at bounding box center [759, 406] width 1373 height 69
type input "54"
click at [765, 442] on div "0" at bounding box center [860, 463] width 315 height 57
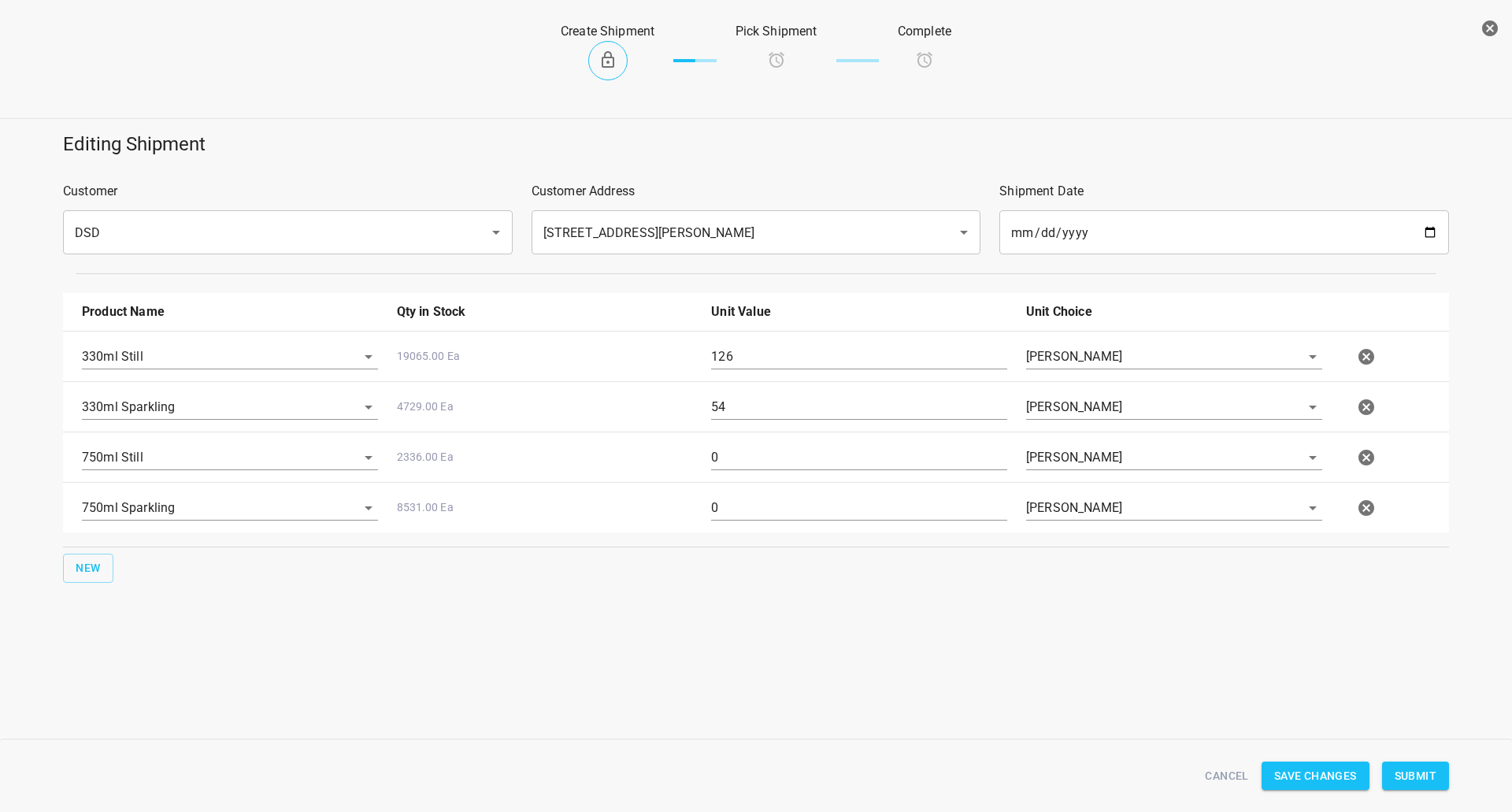
drag, startPoint x: 547, startPoint y: 460, endPoint x: 484, endPoint y: 460, distance: 63.0
click at [489, 460] on div "750ml Still 2336.00 Ea 0 [PERSON_NAME]" at bounding box center [759, 457] width 1373 height 69
type input "16"
drag, startPoint x: 697, startPoint y: 502, endPoint x: 528, endPoint y: 518, distance: 169.8
click at [608, 510] on div "750ml Sparkling 8531.00 Ea 0 [PERSON_NAME]" at bounding box center [759, 507] width 1373 height 69
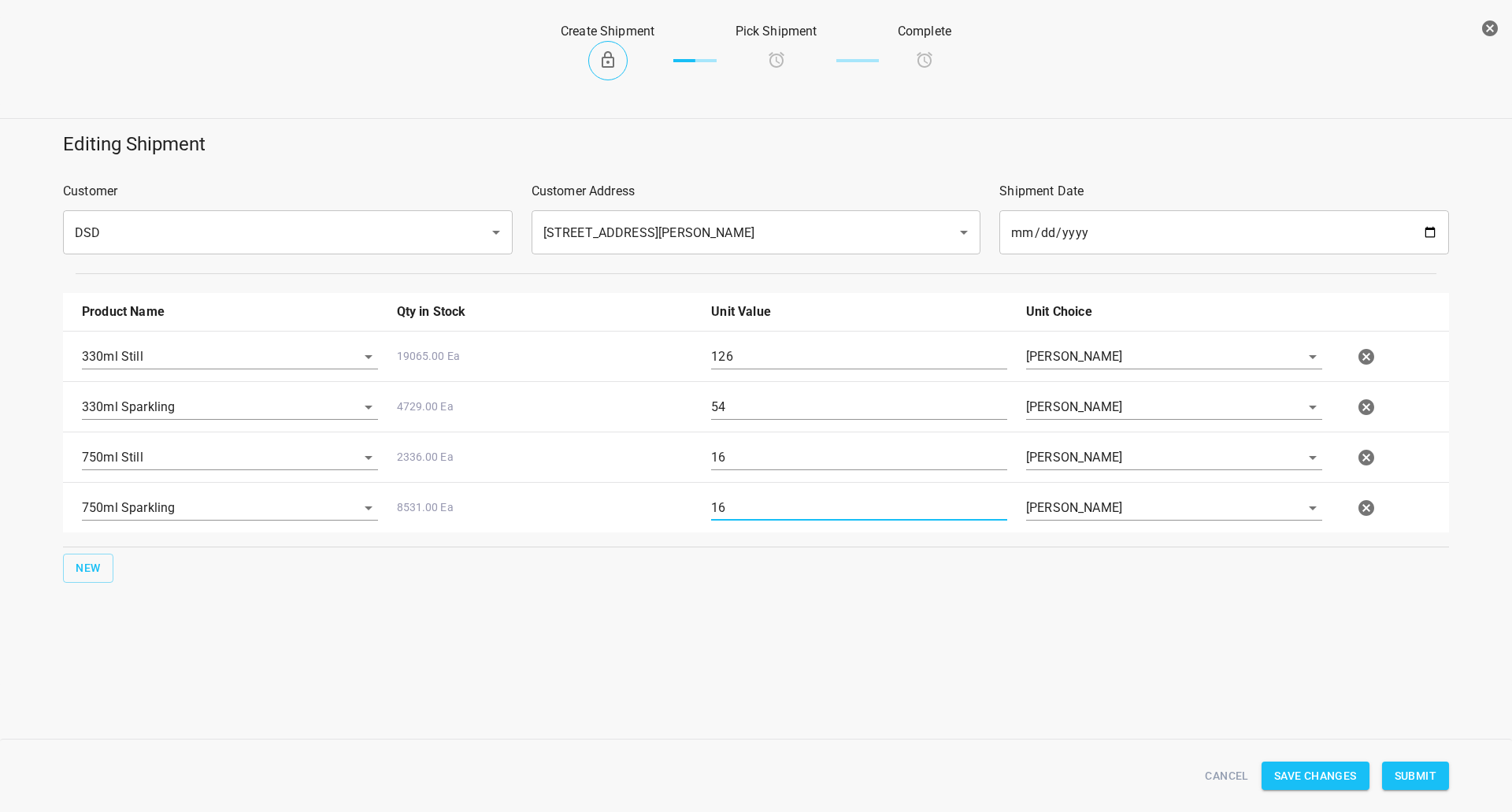
type input "16"
drag, startPoint x: 741, startPoint y: 367, endPoint x: 431, endPoint y: 360, distance: 310.1
click at [435, 361] on div "330ml Still 19065.00 Ea 126 [PERSON_NAME]" at bounding box center [759, 356] width 1373 height 69
type input "129"
drag, startPoint x: 786, startPoint y: 420, endPoint x: 299, endPoint y: 434, distance: 487.2
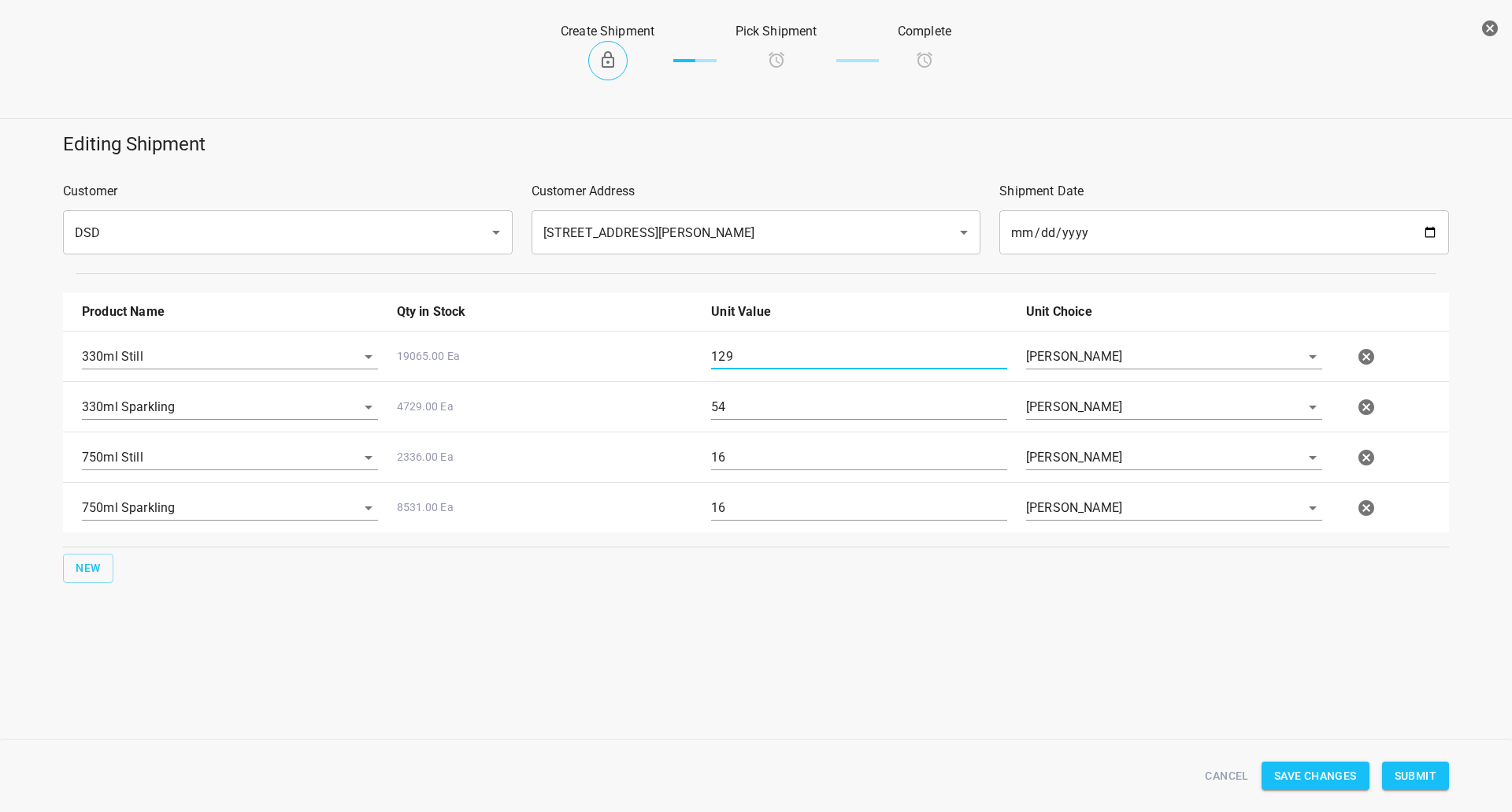
click at [322, 433] on div "330ml Still 19065.00 Ea 129 [PERSON_NAME] 330ml Sparkling 4729.00 Ea 54 [PERSON…" at bounding box center [756, 432] width 1386 height 202
type input "55"
click at [509, 461] on div "750ml Still 2336.00 Ea 16 [PERSON_NAME]" at bounding box center [759, 457] width 1373 height 69
type input "24"
drag, startPoint x: 645, startPoint y: 512, endPoint x: 58, endPoint y: 536, distance: 587.5
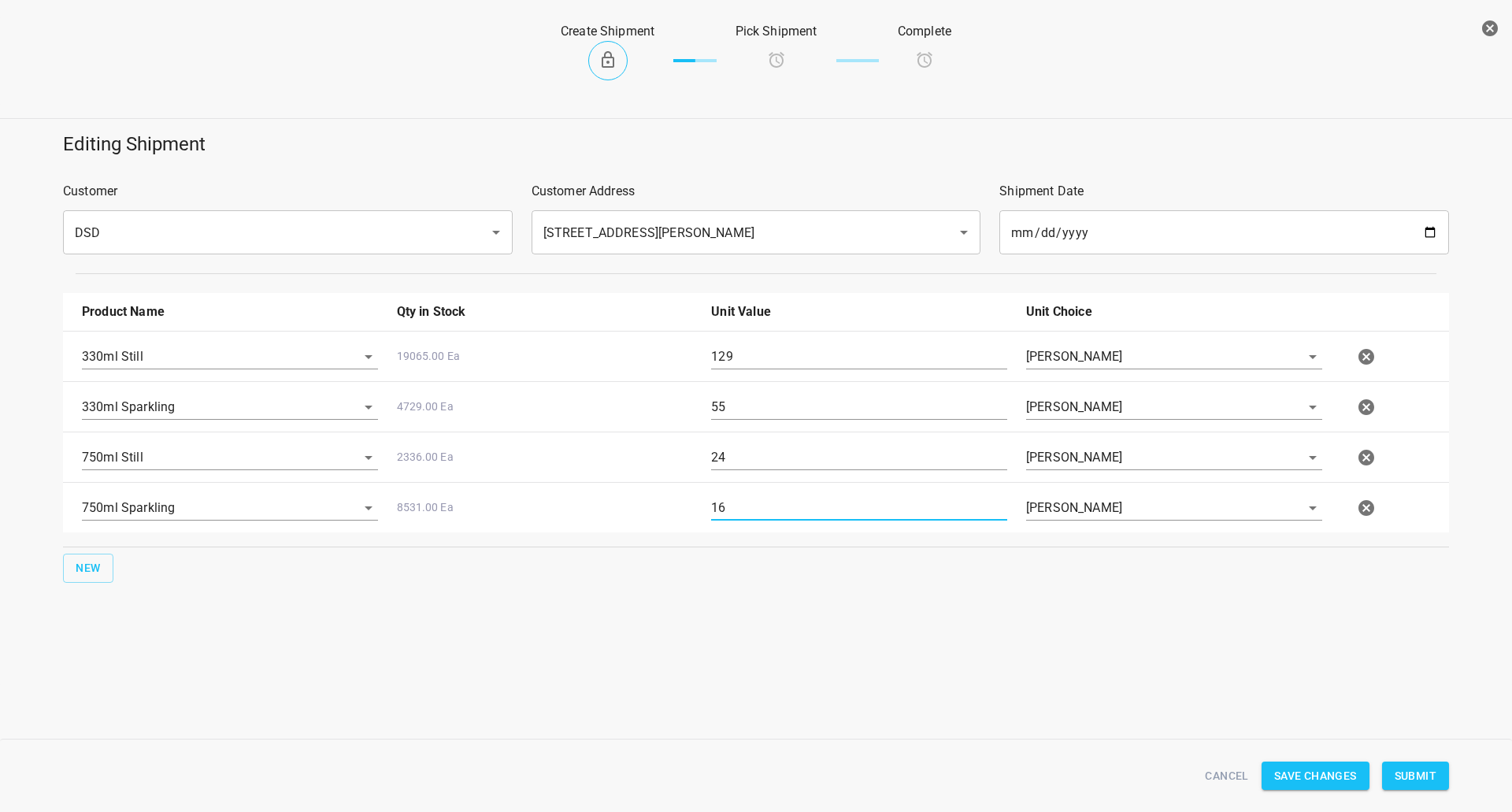
click at [159, 546] on div "Product Name Qty in Stock Unit Value Unit Choice 330ml Still 19065.00 Ea 129 [P…" at bounding box center [755, 438] width 1405 height 309
type input "17"
drag, startPoint x: 809, startPoint y: 353, endPoint x: 262, endPoint y: 400, distance: 549.0
click at [298, 397] on div "330ml Still 19065.00 Ea 129 [PERSON_NAME] 330ml Sparkling 4729.00 Ea 55 [PERSON…" at bounding box center [756, 432] width 1386 height 202
type input "132"
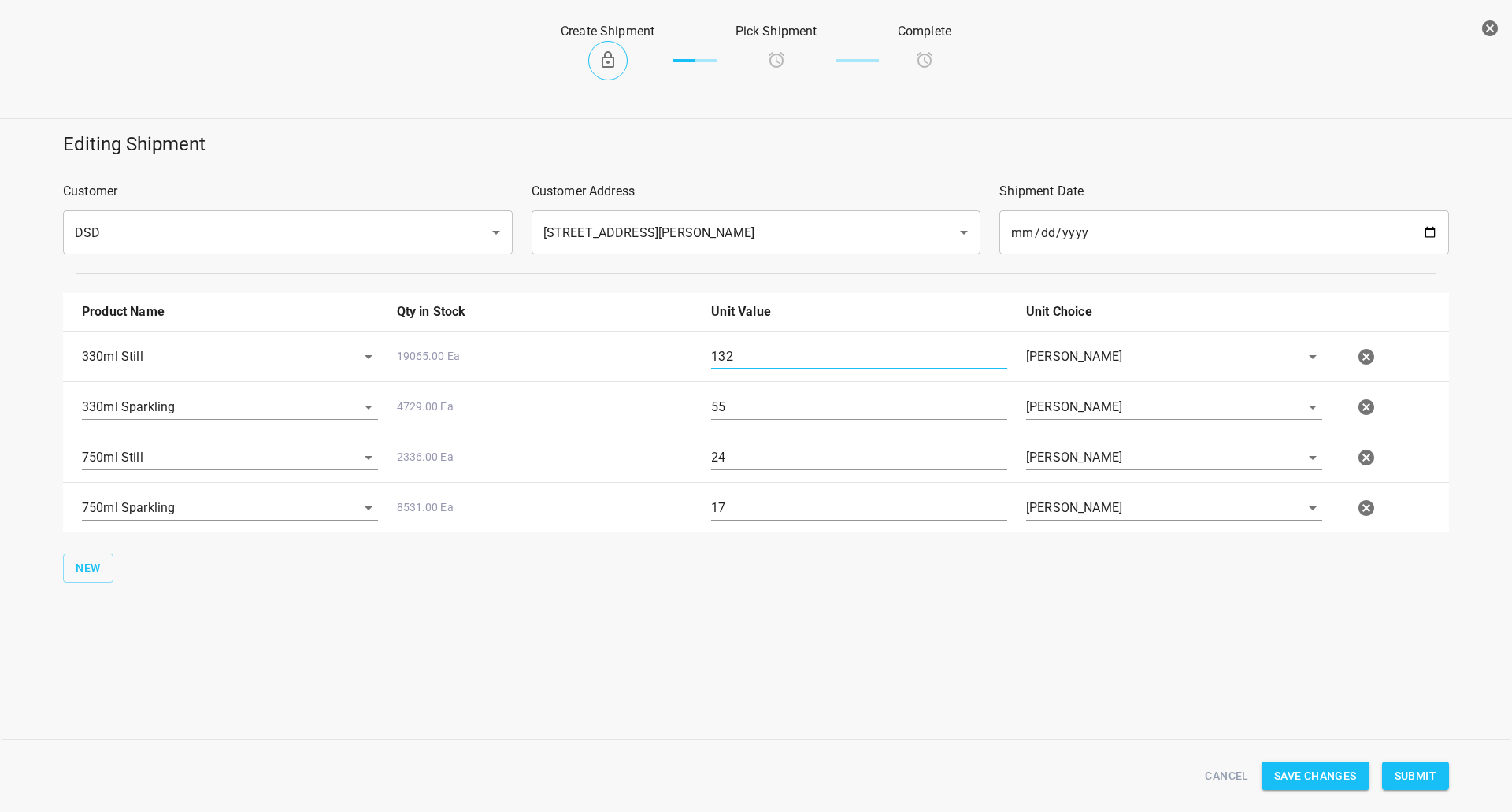
drag, startPoint x: 747, startPoint y: 463, endPoint x: 384, endPoint y: 461, distance: 363.0
click at [395, 462] on div "750ml Still 2336.00 Ea 24 [PERSON_NAME]" at bounding box center [759, 457] width 1373 height 69
type input "32"
drag, startPoint x: 858, startPoint y: 512, endPoint x: 160, endPoint y: 523, distance: 698.1
click at [189, 524] on div "750ml Sparkling 8531.00 Ea 17 [PERSON_NAME]" at bounding box center [759, 507] width 1373 height 69
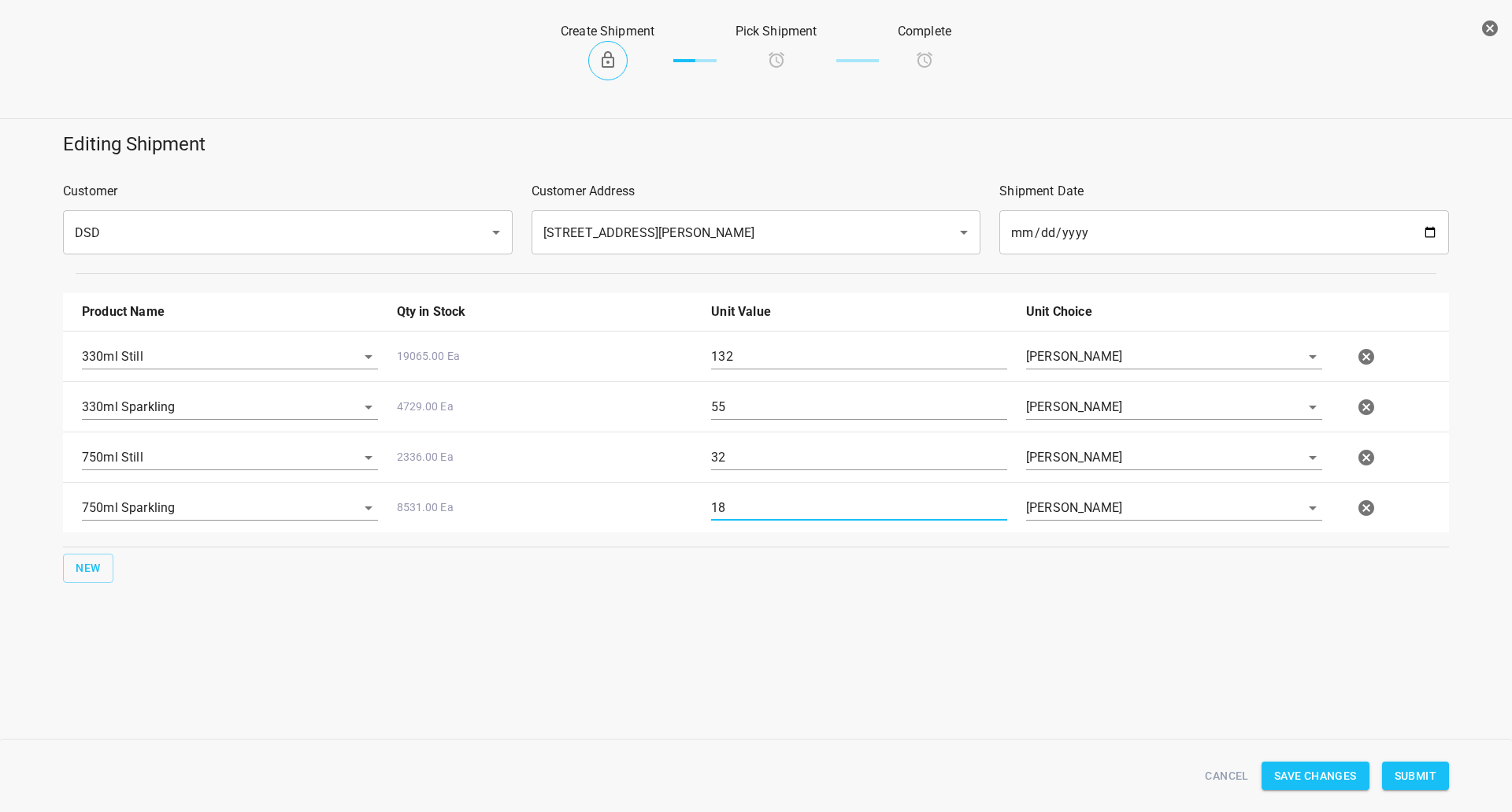
type input "18"
drag, startPoint x: 701, startPoint y: 385, endPoint x: 31, endPoint y: 422, distance: 671.0
click at [31, 422] on div "Editing Shipment Customer DSD ​ Customer Address [STREET_ADDRESS][PERSON_NAME] …" at bounding box center [756, 357] width 1531 height 470
type input "135"
click at [157, 487] on div "330ml Still 19065.00 Ea 135 [PERSON_NAME] 330ml Sparkling 4729.00 Ea 55 [PERSON…" at bounding box center [756, 432] width 1386 height 202
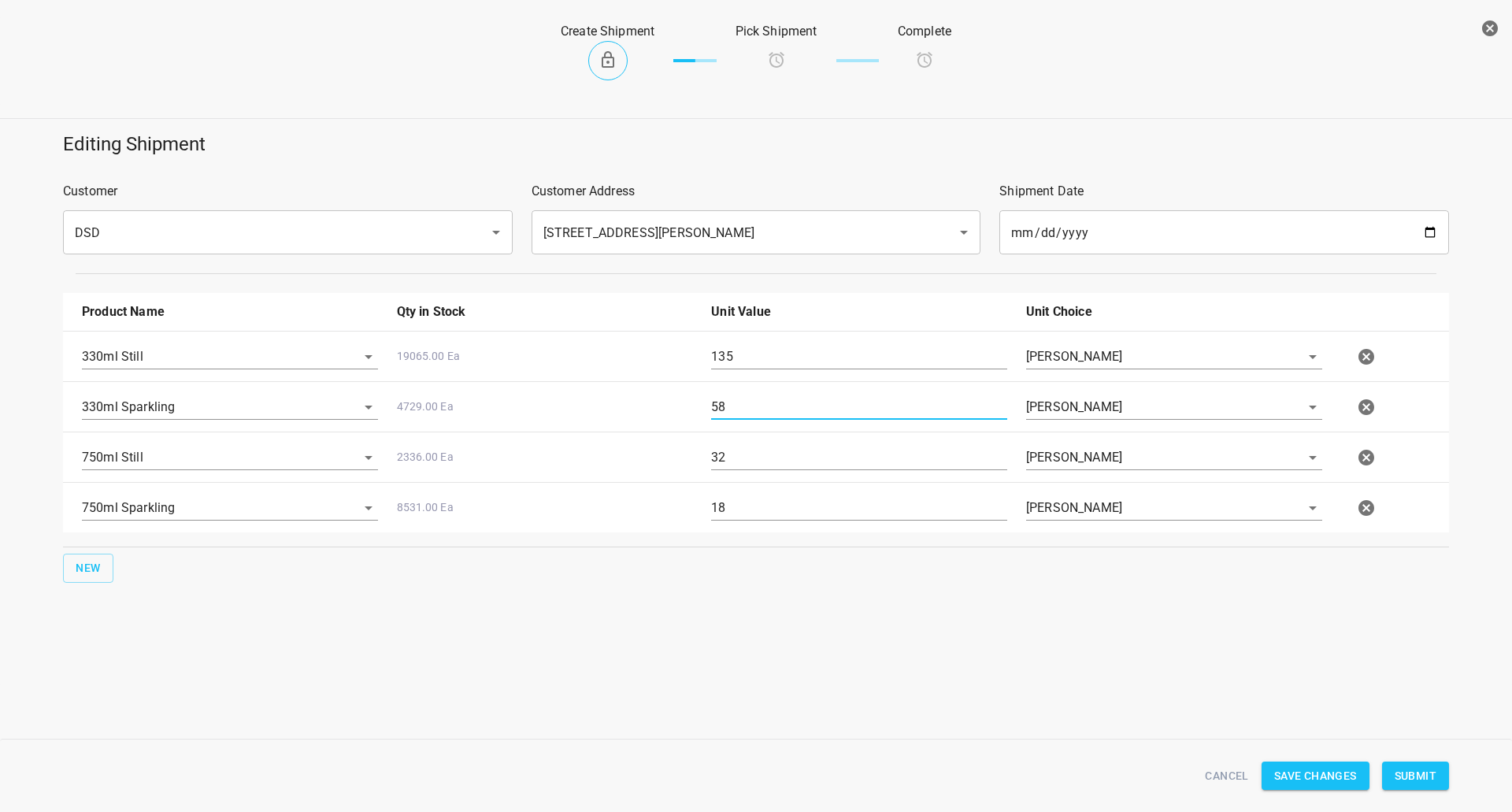
type input "58"
drag, startPoint x: 751, startPoint y: 458, endPoint x: 197, endPoint y: 461, distance: 554.0
click at [282, 467] on div "750ml Still 2336.00 Ea 32 [PERSON_NAME]" at bounding box center [759, 457] width 1373 height 69
type input "37"
drag, startPoint x: 741, startPoint y: 507, endPoint x: 355, endPoint y: 453, distance: 389.8
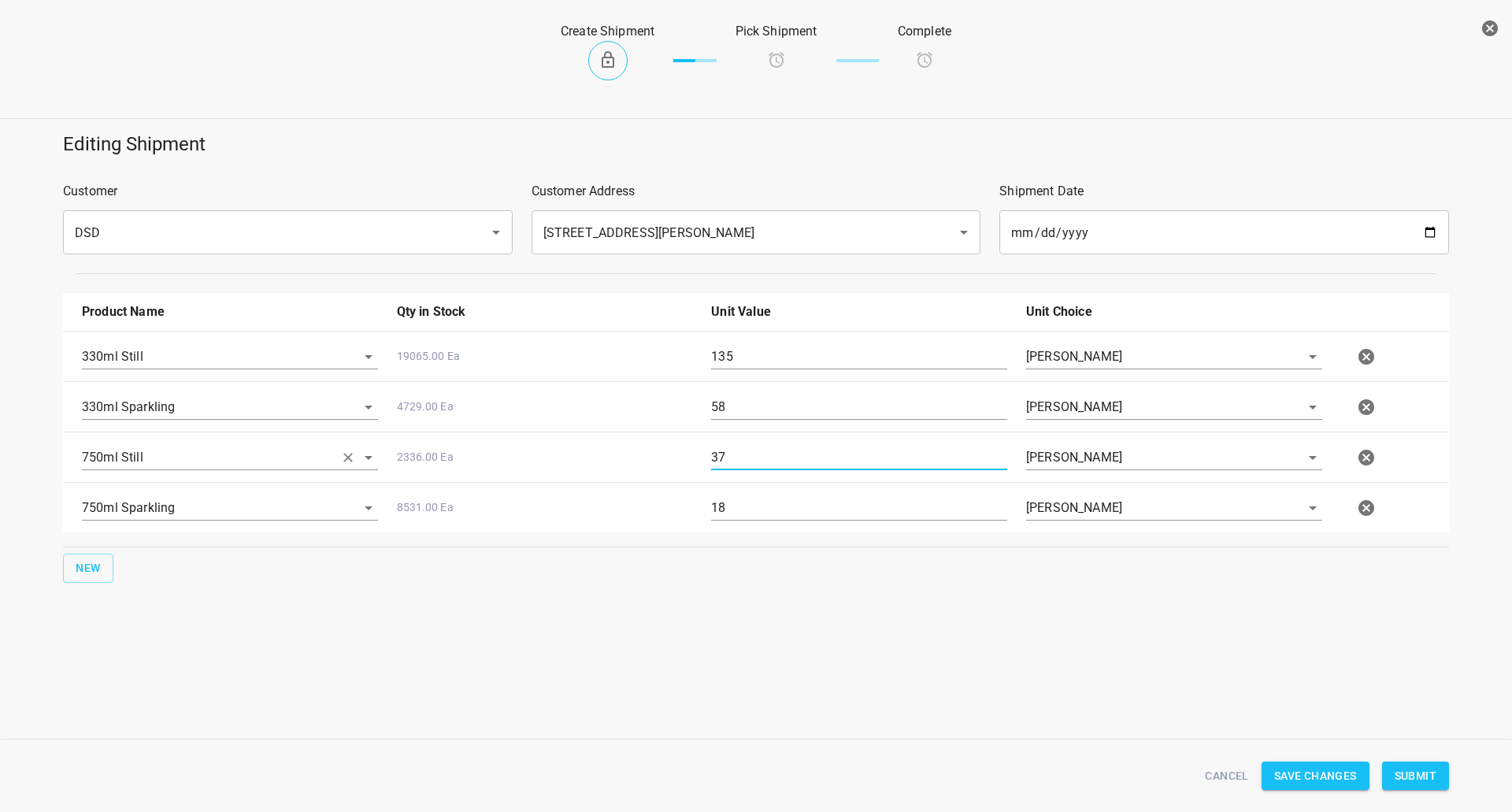
click at [403, 464] on div "330ml Still 19065.00 Ea 135 [PERSON_NAME] 330ml Sparkling 4729.00 Ea 58 [PERSON…" at bounding box center [756, 432] width 1386 height 202
type input "23"
drag, startPoint x: 808, startPoint y: 350, endPoint x: 37, endPoint y: 337, distance: 771.1
click at [136, 365] on div "330ml Still 19065.00 Ea 135 [PERSON_NAME]" at bounding box center [759, 356] width 1373 height 69
type input "141"
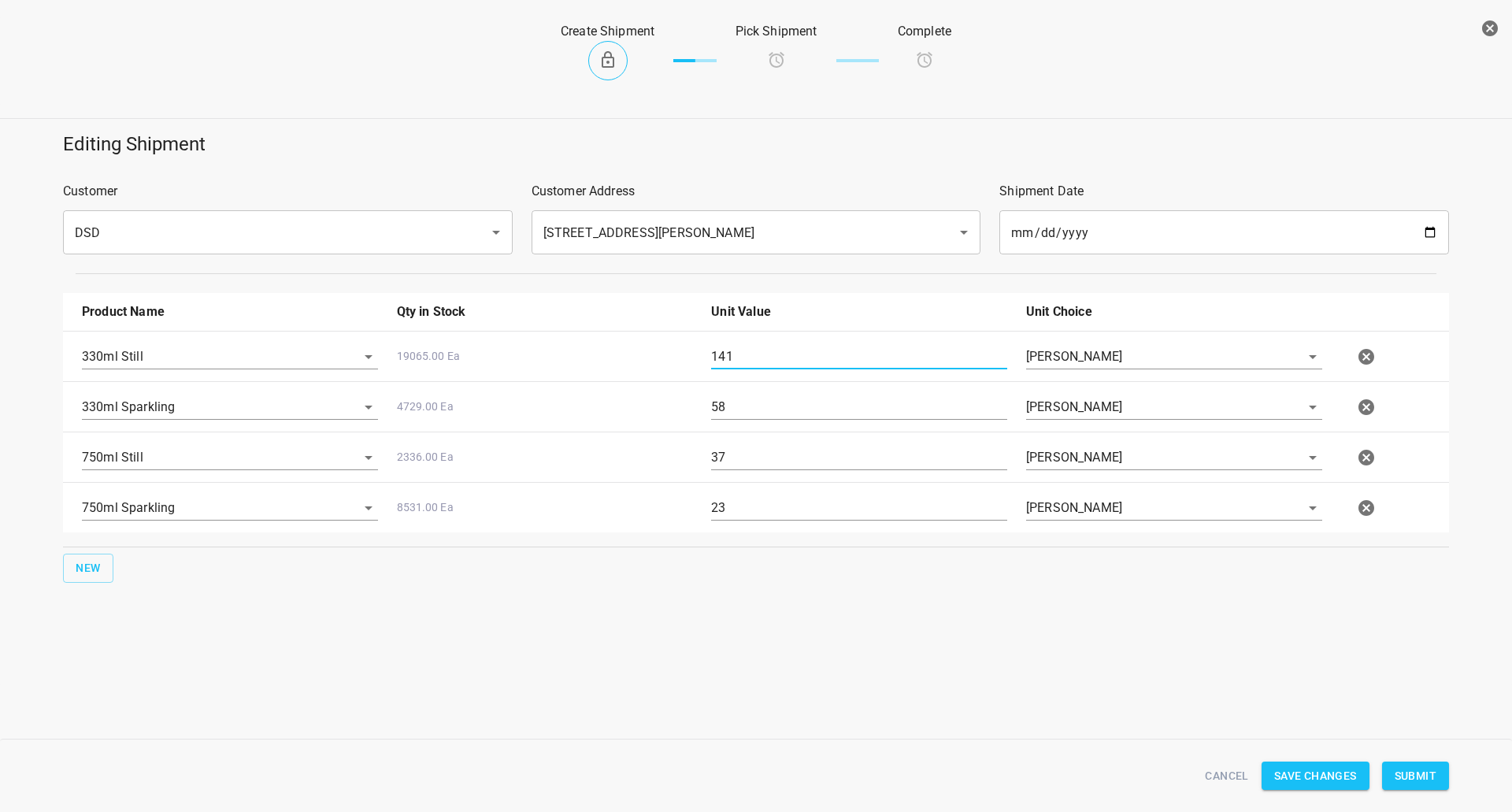
drag, startPoint x: 795, startPoint y: 399, endPoint x: 303, endPoint y: 392, distance: 492.0
click at [372, 415] on div "330ml Sparkling 4729.00 Ea 58 [PERSON_NAME]" at bounding box center [759, 406] width 1373 height 69
type input "66"
drag, startPoint x: 664, startPoint y: 463, endPoint x: 287, endPoint y: 470, distance: 377.1
click at [477, 463] on div "750ml Still 2336.00 Ea 37 [PERSON_NAME]" at bounding box center [759, 457] width 1373 height 69
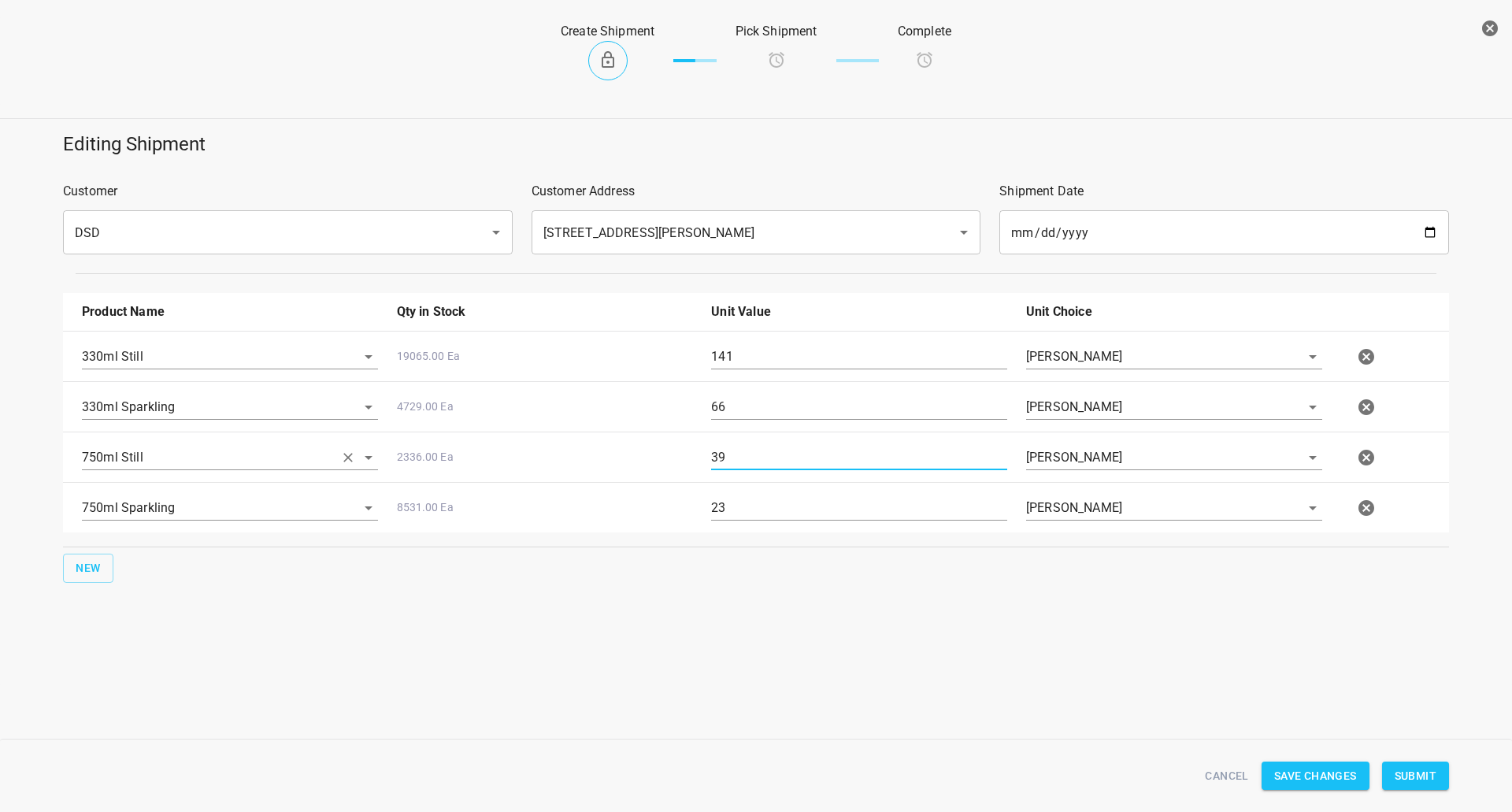
type input "39"
click at [360, 461] on div "330ml Still 19065.00 Ea 141 [PERSON_NAME] 330ml Sparkling 4729.00 Ea 66 [PERSON…" at bounding box center [756, 432] width 1386 height 202
type input "26"
click at [1433, 777] on span "Submit" at bounding box center [1416, 776] width 41 height 20
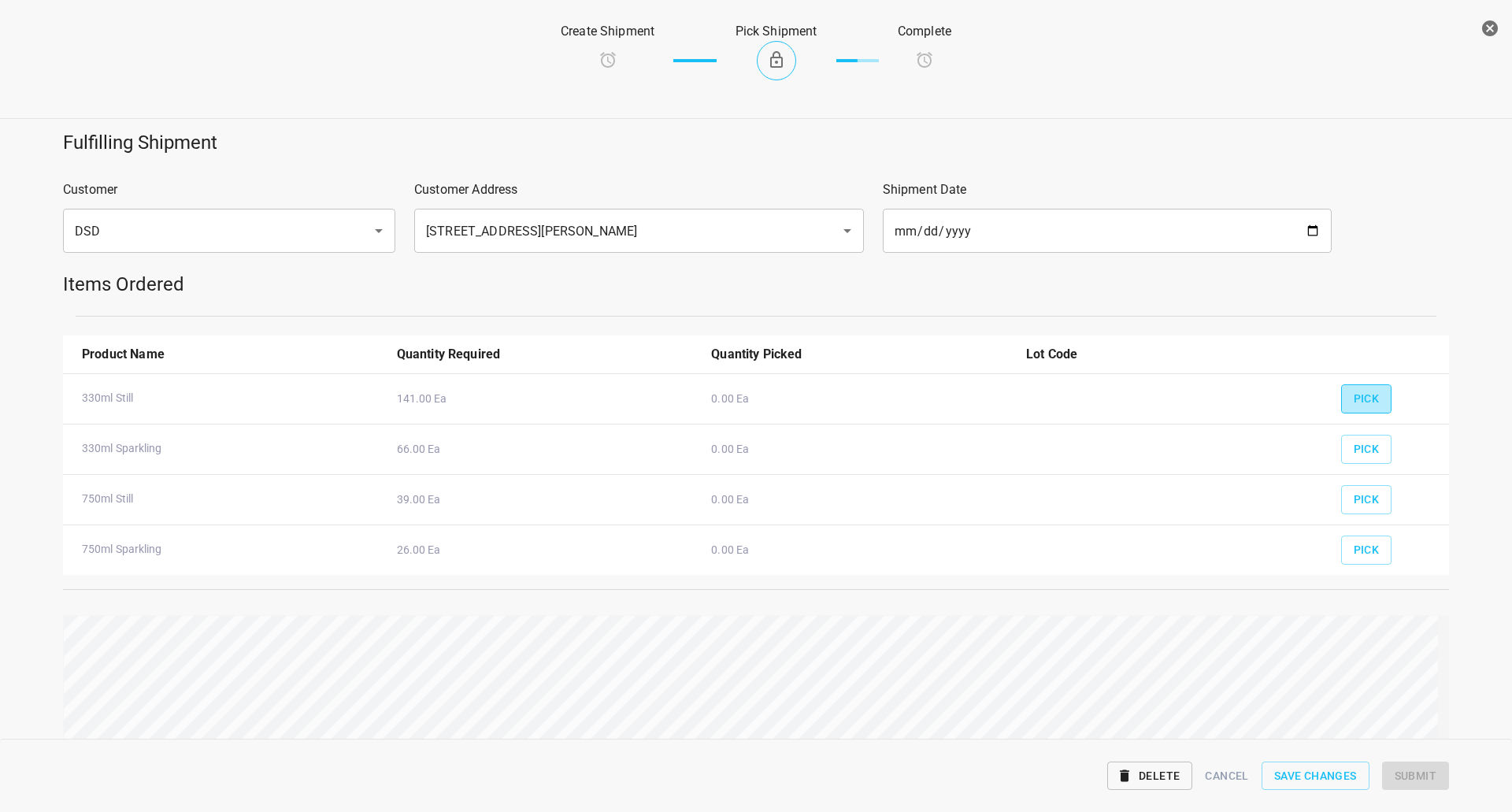
click at [1355, 396] on span "Pick" at bounding box center [1366, 399] width 26 height 20
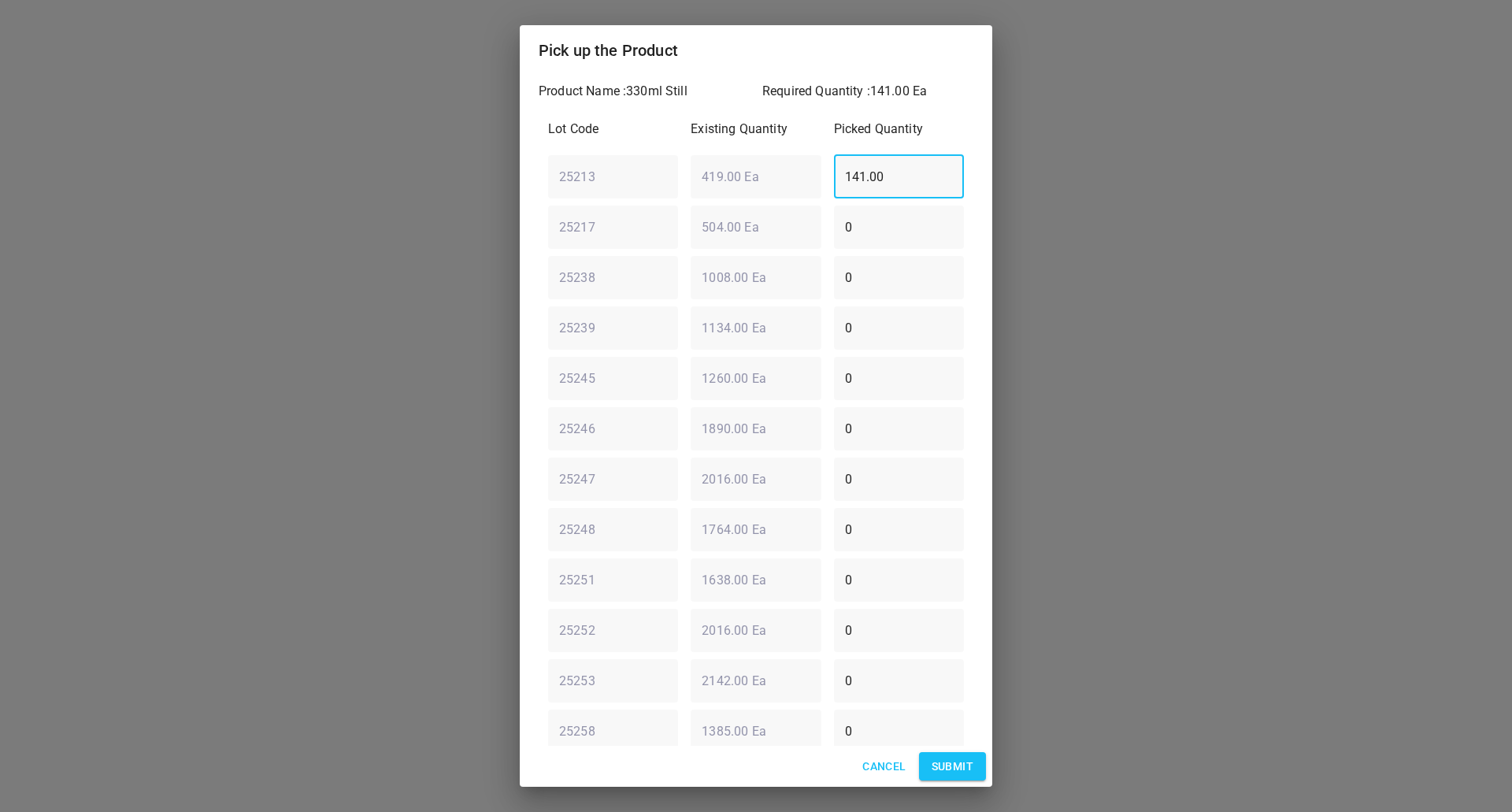
click at [897, 168] on input "141.00" at bounding box center [899, 176] width 130 height 44
drag, startPoint x: 893, startPoint y: 169, endPoint x: 334, endPoint y: 250, distance: 564.8
click at [334, 250] on div "Pick up the Product Product Name : 330ml Still Required Quantity : 141.00 Ea Lo…" at bounding box center [756, 406] width 1512 height 812
type input "0"
drag, startPoint x: 914, startPoint y: 218, endPoint x: 492, endPoint y: 247, distance: 423.0
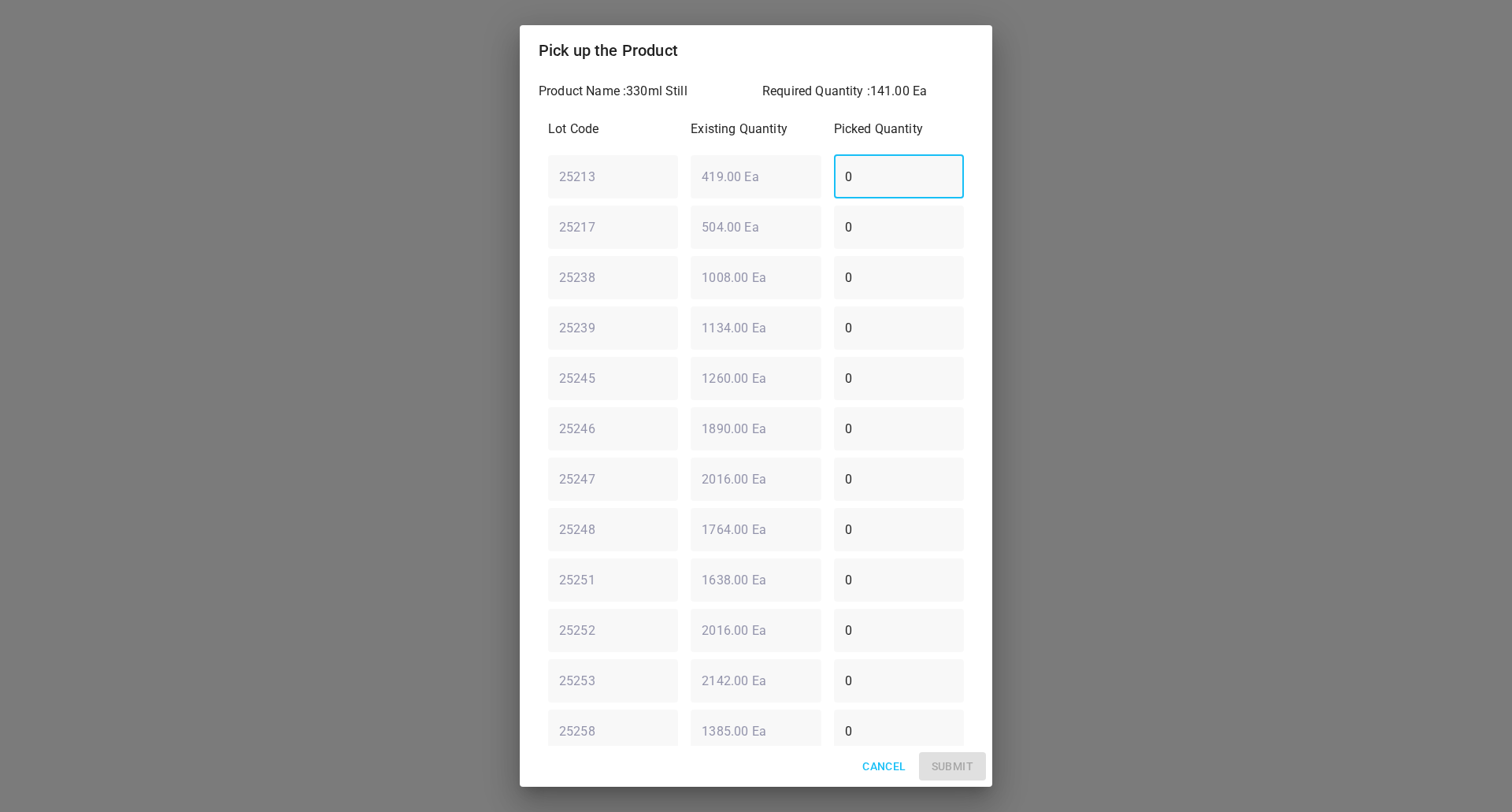
click at [492, 247] on div "Pick up the Product Product Name : 330ml Still Required Quantity : 141.00 Ea Lo…" at bounding box center [756, 406] width 1512 height 812
type input "126"
drag, startPoint x: 870, startPoint y: 172, endPoint x: 403, endPoint y: 252, distance: 473.8
click at [443, 251] on div "Pick up the Product Product Name : 330ml Still Required Quantity : 141.00 Ea Lo…" at bounding box center [756, 406] width 1512 height 812
type input "15"
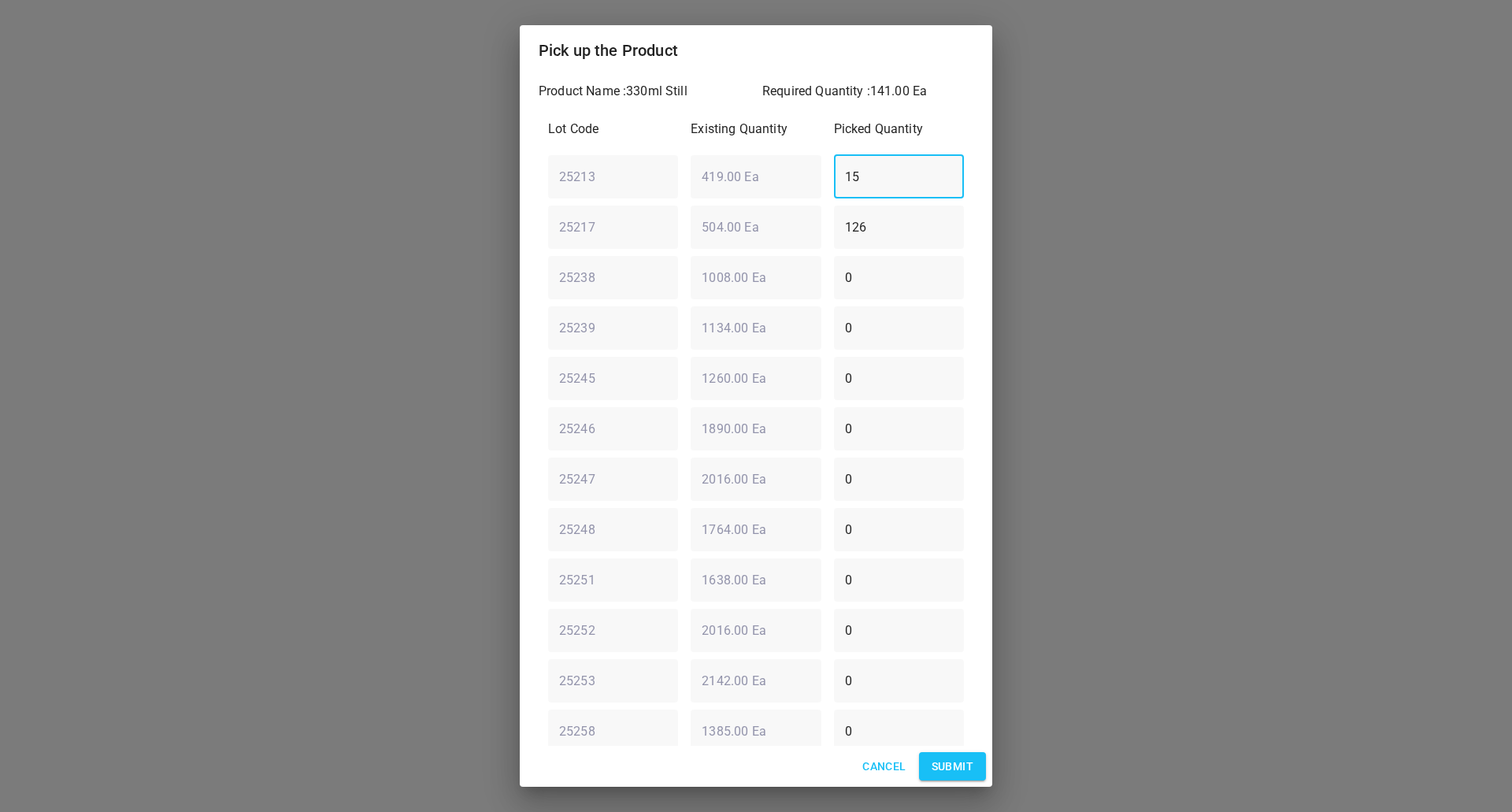
click at [926, 753] on button "Submit" at bounding box center [952, 767] width 67 height 29
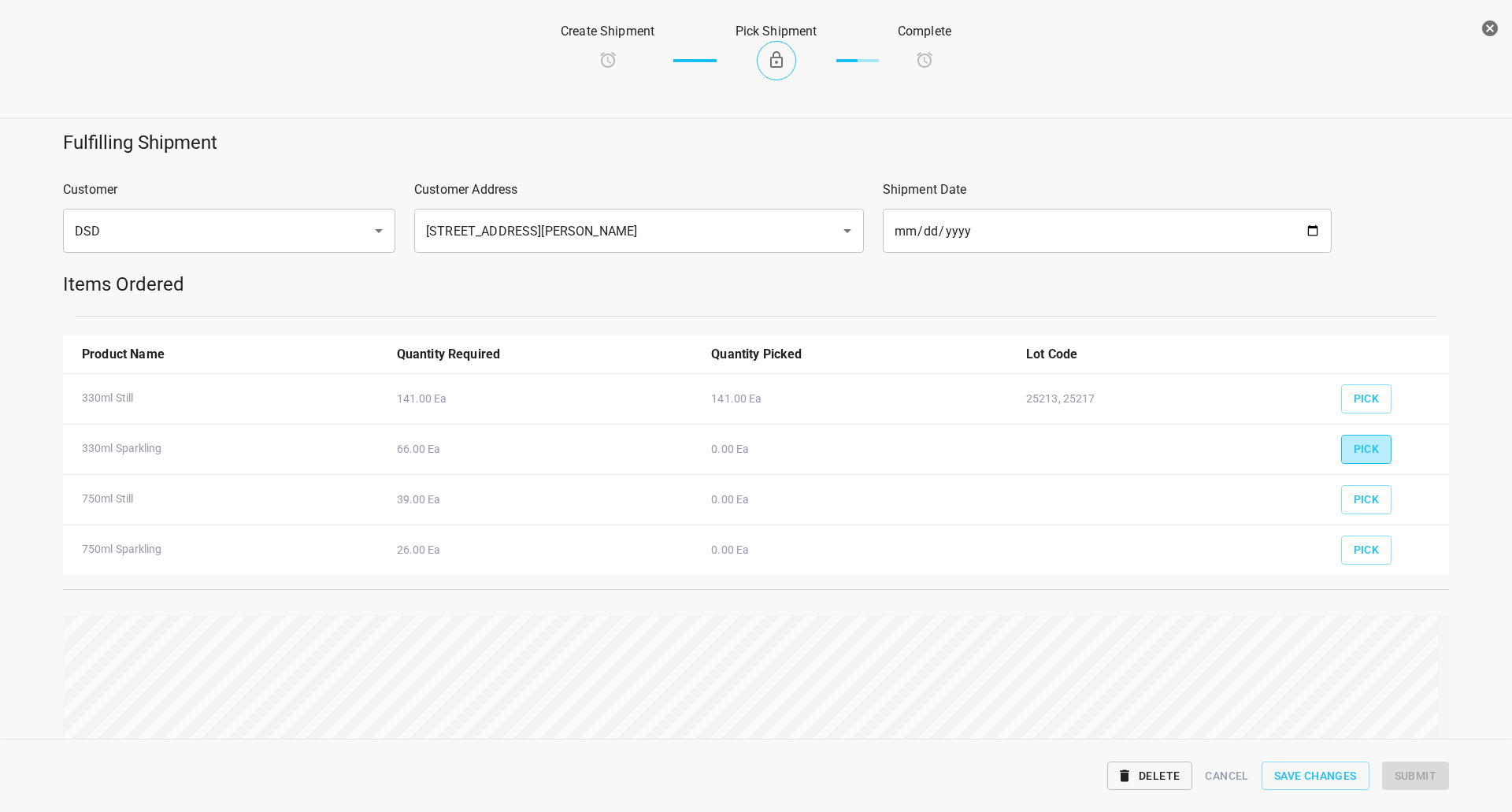
click at [1355, 441] on span "Pick" at bounding box center [1366, 450] width 26 height 20
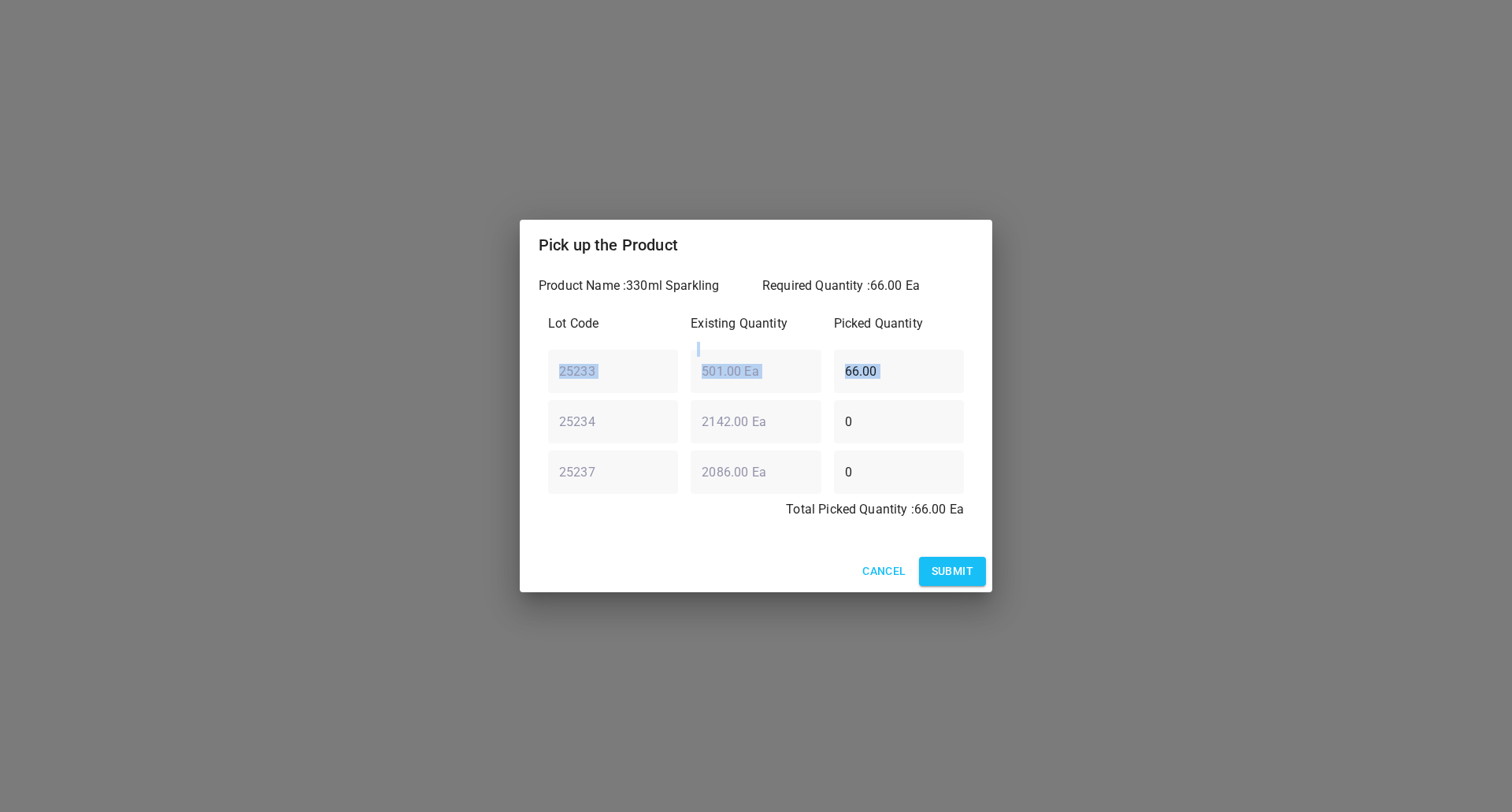
drag, startPoint x: 977, startPoint y: 338, endPoint x: 5, endPoint y: 440, distance: 977.3
click at [150, 438] on div "Pick up the Product Product Name : 330ml Sparkling Required Quantity : 66.00 Ea…" at bounding box center [756, 406] width 1512 height 812
click at [897, 373] on input "66.00" at bounding box center [899, 370] width 130 height 44
click at [897, 373] on input "66.00" at bounding box center [899, 370] width 130 height 44
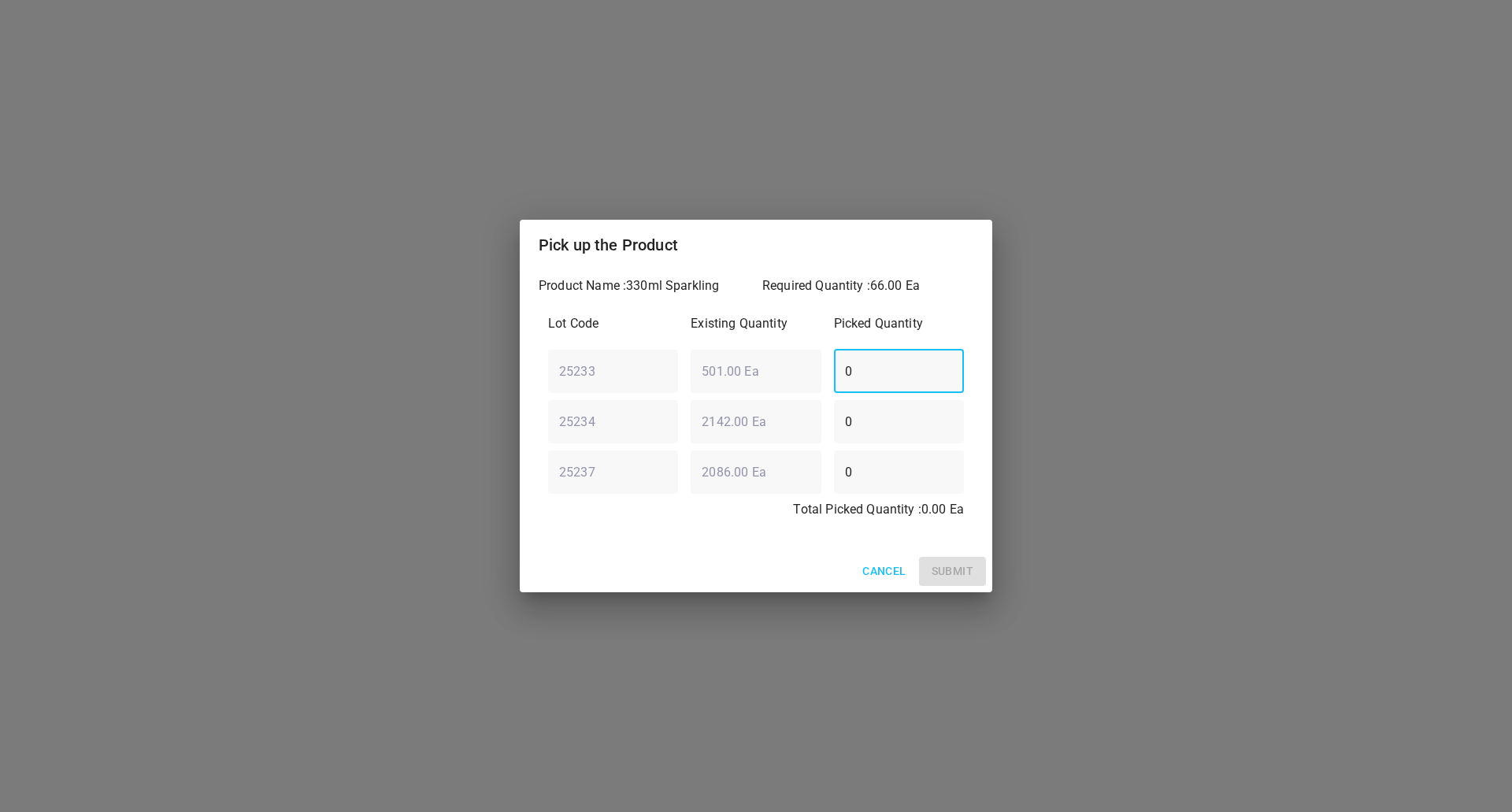
type input "0"
drag, startPoint x: 905, startPoint y: 492, endPoint x: 670, endPoint y: 539, distance: 239.7
click at [670, 539] on div "Product Name : 330ml Sparkling Required Quantity : 66.00 Ea Lot Code Existing Q…" at bounding box center [756, 410] width 472 height 280
type input "66"
click at [941, 570] on span "Submit" at bounding box center [952, 571] width 41 height 20
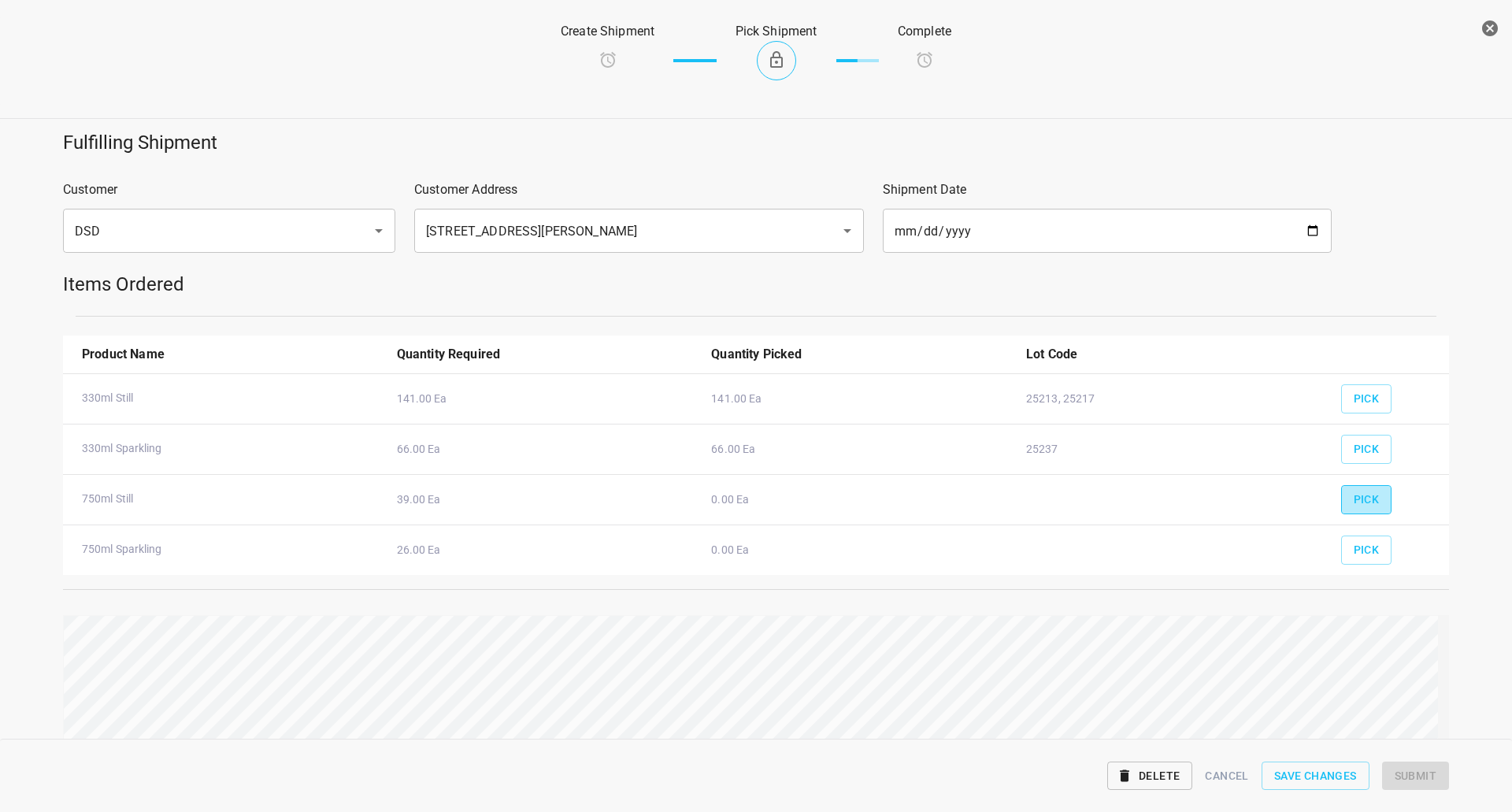
click at [1353, 490] on span "Pick" at bounding box center [1366, 500] width 26 height 20
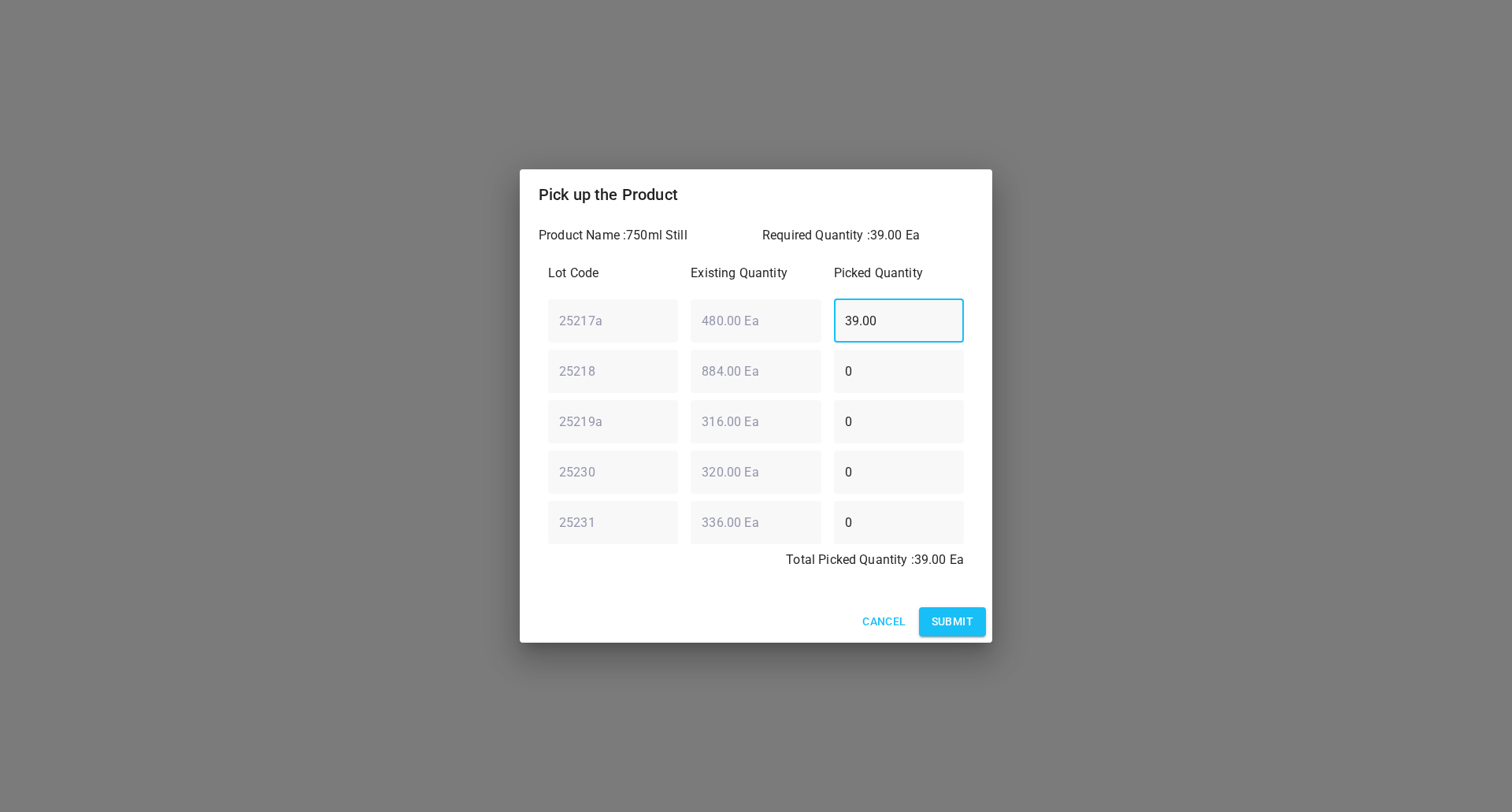
drag, startPoint x: 928, startPoint y: 320, endPoint x: 0, endPoint y: 441, distance: 935.9
click at [160, 430] on div "Pick up the Product Product Name : 750ml Still Required Quantity : 39.00 Ea Lot…" at bounding box center [756, 406] width 1512 height 812
type input "0"
drag, startPoint x: 871, startPoint y: 378, endPoint x: 0, endPoint y: 389, distance: 871.1
click at [225, 403] on div "Pick up the Product Product Name : 750ml Still Required Quantity : 39.00 Ea Lot…" at bounding box center [756, 406] width 1512 height 812
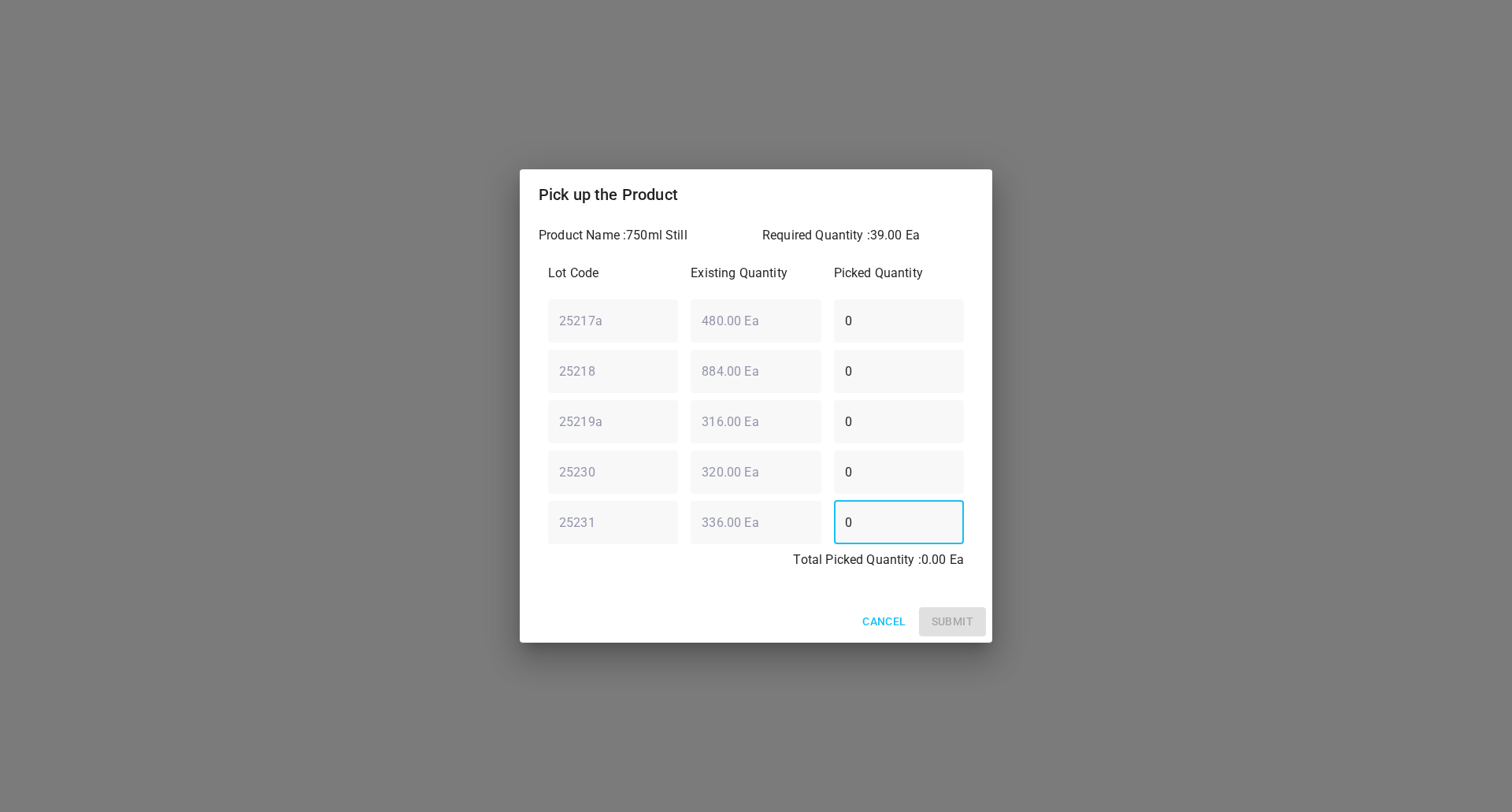
drag, startPoint x: 903, startPoint y: 529, endPoint x: 343, endPoint y: 525, distance: 560.0
click at [434, 556] on div "Pick up the Product Product Name : 750ml Still Required Quantity : 39.00 Ea Lot…" at bounding box center [756, 406] width 1512 height 812
type input "8"
click at [554, 405] on div "Lot Code Existing Quantity Picked Quantity 25217a ​ 480.00 Ea ​ 0 ​ 25218 ​ 884…" at bounding box center [756, 421] width 434 height 334
type input "16"
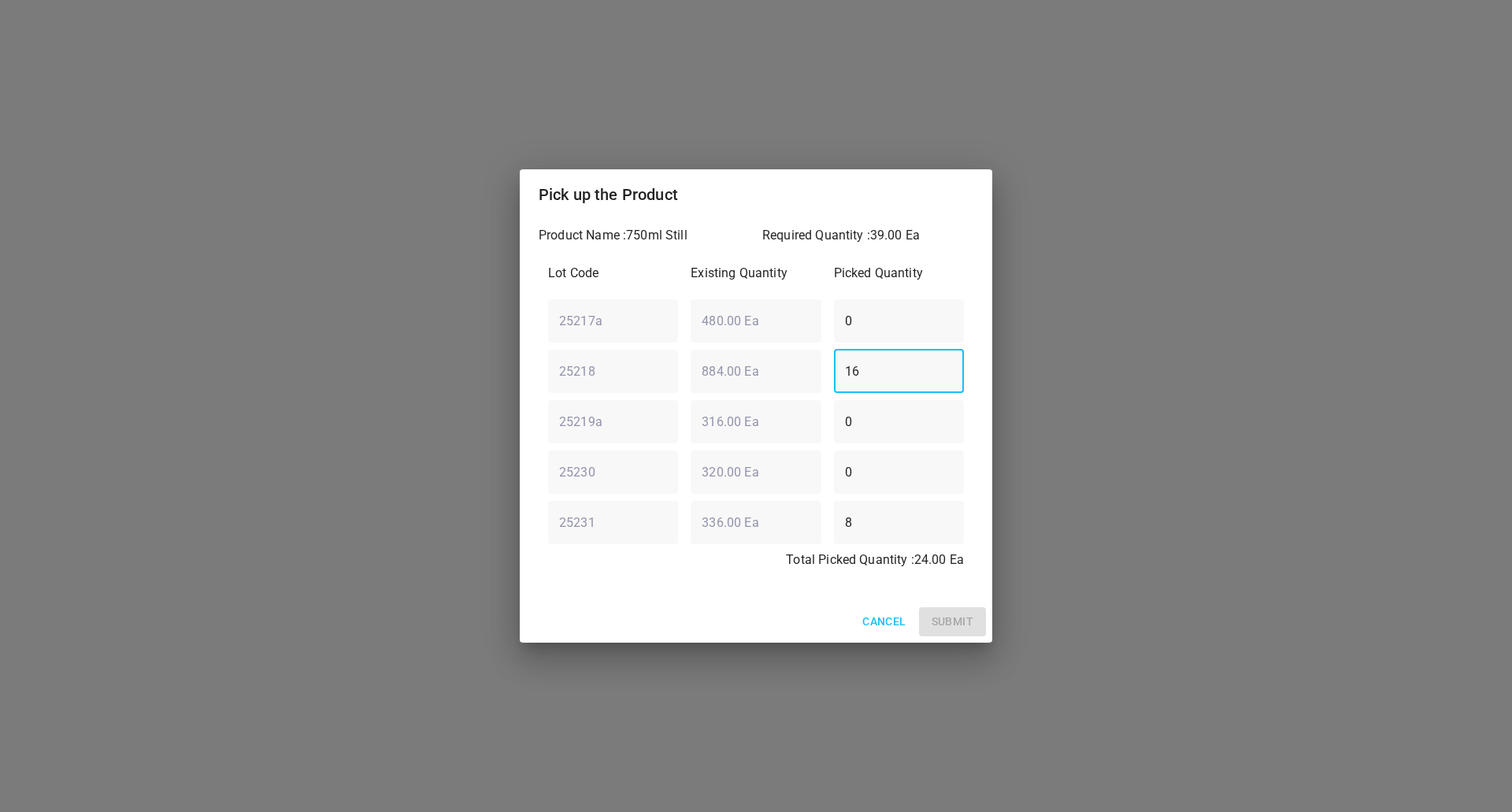
drag, startPoint x: 900, startPoint y: 522, endPoint x: 378, endPoint y: 535, distance: 522.2
click at [519, 534] on div "Pick up the Product Product Name : 750ml Still Required Quantity : 39.00 Ea Lot…" at bounding box center [756, 406] width 1512 height 812
type input "16"
click at [720, 386] on div "25218 ​ 884.00 Ea ​ 16 ​" at bounding box center [755, 370] width 428 height 57
type input "23"
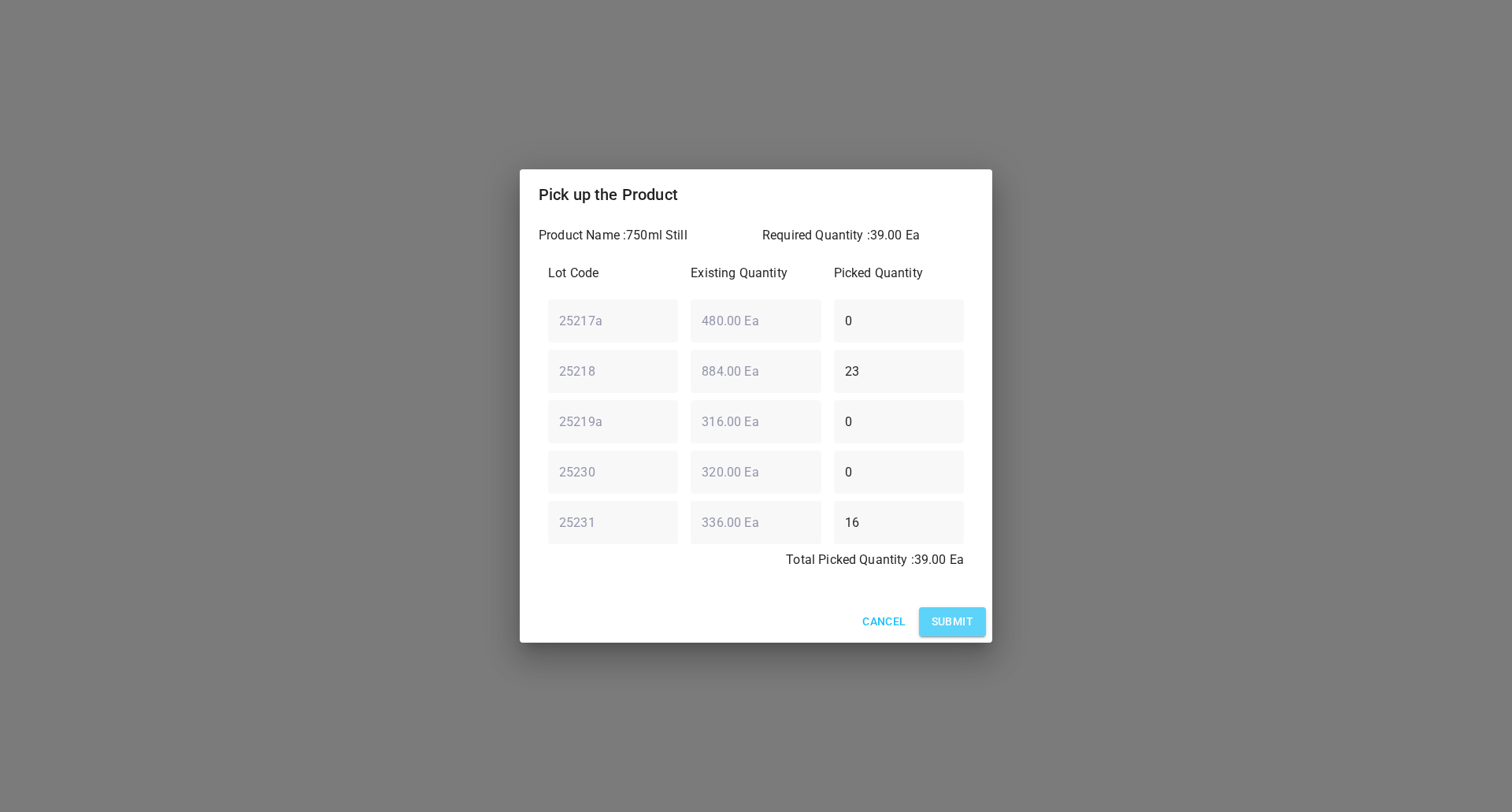
click at [970, 608] on button "Submit" at bounding box center [952, 622] width 67 height 29
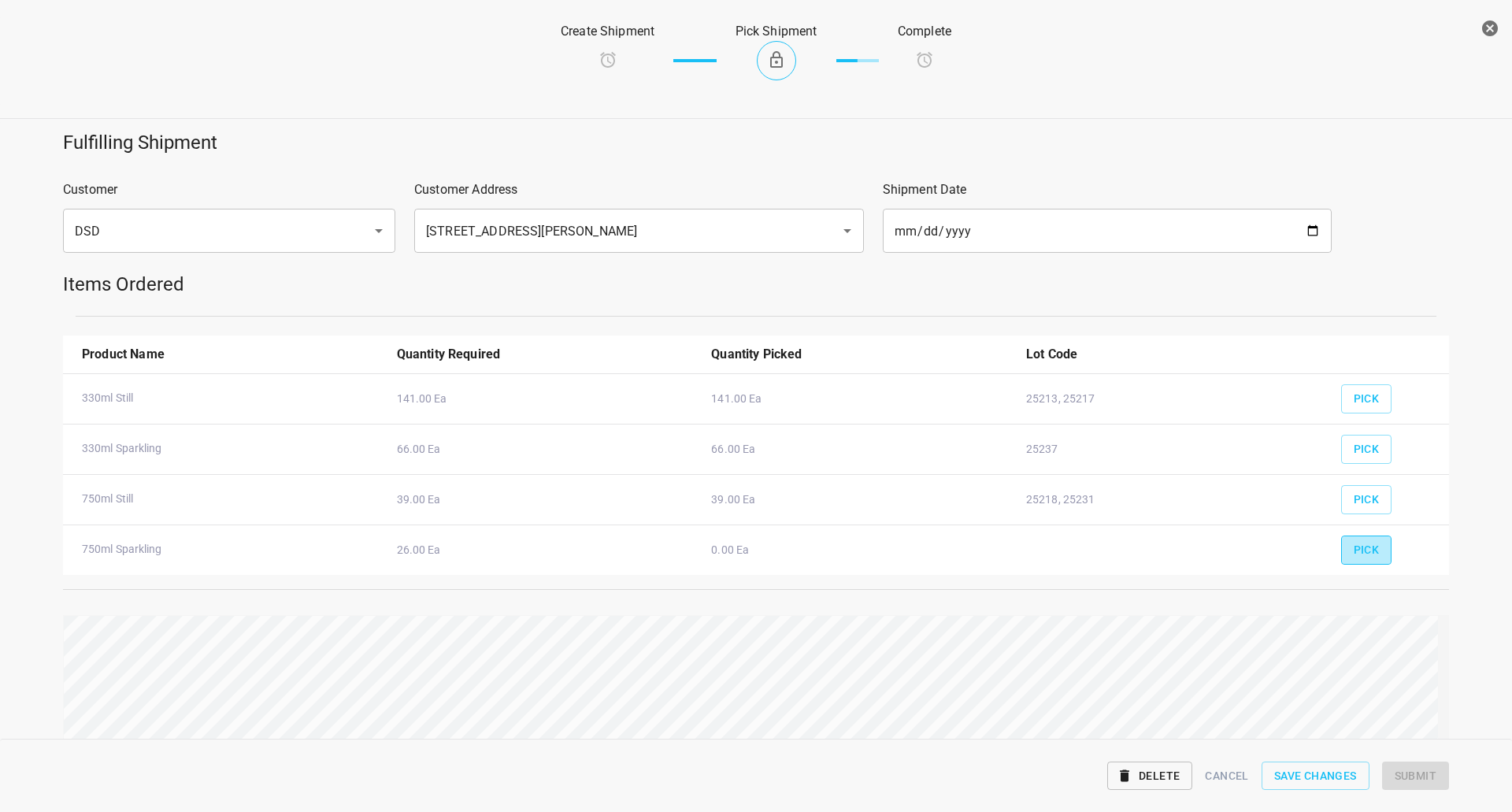
click at [1378, 541] on button "Pick" at bounding box center [1366, 550] width 51 height 29
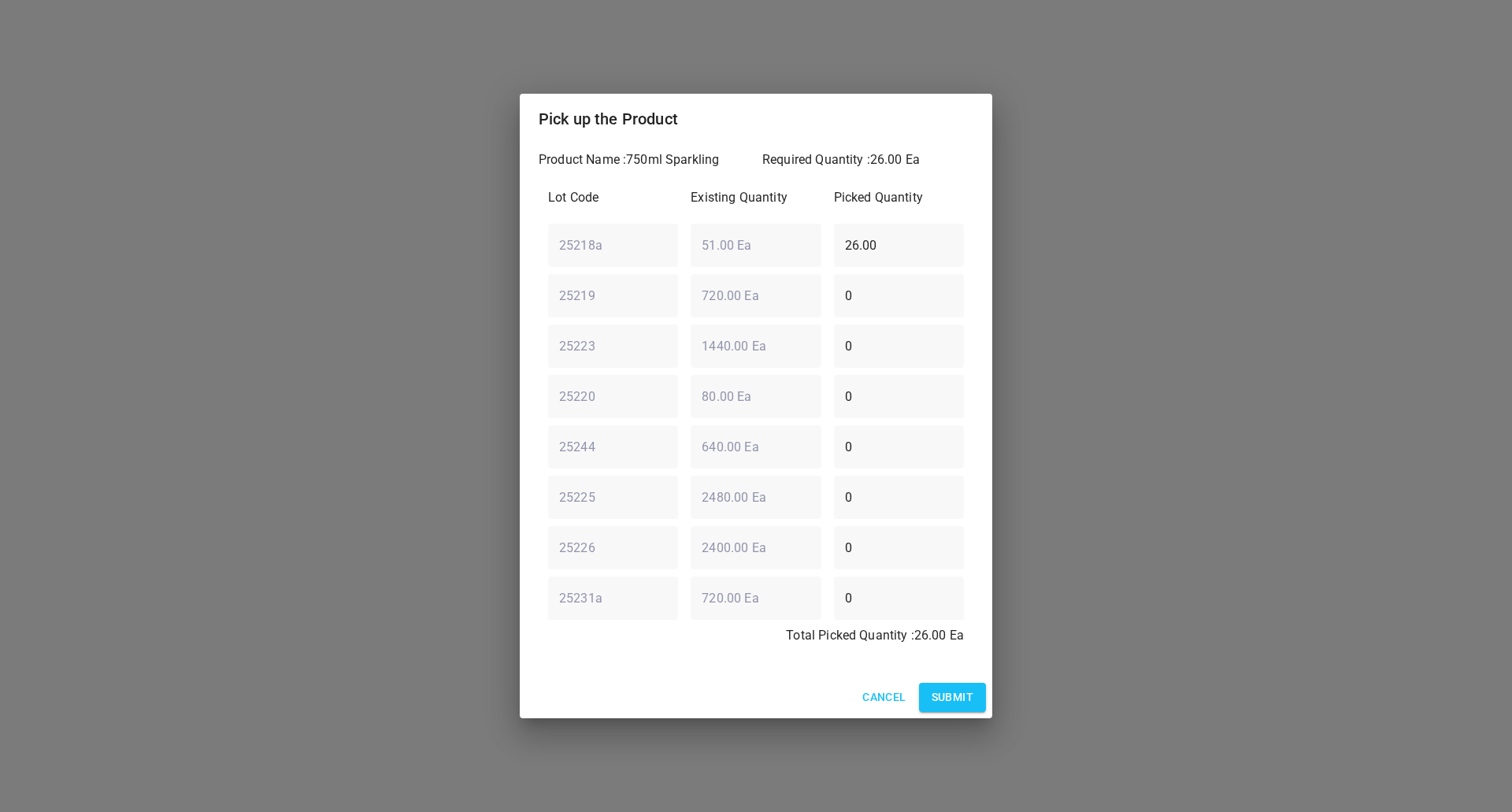
click at [948, 698] on span "Submit" at bounding box center [952, 698] width 41 height 20
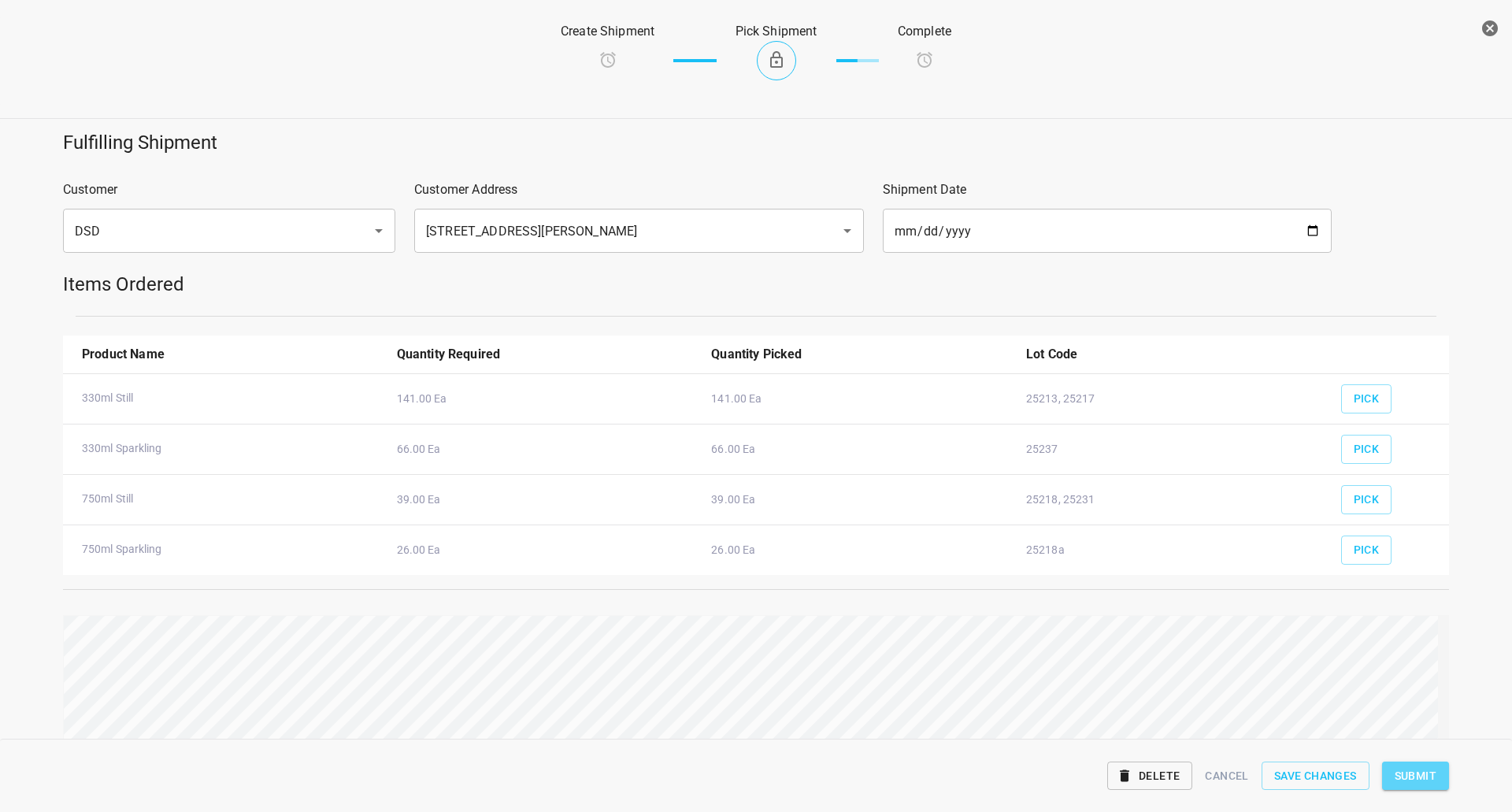
click at [1401, 778] on span "Submit" at bounding box center [1416, 776] width 41 height 20
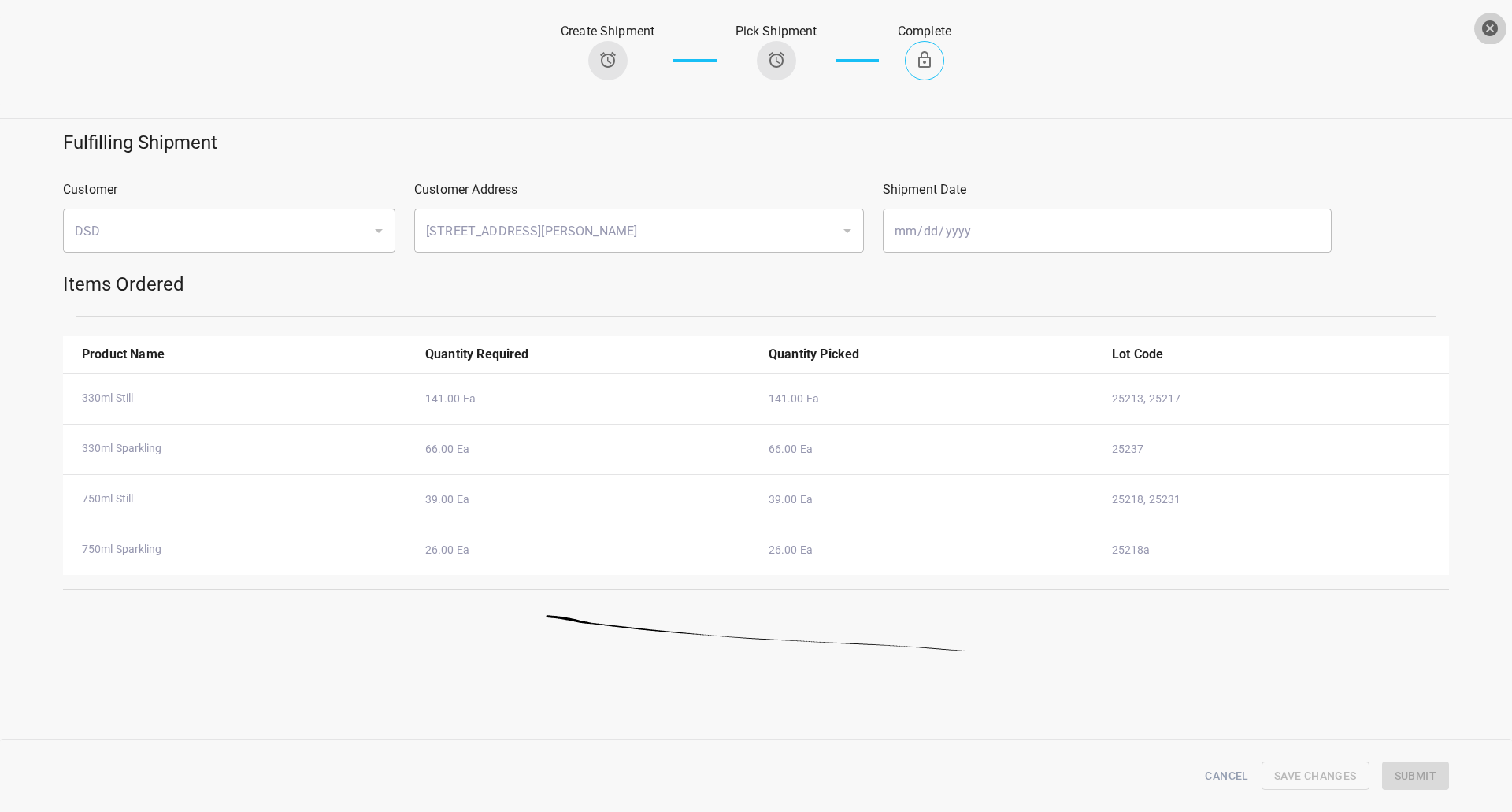
click at [1493, 24] on icon "button" at bounding box center [1489, 28] width 15 height 15
